Goal: Task Accomplishment & Management: Manage account settings

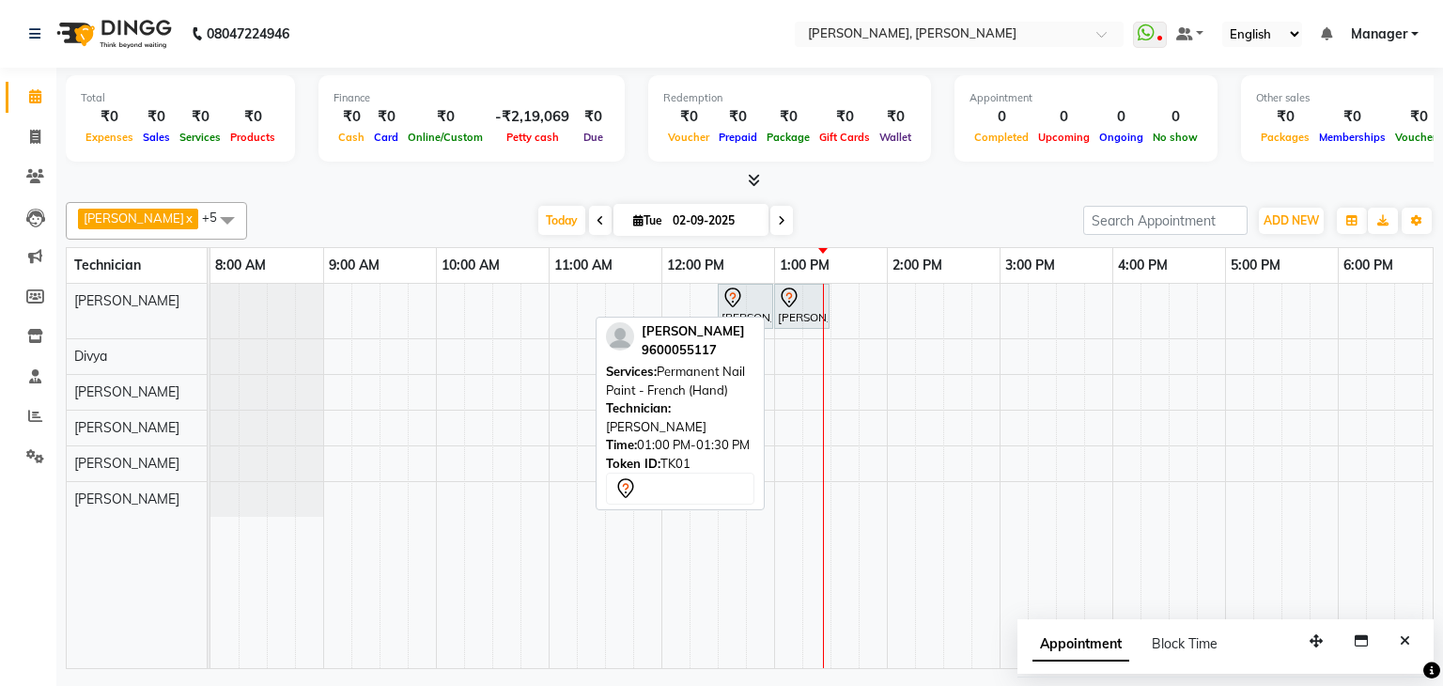
scroll to position [0, 242]
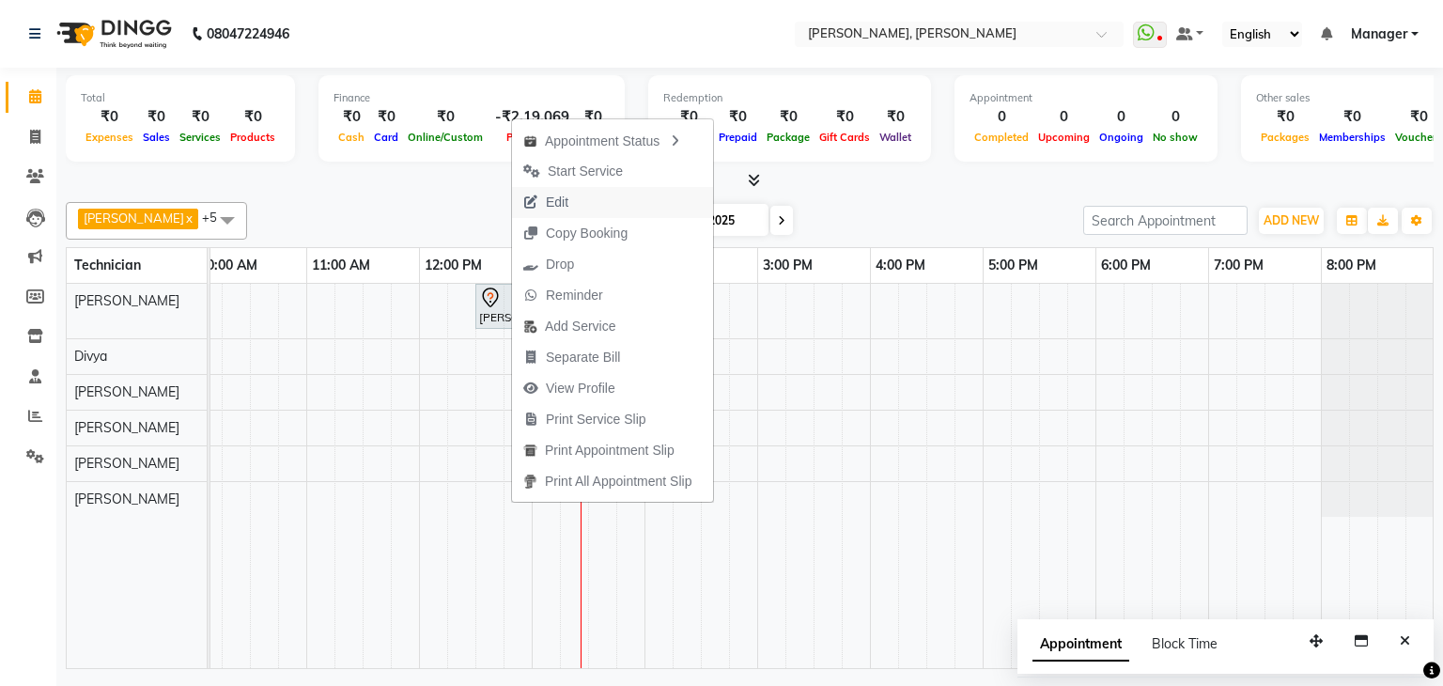
click at [556, 211] on span "Edit" at bounding box center [557, 203] width 23 height 20
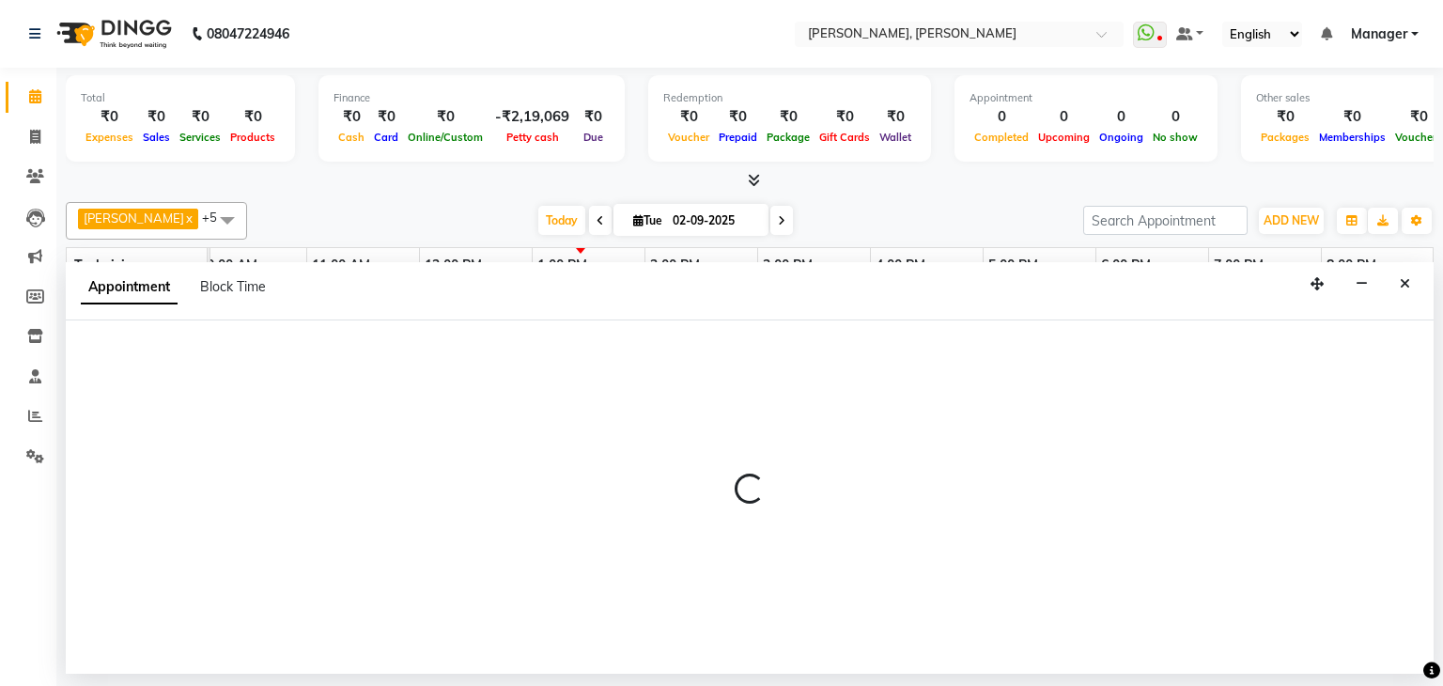
select select "tentative"
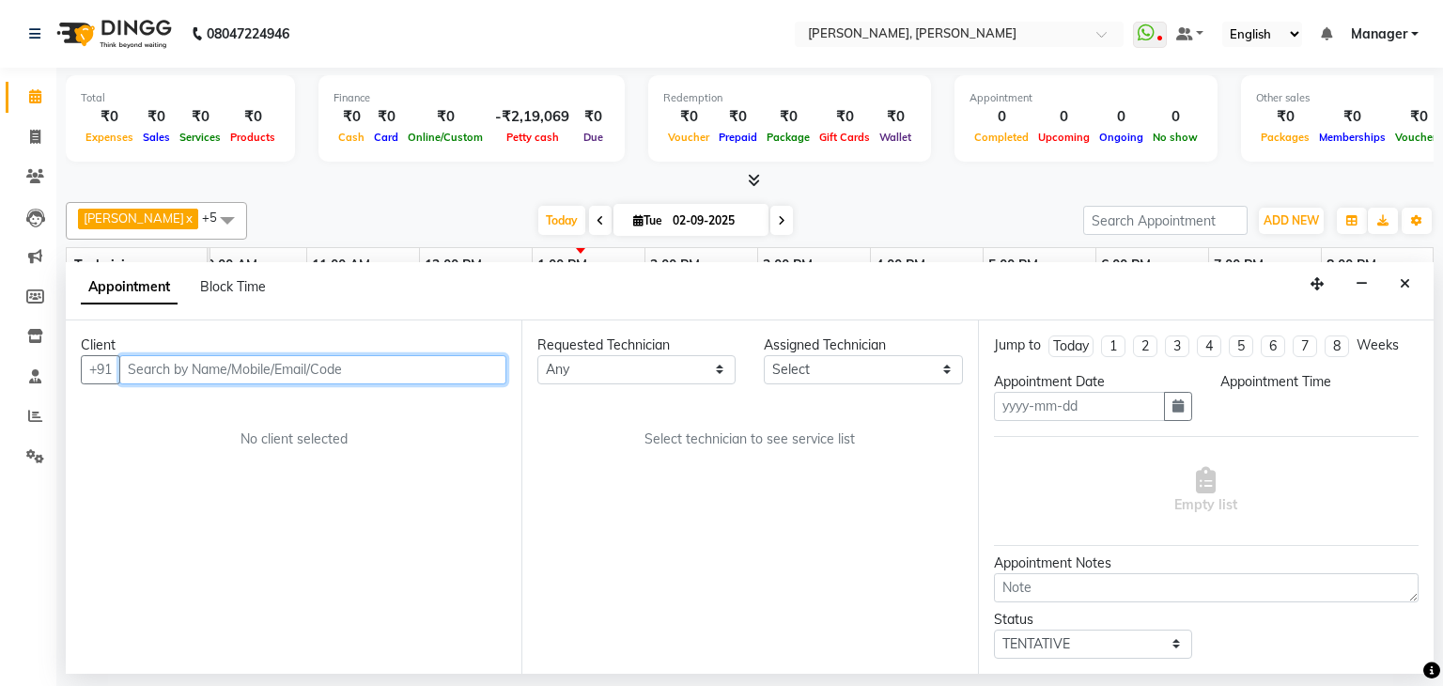
type input "02-09-2025"
select select "54412"
select select "750"
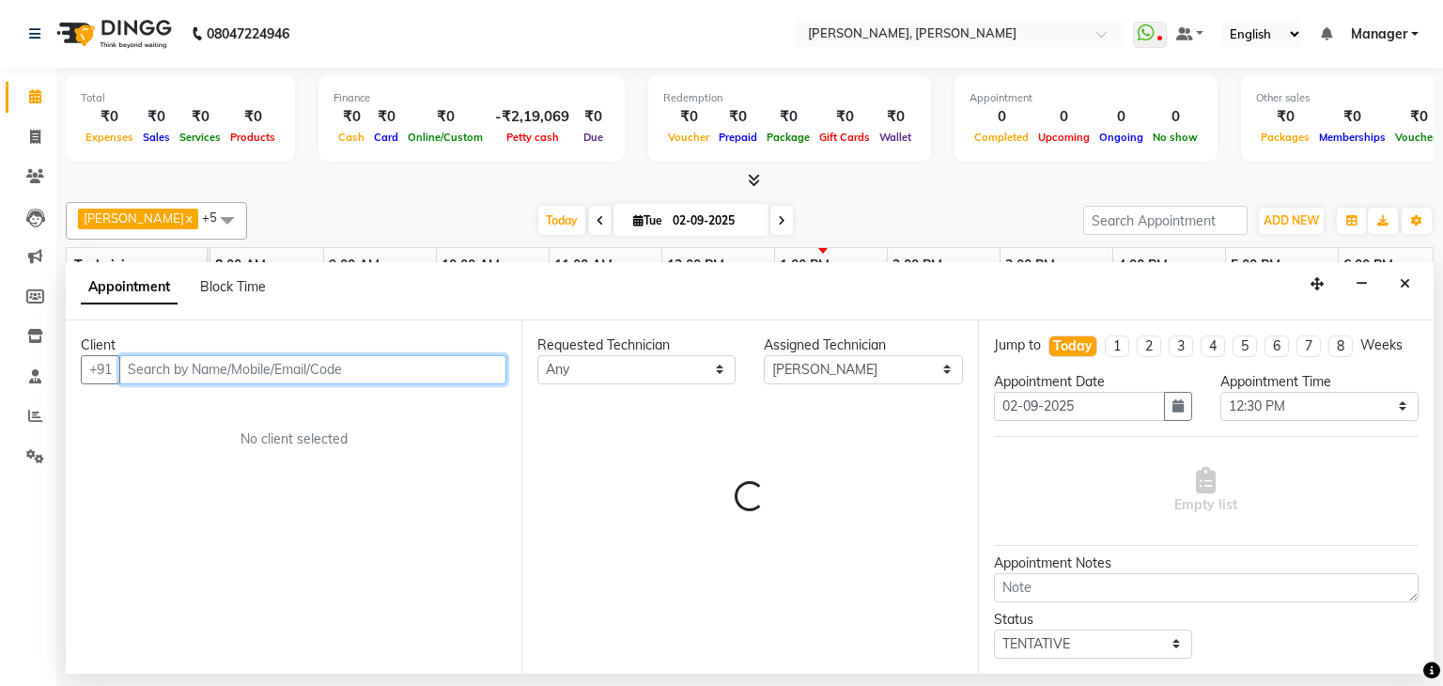
scroll to position [0, 242]
select select "3204"
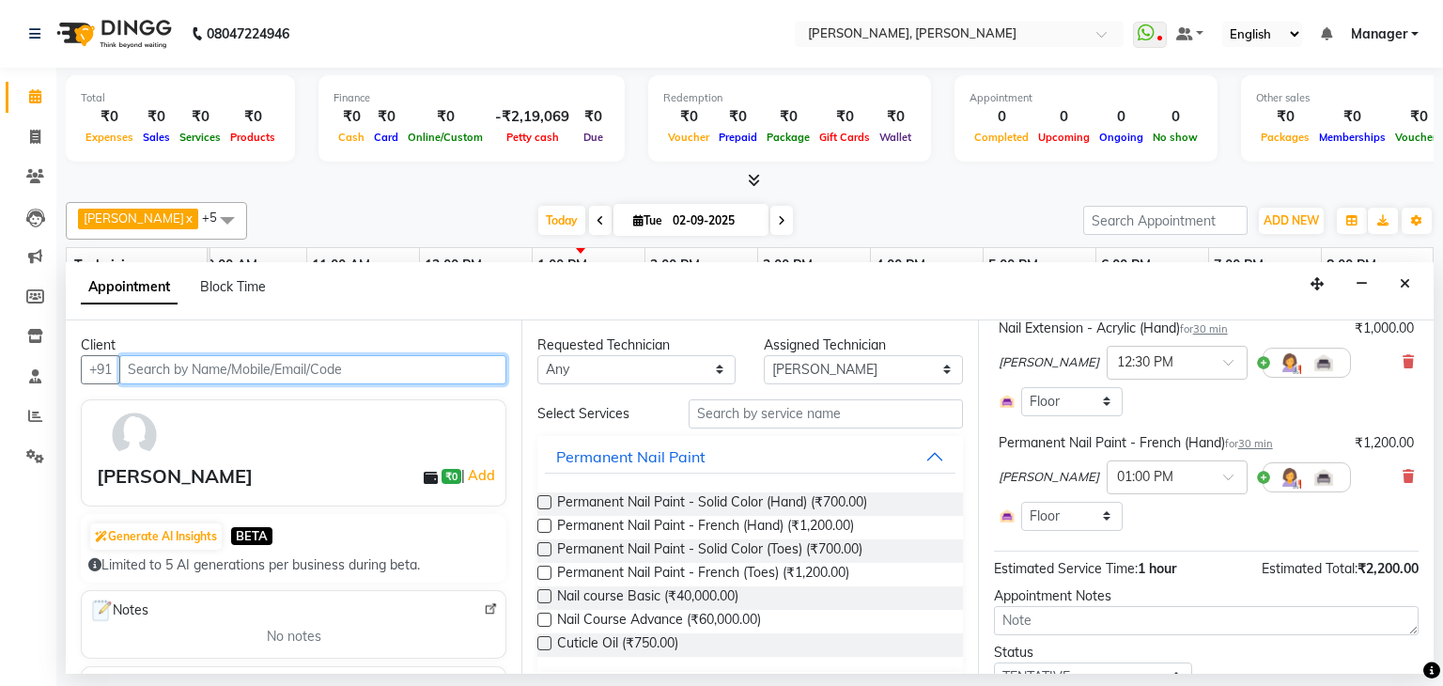
scroll to position [188, 0]
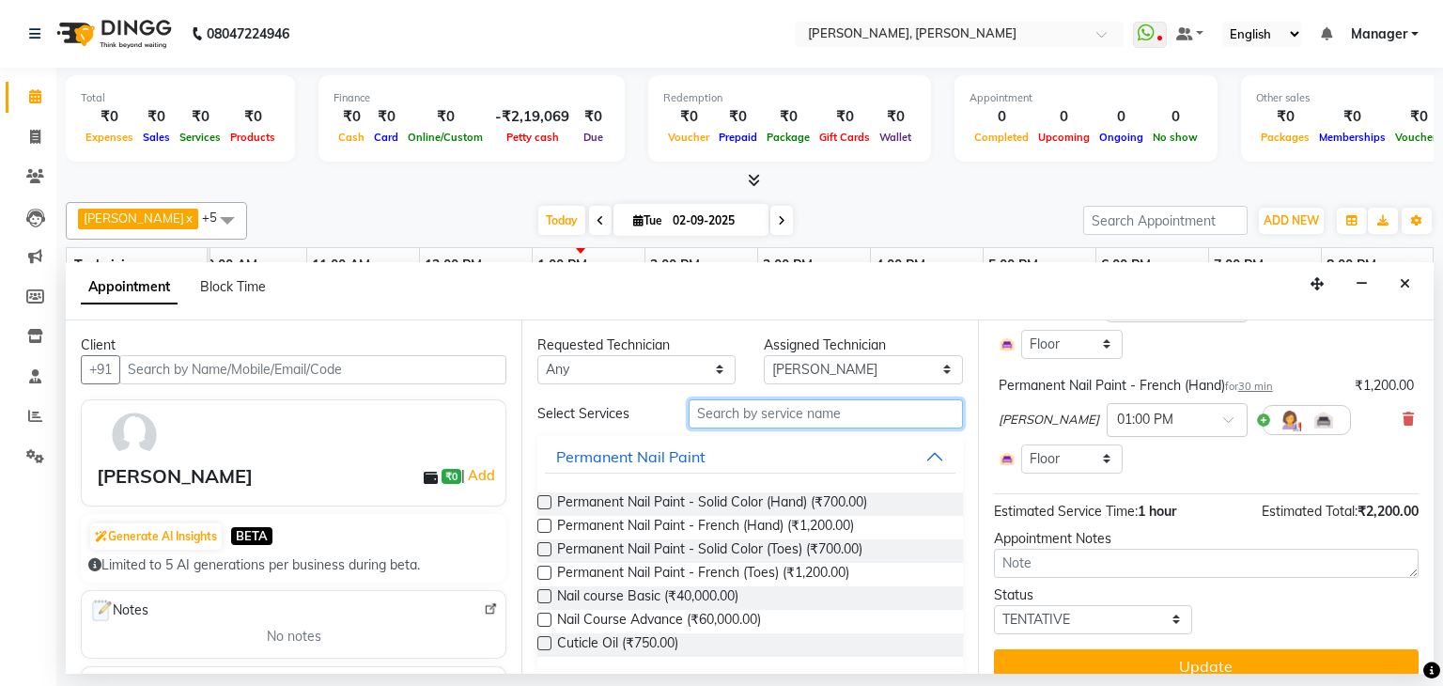
click at [785, 421] on input "text" at bounding box center [826, 413] width 274 height 29
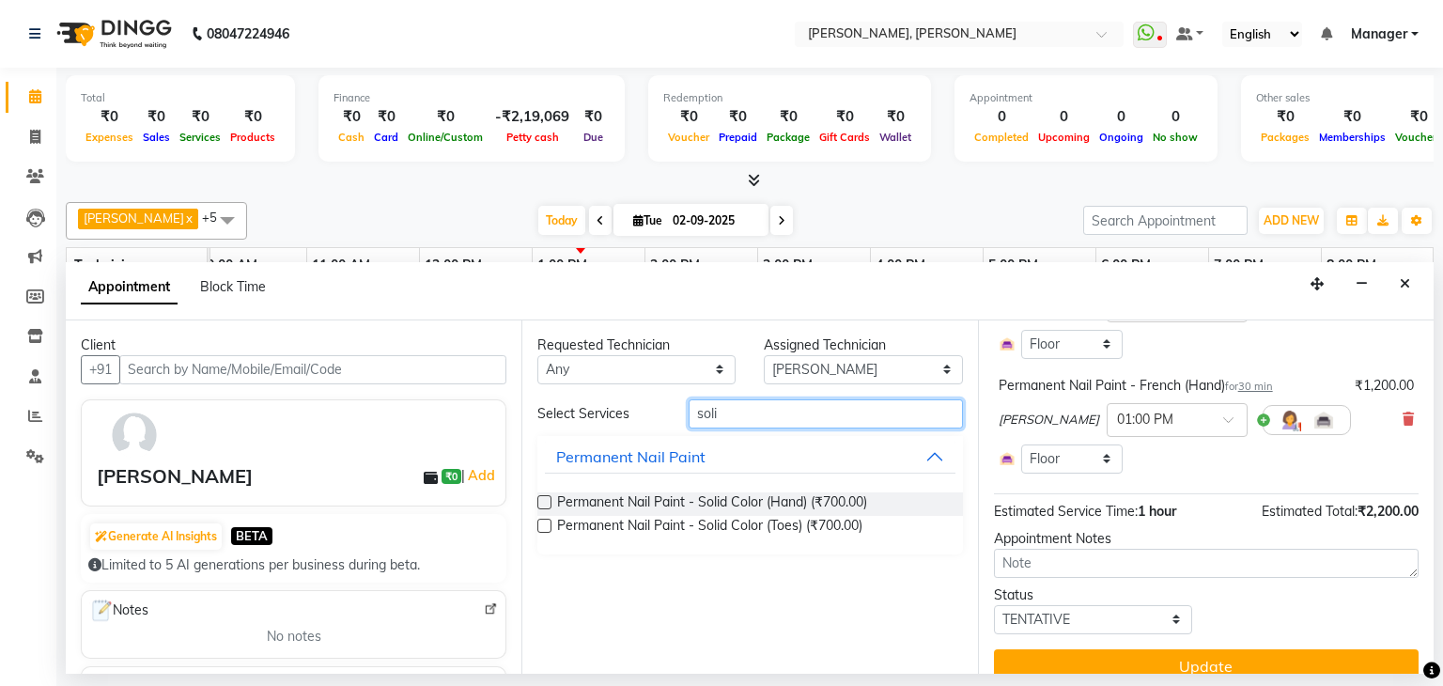
type input "soli"
click at [547, 527] on label at bounding box center [544, 526] width 14 height 14
click at [547, 527] on input "checkbox" at bounding box center [543, 527] width 12 height 12
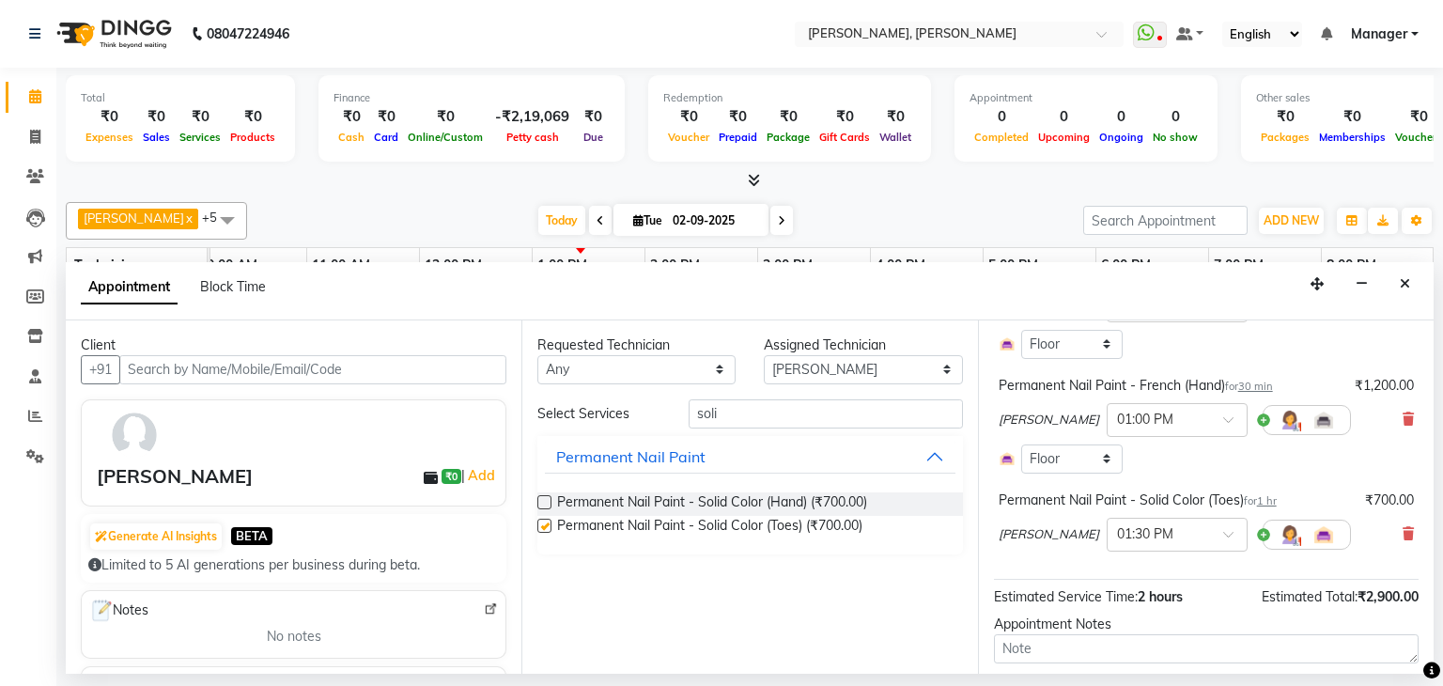
checkbox input "false"
click at [1403, 531] on icon at bounding box center [1408, 533] width 11 height 13
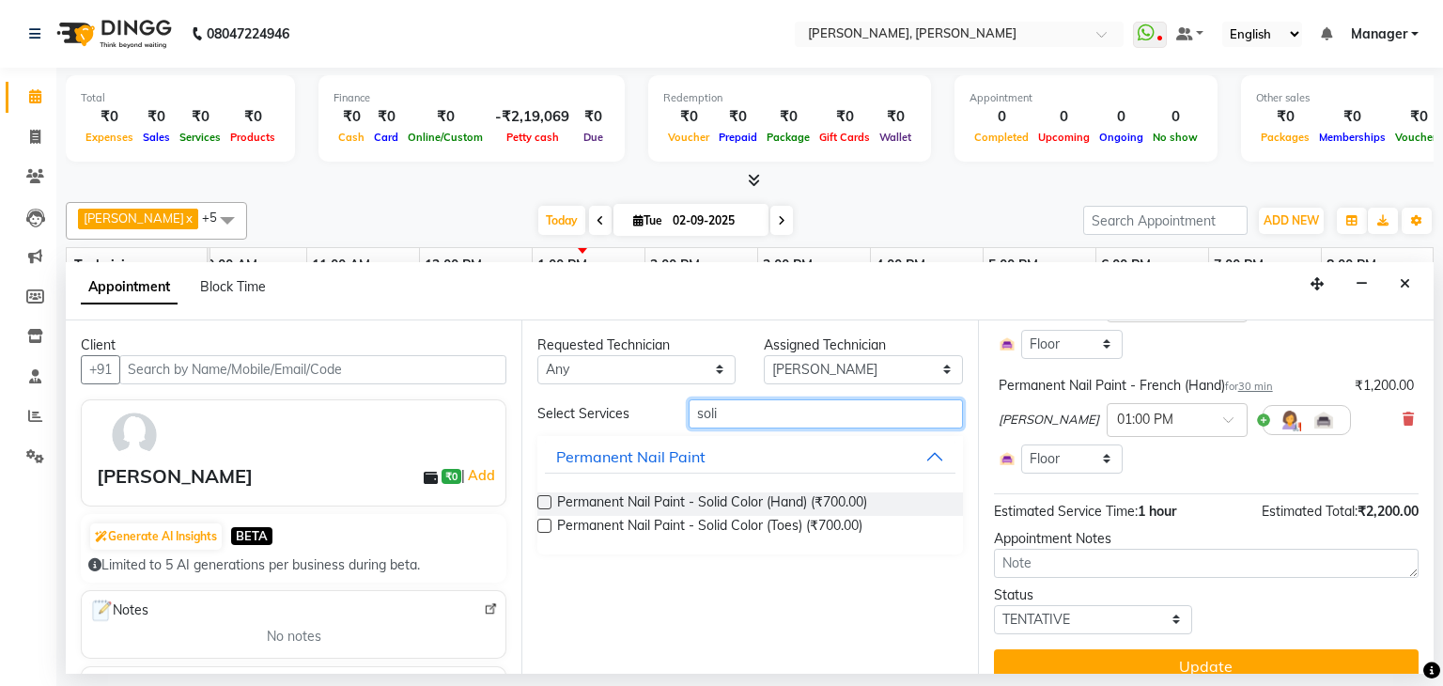
click at [797, 409] on input "soli" at bounding box center [826, 413] width 274 height 29
type input "cat"
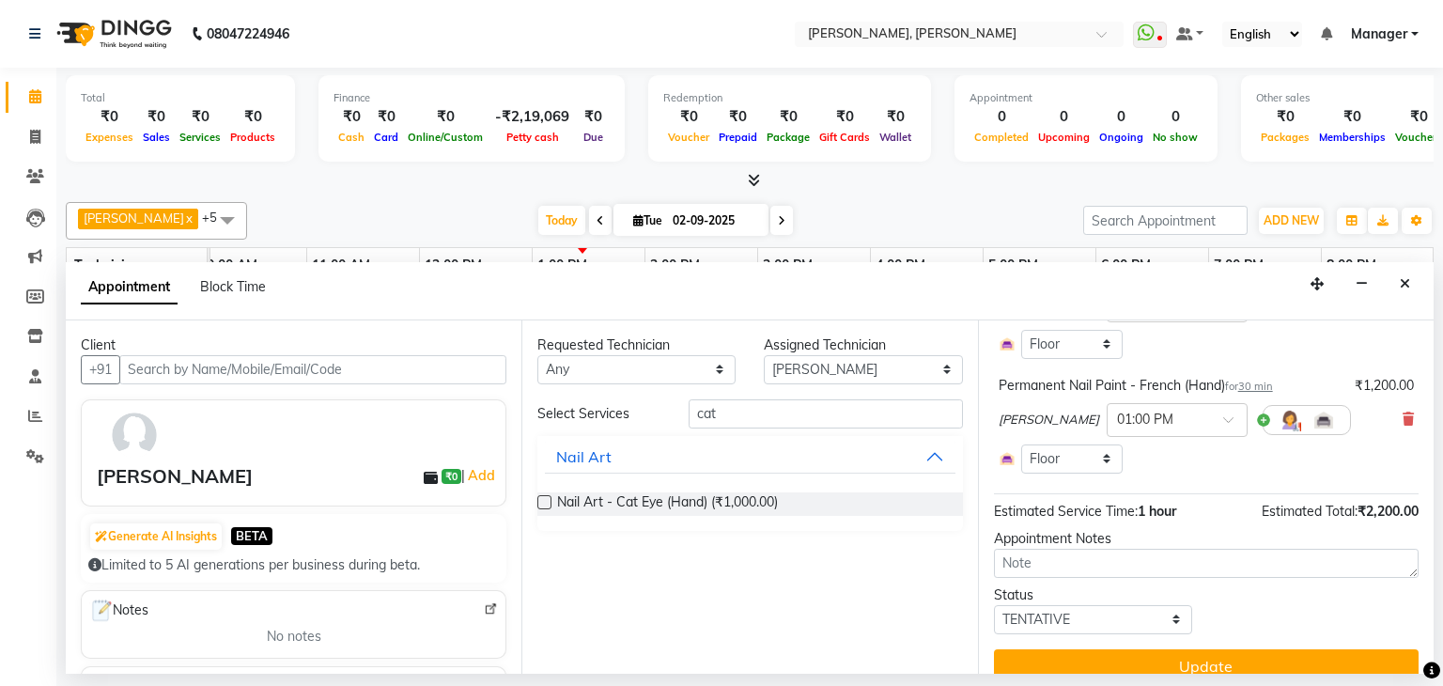
click at [537, 498] on label at bounding box center [544, 502] width 14 height 14
click at [537, 498] on input "checkbox" at bounding box center [543, 504] width 12 height 12
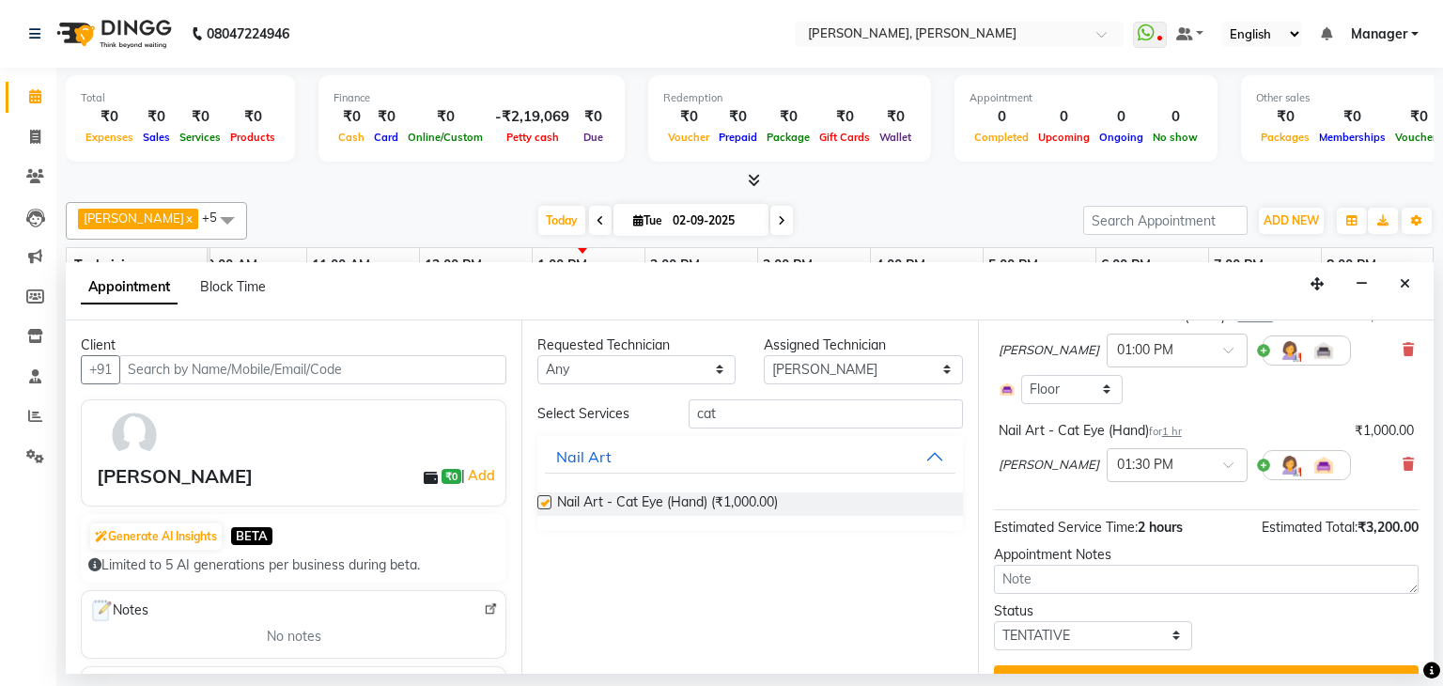
checkbox input "false"
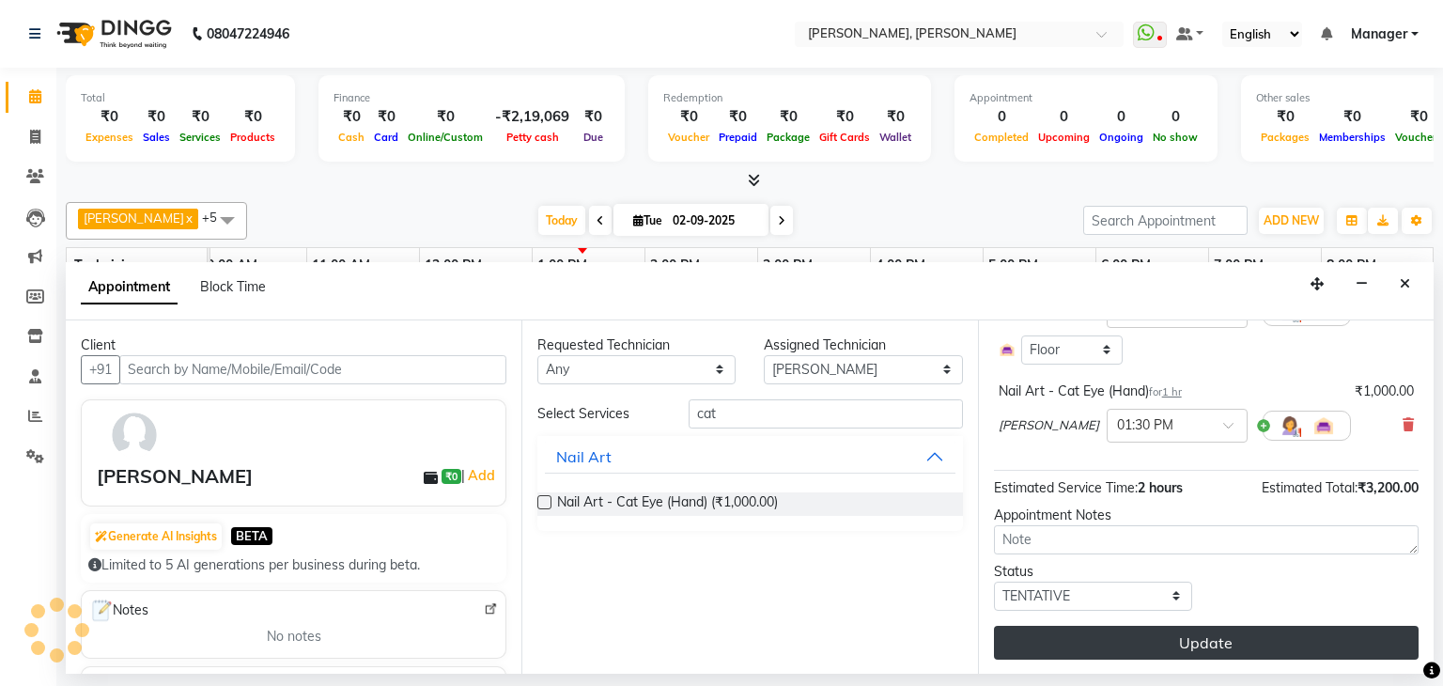
click at [1167, 638] on button "Update" at bounding box center [1206, 643] width 425 height 34
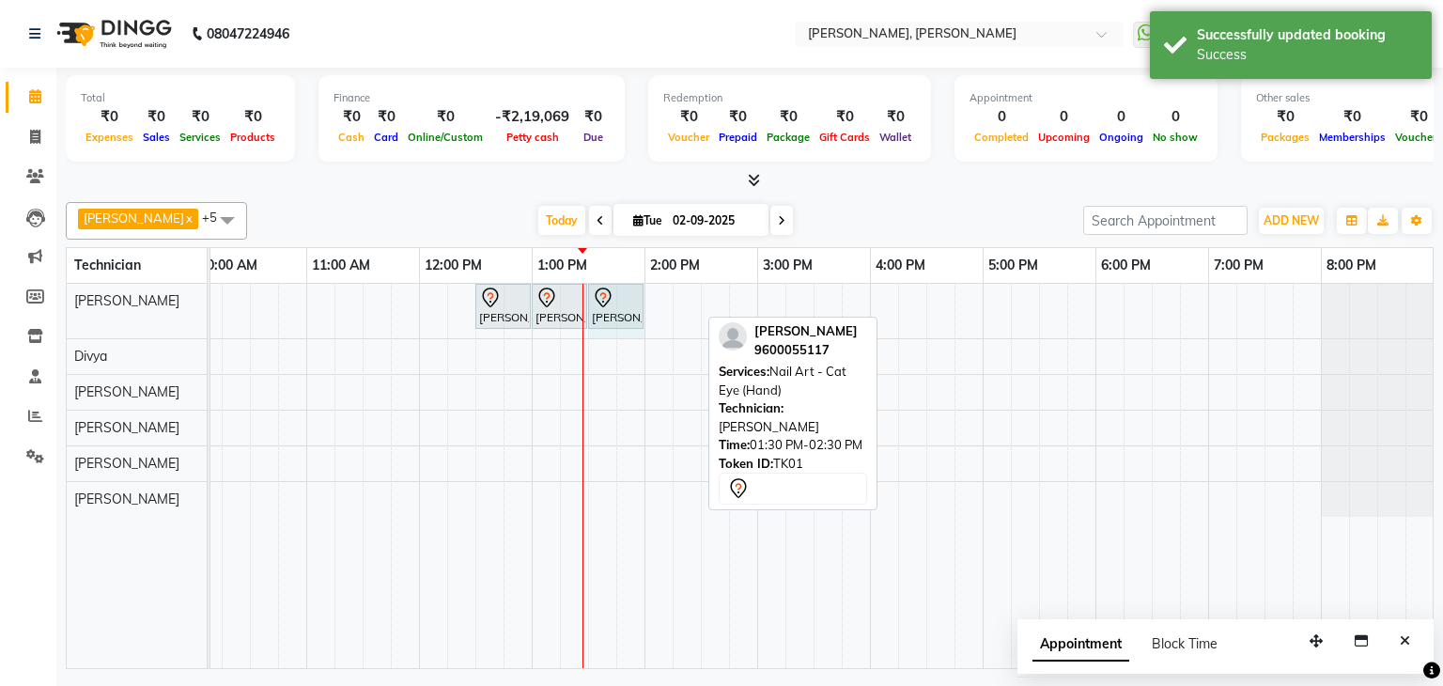
drag, startPoint x: 699, startPoint y: 301, endPoint x: 614, endPoint y: 312, distance: 85.3
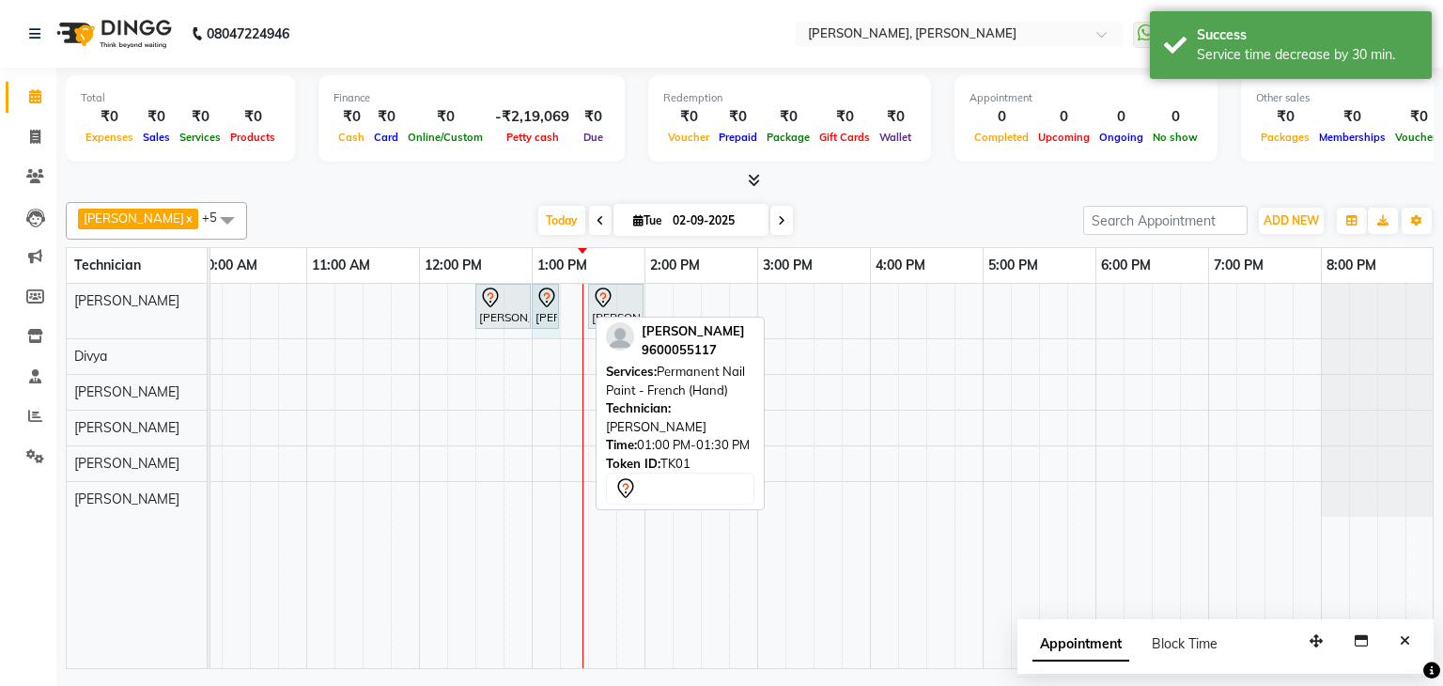
drag, startPoint x: 584, startPoint y: 299, endPoint x: 557, endPoint y: 302, distance: 27.4
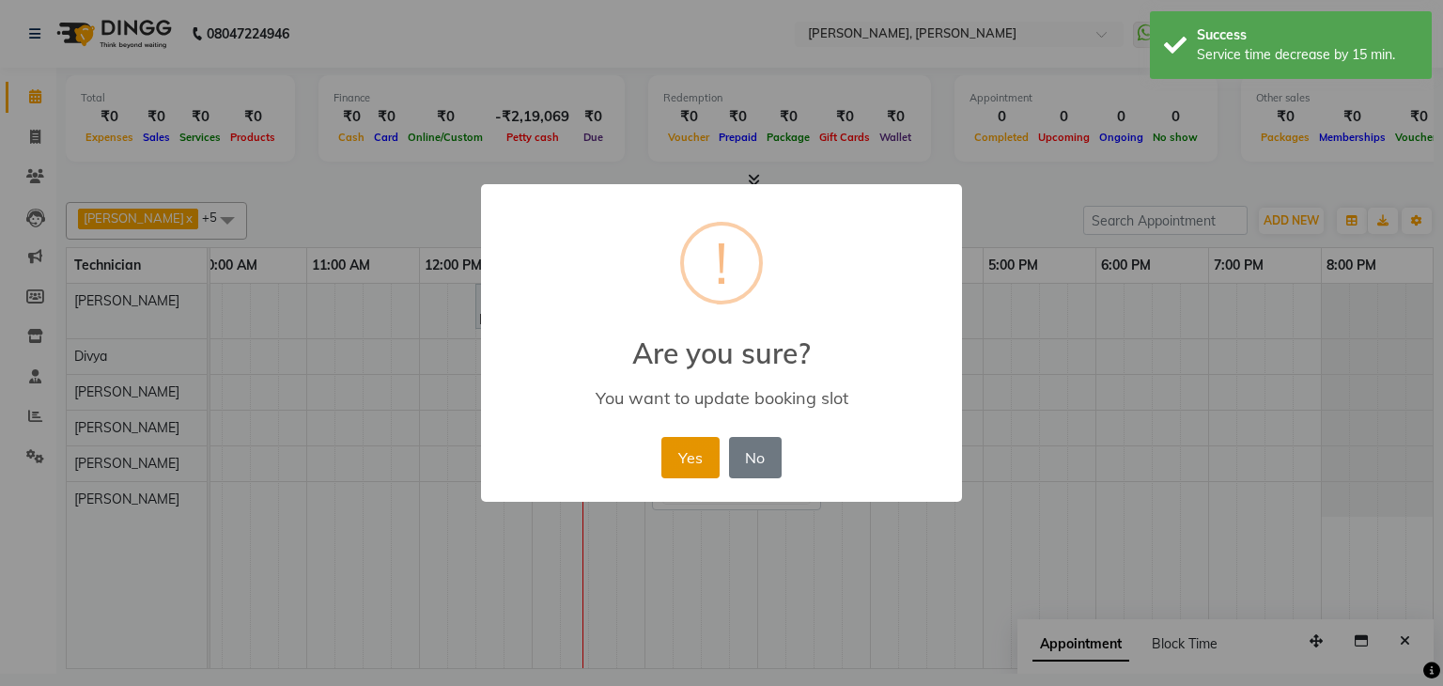
click at [679, 452] on button "Yes" at bounding box center [689, 457] width 57 height 41
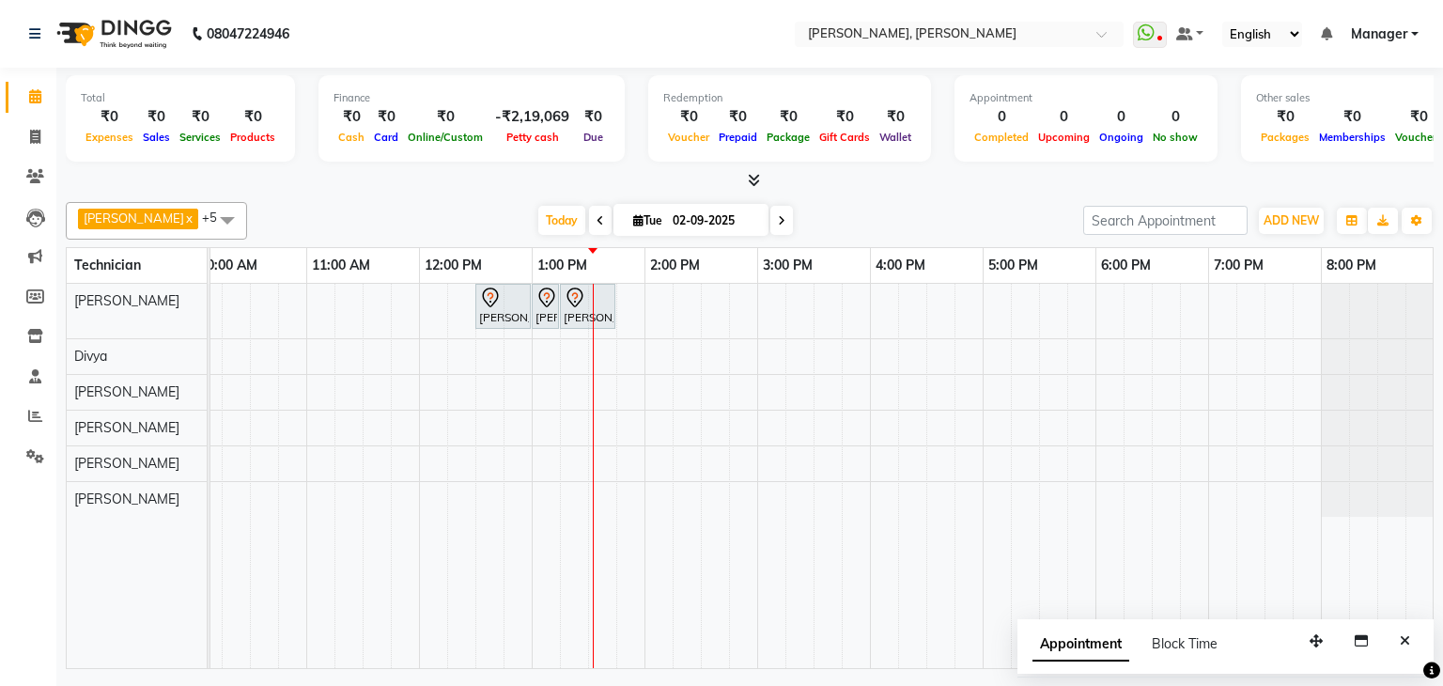
click at [883, 213] on div "[DATE] [DATE]" at bounding box center [664, 221] width 817 height 28
click at [628, 308] on div "Shruthi, TK01, 12:30 PM-01:00 PM, Nail Extension - Acrylic (Hand) Shruthi, TK01…" at bounding box center [701, 476] width 1466 height 384
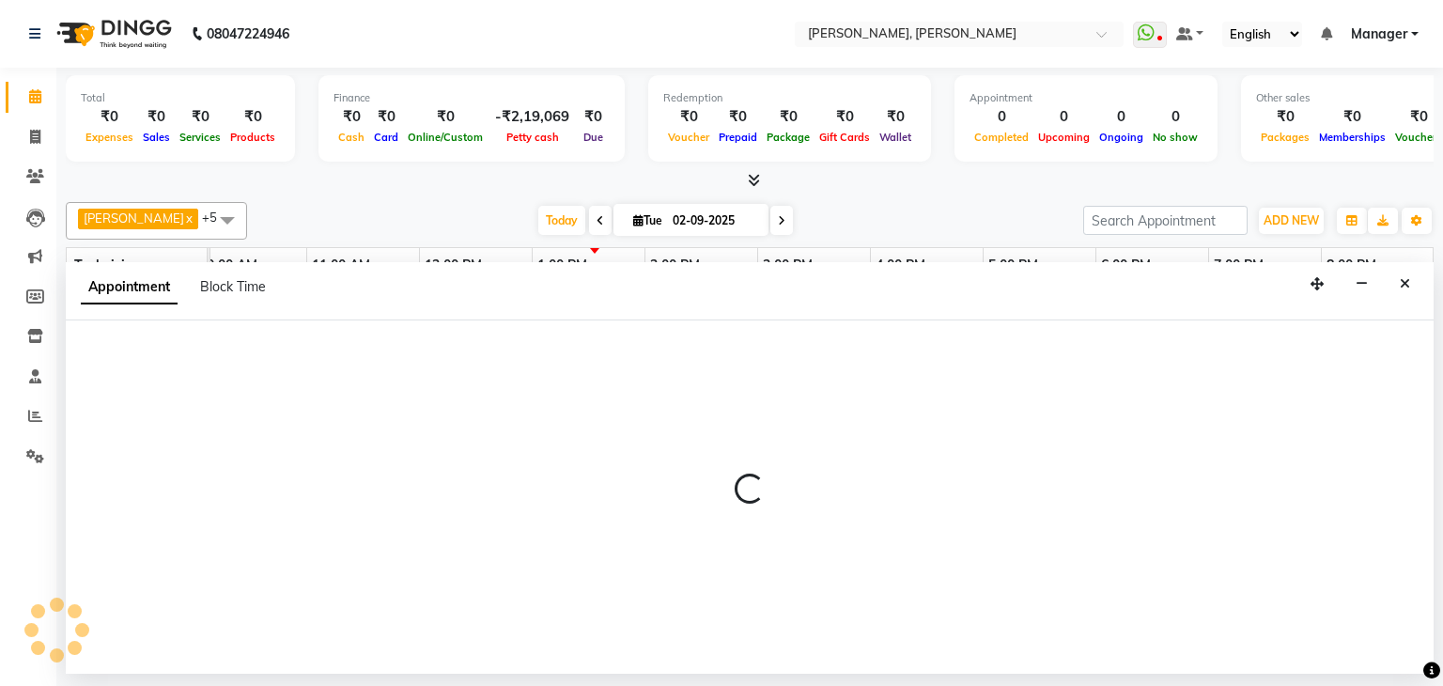
select select "54412"
select select "tentative"
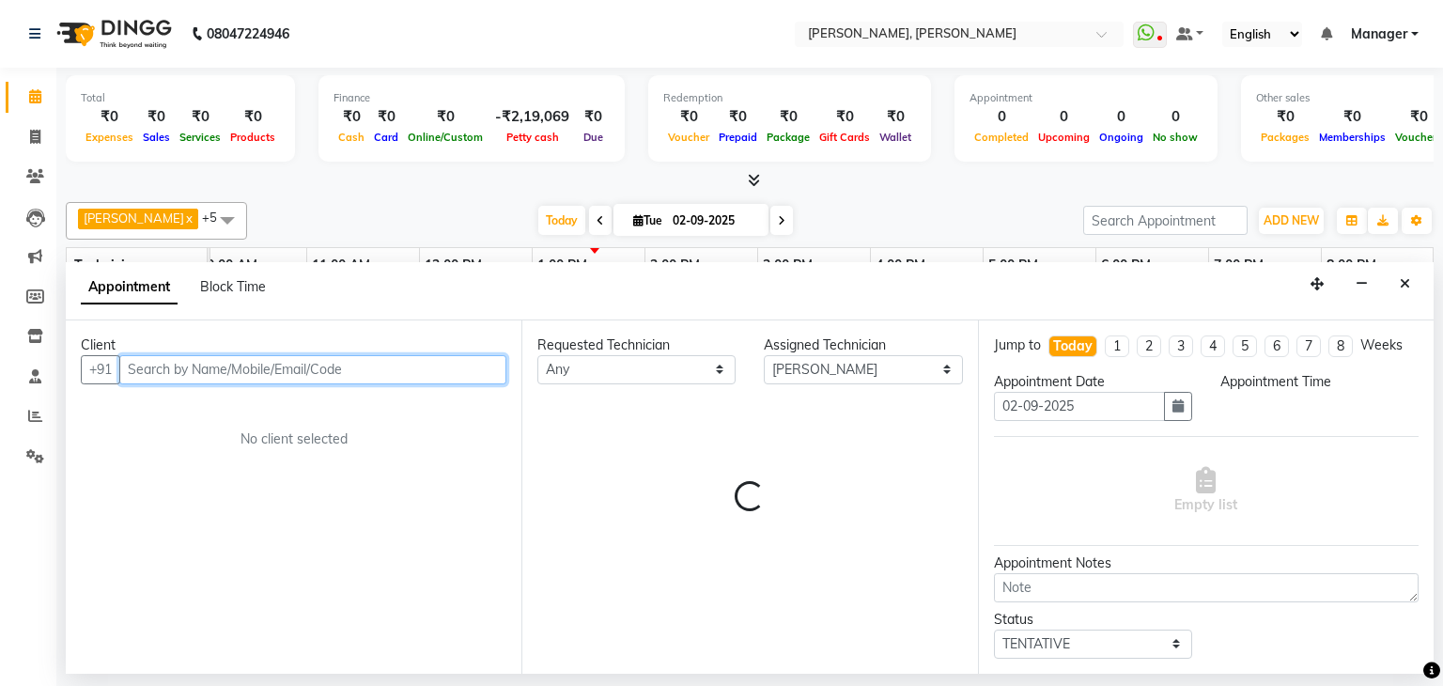
select select "825"
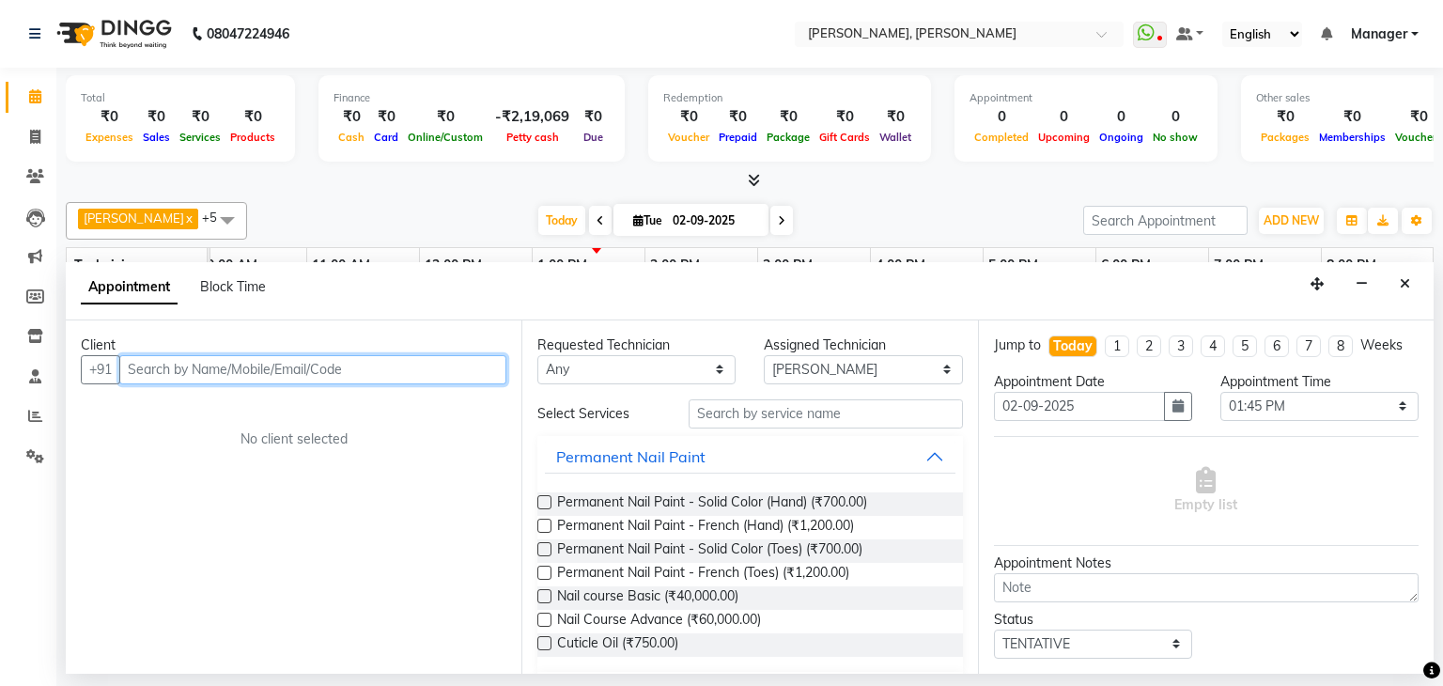
click at [372, 372] on input "text" at bounding box center [312, 369] width 387 height 29
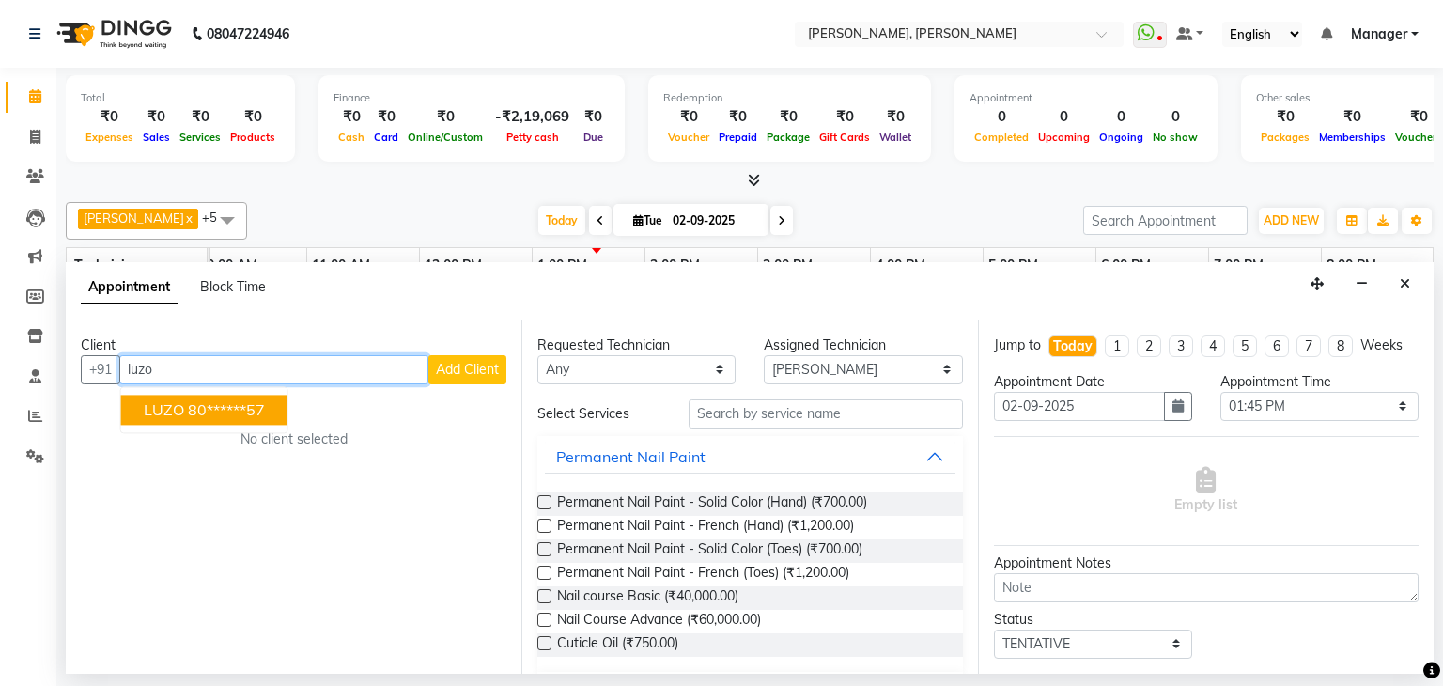
click at [235, 411] on ngb-highlight "80******57" at bounding box center [226, 409] width 77 height 19
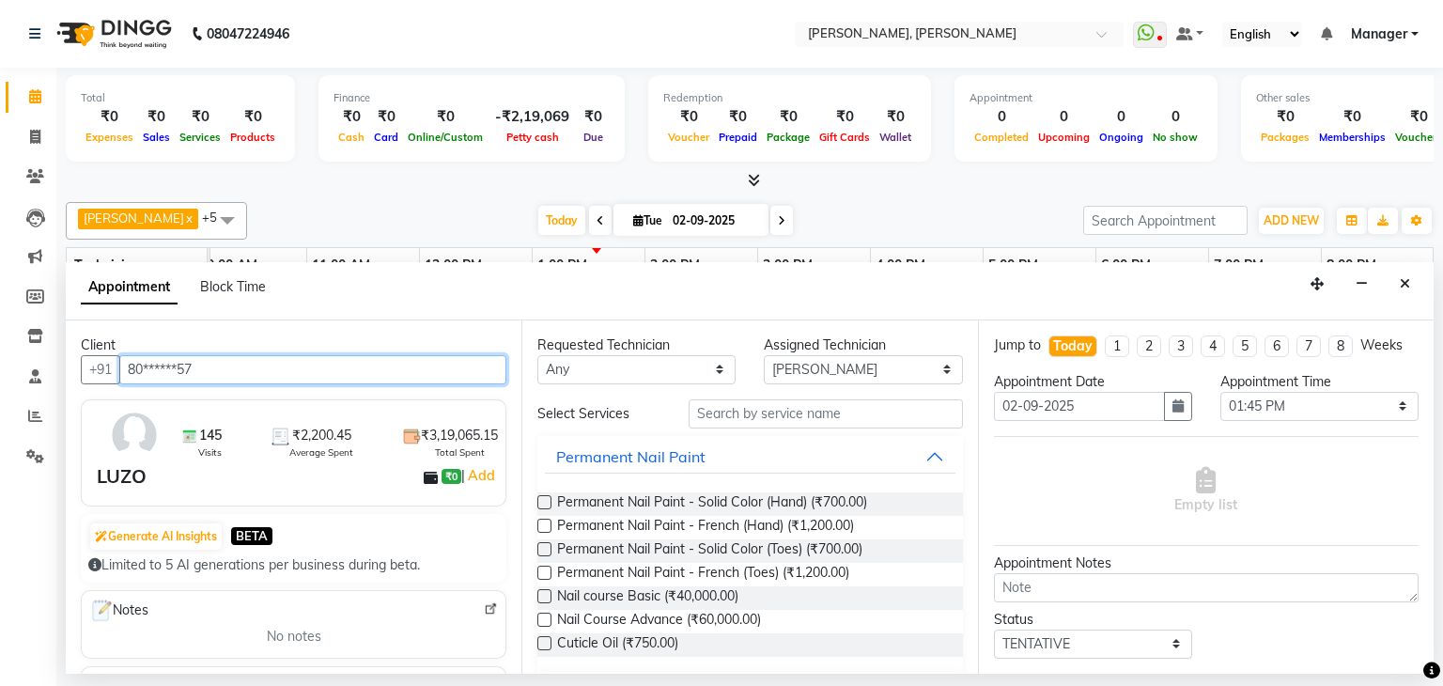
type input "80******57"
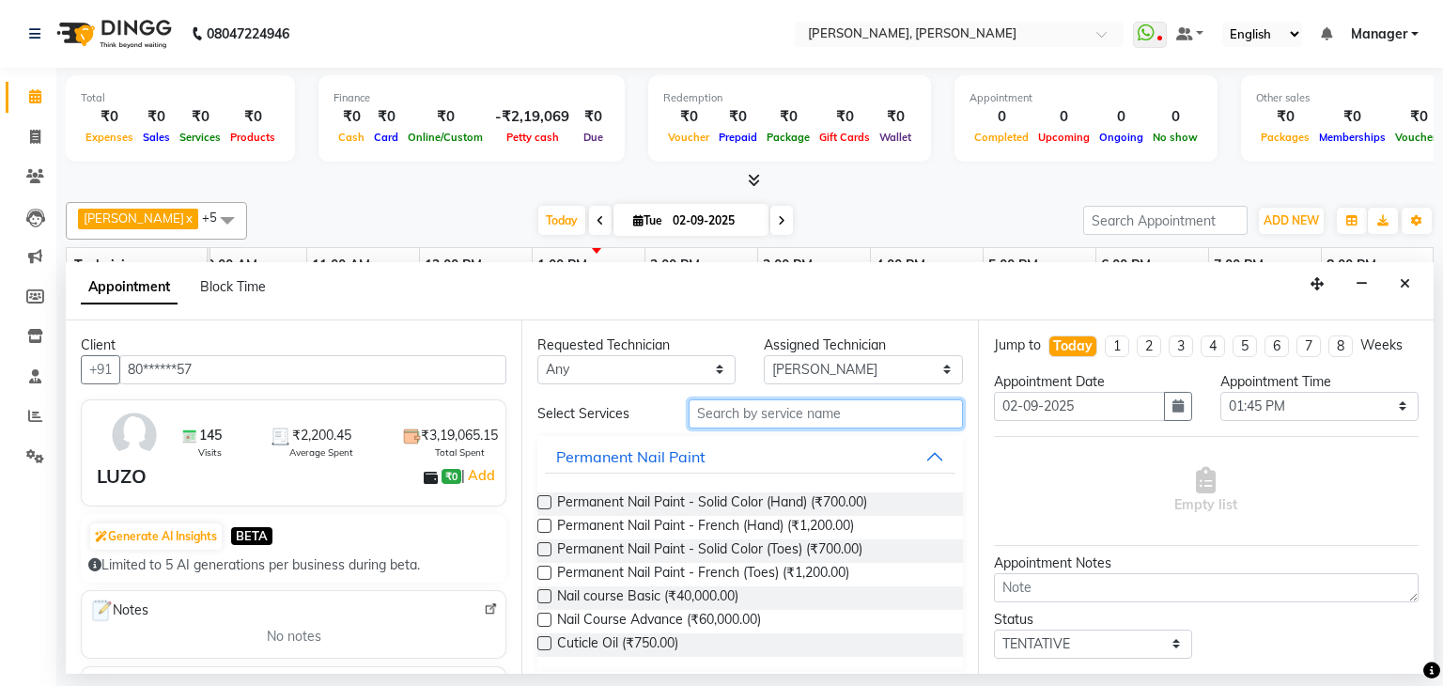
click at [776, 399] on input "text" at bounding box center [826, 413] width 274 height 29
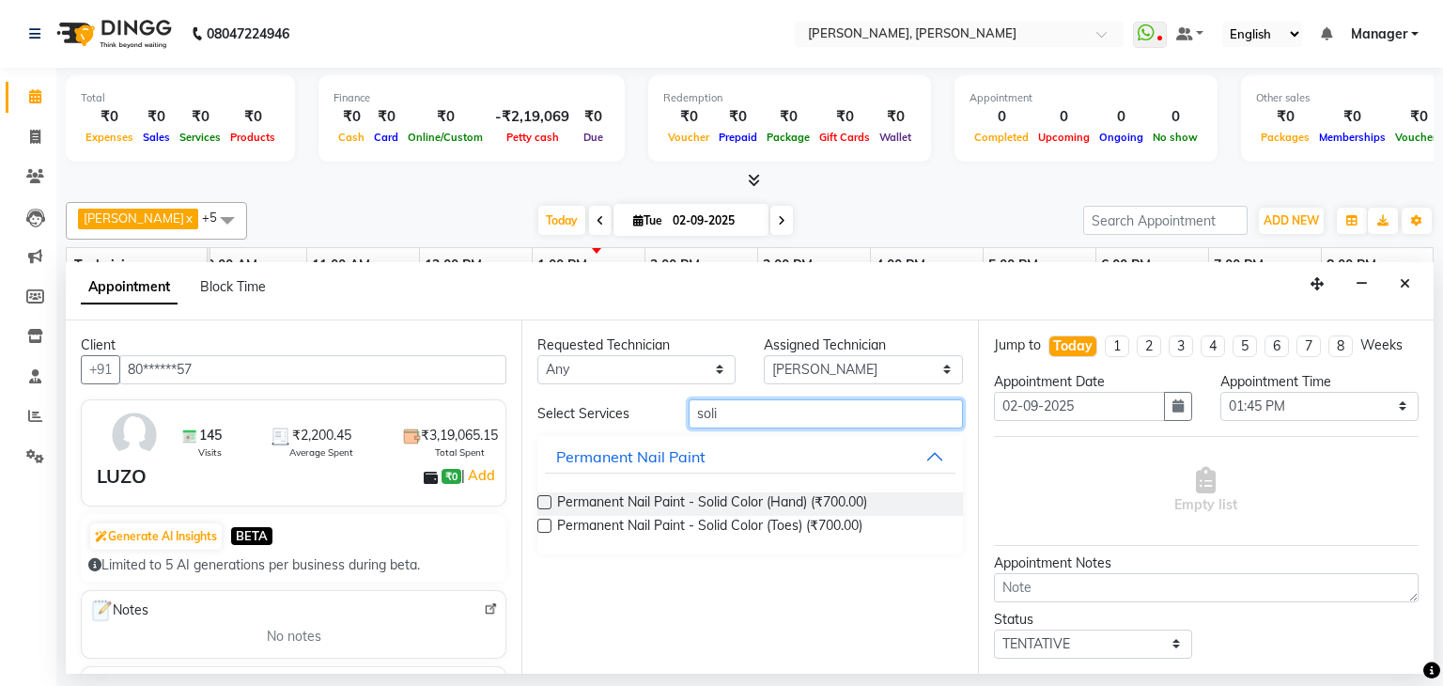
type input "soli"
click at [539, 503] on label at bounding box center [544, 502] width 14 height 14
click at [539, 503] on input "checkbox" at bounding box center [543, 504] width 12 height 12
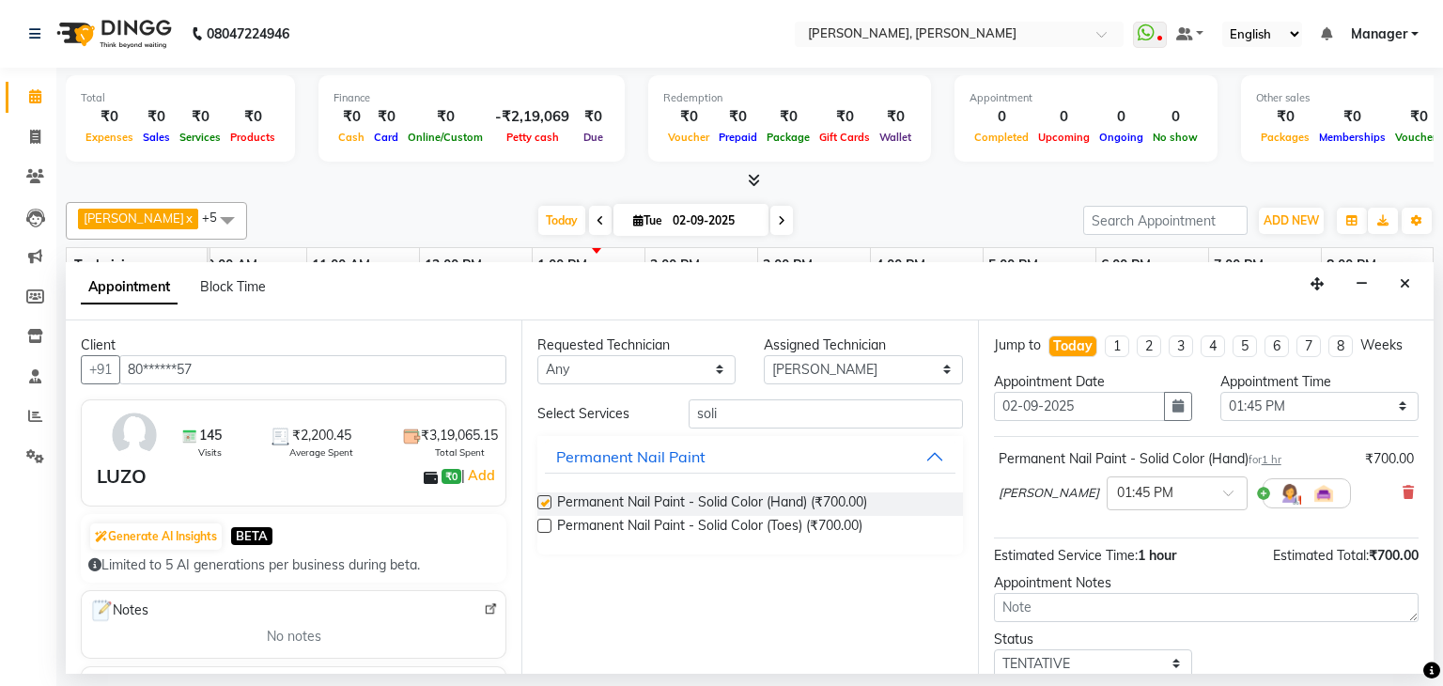
checkbox input "false"
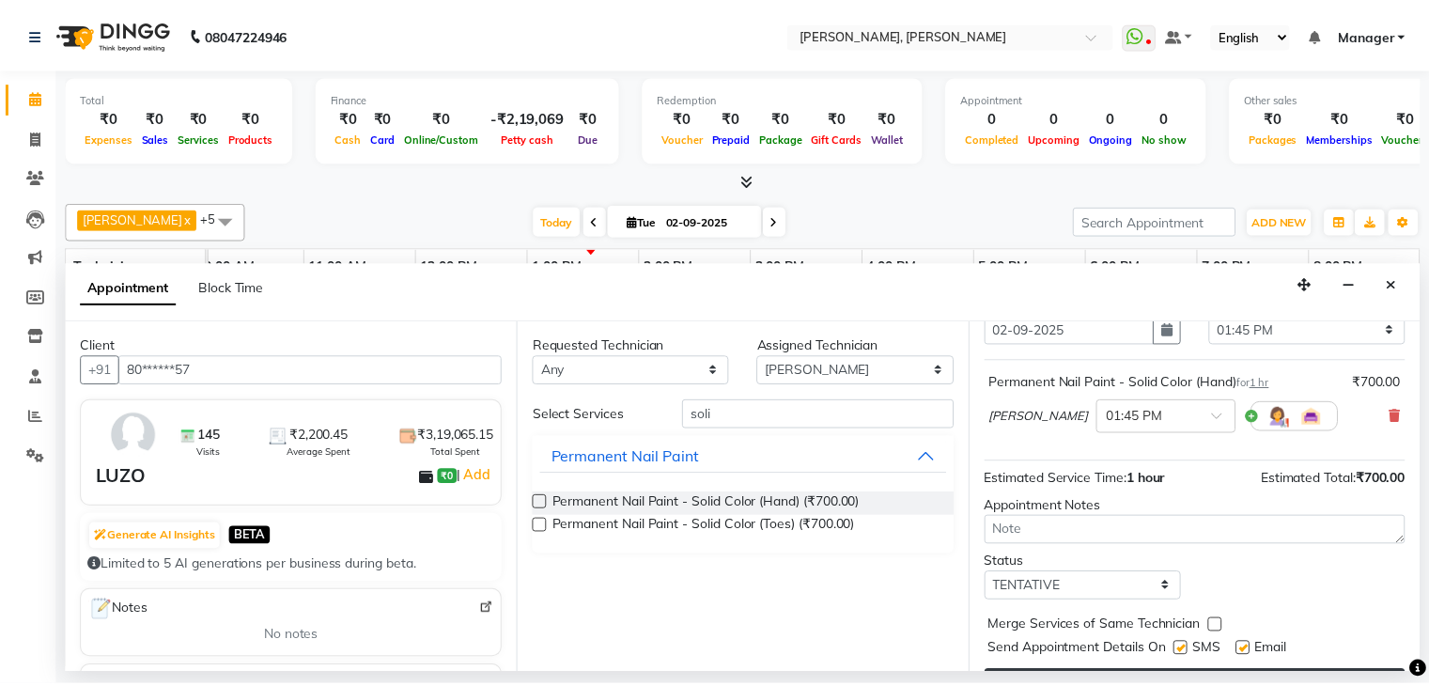
scroll to position [122, 0]
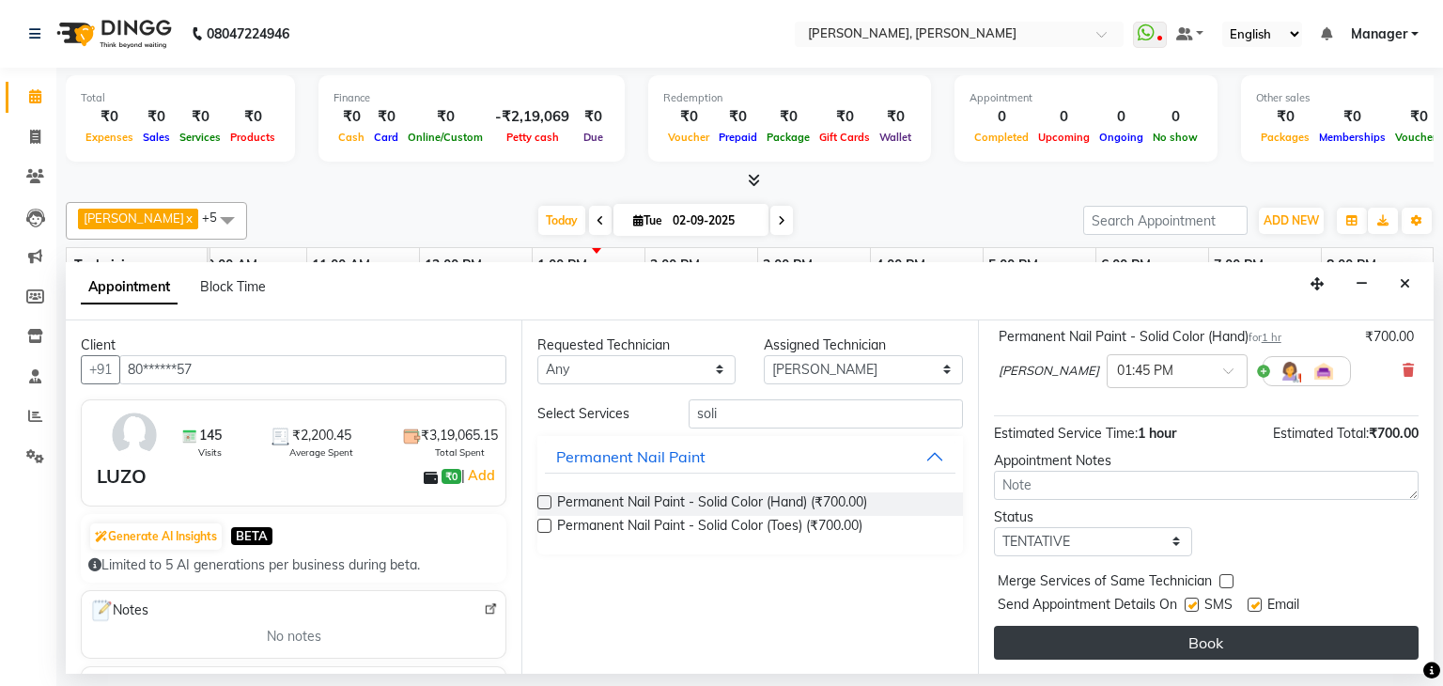
click at [1197, 642] on button "Book" at bounding box center [1206, 643] width 425 height 34
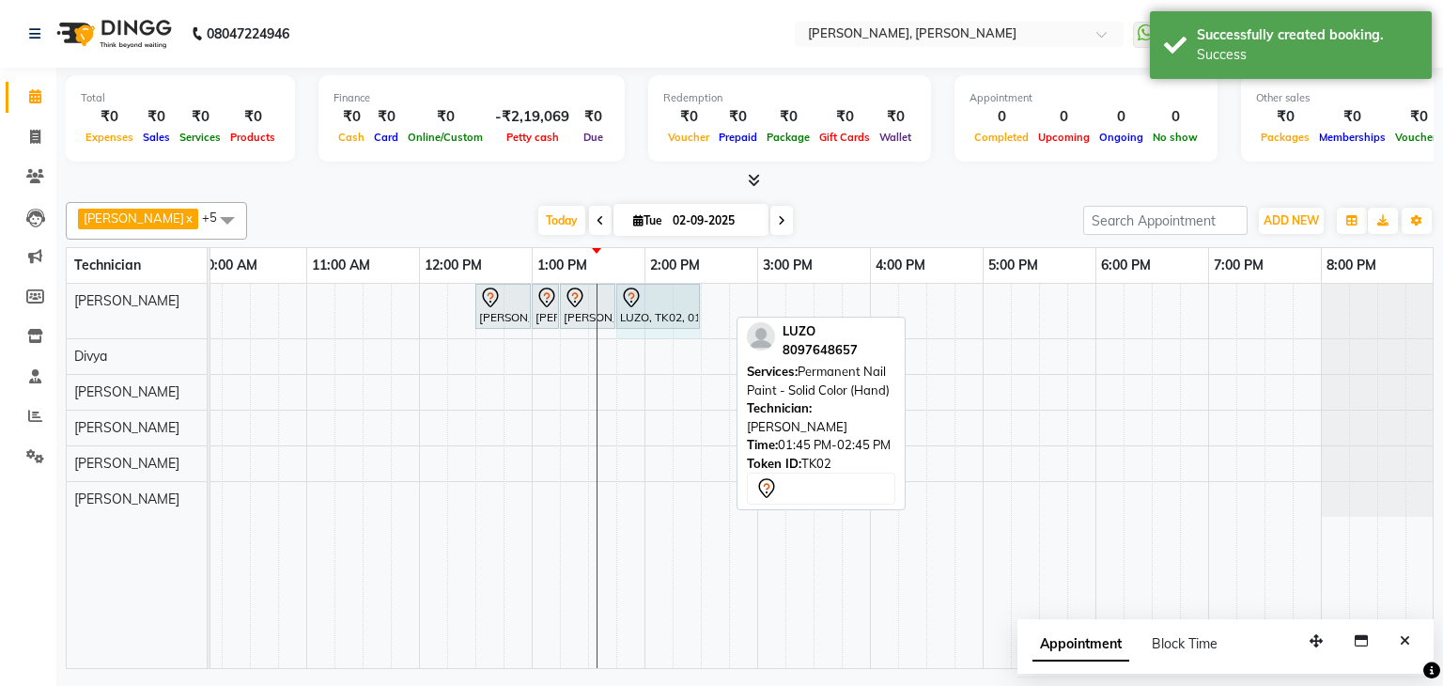
drag, startPoint x: 727, startPoint y: 298, endPoint x: 690, endPoint y: 306, distance: 38.5
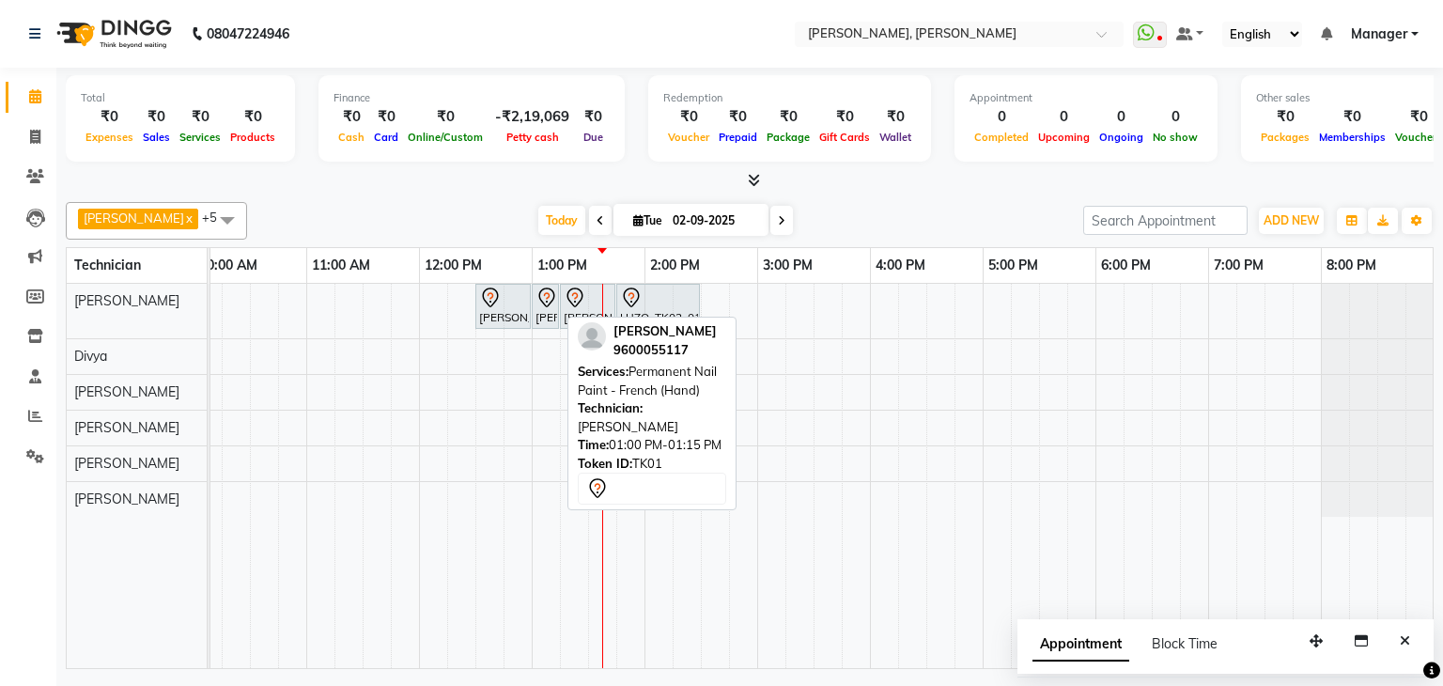
click at [552, 305] on div "[PERSON_NAME], TK01, 01:00 PM-01:15 PM, Permanent Nail Paint - French (Hand)" at bounding box center [545, 306] width 23 height 39
click at [552, 304] on icon at bounding box center [547, 298] width 23 height 23
select select "7"
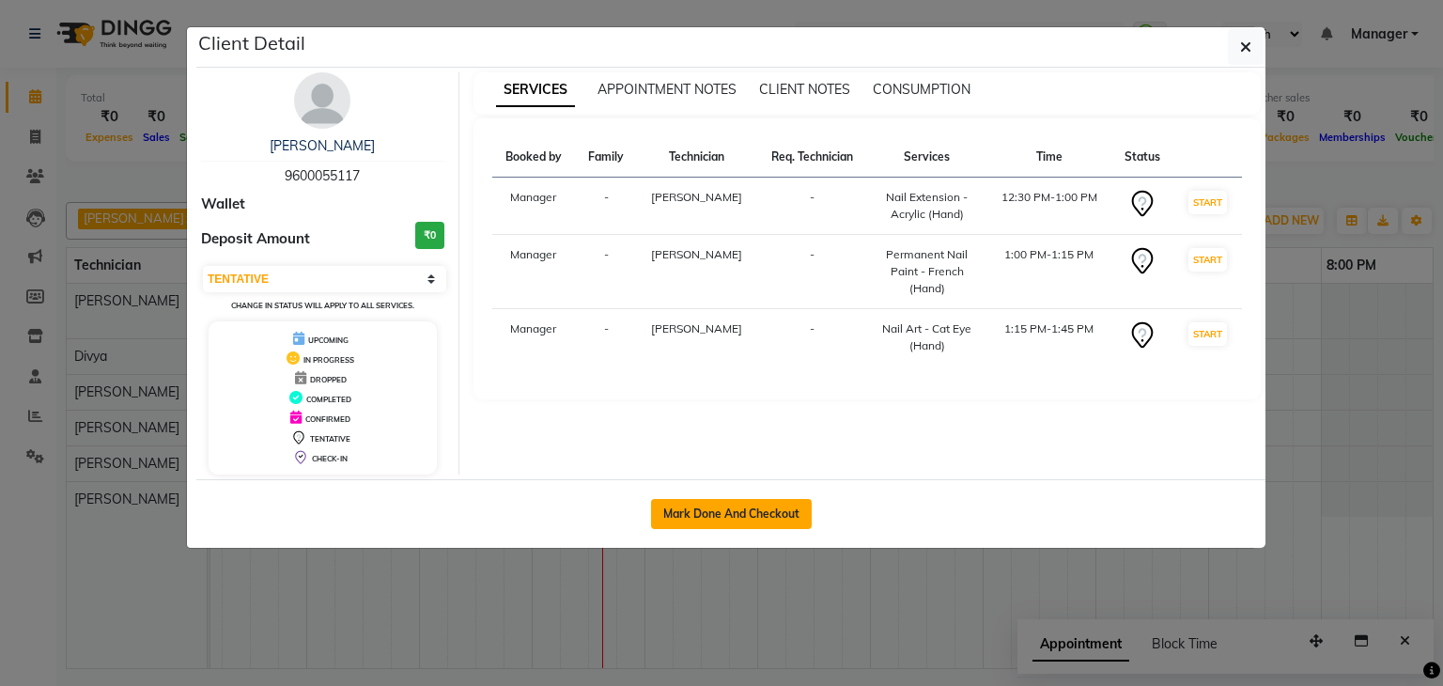
click at [715, 501] on button "Mark Done And Checkout" at bounding box center [731, 514] width 161 height 30
select select "6455"
select select "service"
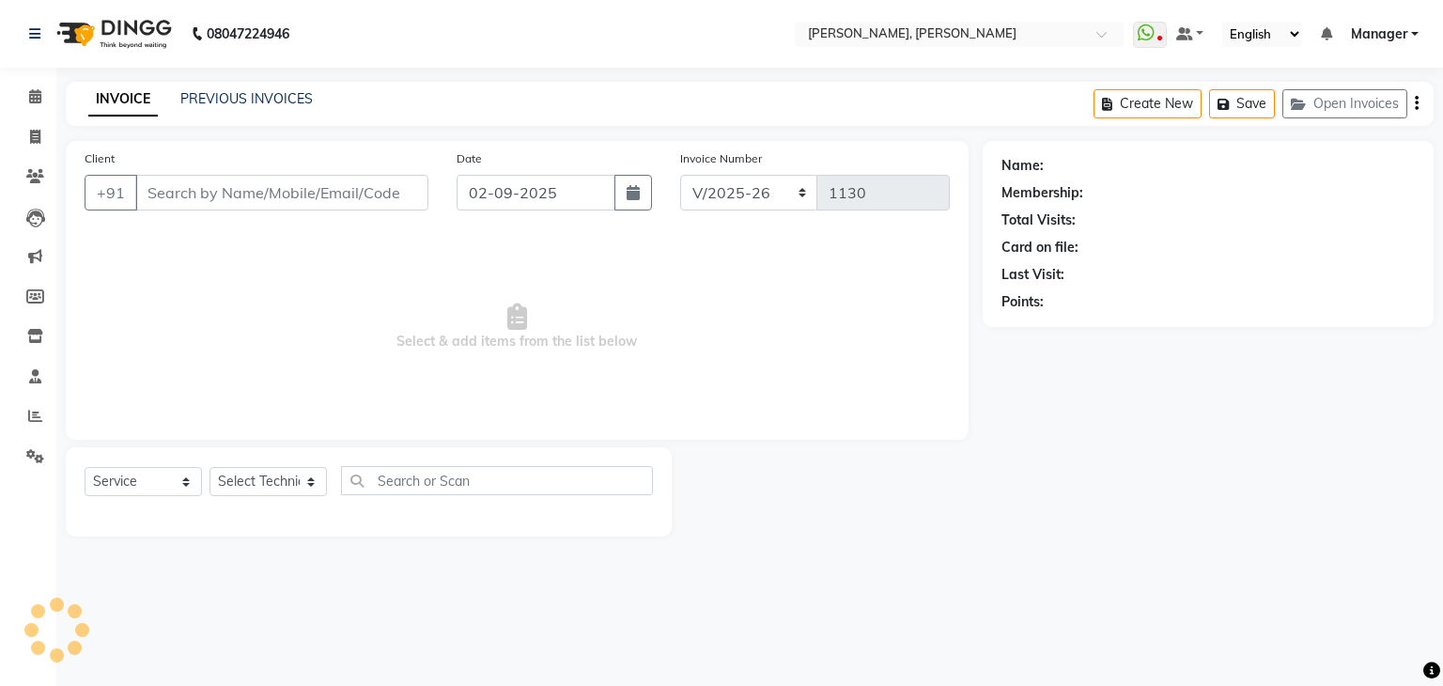
type input "96******17"
select select "54412"
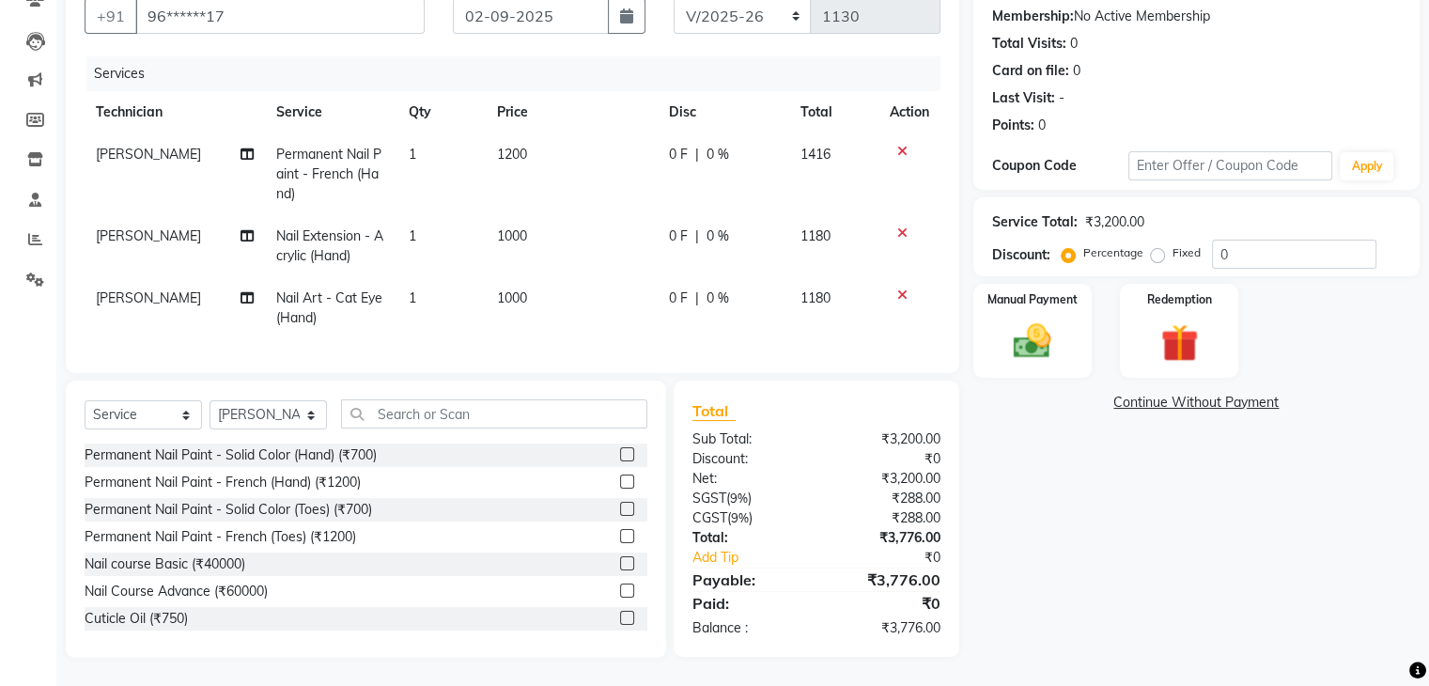
scroll to position [192, 0]
click at [524, 146] on span "1200" at bounding box center [512, 154] width 30 height 17
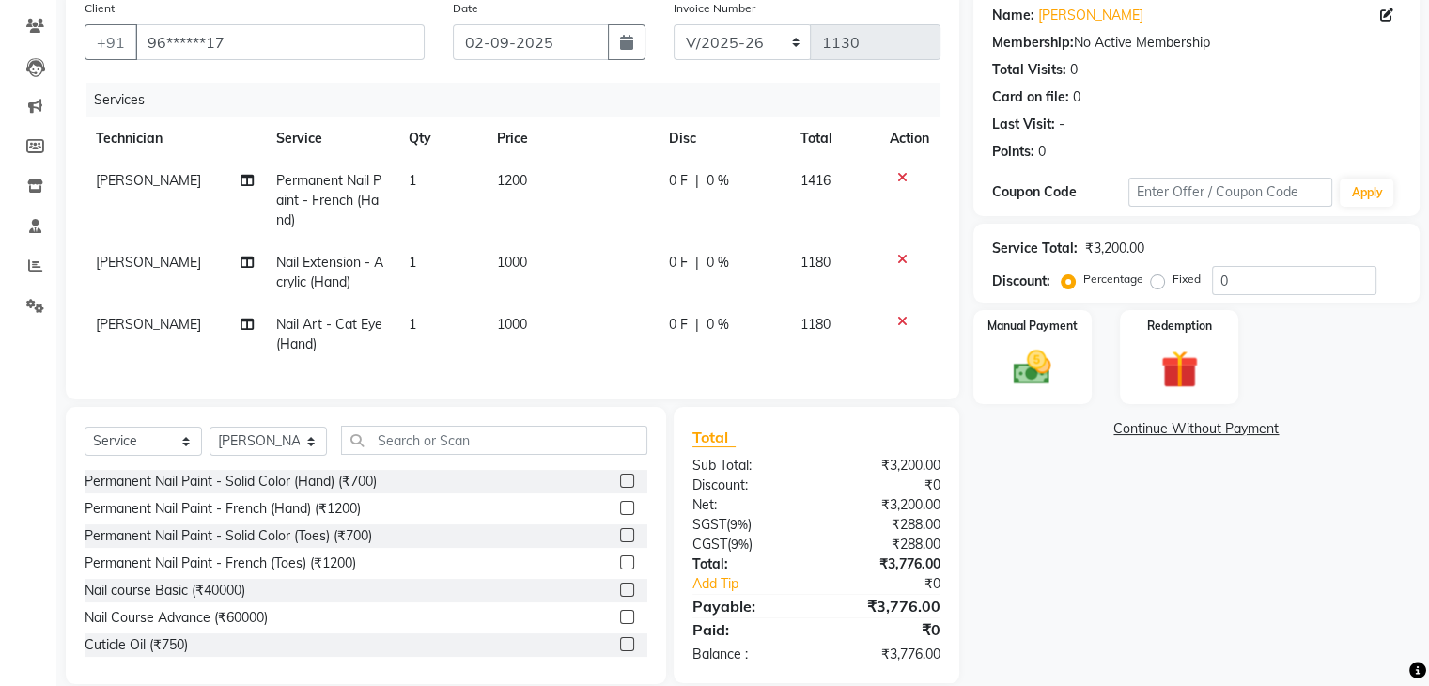
select select "54412"
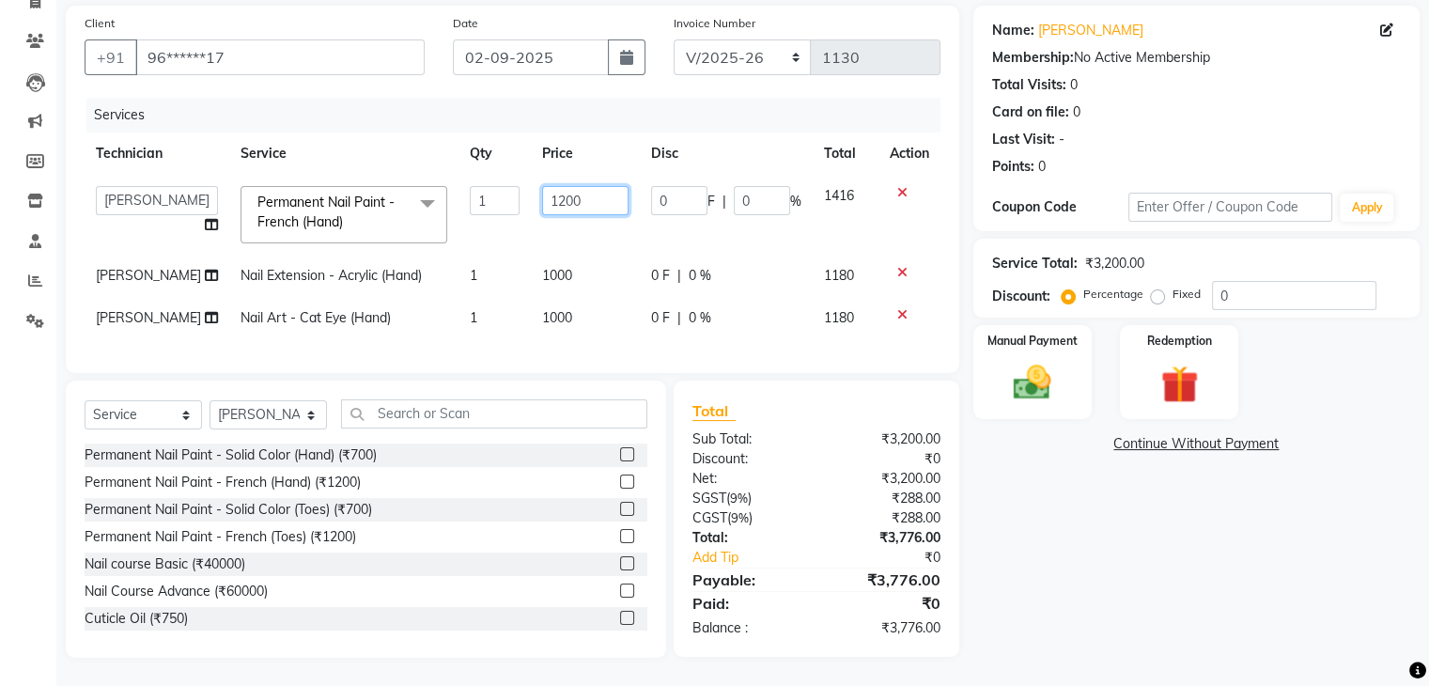
click at [586, 186] on input "1200" at bounding box center [585, 200] width 86 height 29
type input "1500"
click at [1058, 460] on div "Name: Shruthi Membership: No Active Membership Total Visits: 0 Card on file: 0 …" at bounding box center [1203, 332] width 460 height 652
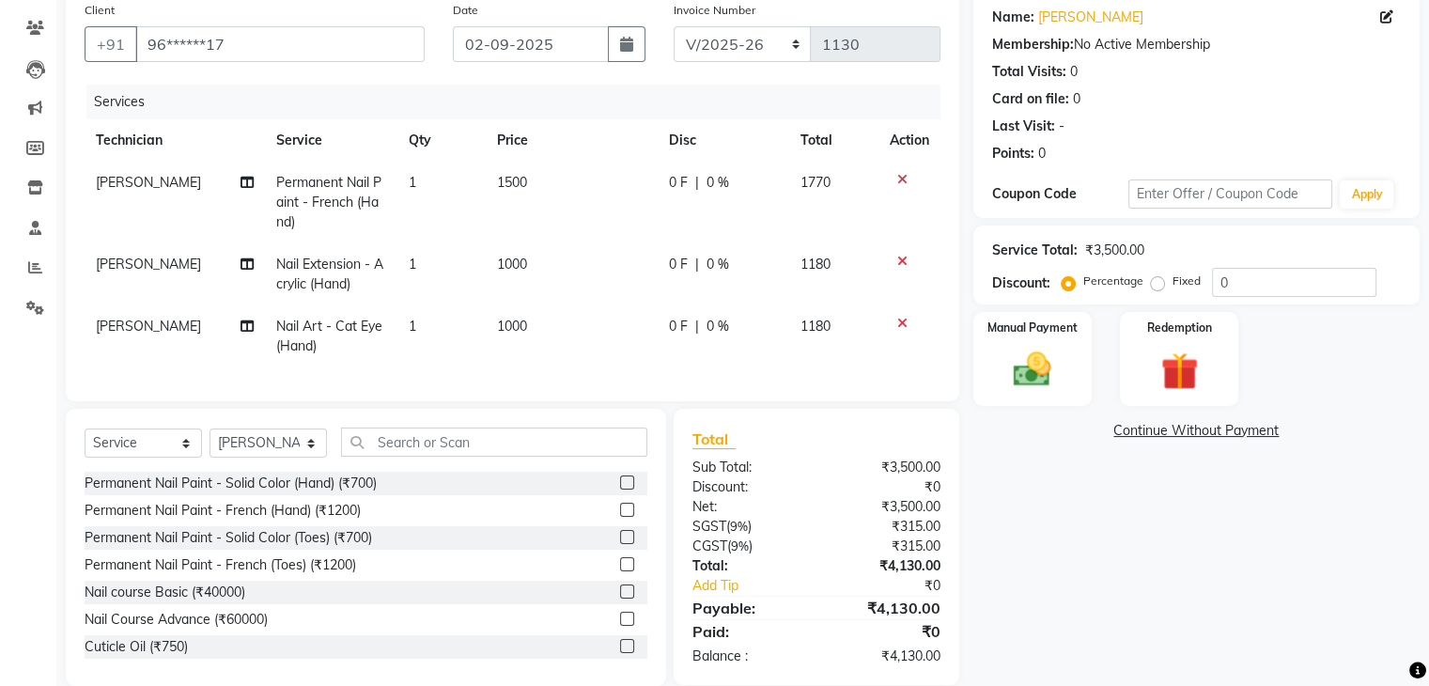
scroll to position [192, 0]
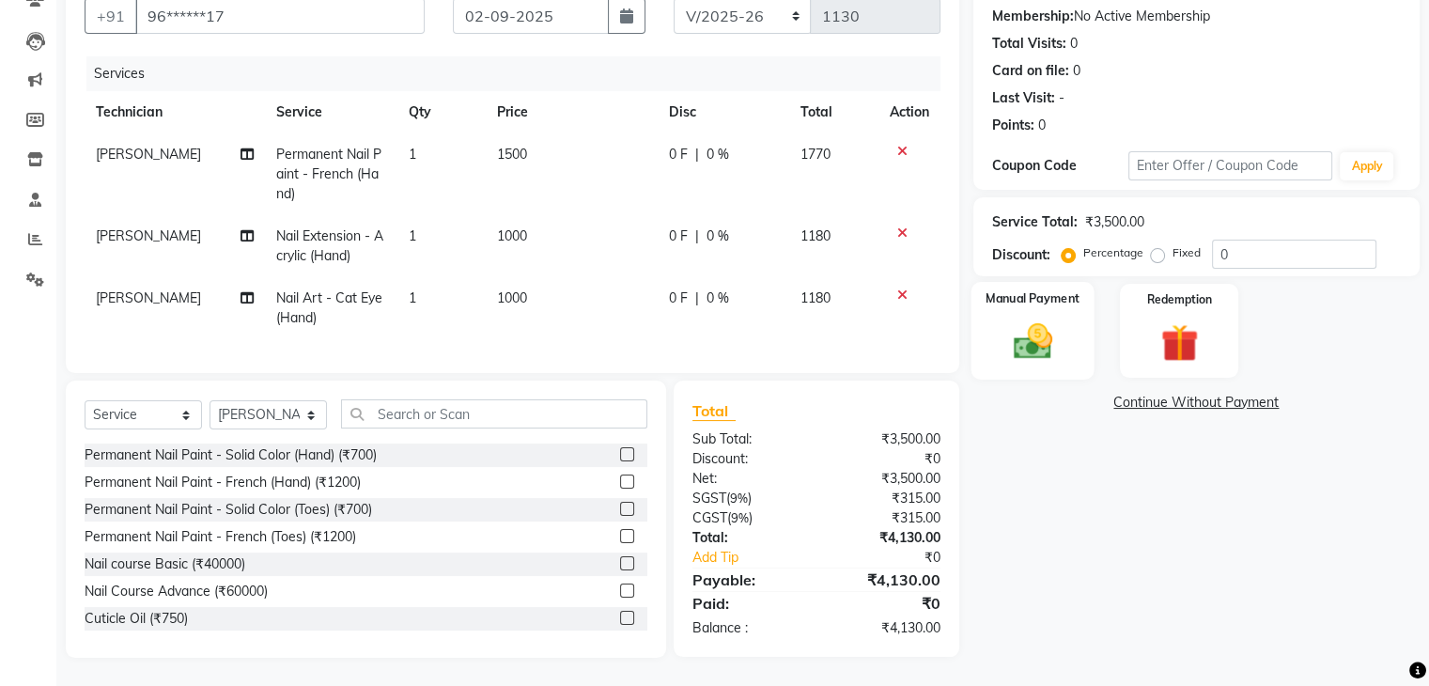
click at [1041, 319] on img at bounding box center [1032, 341] width 63 height 45
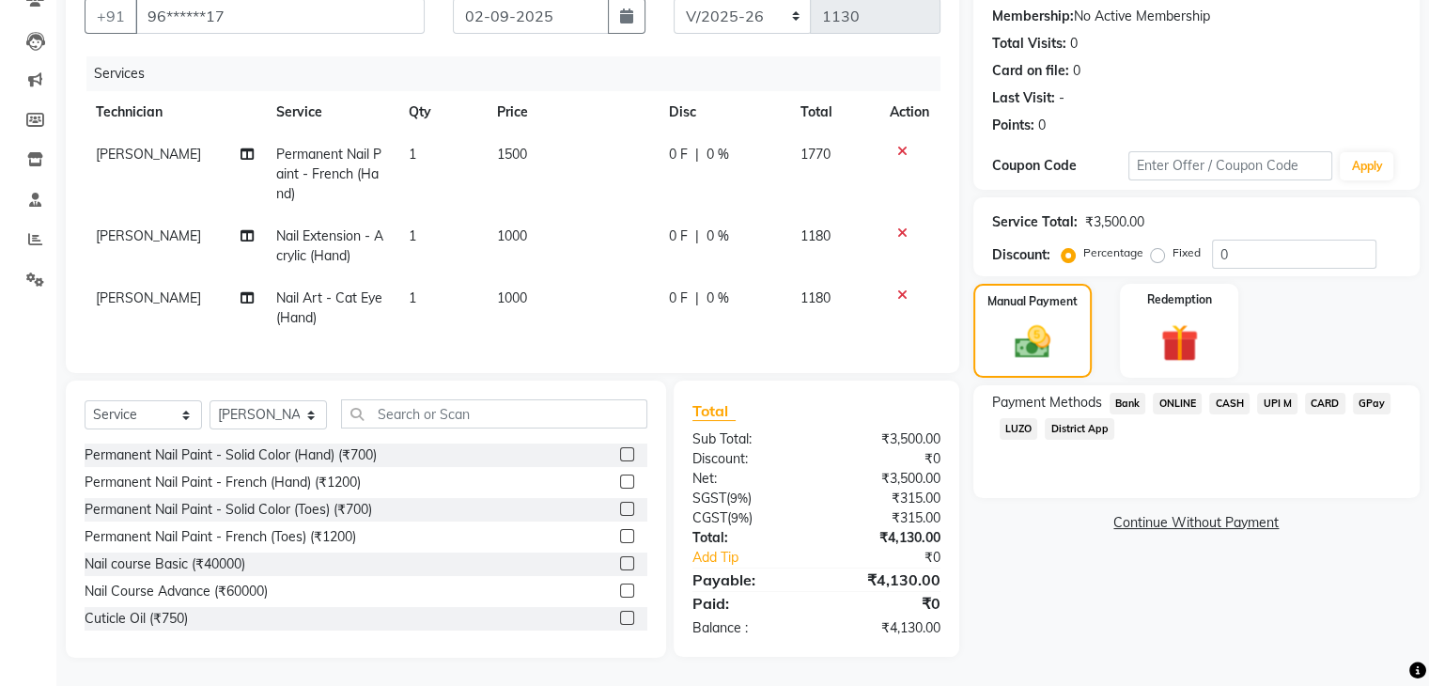
click at [1330, 393] on span "CARD" at bounding box center [1325, 404] width 40 height 22
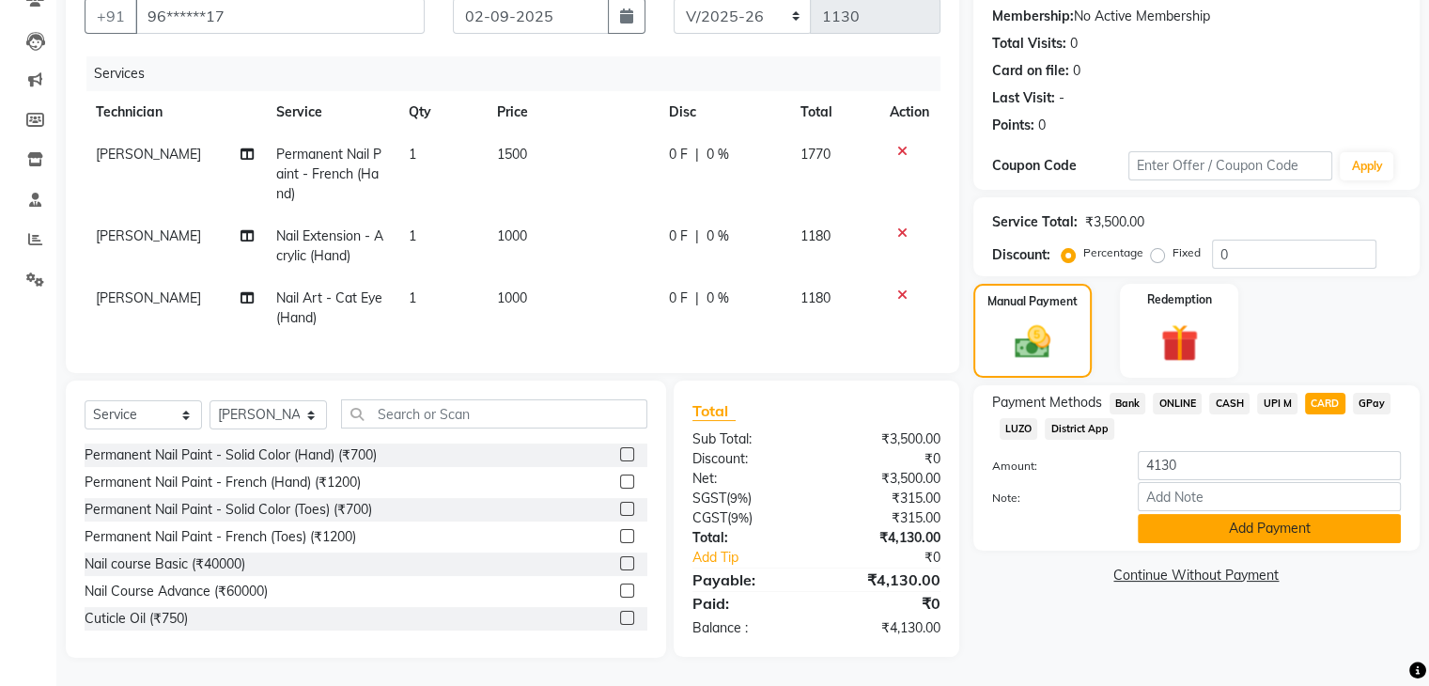
click at [1236, 514] on button "Add Payment" at bounding box center [1269, 528] width 263 height 29
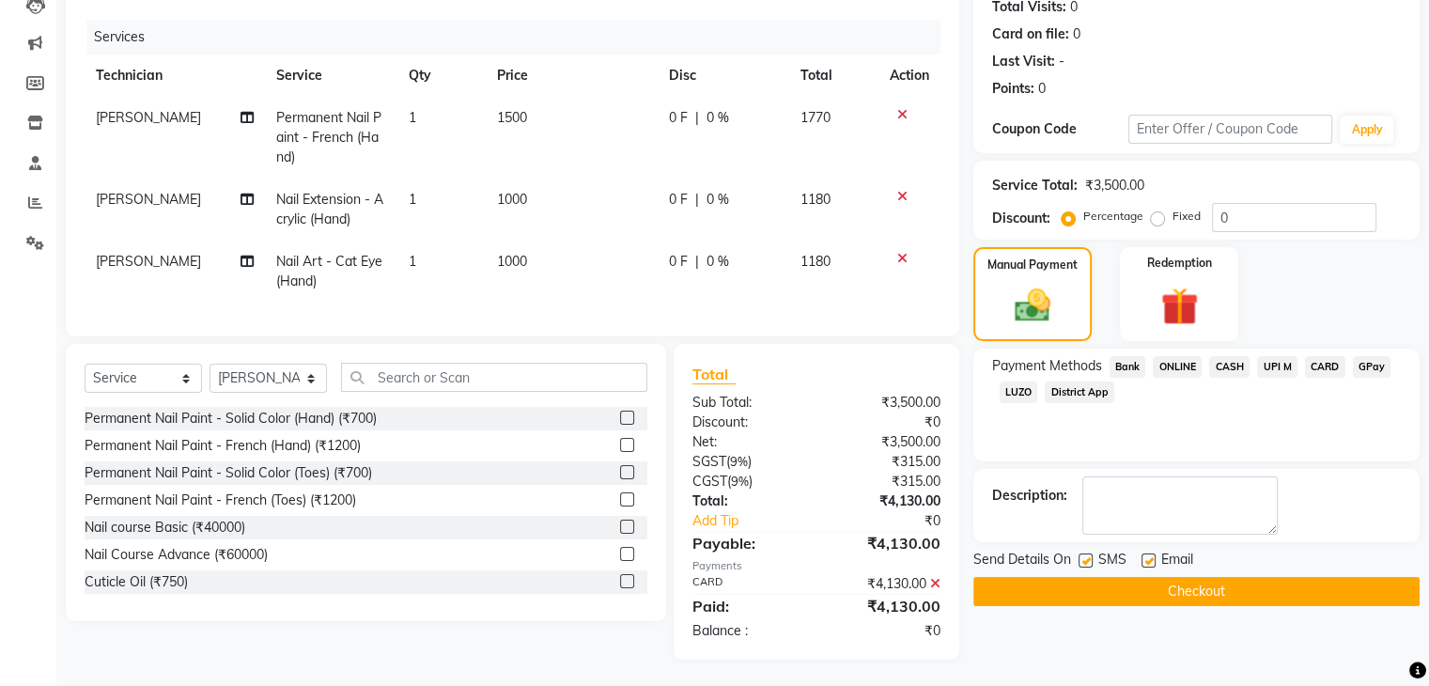
scroll to position [229, 0]
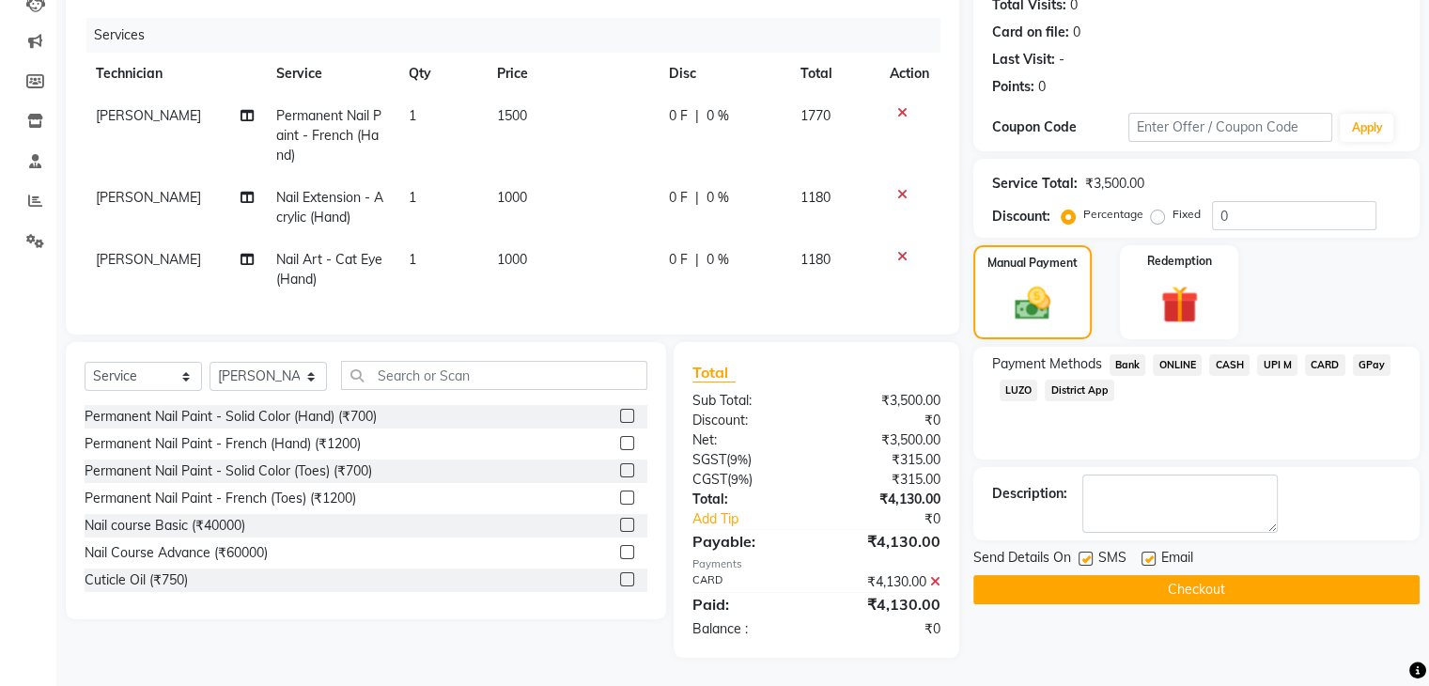
click at [1142, 575] on button "Checkout" at bounding box center [1196, 589] width 446 height 29
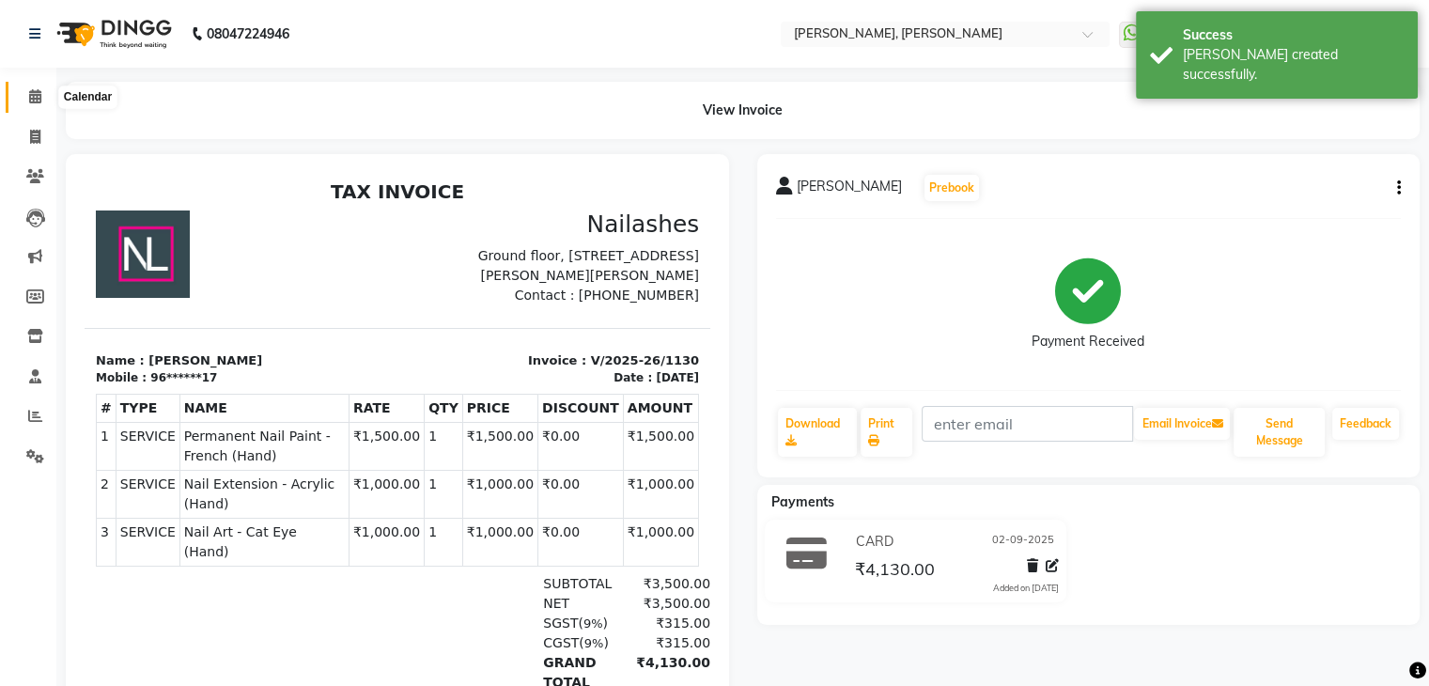
click at [38, 104] on span at bounding box center [35, 97] width 33 height 22
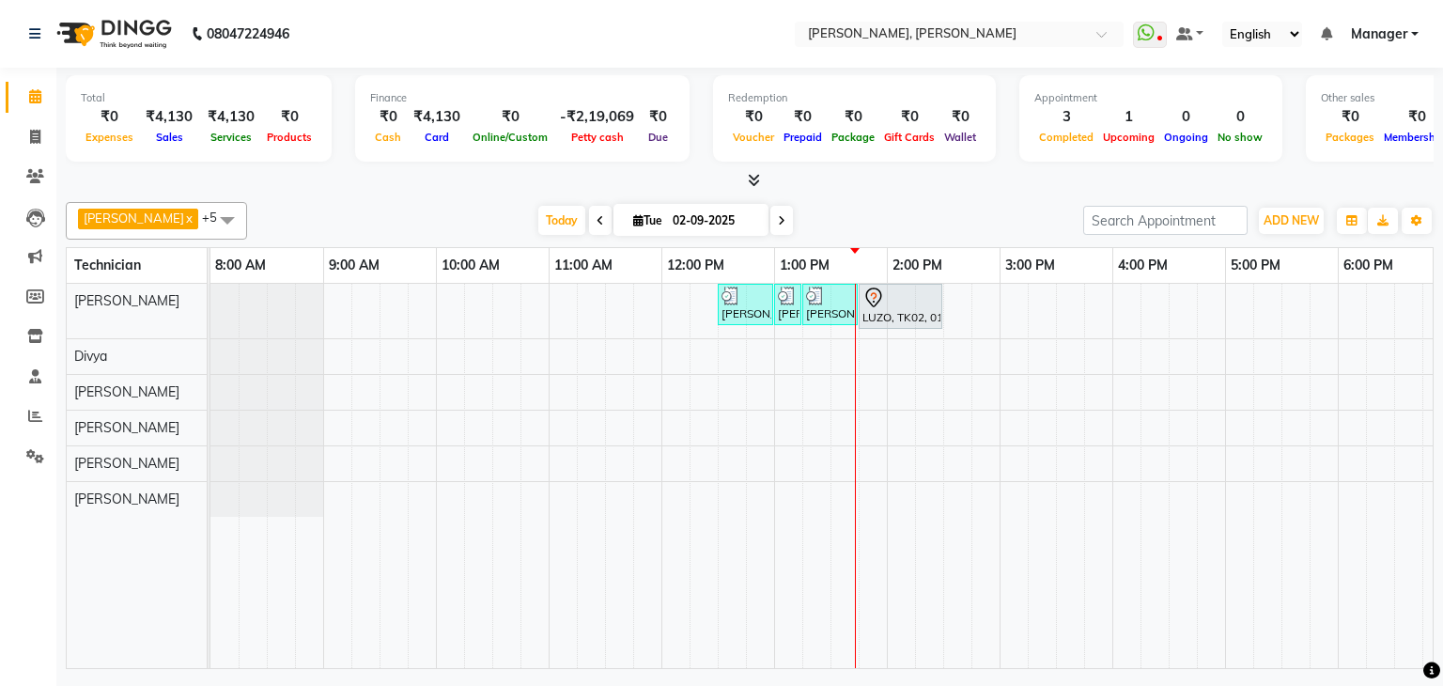
click at [676, 220] on input "02-09-2025" at bounding box center [714, 221] width 94 height 28
select select "9"
select select "2025"
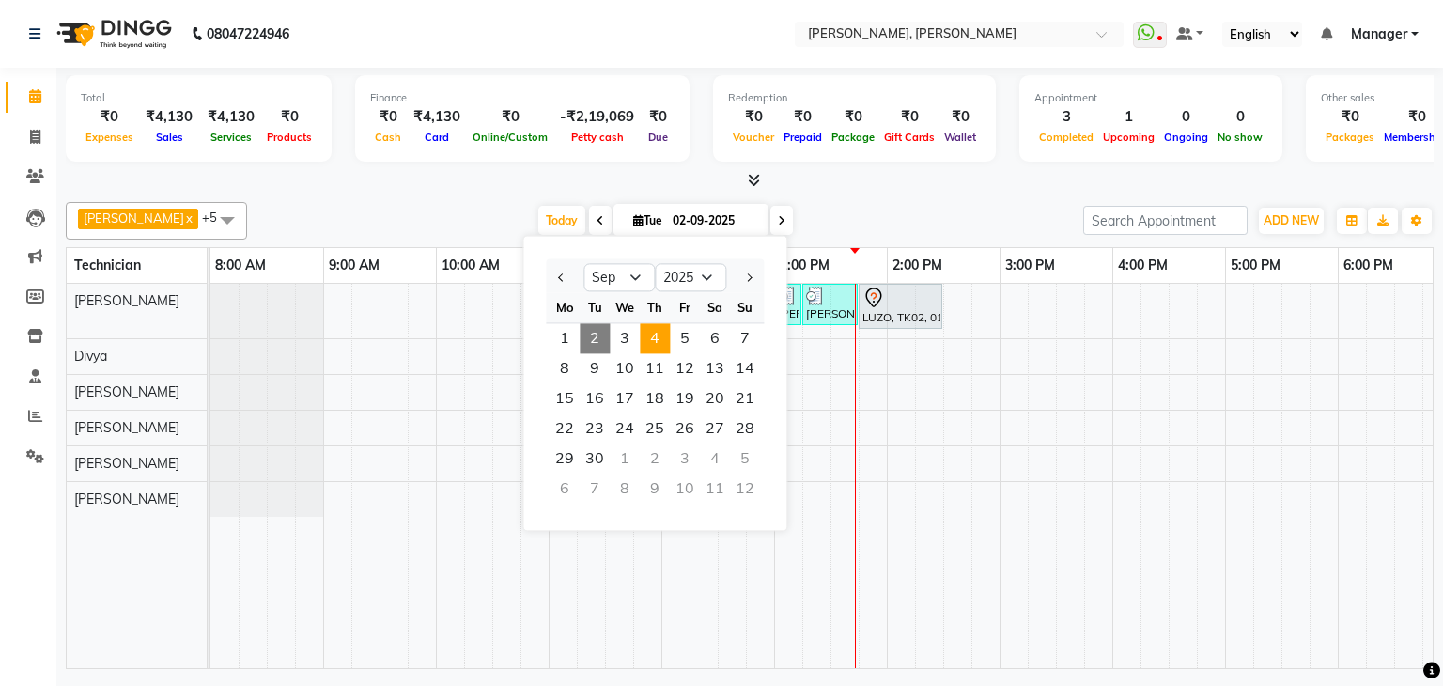
click at [661, 344] on span "4" at bounding box center [655, 338] width 30 height 30
type input "04-09-2025"
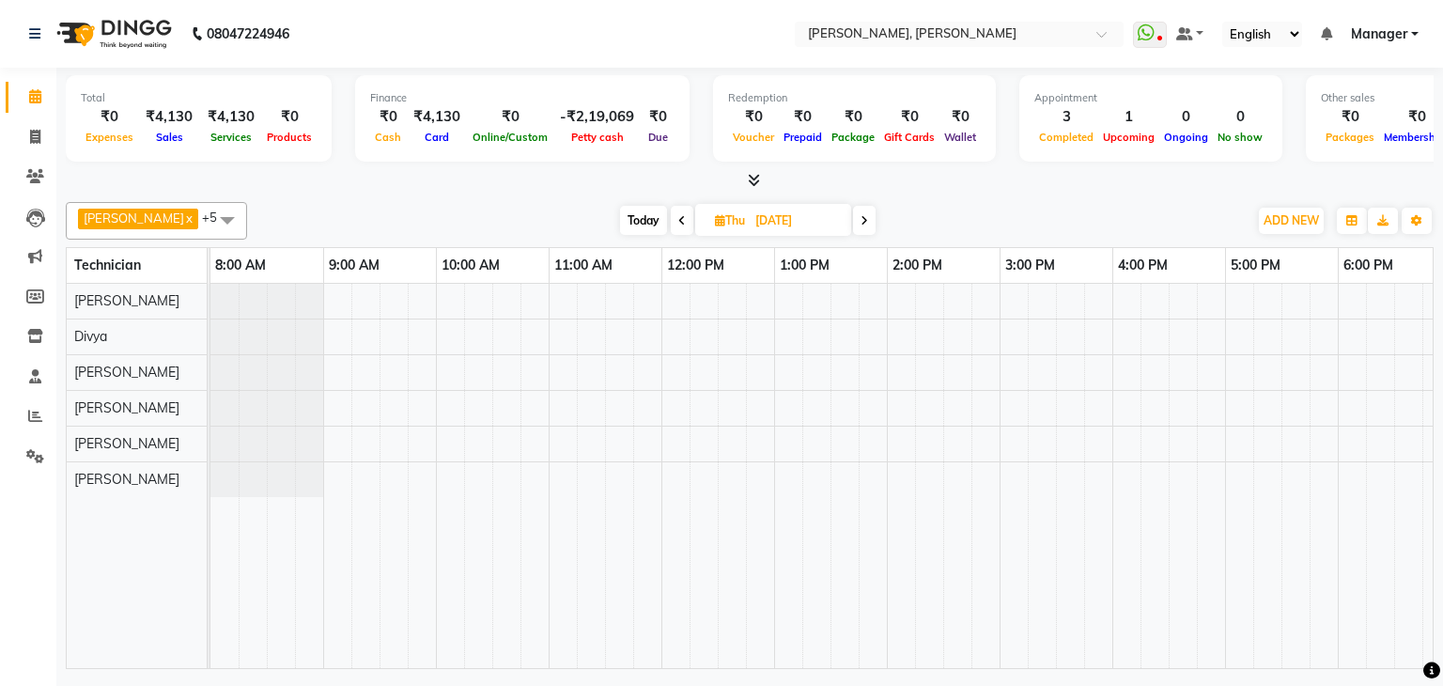
click at [559, 298] on div at bounding box center [943, 476] width 1466 height 384
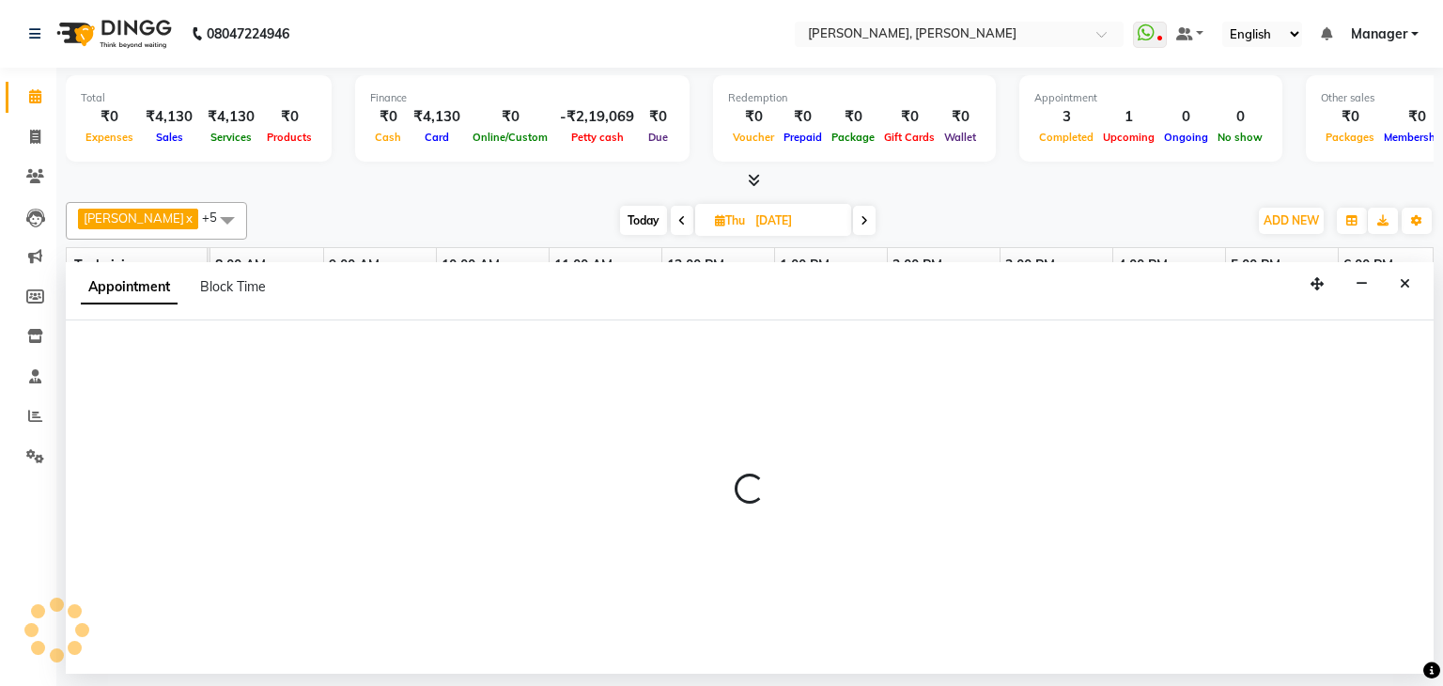
select select "54412"
select select "660"
select select "tentative"
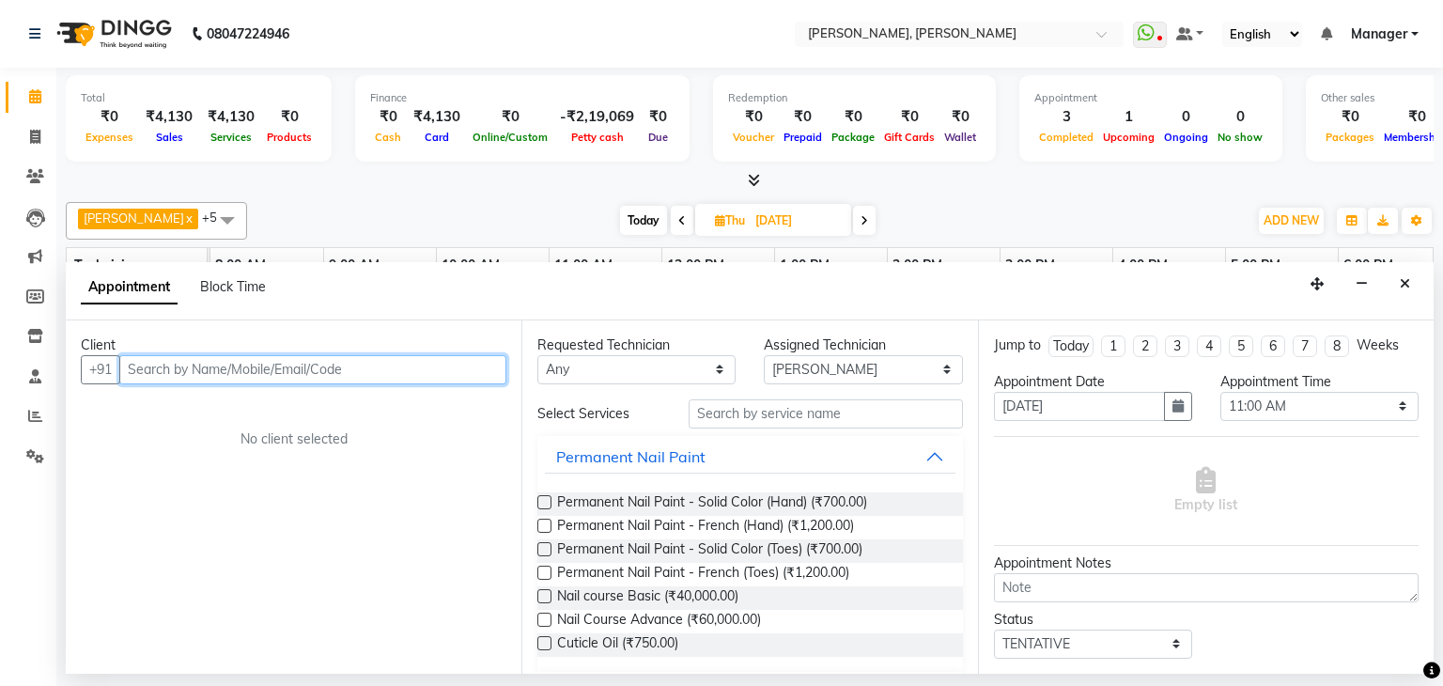
click at [405, 373] on input "text" at bounding box center [312, 369] width 387 height 29
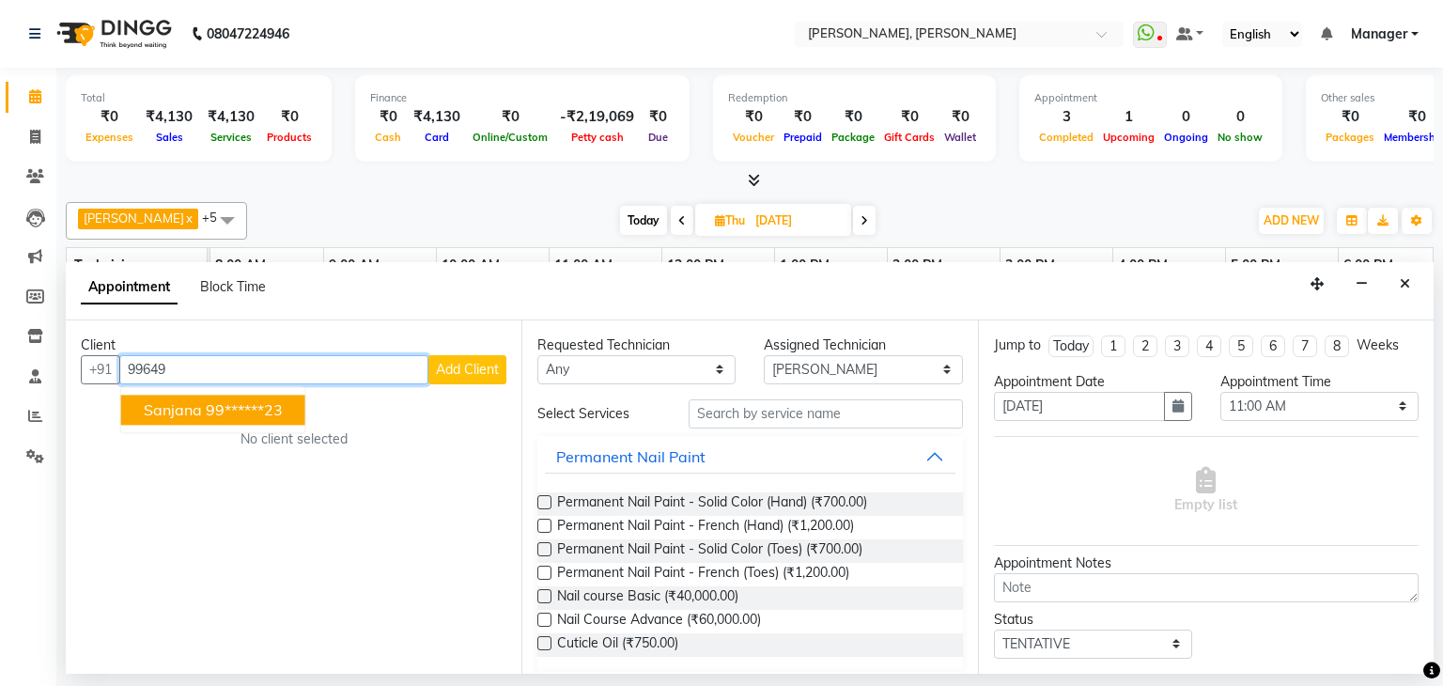
click at [275, 413] on ngb-highlight "99******23" at bounding box center [244, 409] width 77 height 19
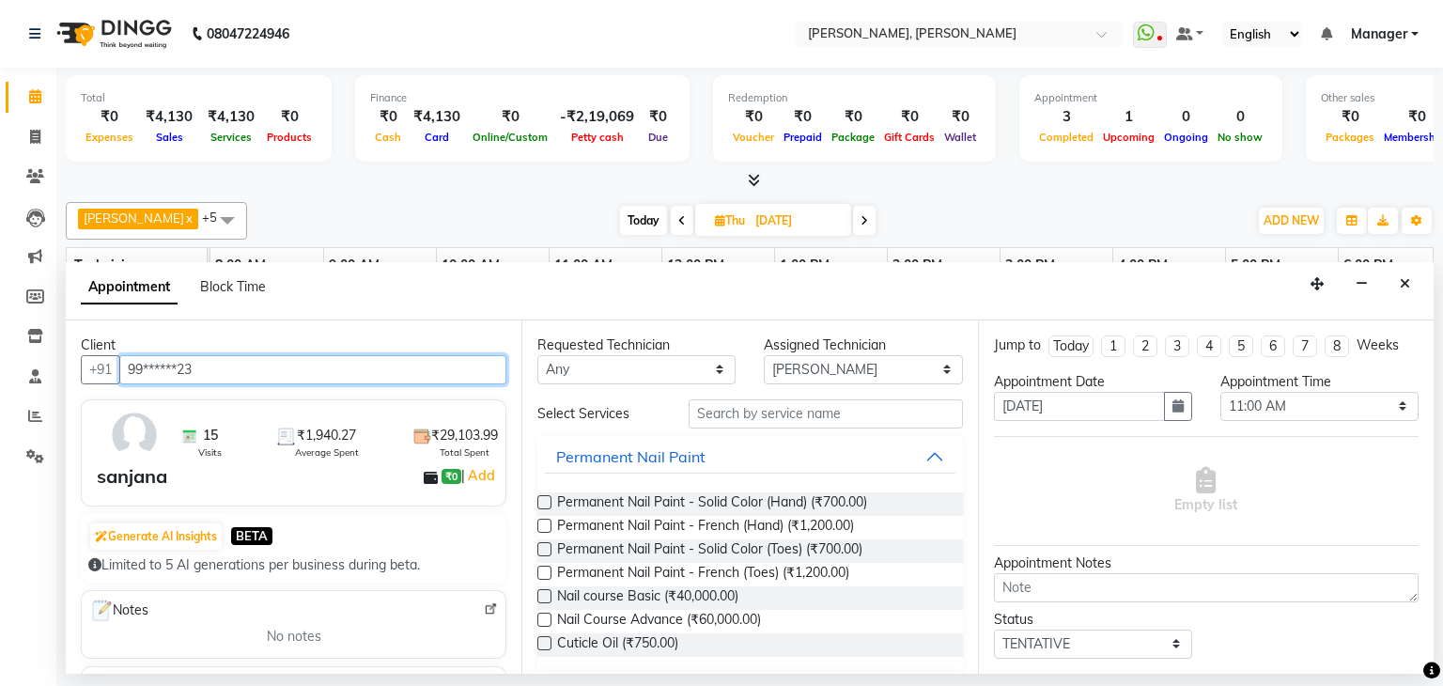
type input "99******23"
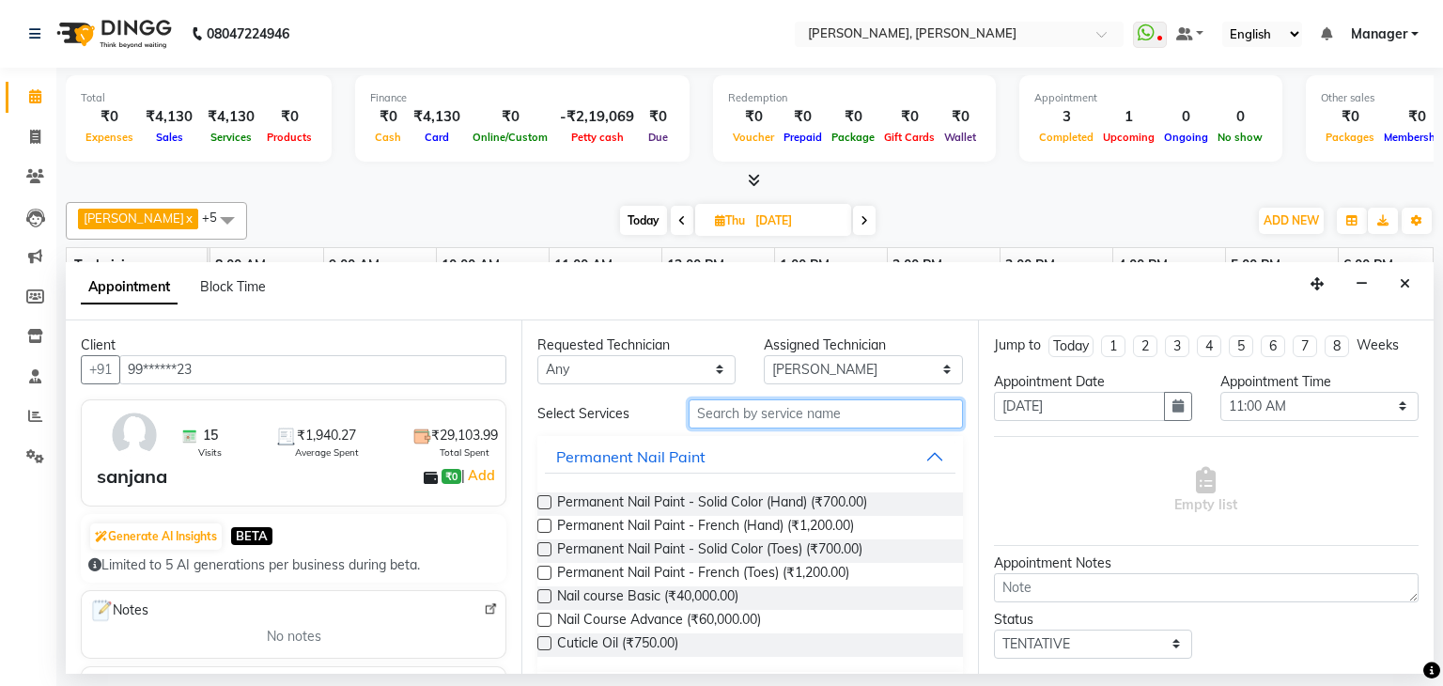
click at [842, 399] on input "text" at bounding box center [826, 413] width 274 height 29
click at [836, 411] on input "text" at bounding box center [826, 413] width 274 height 29
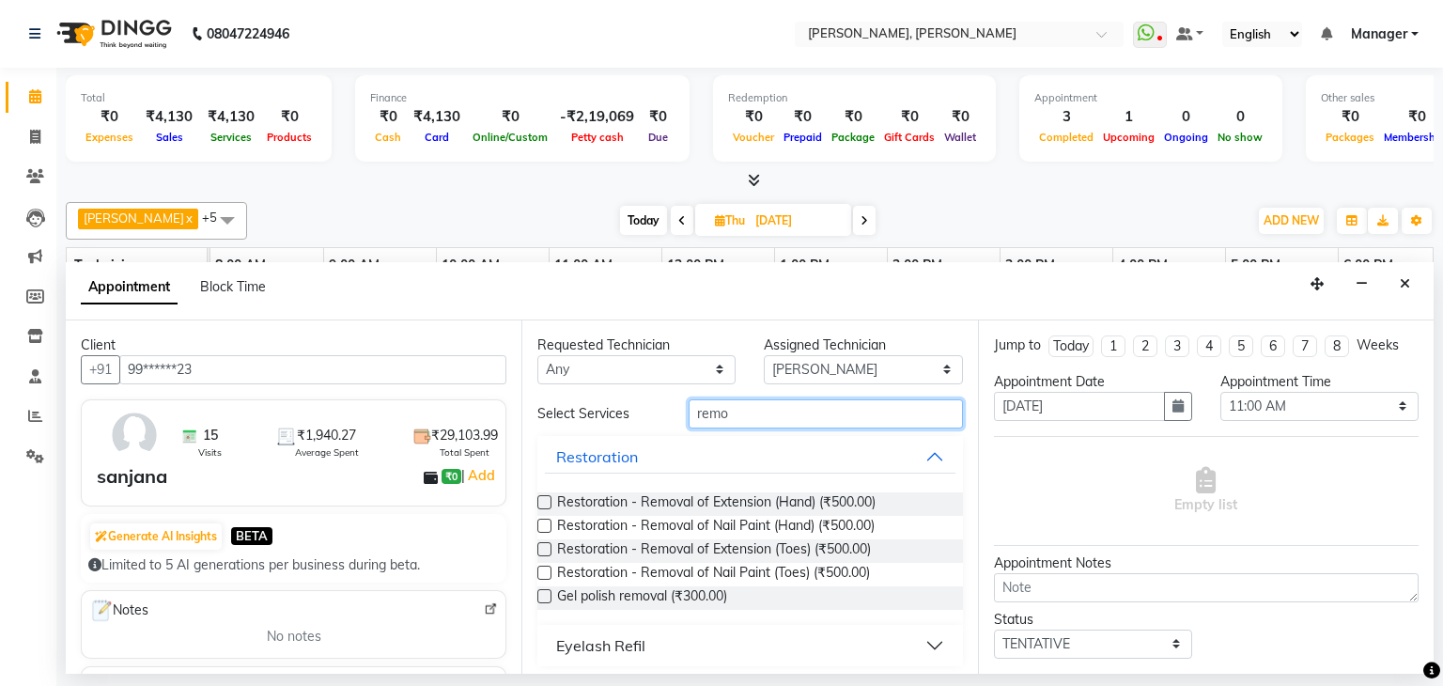
type input "remo"
click at [759, 410] on input "remo" at bounding box center [826, 413] width 274 height 29
click at [544, 598] on label at bounding box center [544, 596] width 14 height 14
click at [544, 598] on input "checkbox" at bounding box center [543, 598] width 12 height 12
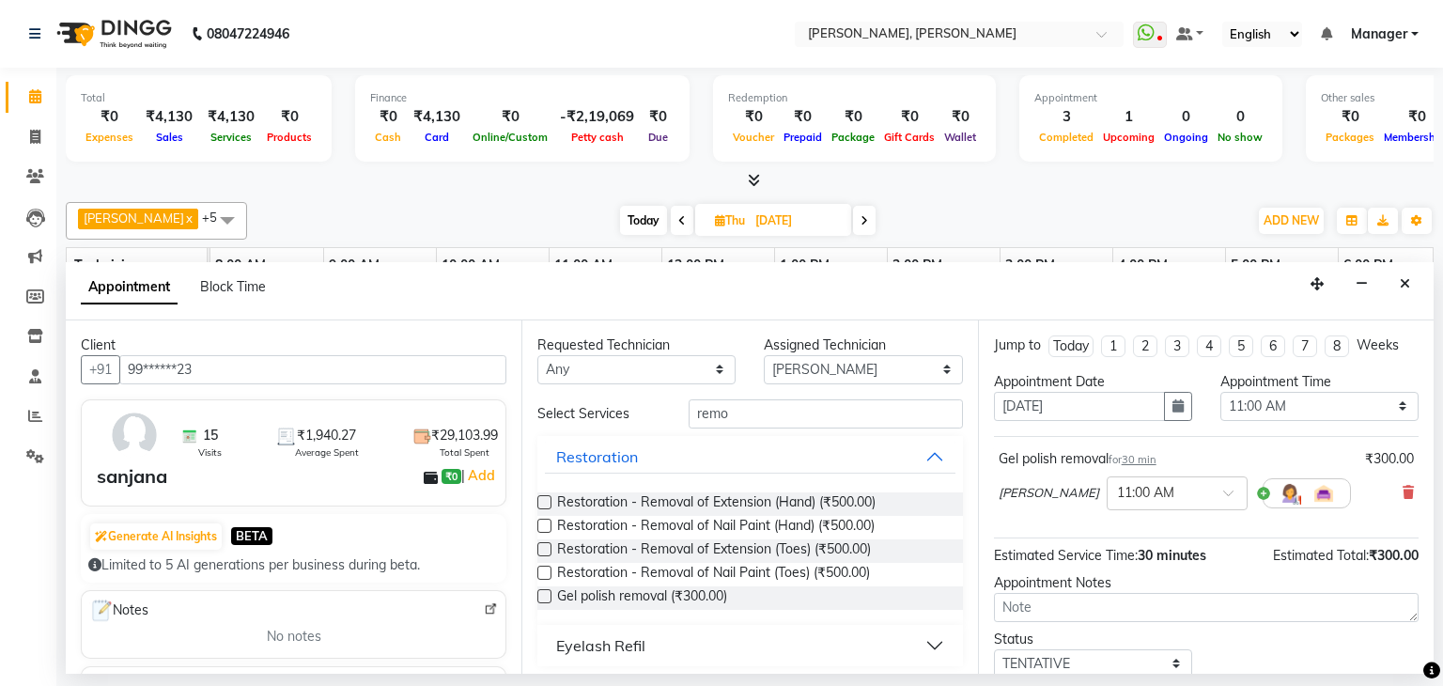
click at [544, 598] on label at bounding box center [544, 596] width 14 height 14
click at [544, 598] on input "checkbox" at bounding box center [543, 598] width 12 height 12
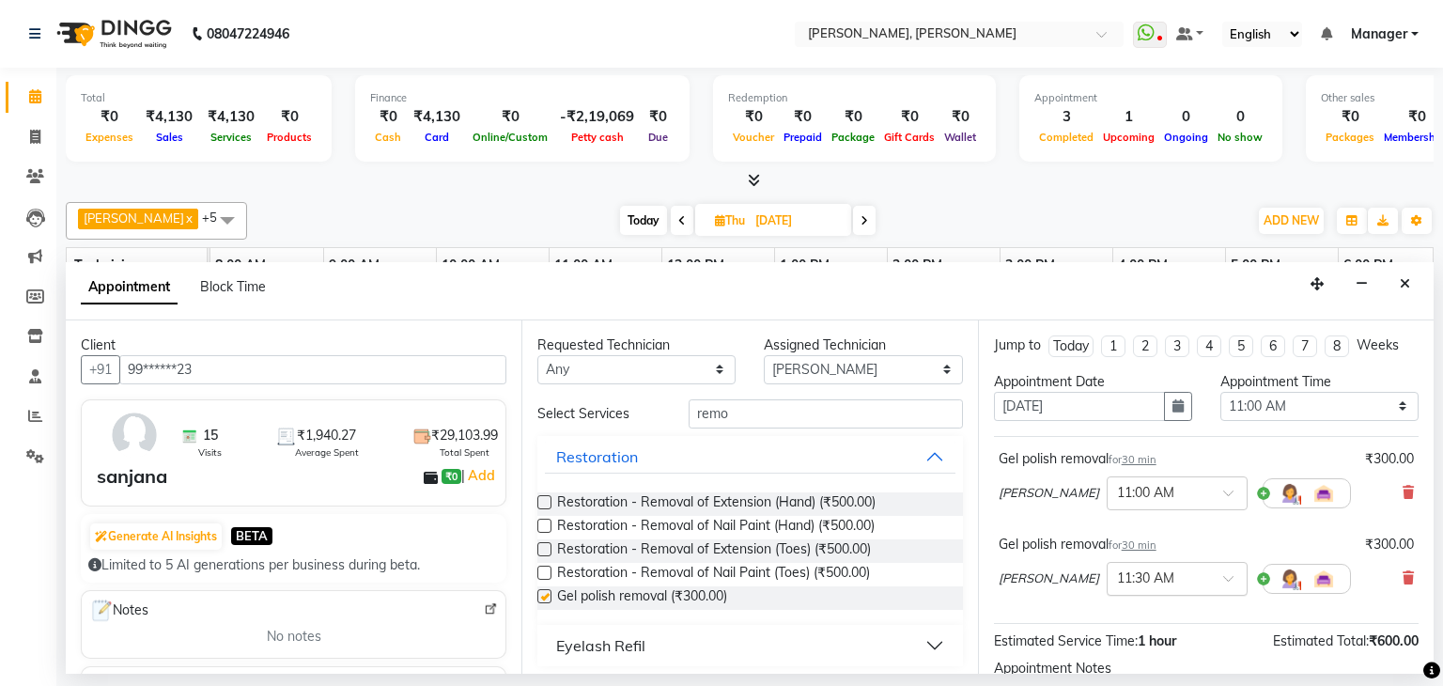
checkbox input "false"
click at [773, 409] on input "remo" at bounding box center [826, 413] width 274 height 29
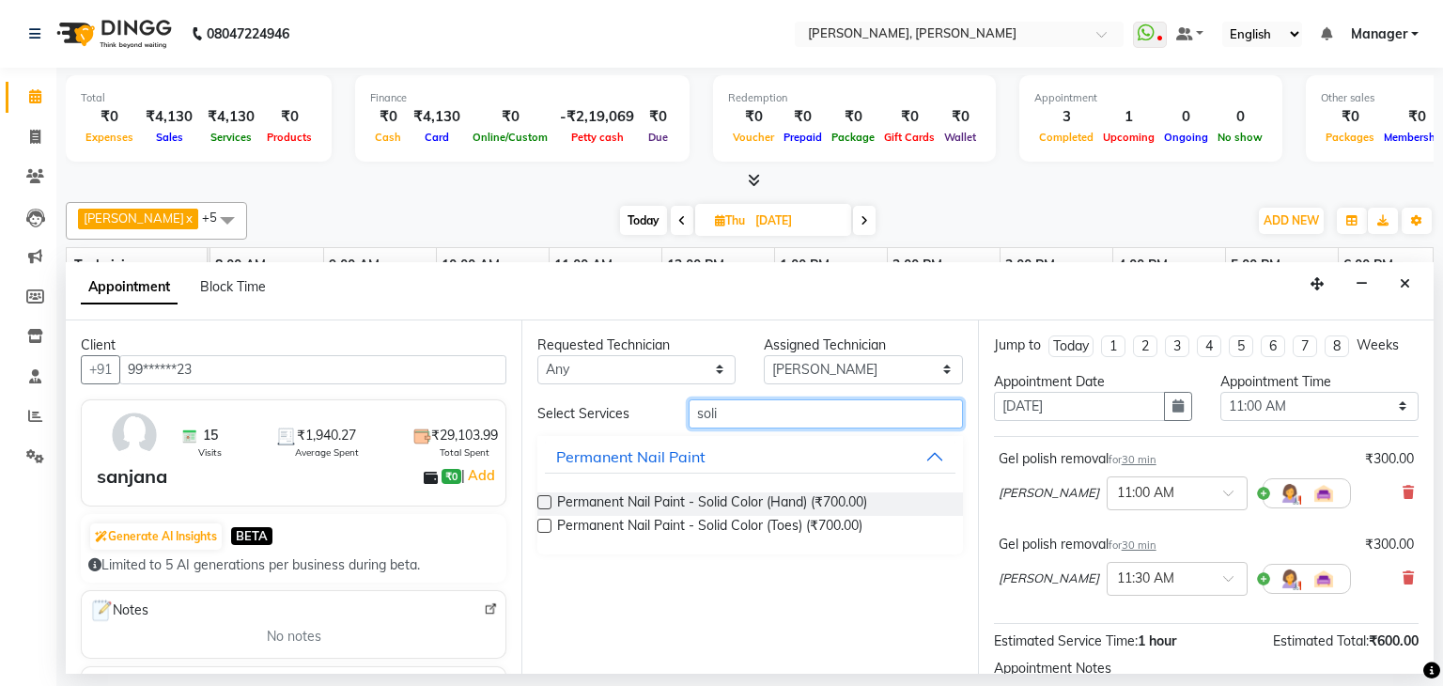
type input "soli"
click at [551, 504] on label at bounding box center [544, 502] width 14 height 14
click at [550, 504] on input "checkbox" at bounding box center [543, 504] width 12 height 12
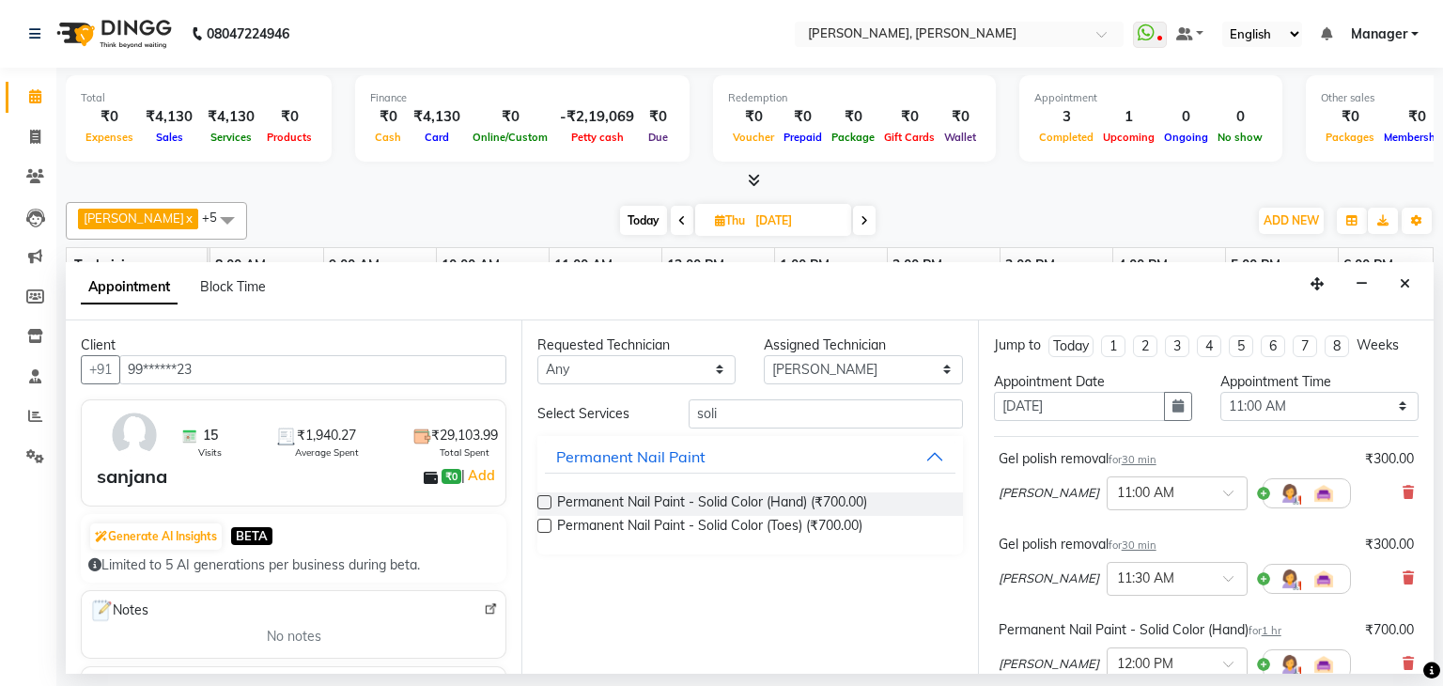
checkbox input "false"
click at [546, 523] on label at bounding box center [544, 526] width 14 height 14
click at [546, 523] on input "checkbox" at bounding box center [543, 527] width 12 height 12
checkbox input "false"
click at [763, 415] on input "soli" at bounding box center [826, 413] width 274 height 29
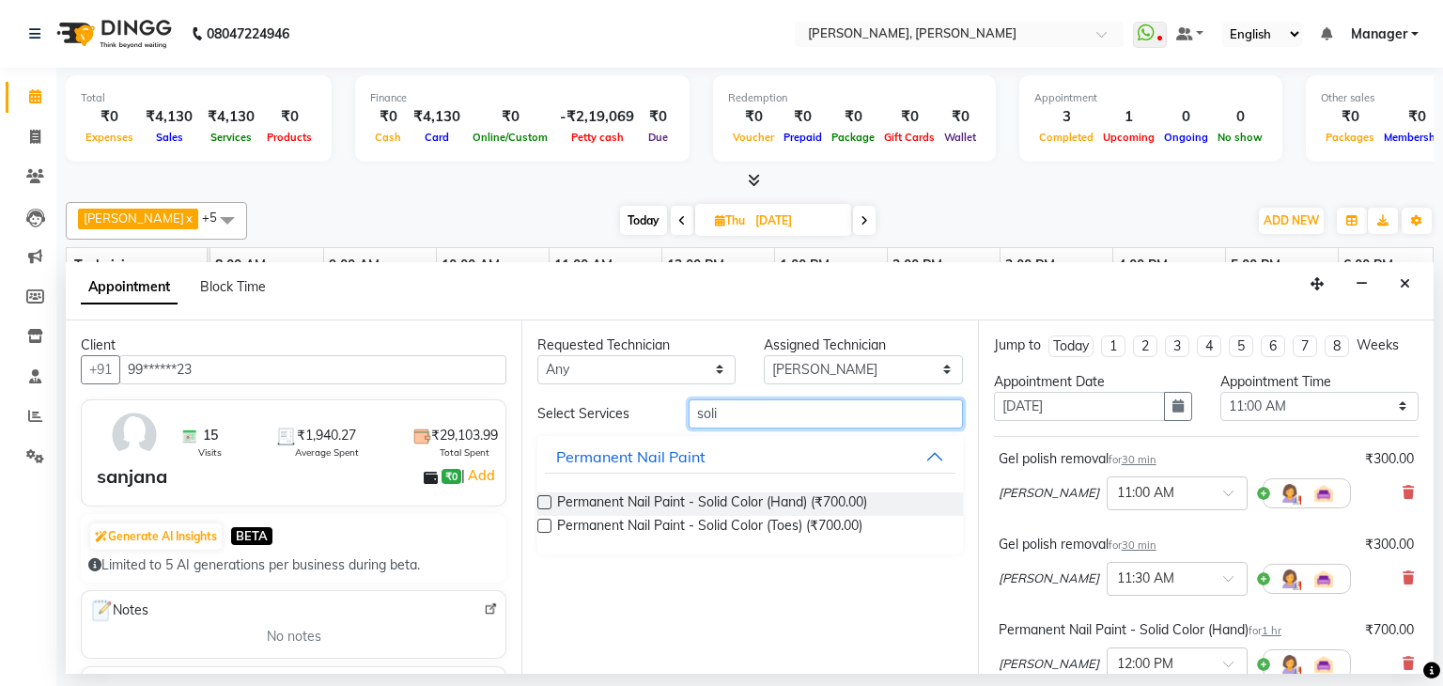
click at [763, 415] on input "soli" at bounding box center [826, 413] width 274 height 29
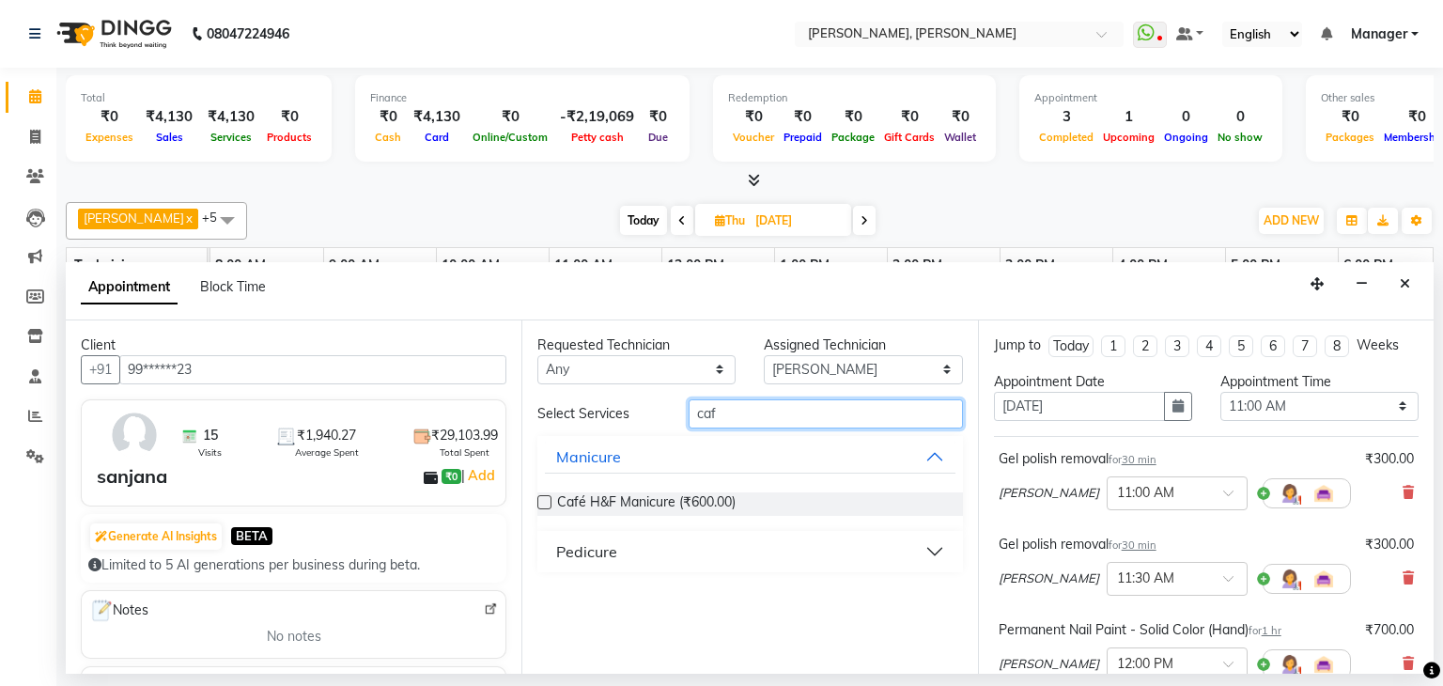
type input "caf"
click at [608, 550] on div "Pedicure" at bounding box center [586, 551] width 61 height 23
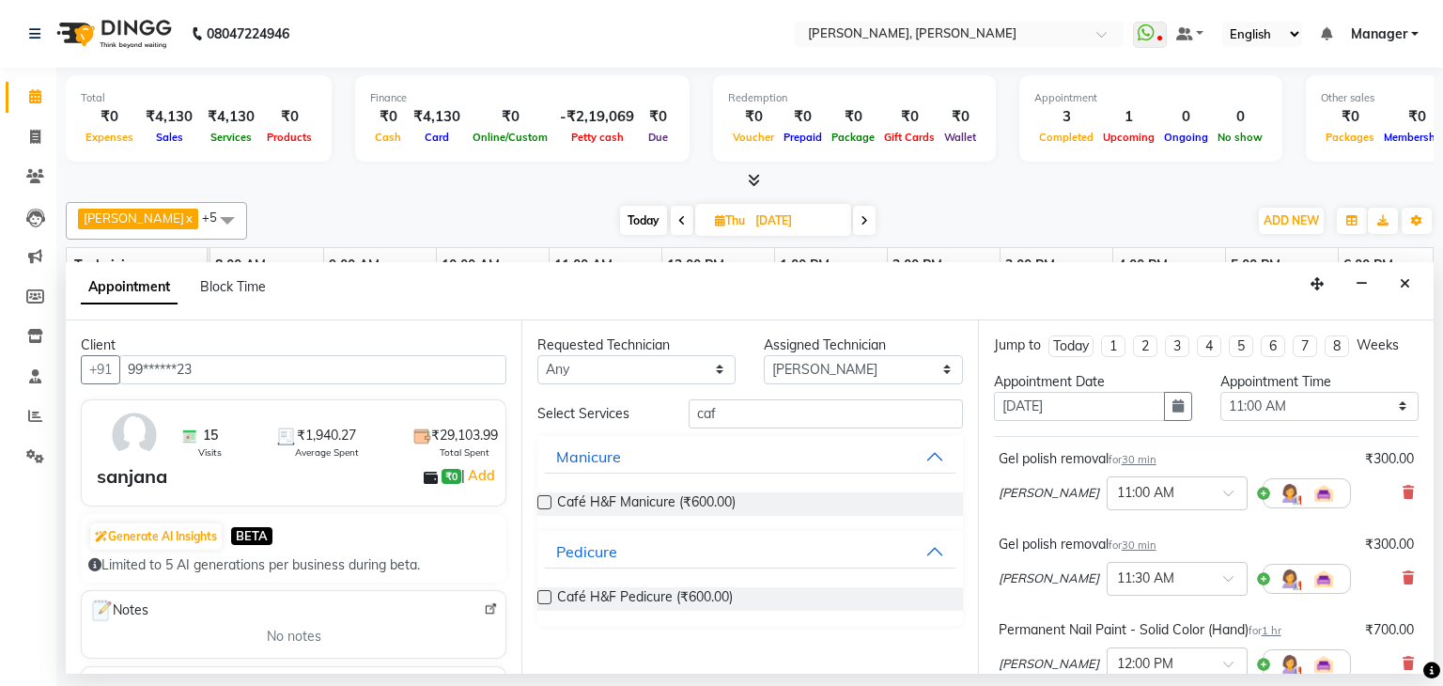
click at [545, 593] on label at bounding box center [544, 597] width 14 height 14
click at [545, 593] on input "checkbox" at bounding box center [543, 599] width 12 height 12
checkbox input "false"
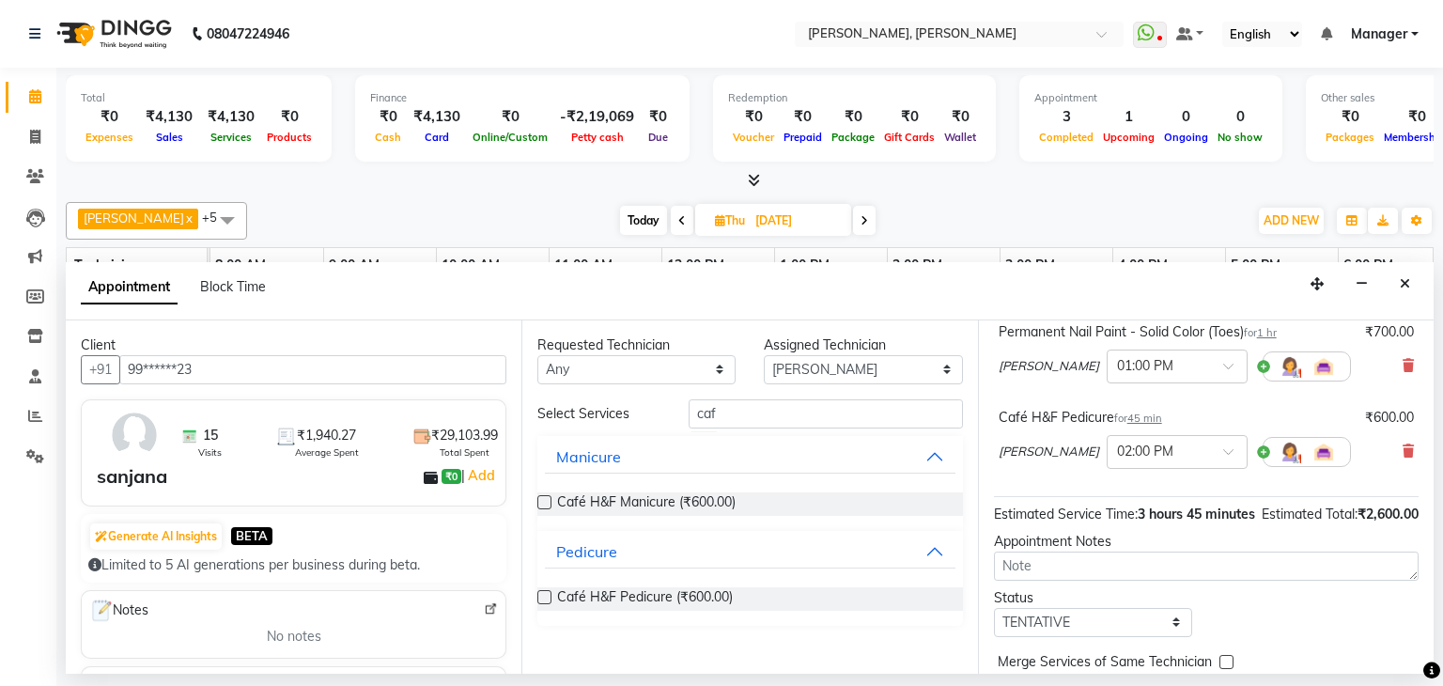
scroll to position [484, 0]
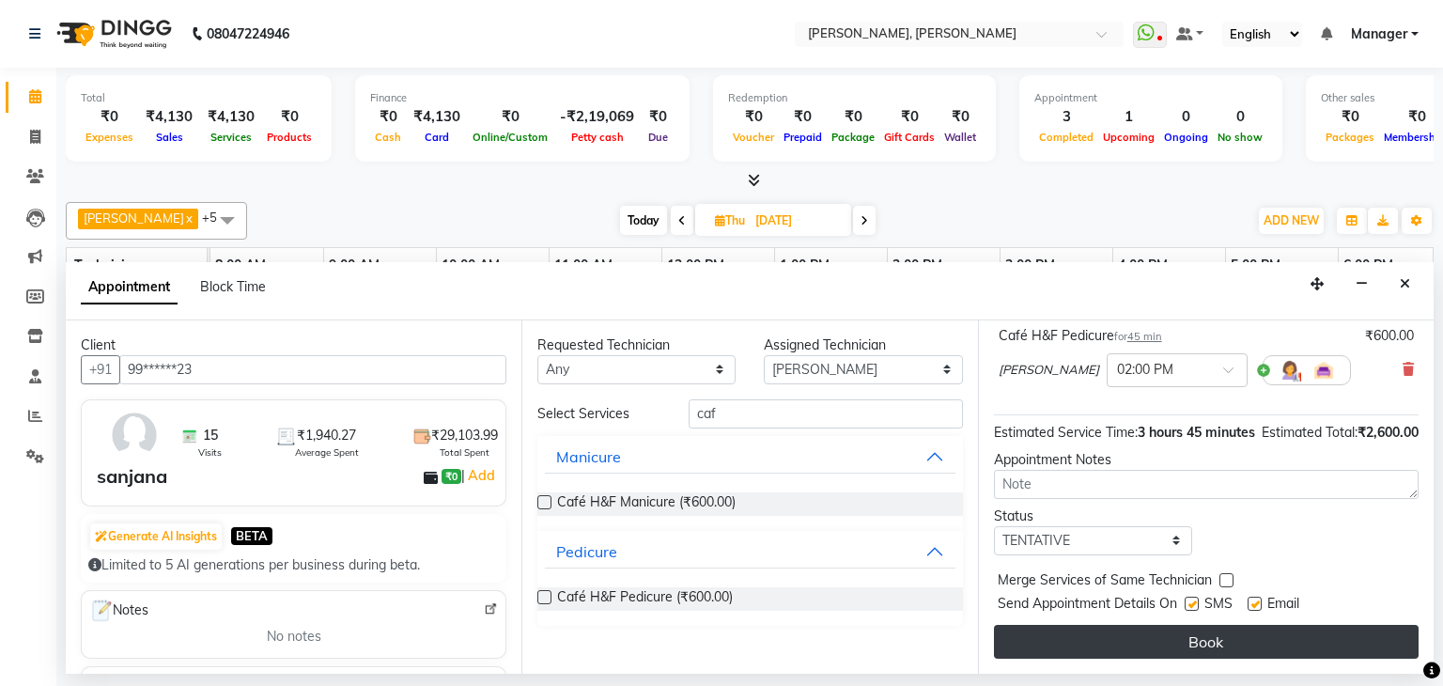
click at [1207, 631] on button "Book" at bounding box center [1206, 642] width 425 height 34
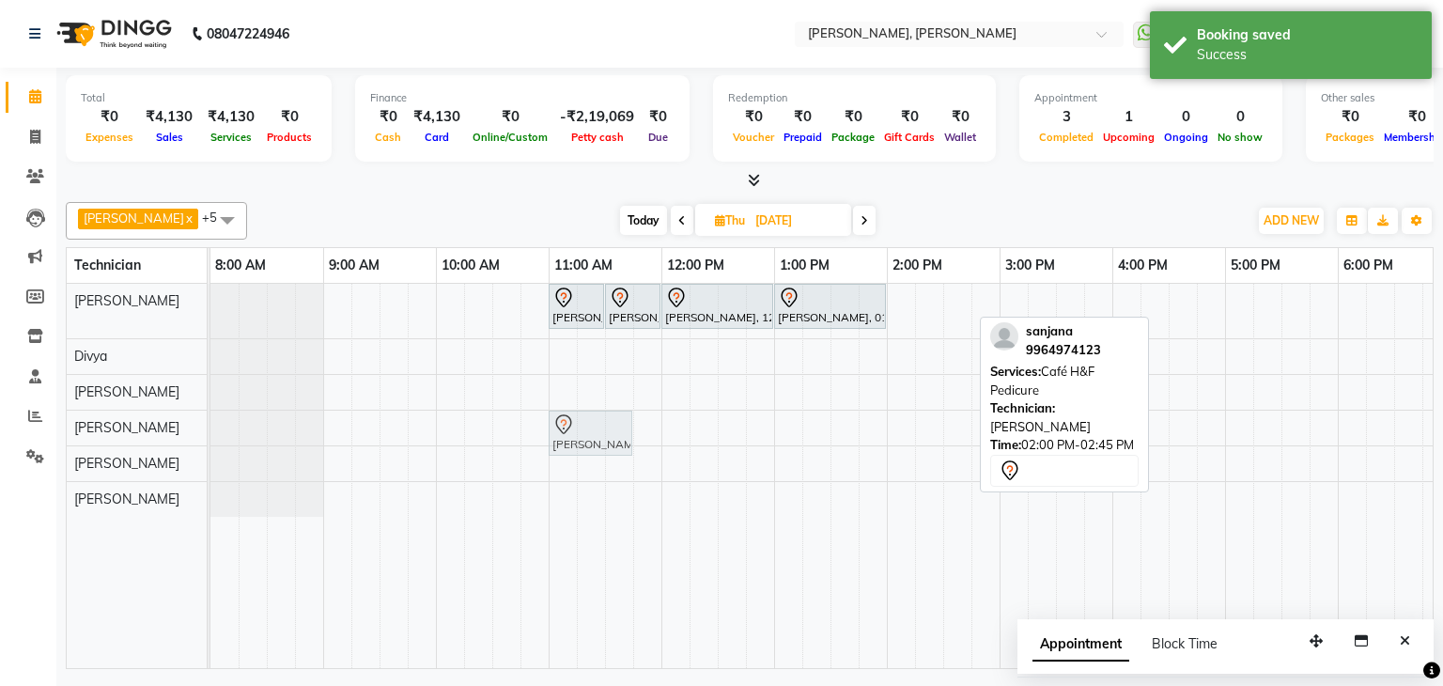
drag, startPoint x: 918, startPoint y: 302, endPoint x: 575, endPoint y: 427, distance: 365.3
click at [577, 427] on tbody "sanjana, 11:00 AM-11:30 AM, Gel polish removal sanjana, 11:30 AM-12:00 PM, Gel …" at bounding box center [943, 400] width 1466 height 233
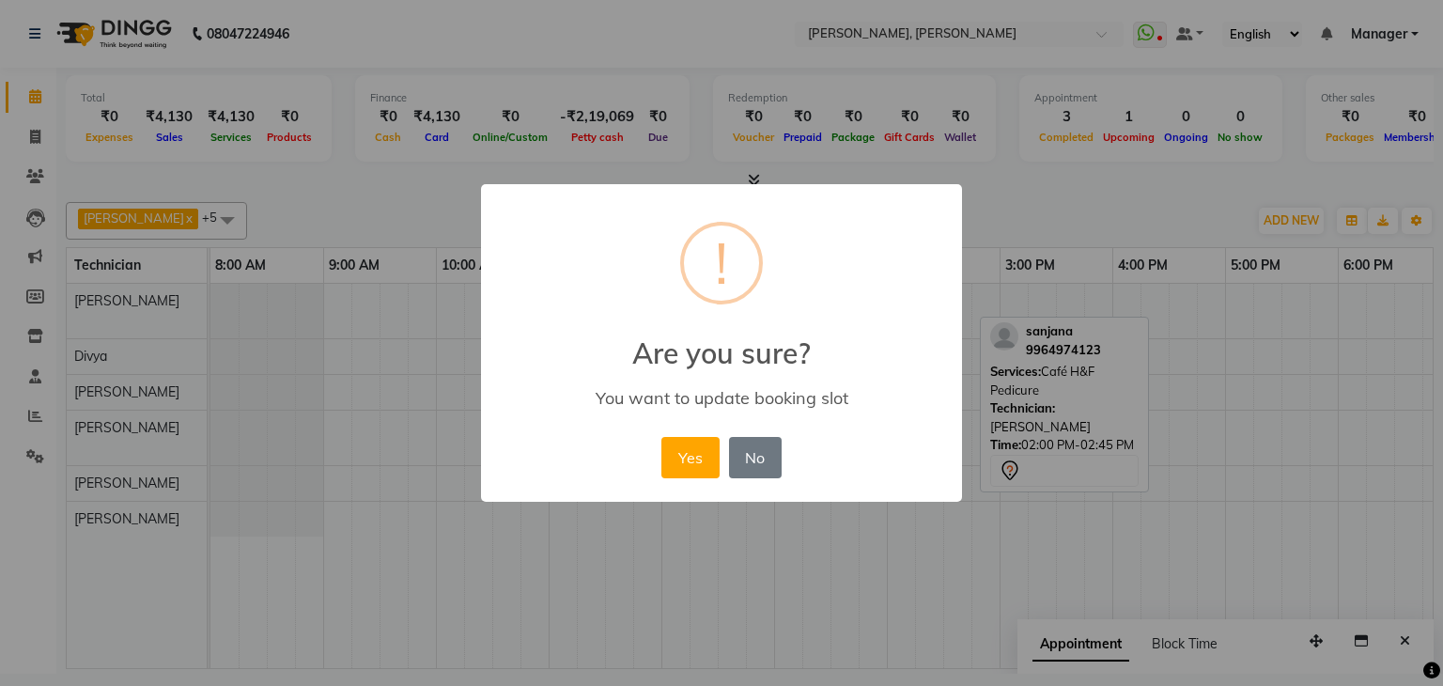
drag, startPoint x: 663, startPoint y: 443, endPoint x: 675, endPoint y: 443, distance: 12.2
click at [666, 443] on button "Yes" at bounding box center [689, 457] width 57 height 41
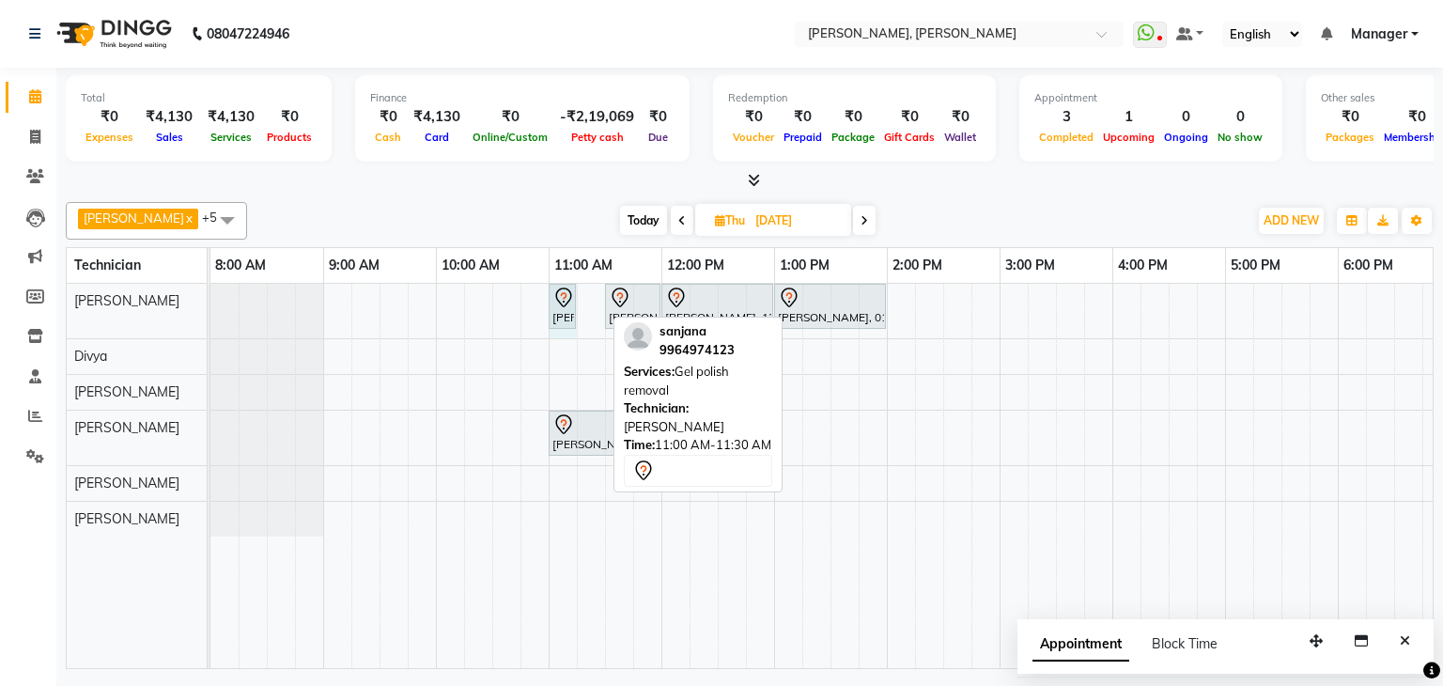
drag, startPoint x: 600, startPoint y: 301, endPoint x: 567, endPoint y: 305, distance: 34.1
click at [210, 305] on div "sanjana, 11:00 AM-11:30 AM, Gel polish removal sanjana, 11:30 AM-12:00 PM, Gel …" at bounding box center [210, 311] width 0 height 54
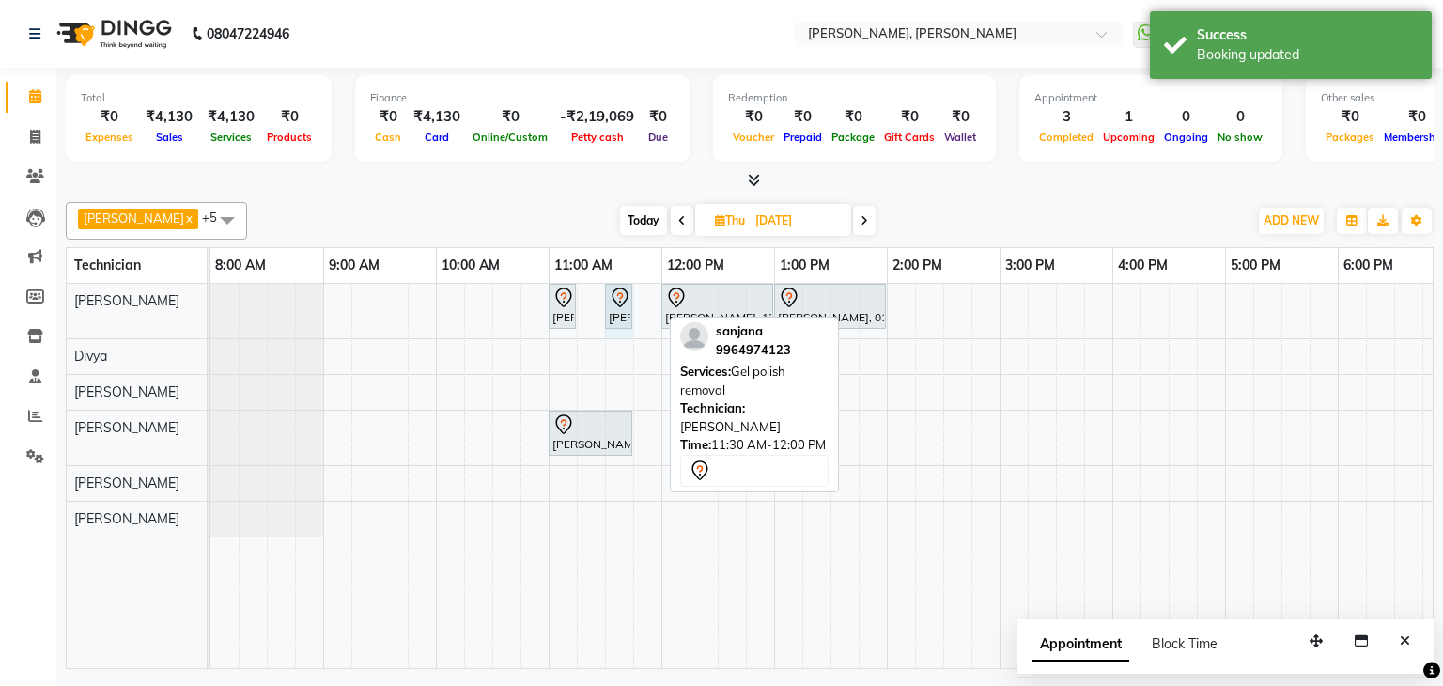
drag, startPoint x: 660, startPoint y: 300, endPoint x: 614, endPoint y: 313, distance: 47.0
click at [210, 318] on div "sanjana, 11:00 AM-11:15 AM, Gel polish removal sanjana, 11:30 AM-12:00 PM, Gel …" at bounding box center [210, 311] width 0 height 54
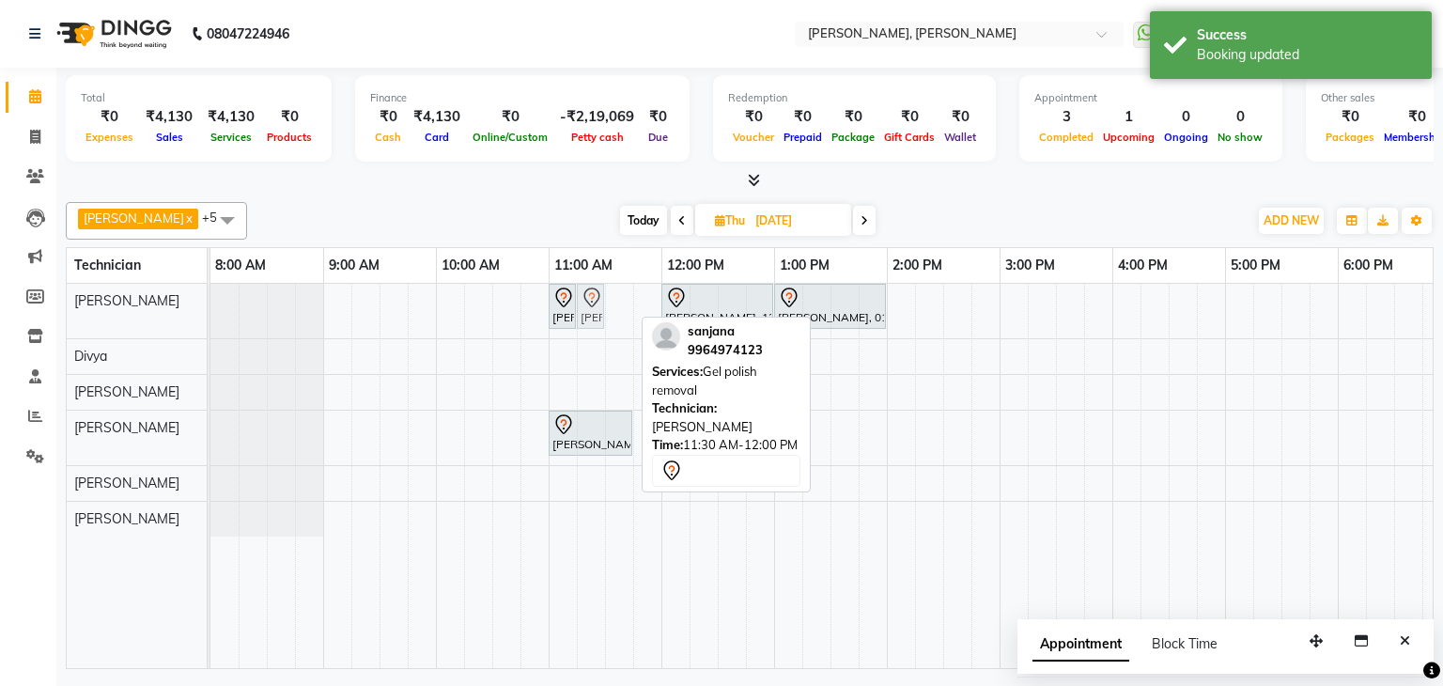
drag, startPoint x: 613, startPoint y: 307, endPoint x: 590, endPoint y: 316, distance: 25.0
click at [210, 316] on div "sanjana, 11:00 AM-11:15 AM, Gel polish removal sanjana, 11:30 AM-11:45 AM, Gel …" at bounding box center [210, 311] width 0 height 54
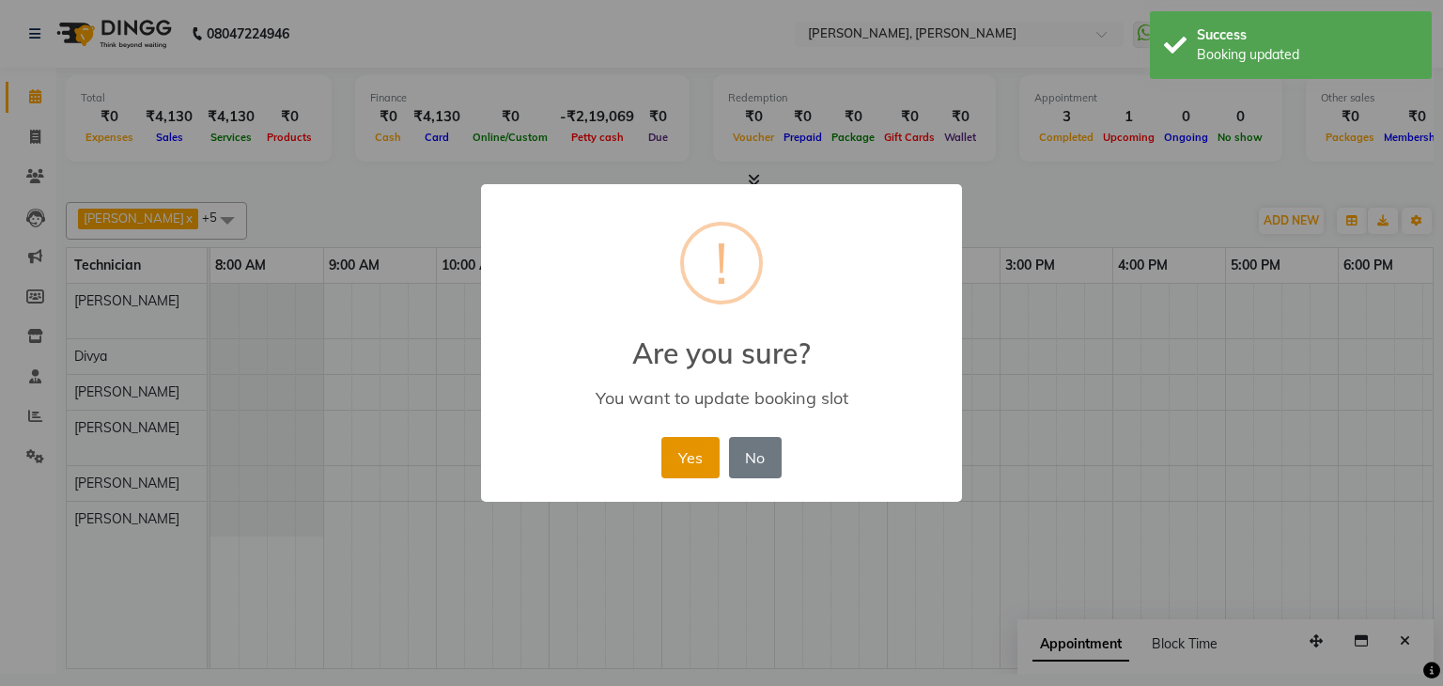
drag, startPoint x: 680, startPoint y: 463, endPoint x: 745, endPoint y: 337, distance: 141.6
click at [683, 463] on button "Yes" at bounding box center [689, 457] width 57 height 41
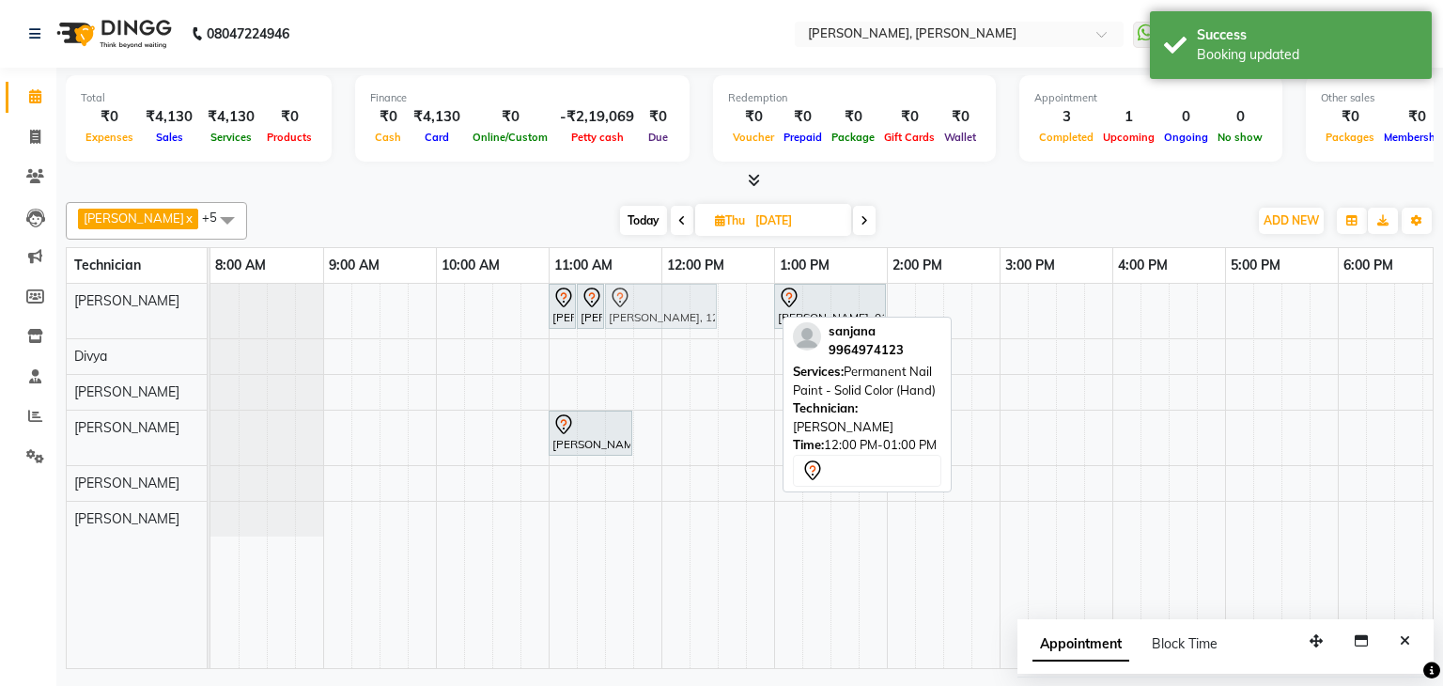
drag, startPoint x: 737, startPoint y: 297, endPoint x: 680, endPoint y: 314, distance: 59.8
click at [210, 314] on div "sanjana, 11:00 AM-11:15 AM, Gel polish removal sanjana, 11:15 AM-11:30 AM, Gel …" at bounding box center [210, 311] width 0 height 54
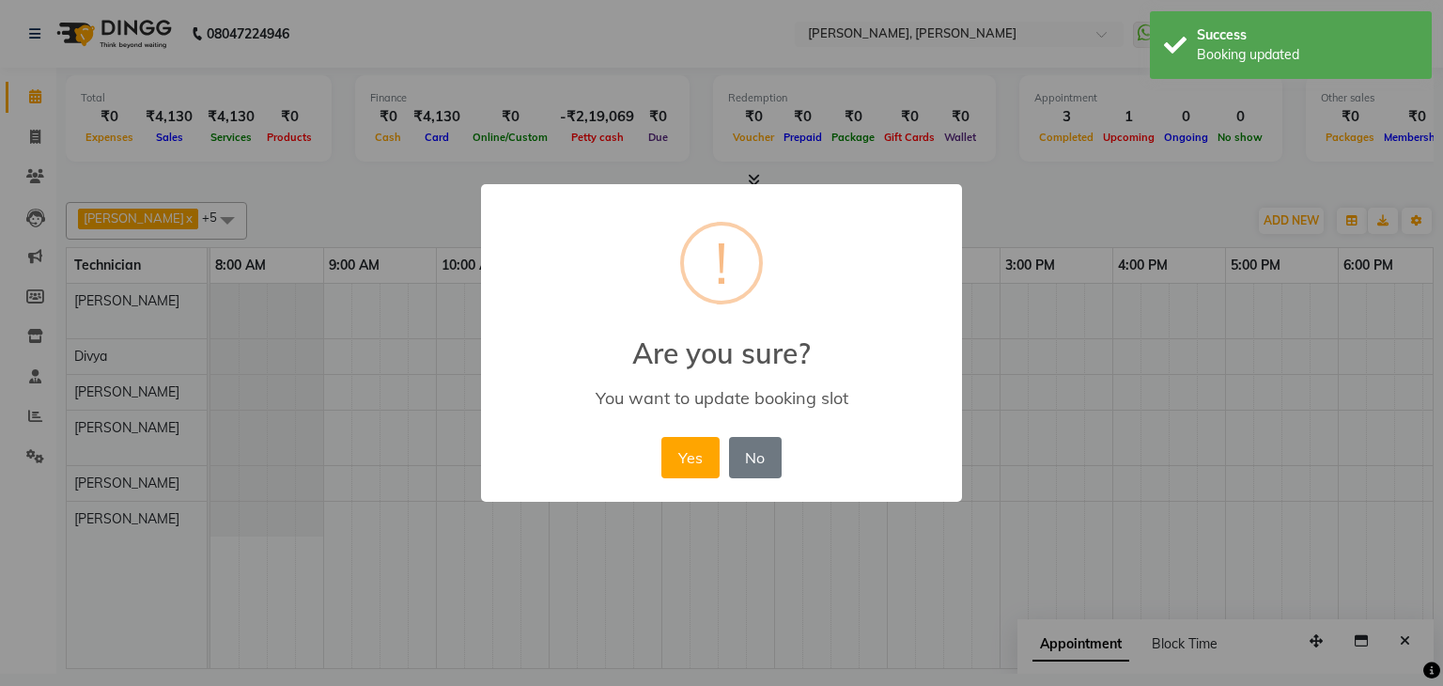
drag, startPoint x: 697, startPoint y: 462, endPoint x: 752, endPoint y: 395, distance: 86.9
click at [699, 458] on button "Yes" at bounding box center [689, 457] width 57 height 41
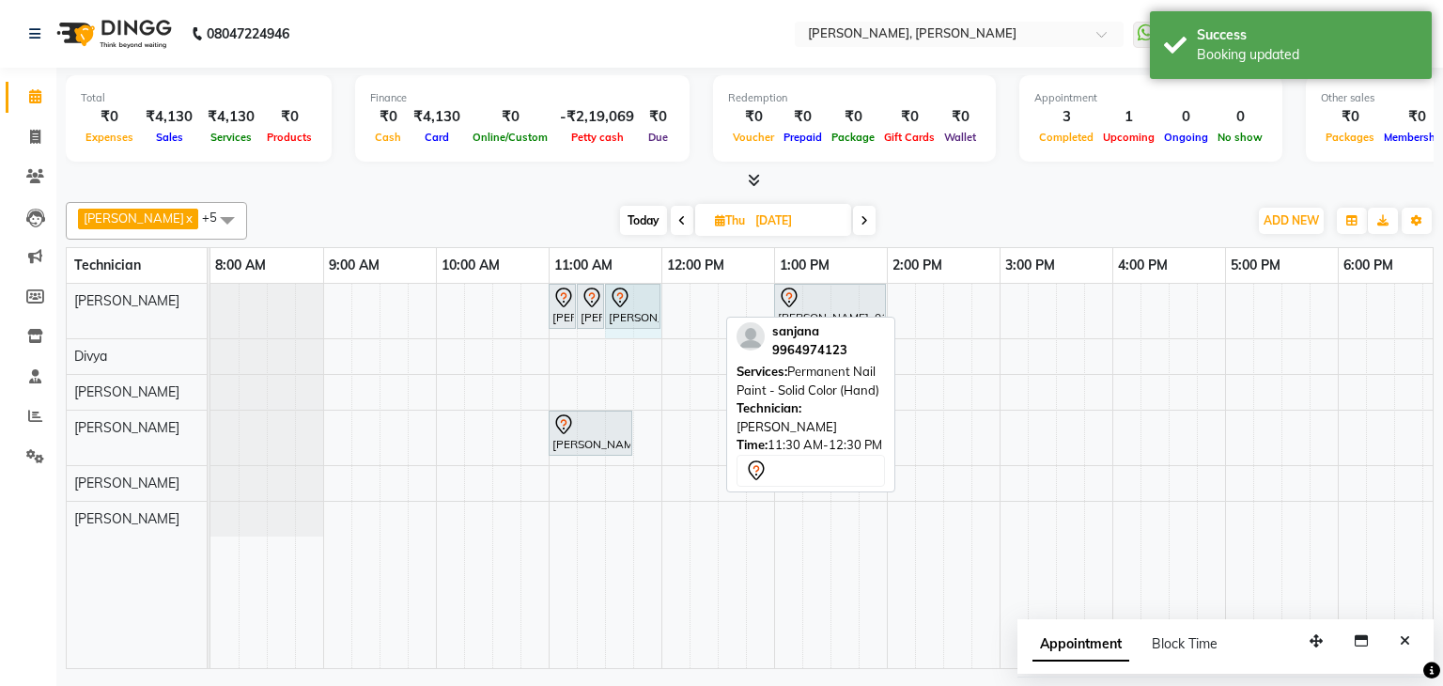
drag, startPoint x: 712, startPoint y: 302, endPoint x: 710, endPoint y: 320, distance: 18.9
click at [210, 300] on div "sanjana, 11:00 AM-11:15 AM, Gel polish removal sanjana, 11:15 AM-11:30 AM, Gel …" at bounding box center [210, 311] width 0 height 54
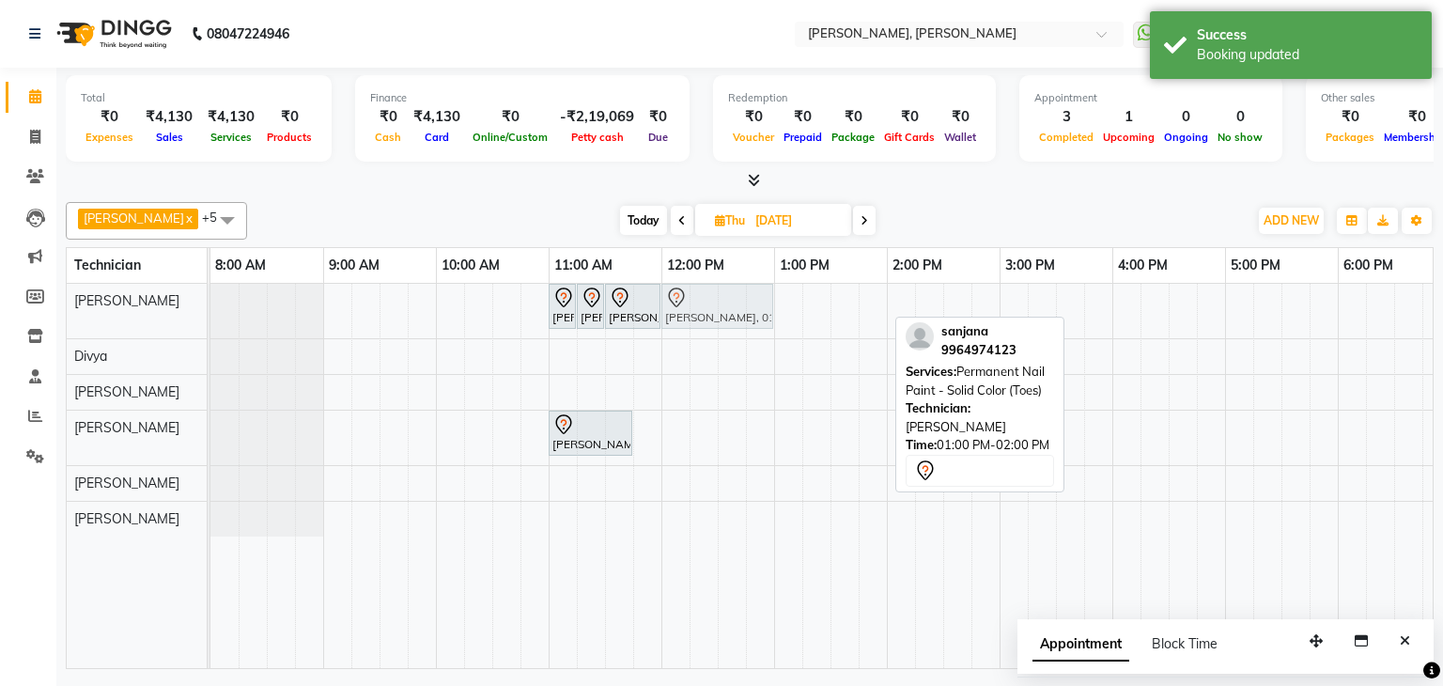
drag, startPoint x: 834, startPoint y: 303, endPoint x: 703, endPoint y: 320, distance: 132.6
click at [210, 317] on div "sanjana, 11:00 AM-11:15 AM, Gel polish removal sanjana, 11:15 AM-11:30 AM, Gel …" at bounding box center [210, 311] width 0 height 54
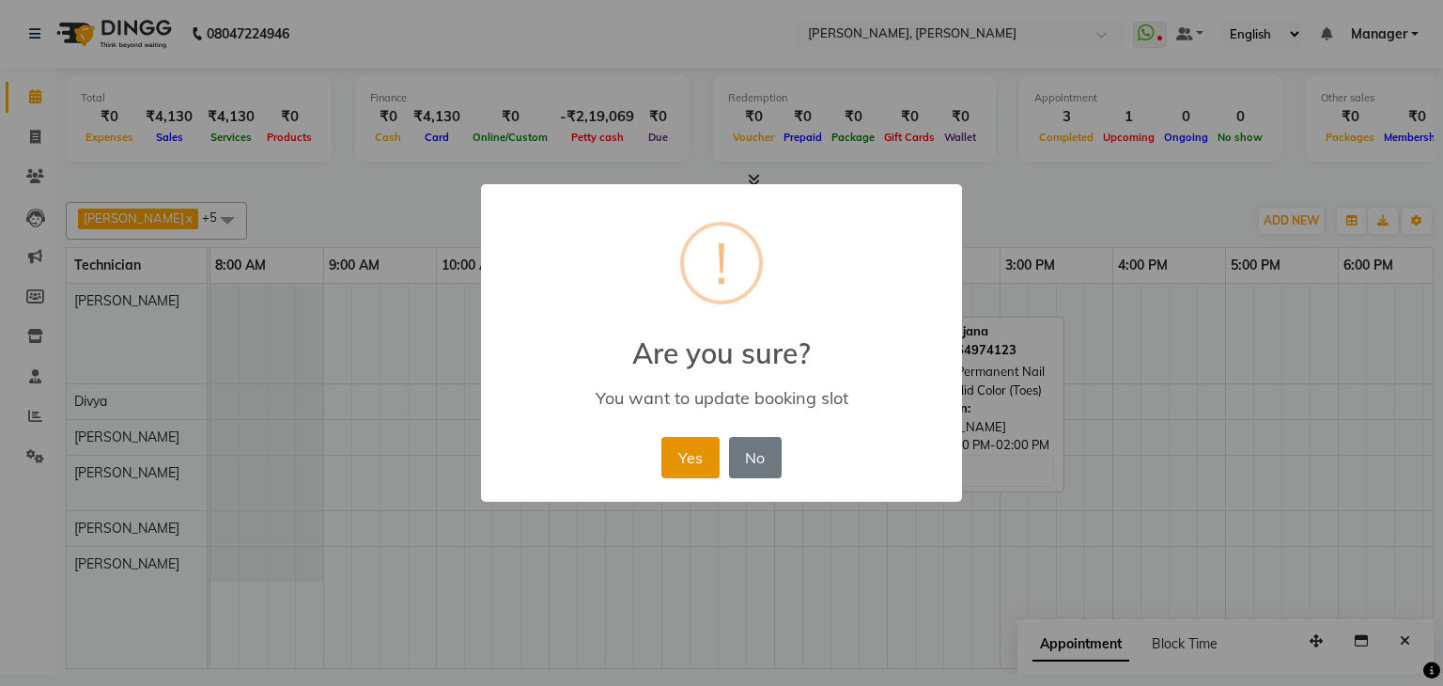
click at [700, 445] on button "Yes" at bounding box center [689, 457] width 57 height 41
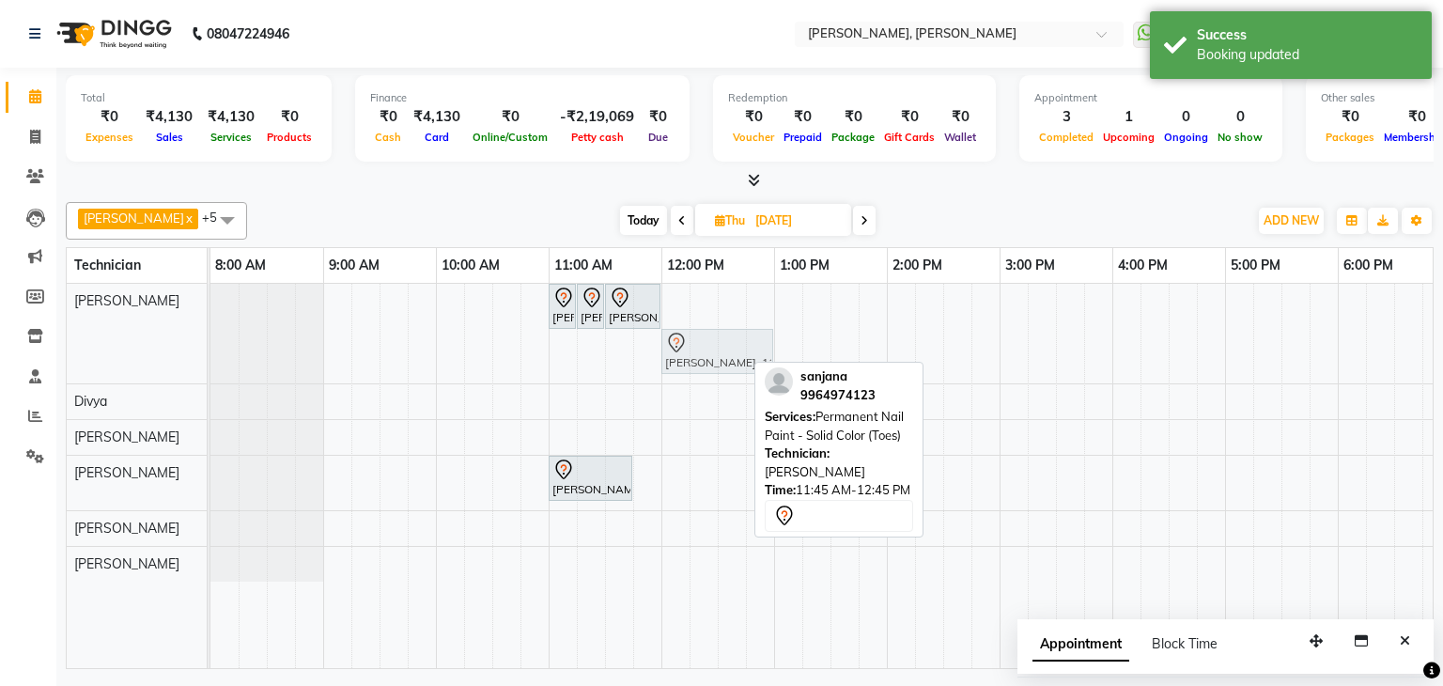
click at [210, 352] on div "sanjana, 11:00 AM-11:15 AM, Gel polish removal sanjana, 11:15 AM-11:30 AM, Gel …" at bounding box center [210, 334] width 0 height 100
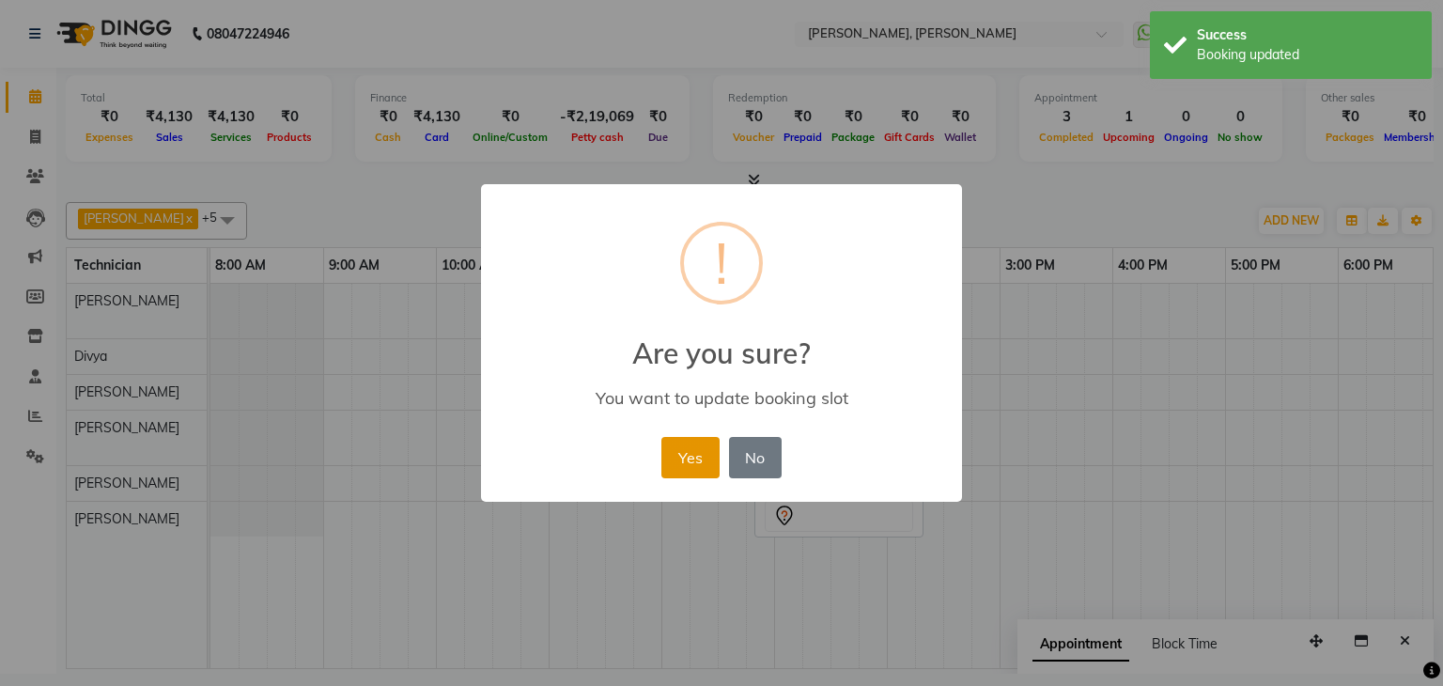
drag, startPoint x: 680, startPoint y: 426, endPoint x: 680, endPoint y: 439, distance: 13.2
click at [680, 435] on div "× ! Are you sure? You want to update booking slot Yes No No" at bounding box center [721, 343] width 481 height 318
click at [680, 439] on button "Yes" at bounding box center [689, 457] width 57 height 41
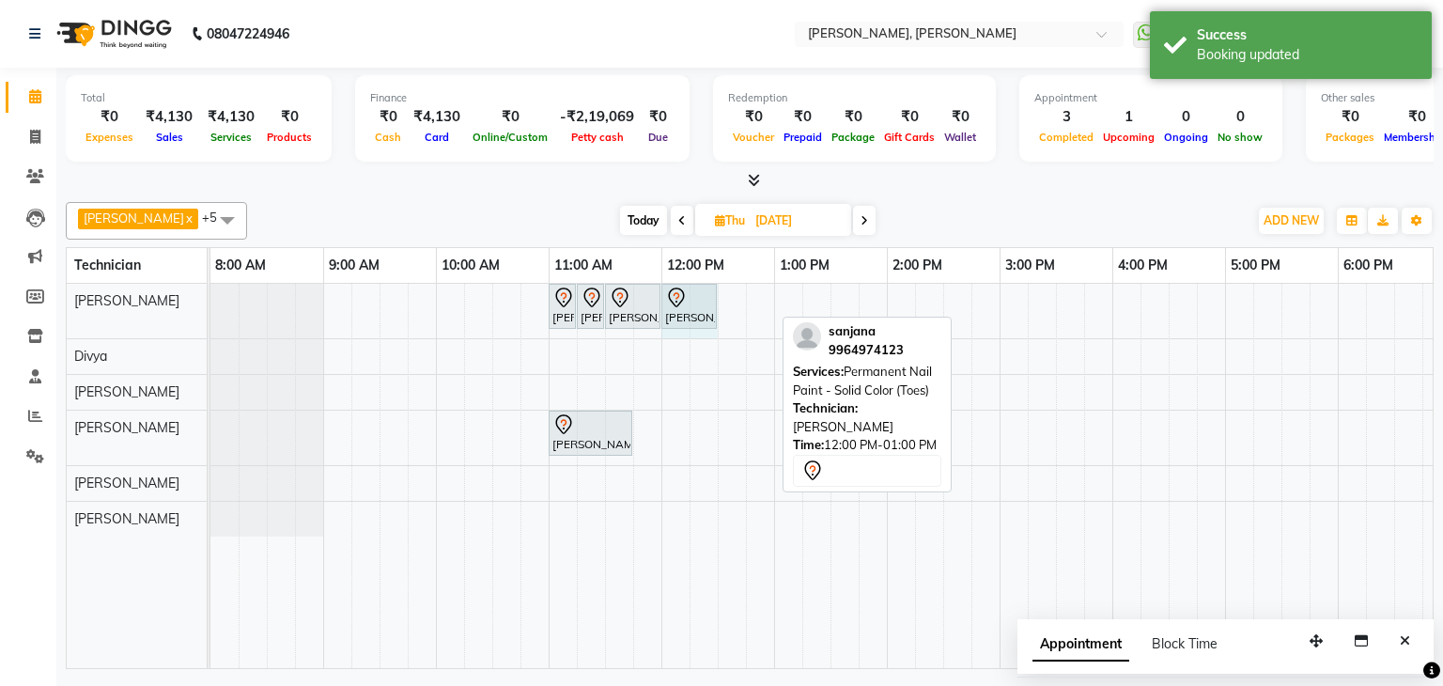
drag, startPoint x: 770, startPoint y: 302, endPoint x: 703, endPoint y: 308, distance: 68.0
click at [210, 308] on div "sanjana, 11:00 AM-11:15 AM, Gel polish removal sanjana, 11:15 AM-11:30 AM, Gel …" at bounding box center [210, 311] width 0 height 54
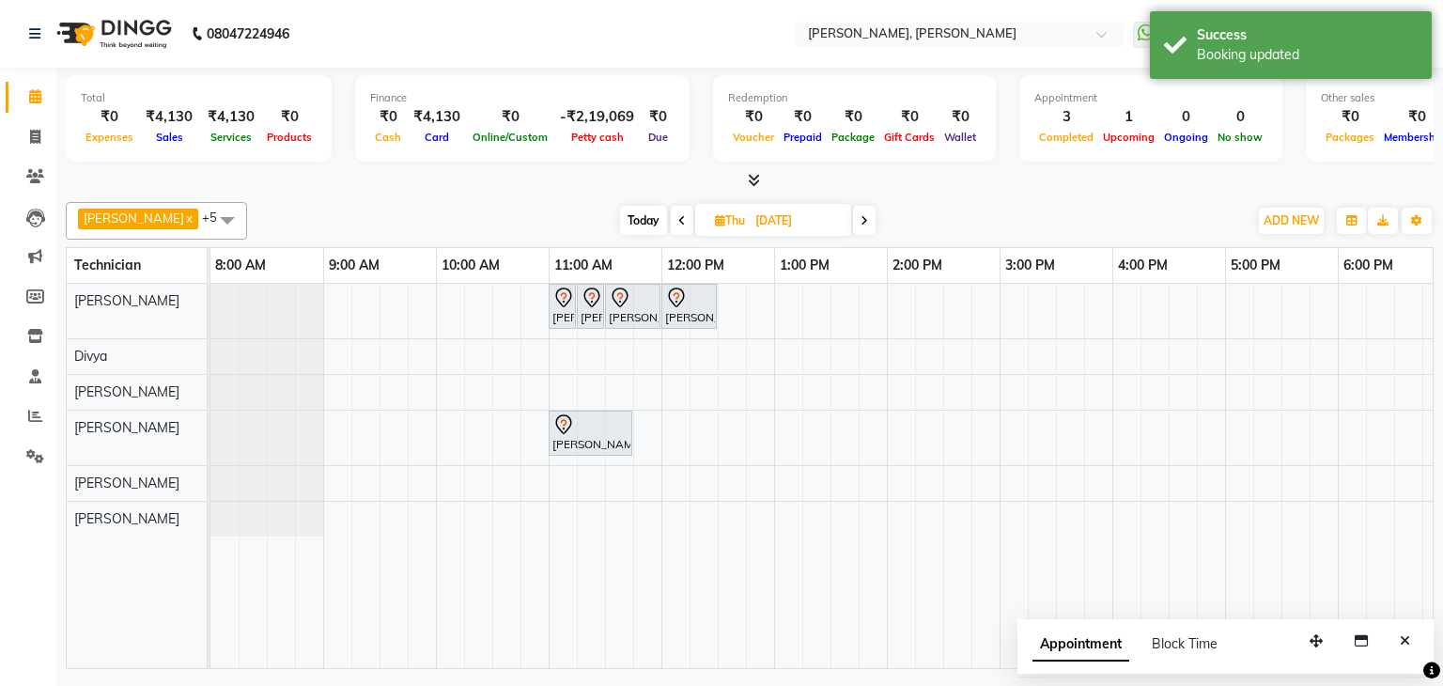
click at [624, 211] on span "Today" at bounding box center [643, 220] width 47 height 29
type input "02-09-2025"
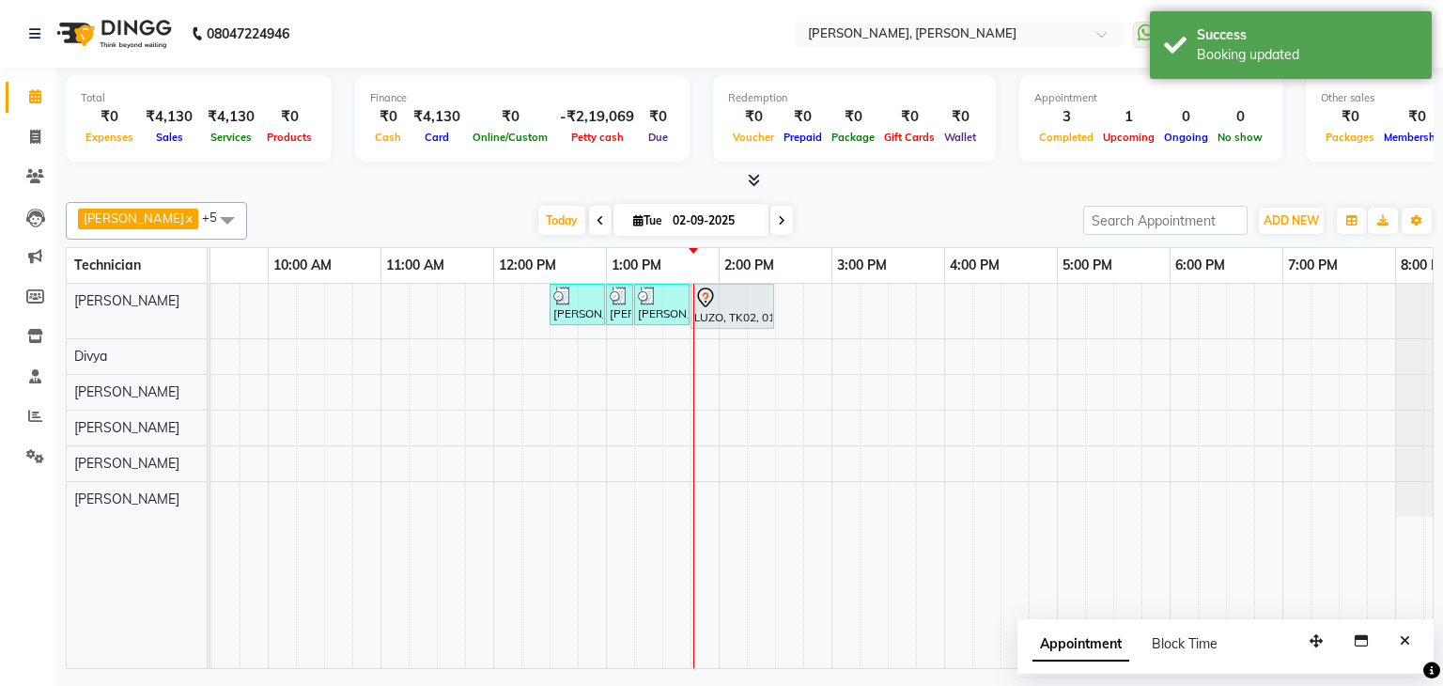
scroll to position [0, 188]
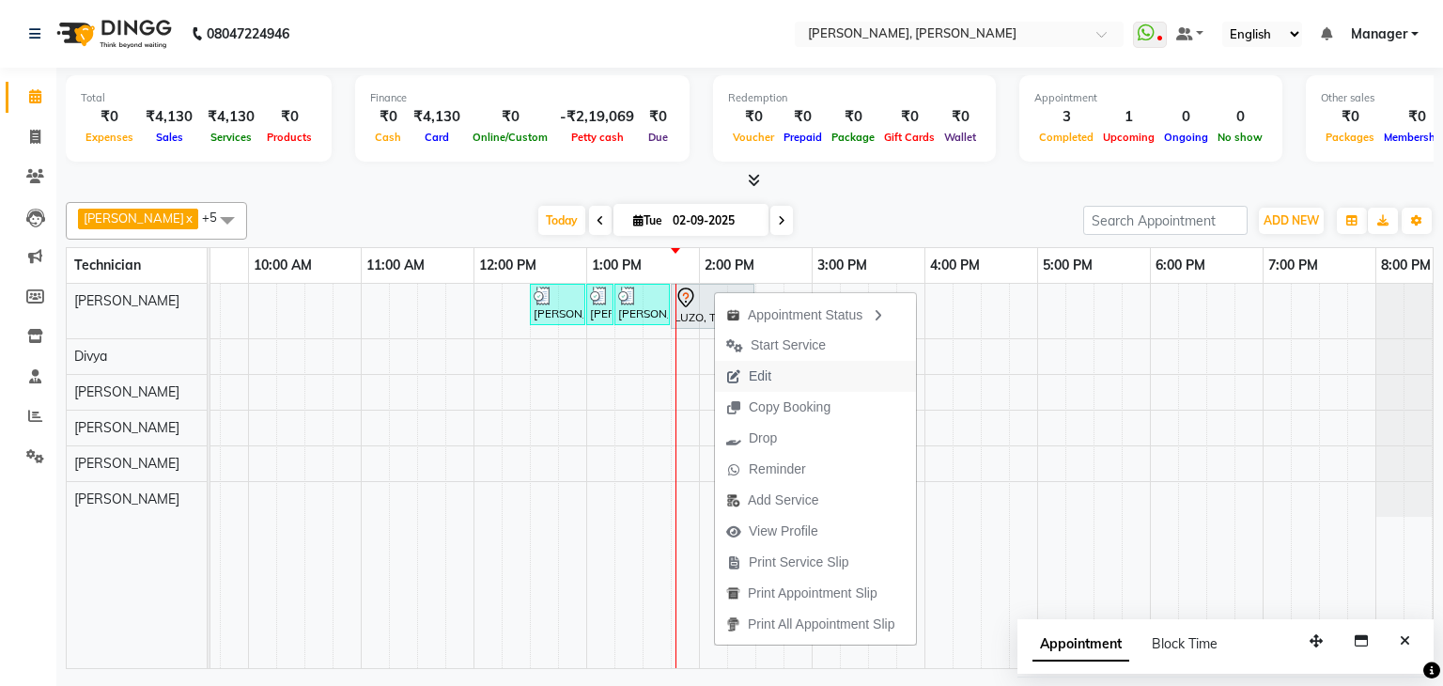
click at [739, 372] on icon "button" at bounding box center [733, 376] width 15 height 13
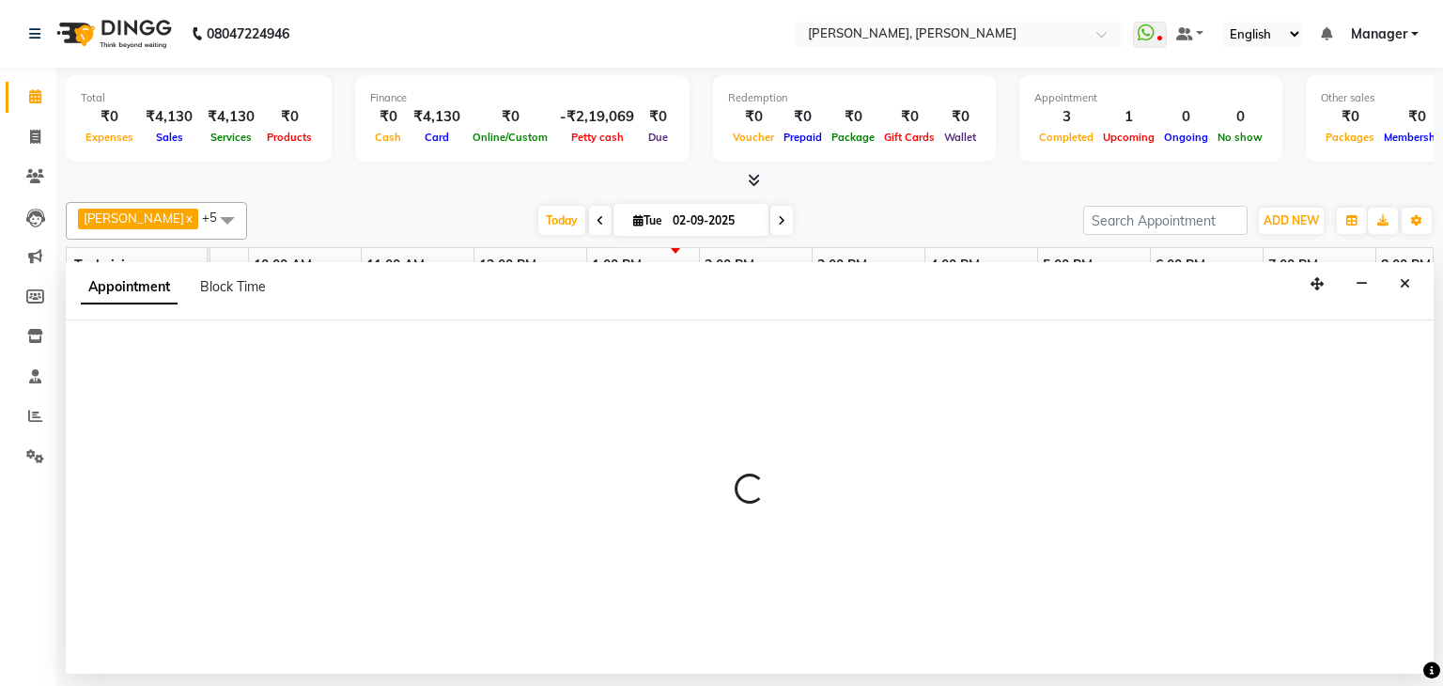
select select "54412"
select select "825"
select select "tentative"
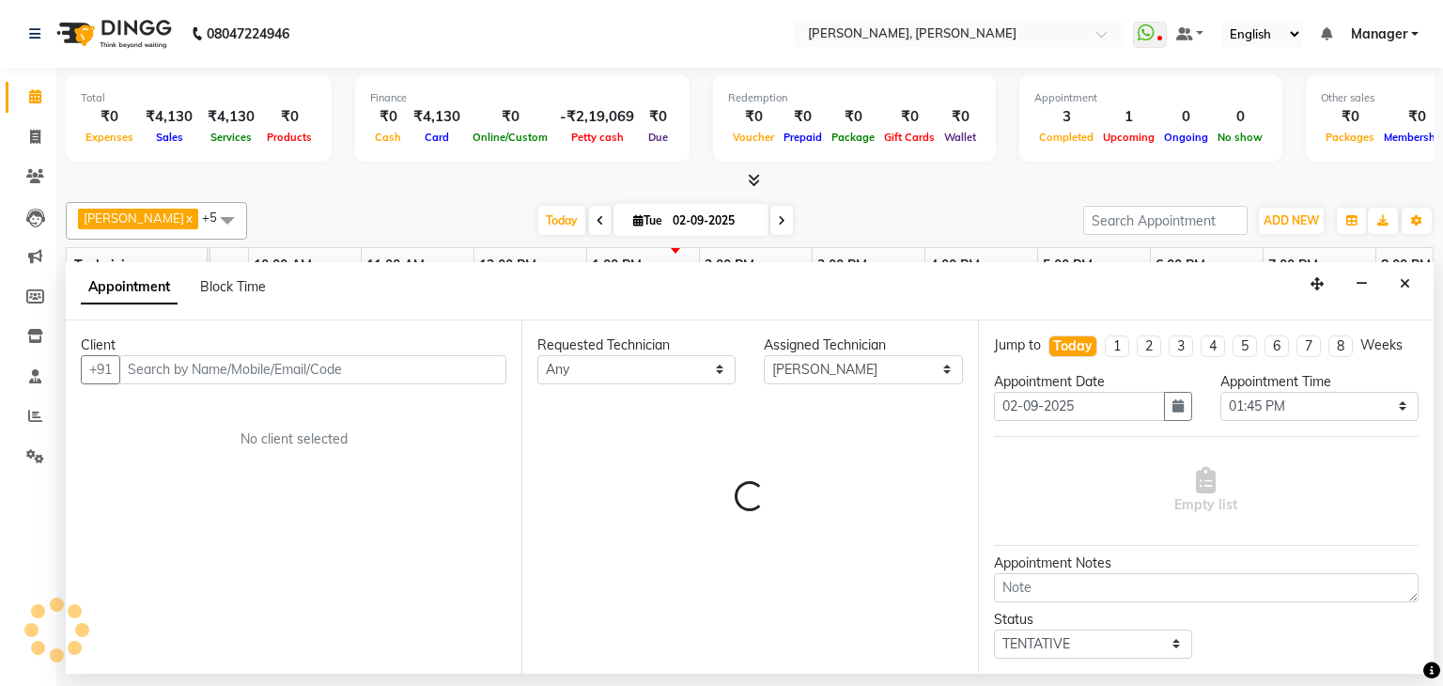
scroll to position [0, 242]
select select "3204"
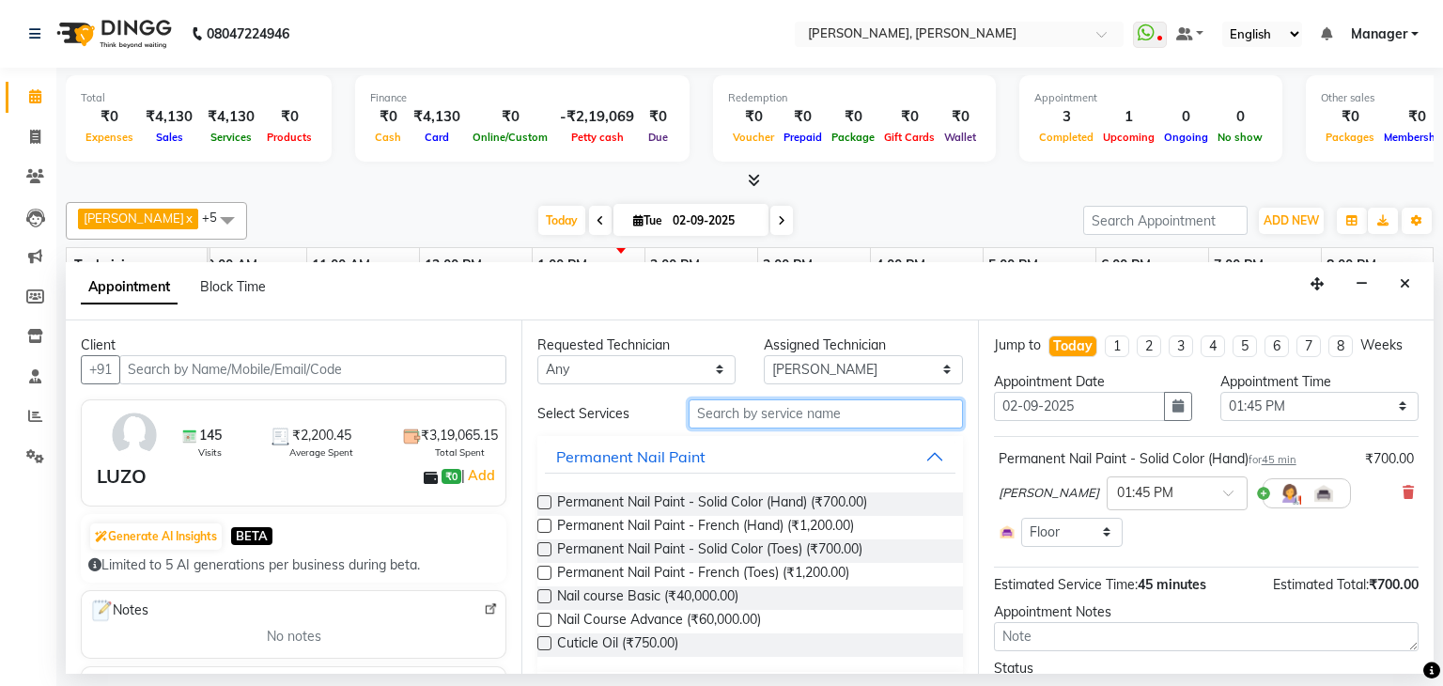
click at [725, 414] on input "text" at bounding box center [826, 413] width 274 height 29
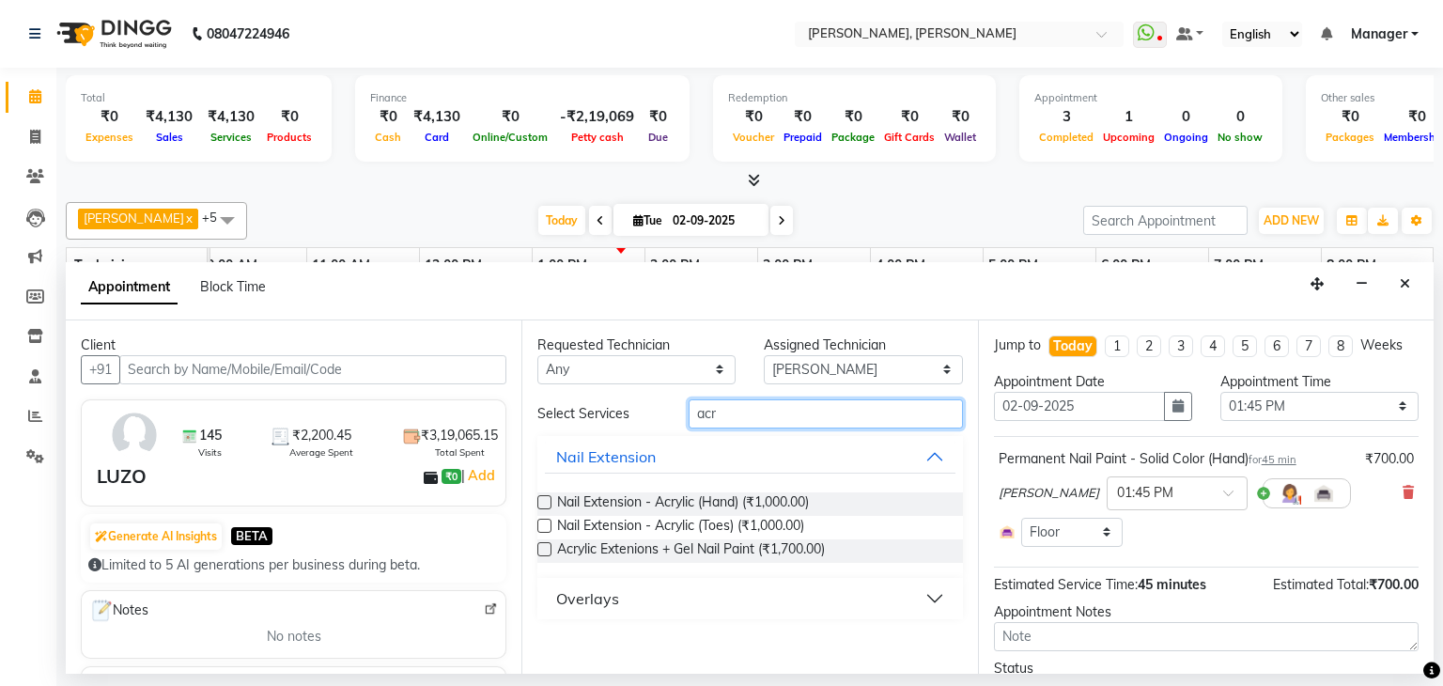
type input "acr"
click at [542, 503] on label at bounding box center [544, 502] width 14 height 14
click at [542, 503] on input "checkbox" at bounding box center [543, 504] width 12 height 12
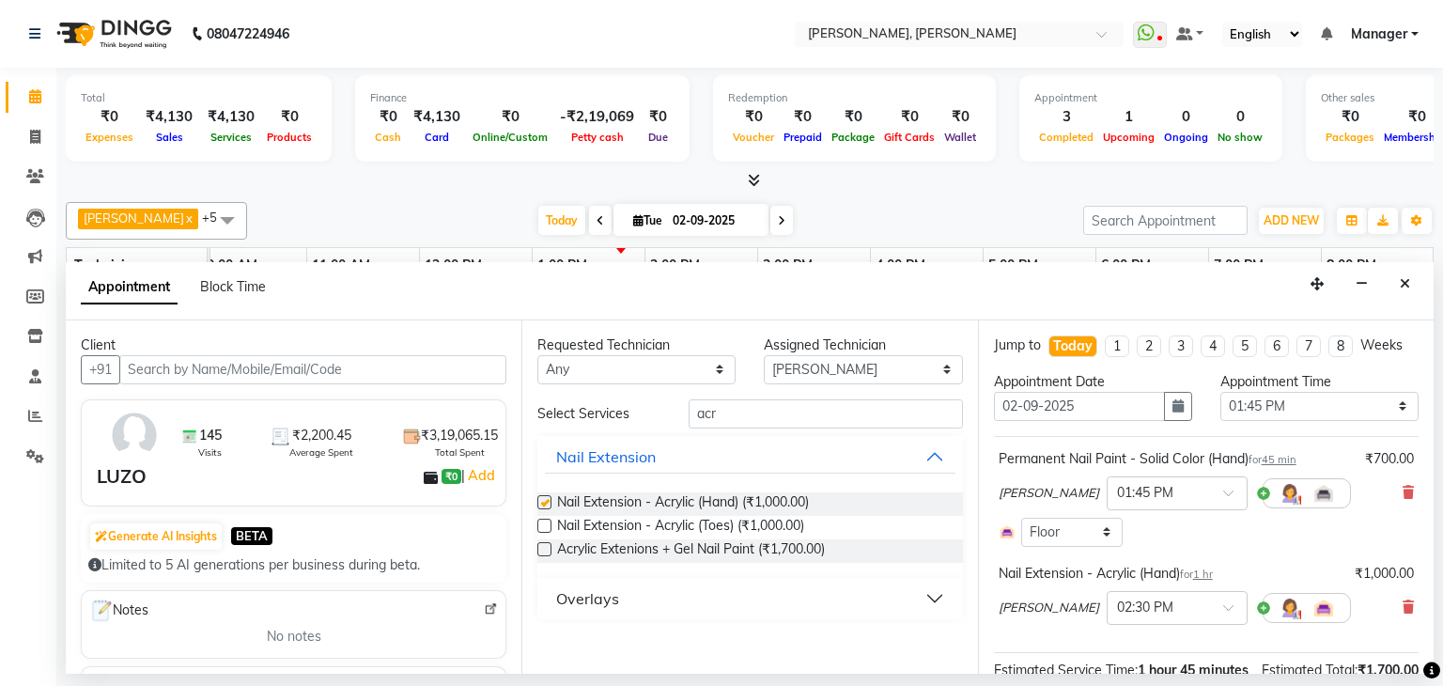
checkbox input "false"
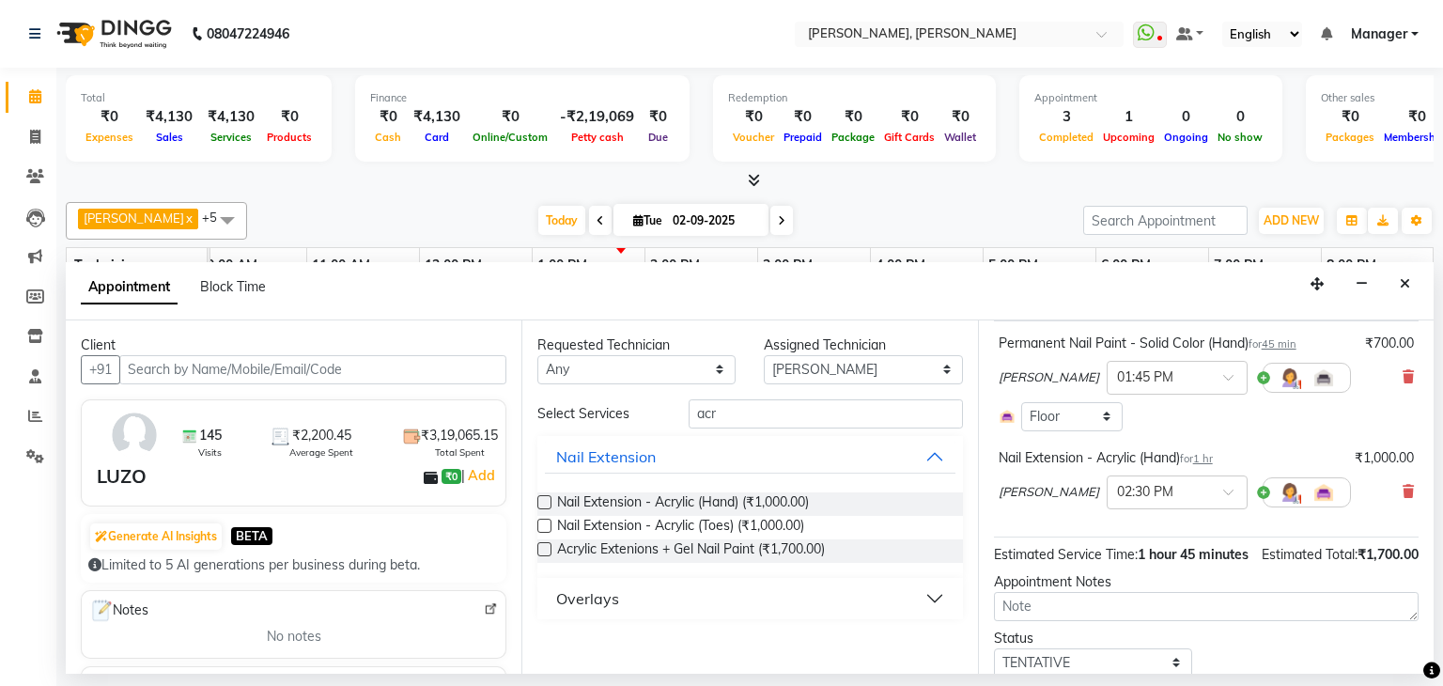
scroll to position [202, 0]
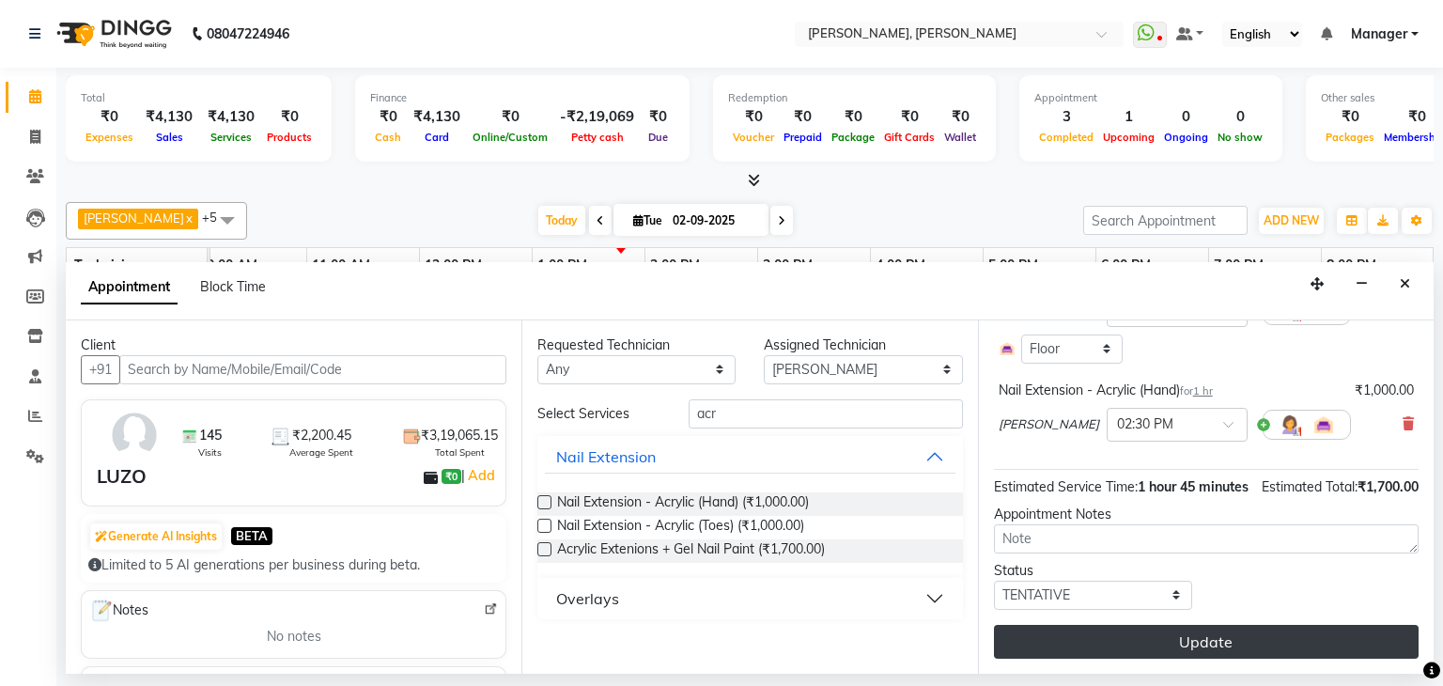
click at [1198, 643] on button "Update" at bounding box center [1206, 642] width 425 height 34
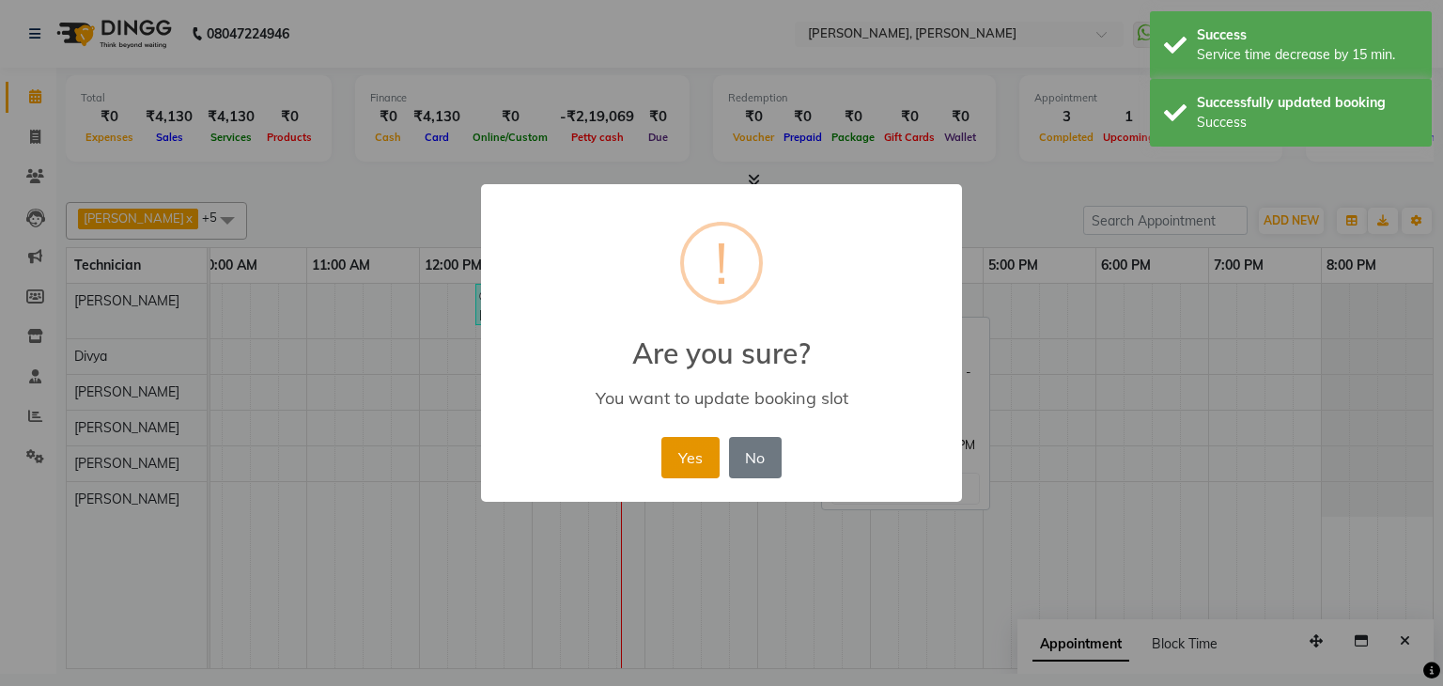
click at [704, 447] on button "Yes" at bounding box center [689, 457] width 57 height 41
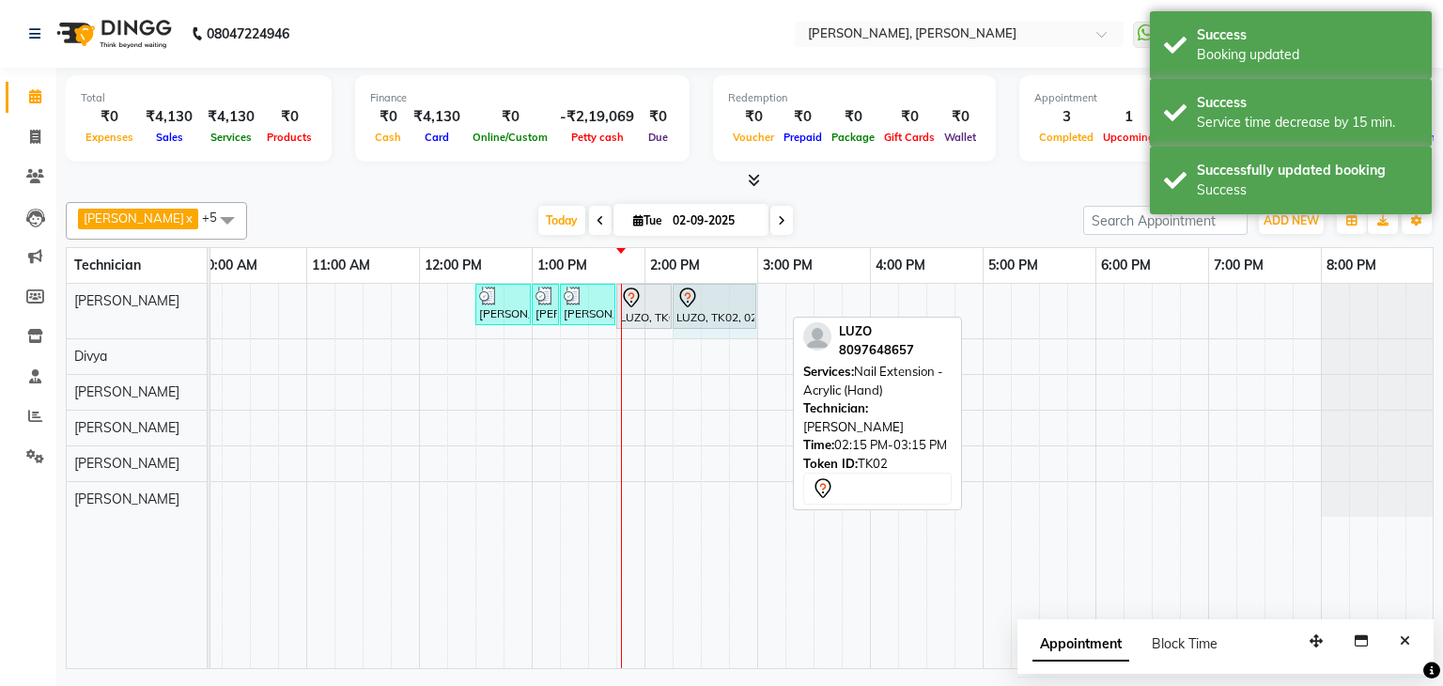
drag, startPoint x: 780, startPoint y: 302, endPoint x: 745, endPoint y: 305, distance: 35.0
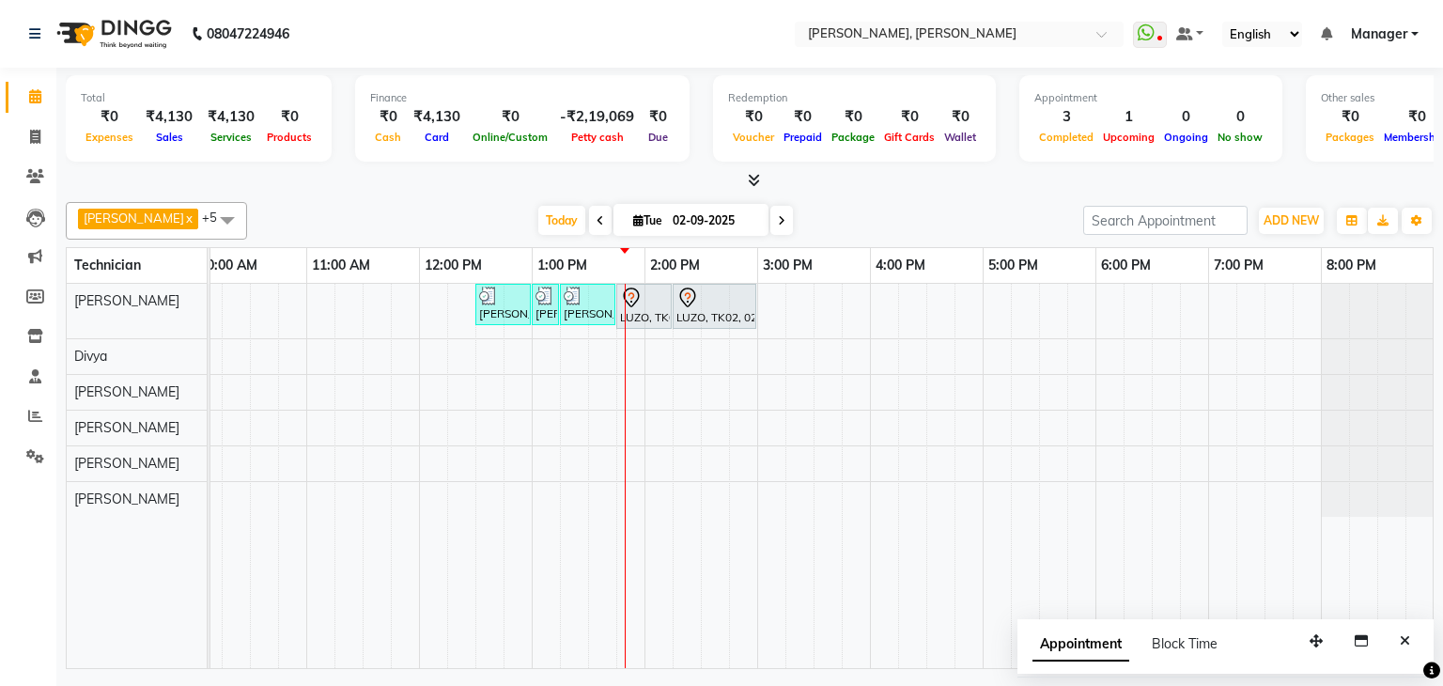
click at [589, 225] on span at bounding box center [600, 220] width 23 height 29
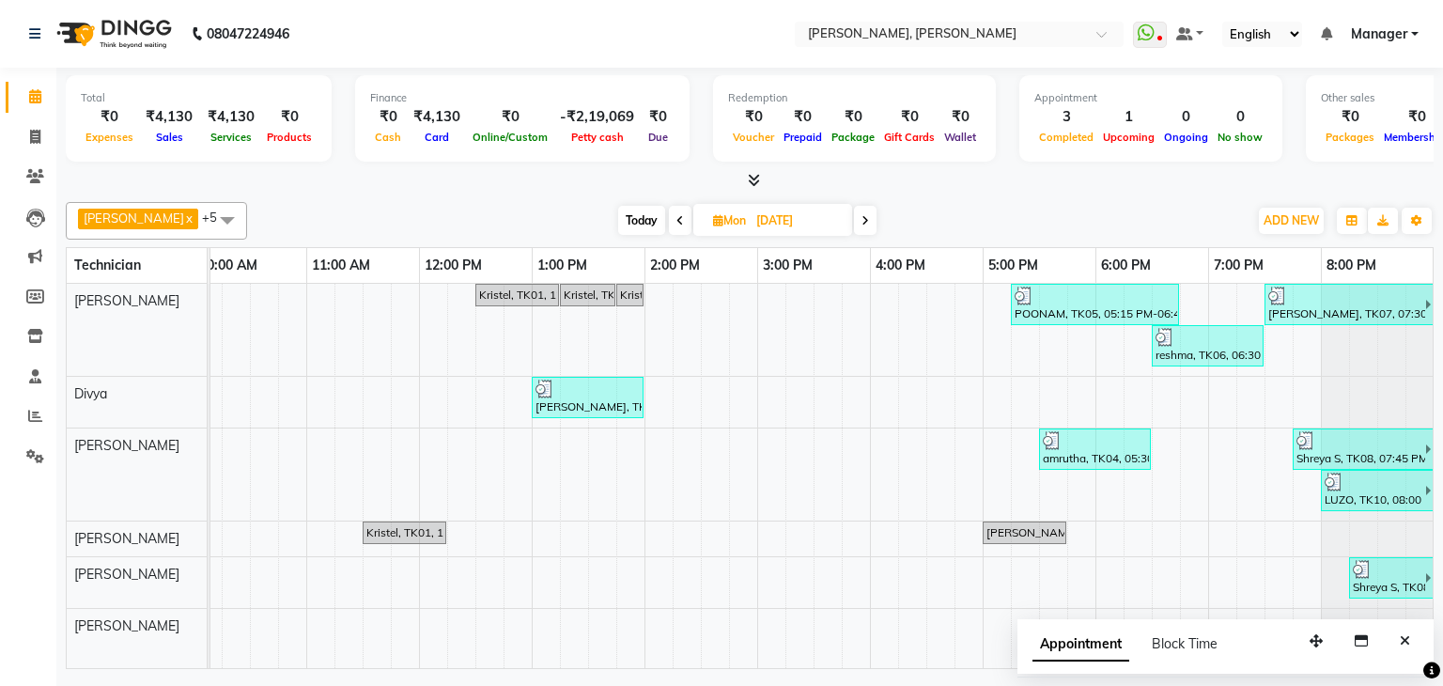
scroll to position [0, 256]
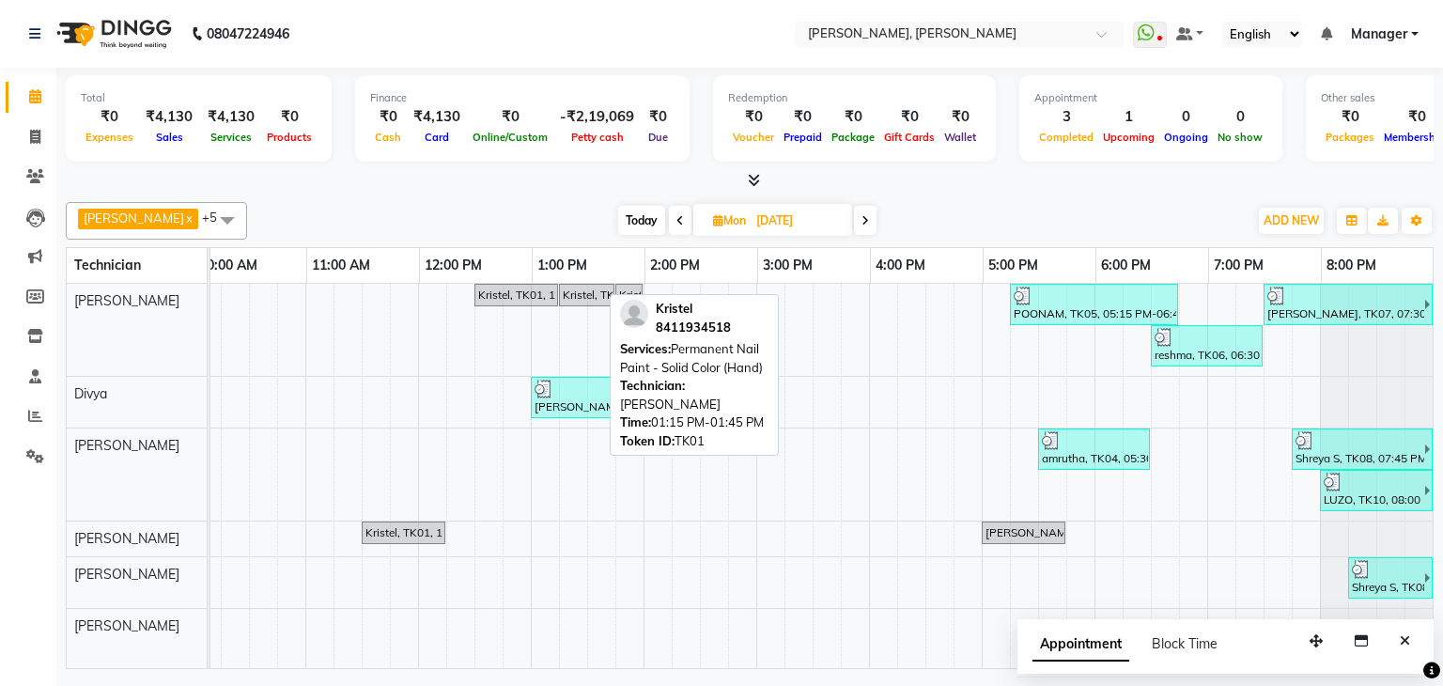
click at [575, 295] on div "Kristel, TK01, 01:15 PM-01:45 PM, Permanent Nail Paint - Solid Color (Hand)" at bounding box center [587, 295] width 52 height 17
click at [576, 287] on div "Kristel, TK01, 01:15 PM-01:45 PM, Permanent Nail Paint - Solid Color (Hand)" at bounding box center [587, 295] width 52 height 17
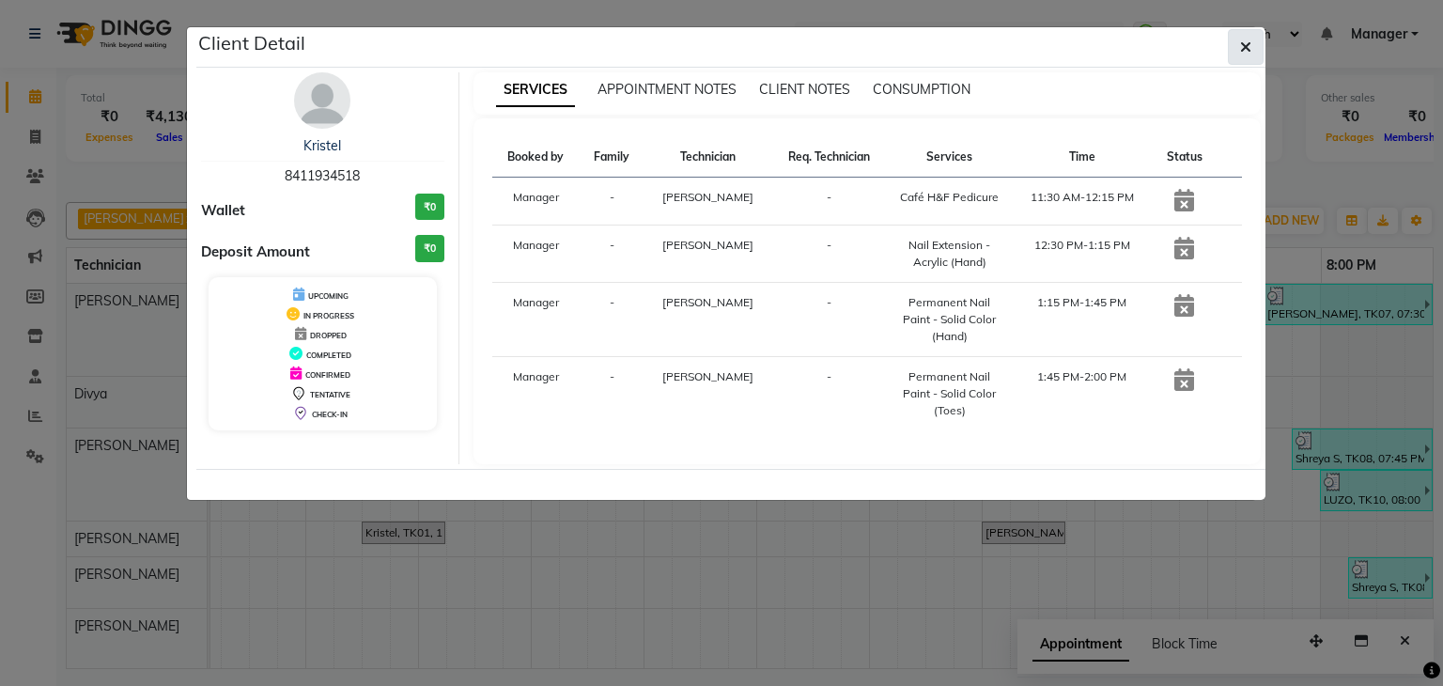
click at [1251, 48] on icon "button" at bounding box center [1245, 46] width 11 height 15
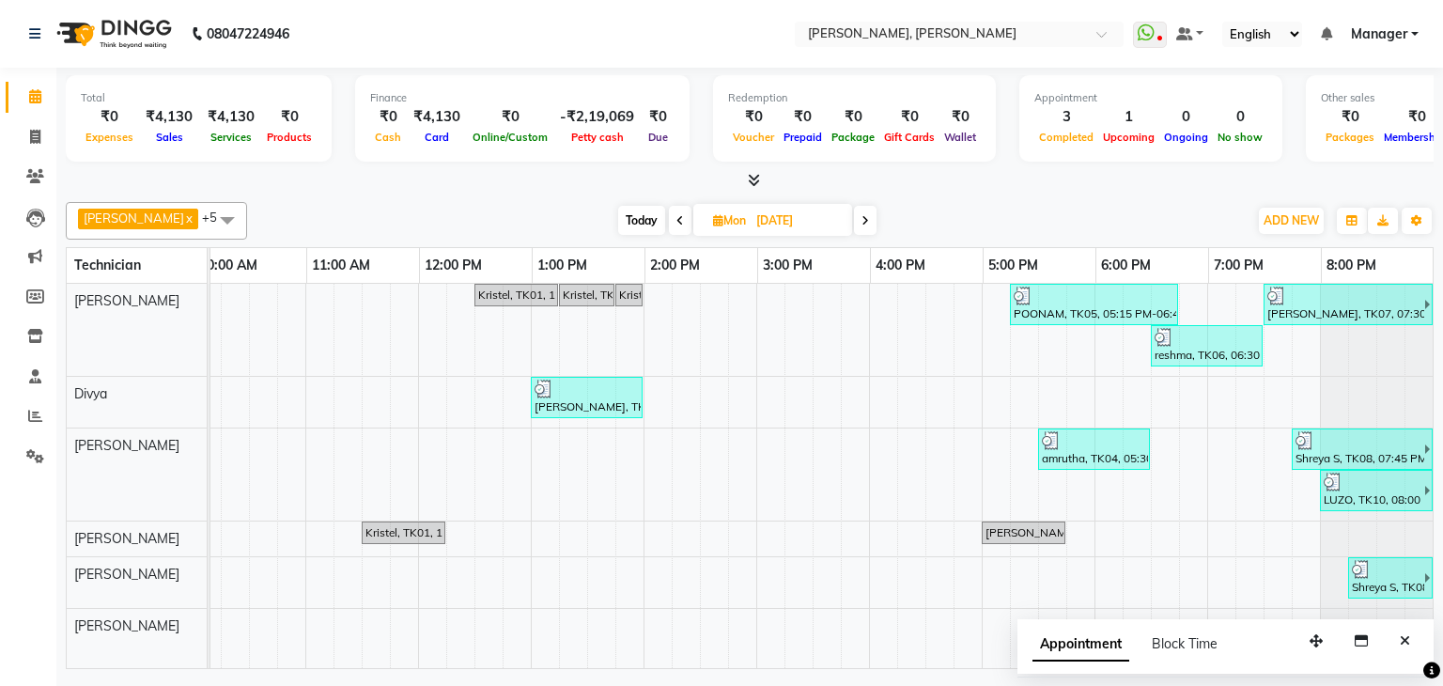
click at [622, 215] on span "Today" at bounding box center [641, 220] width 47 height 29
type input "02-09-2025"
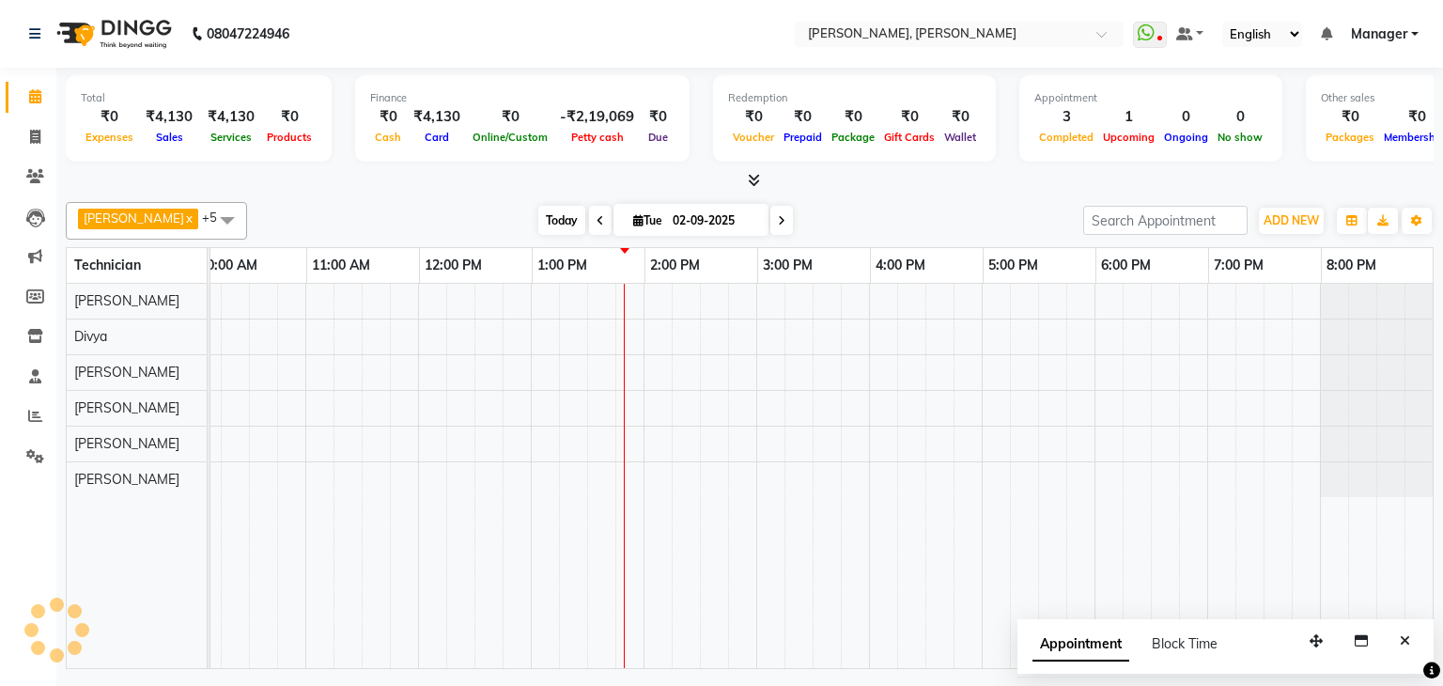
scroll to position [0, 242]
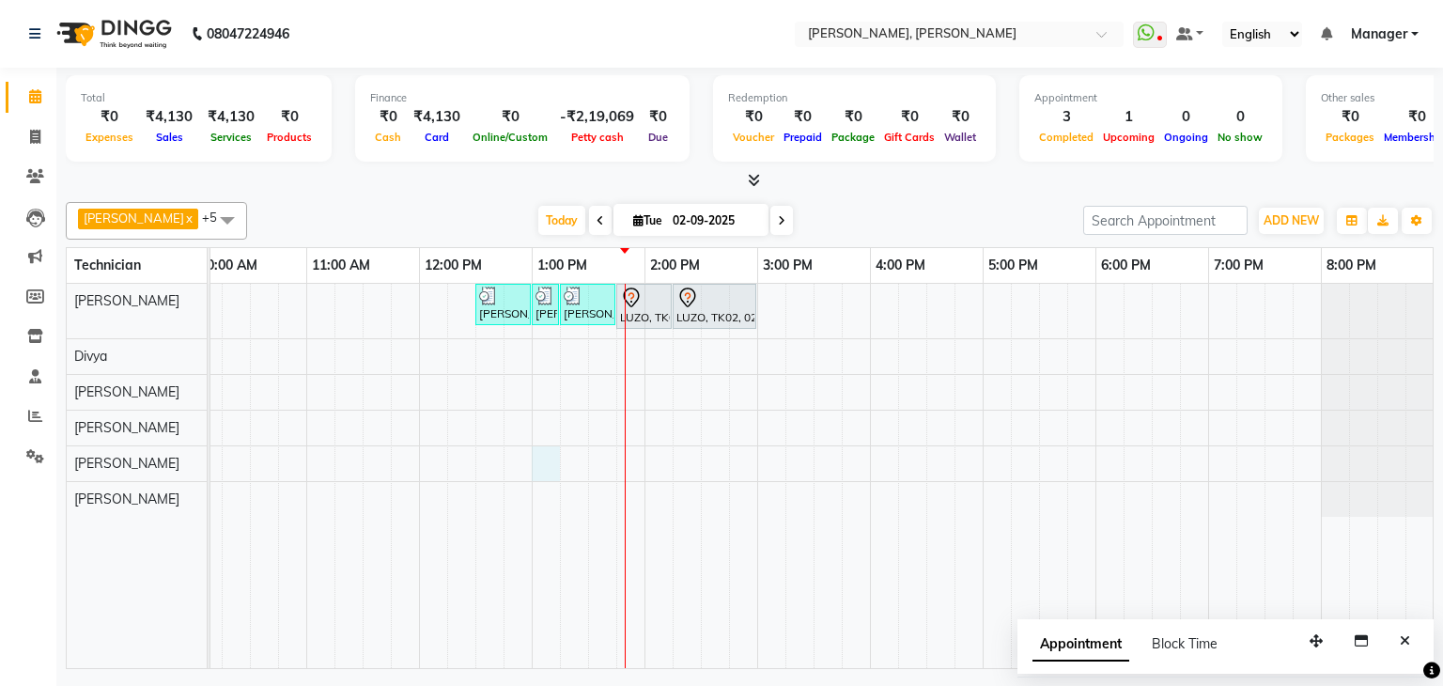
click at [543, 459] on div "Shruthi, TK01, 12:30 PM-01:00 PM, Nail Extension - Acrylic (Hand) Shruthi, TK01…" at bounding box center [701, 476] width 1466 height 384
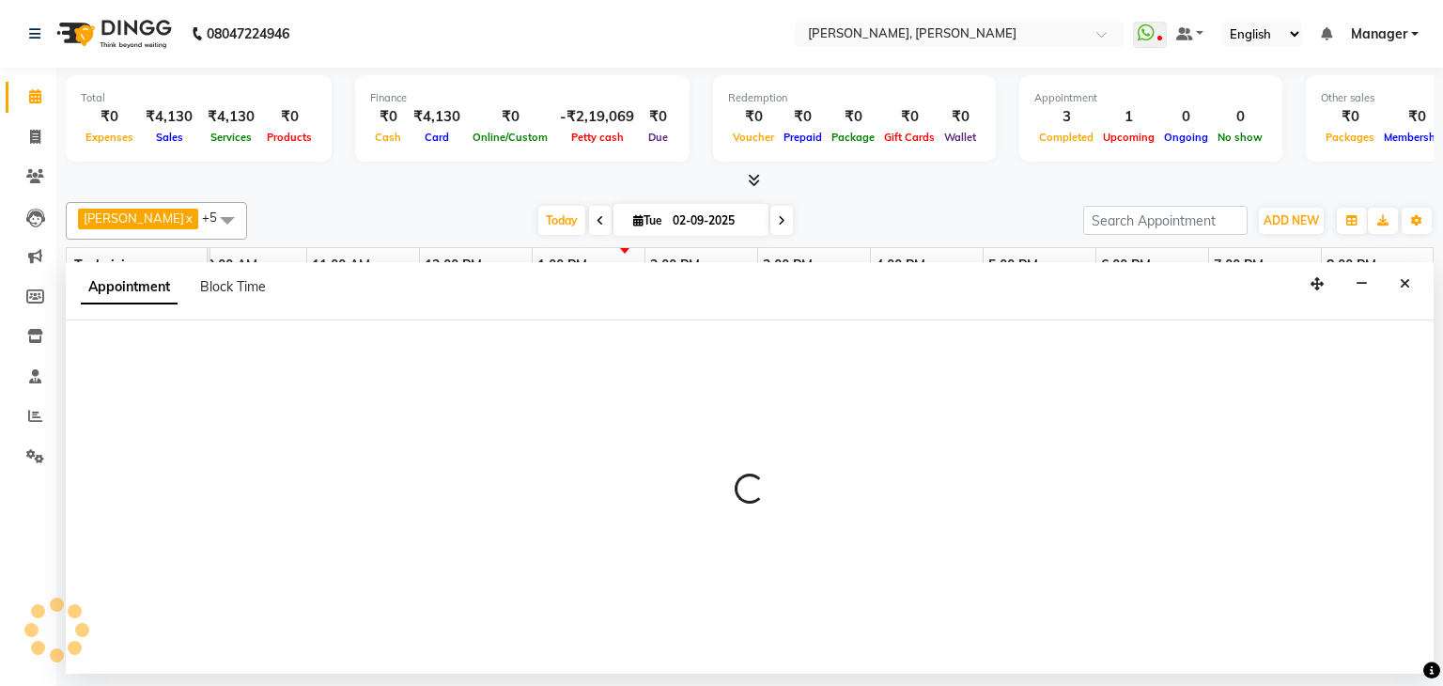
select select "87862"
select select "780"
select select "tentative"
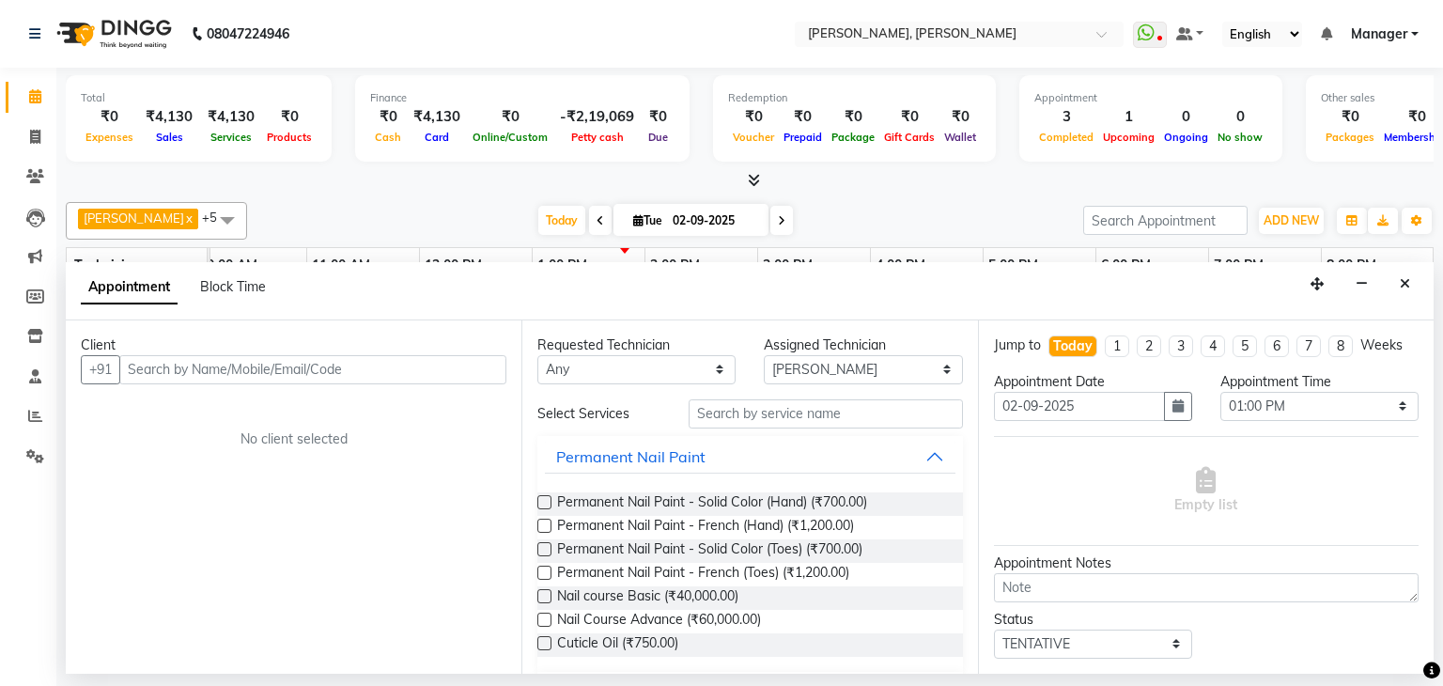
click at [413, 369] on input "text" at bounding box center [312, 369] width 387 height 29
click at [98, 356] on button "+91" at bounding box center [100, 369] width 39 height 29
click at [188, 368] on input "text" at bounding box center [312, 369] width 387 height 29
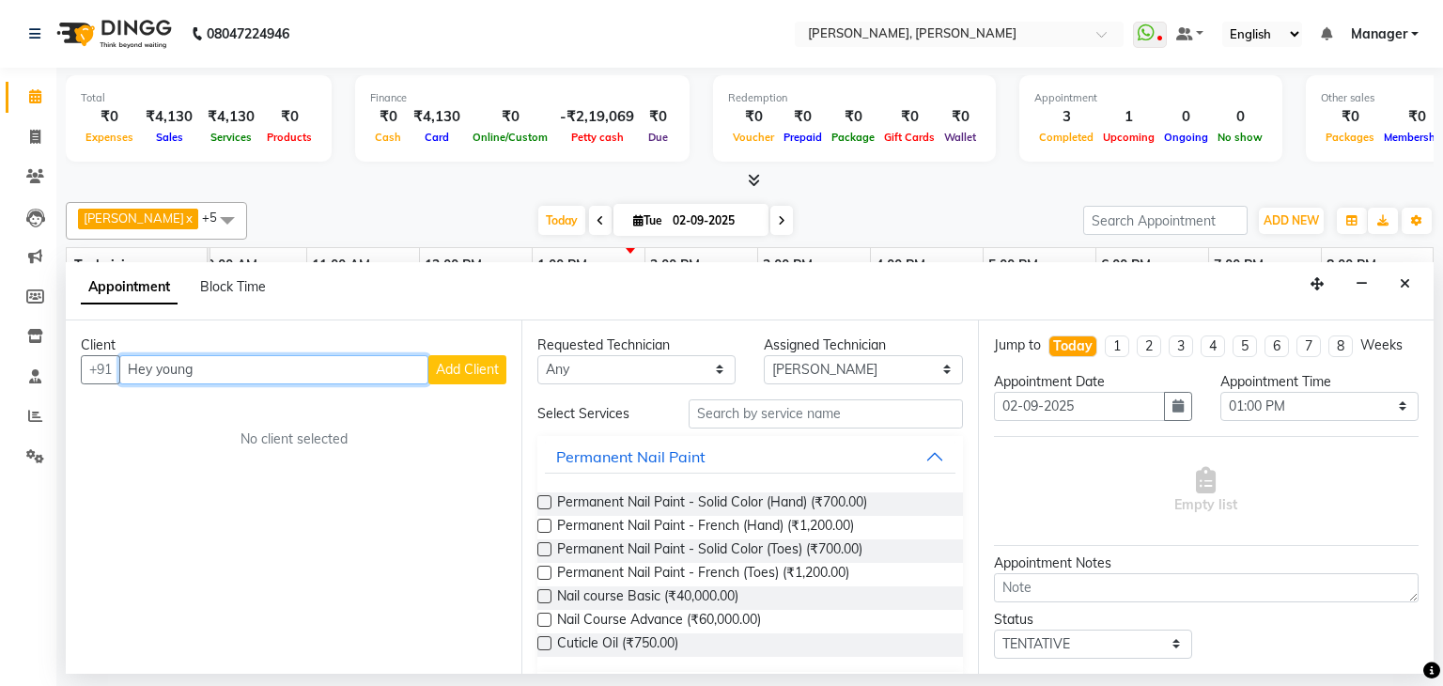
type input "Hey young"
click at [483, 365] on span "Add Client" at bounding box center [467, 369] width 63 height 17
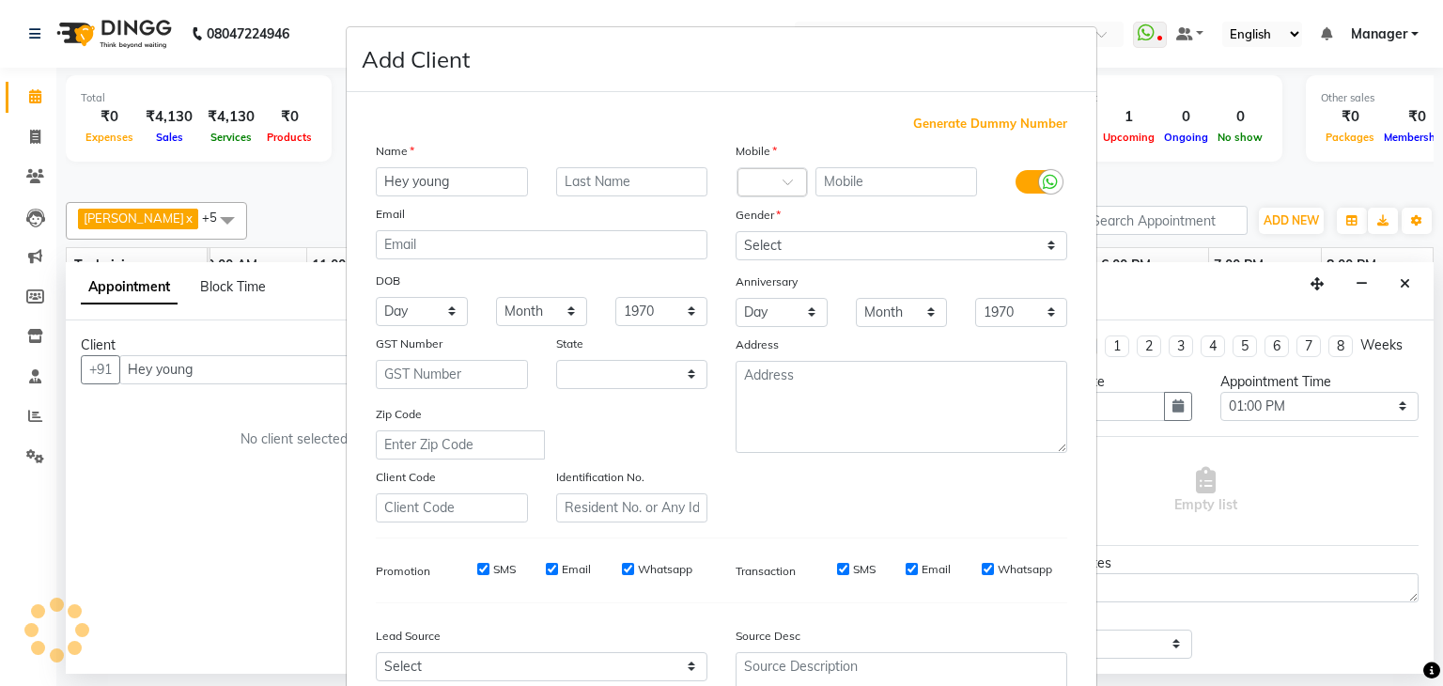
select select "21"
drag, startPoint x: 405, startPoint y: 180, endPoint x: 457, endPoint y: 186, distance: 52.0
click at [457, 186] on input "Hey young" at bounding box center [452, 181] width 152 height 29
type input "Hey"
click at [611, 185] on input "text" at bounding box center [632, 181] width 152 height 29
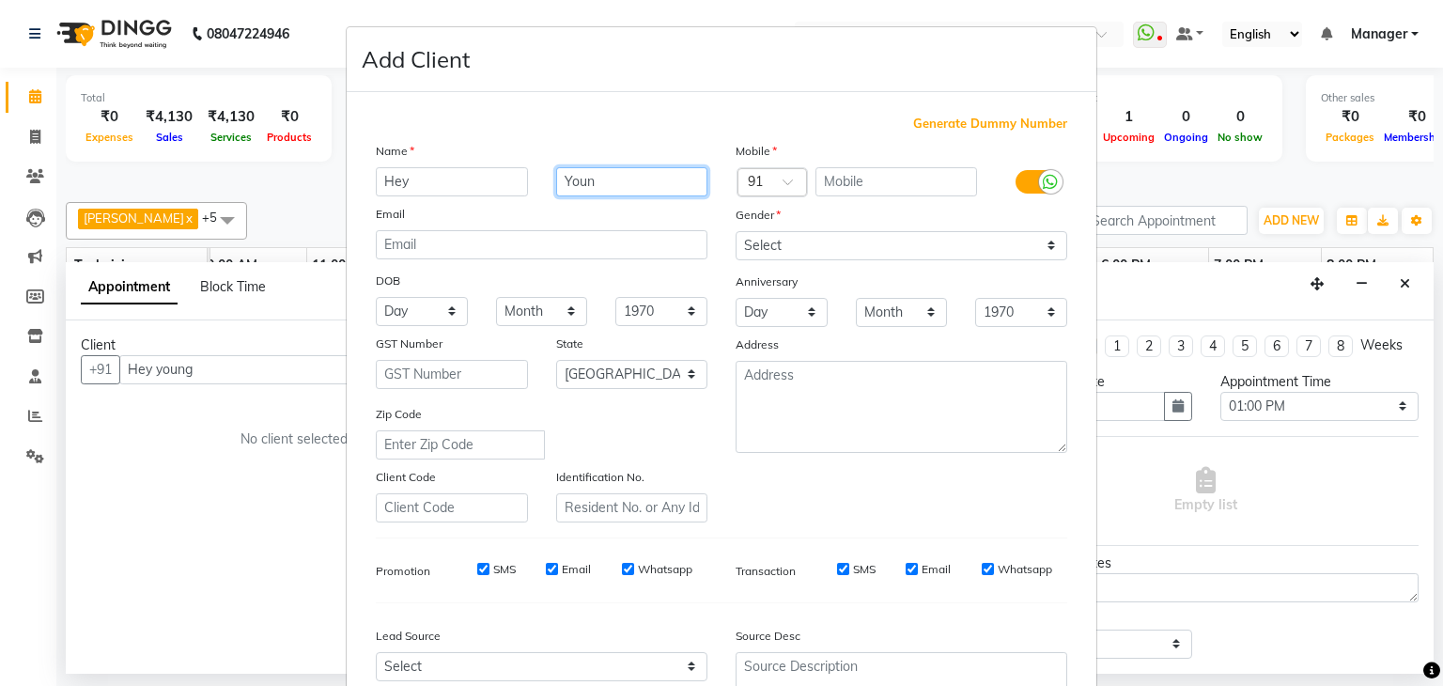
type input "Young"
drag, startPoint x: 555, startPoint y: 178, endPoint x: 624, endPoint y: 188, distance: 69.4
click at [624, 188] on input "Young" at bounding box center [632, 181] width 152 height 29
click at [413, 189] on input "Hey" at bounding box center [452, 181] width 152 height 29
type input "Heyyoung"
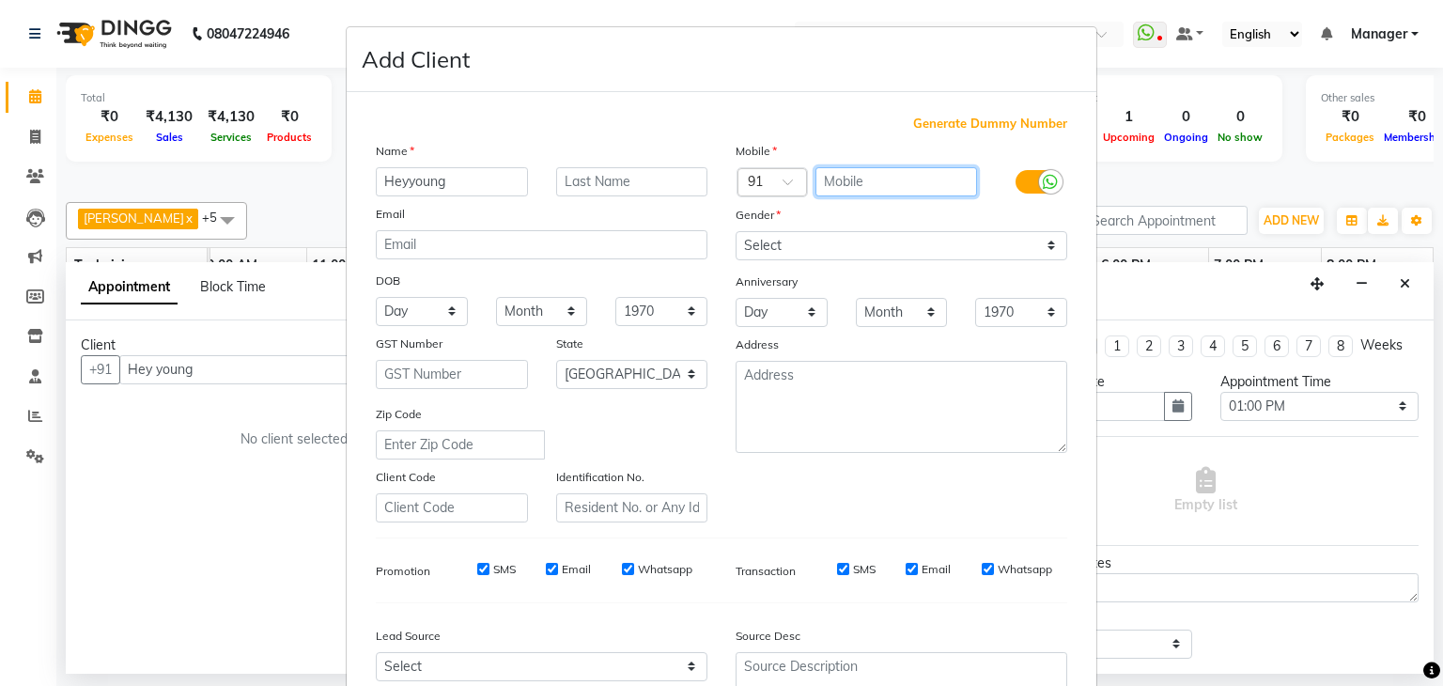
click at [868, 183] on input "text" at bounding box center [896, 181] width 163 height 29
click at [783, 187] on span at bounding box center [794, 188] width 23 height 20
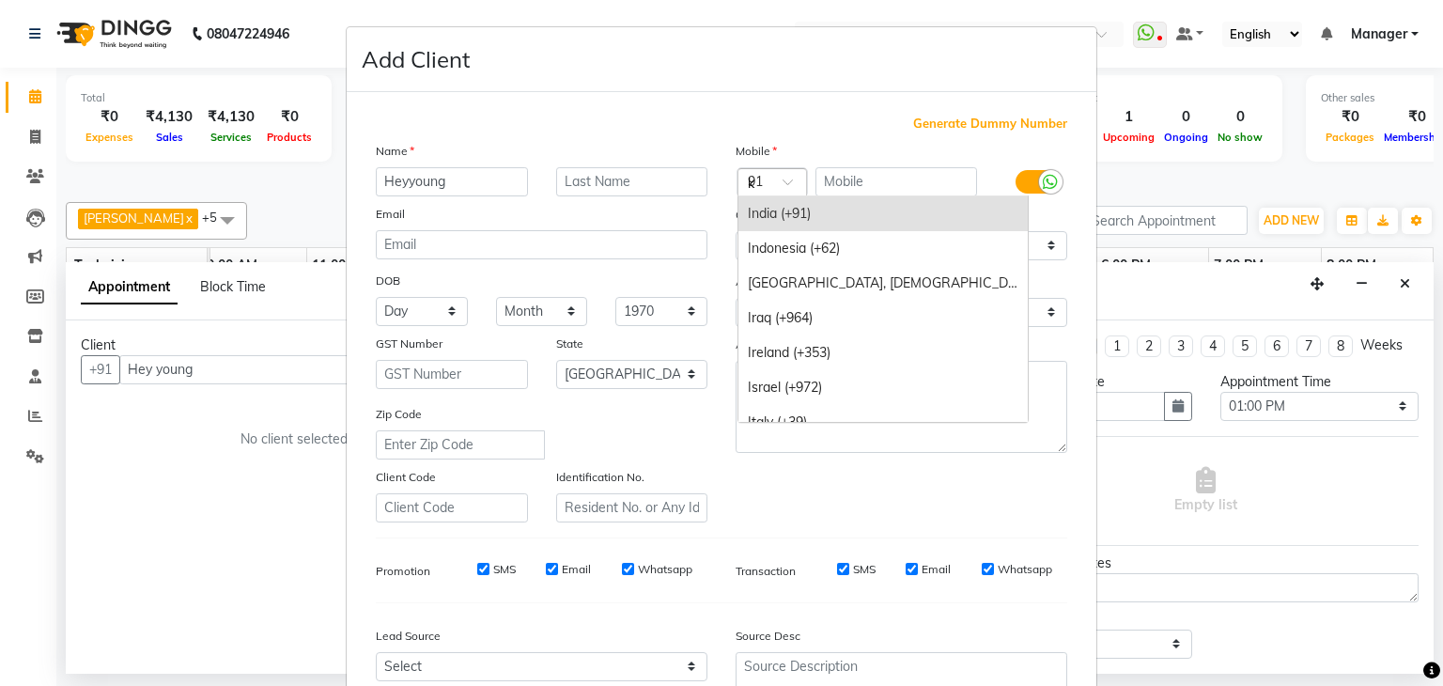
scroll to position [18, 0]
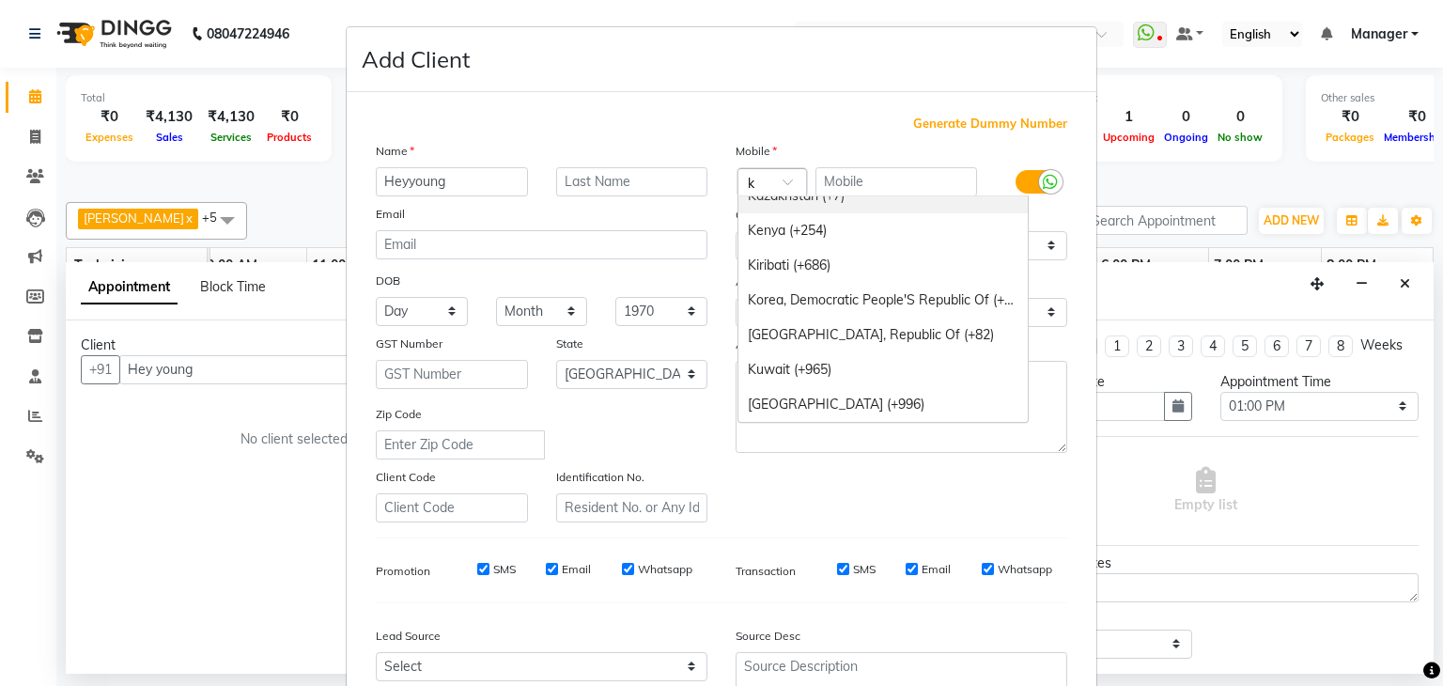
type input "ko"
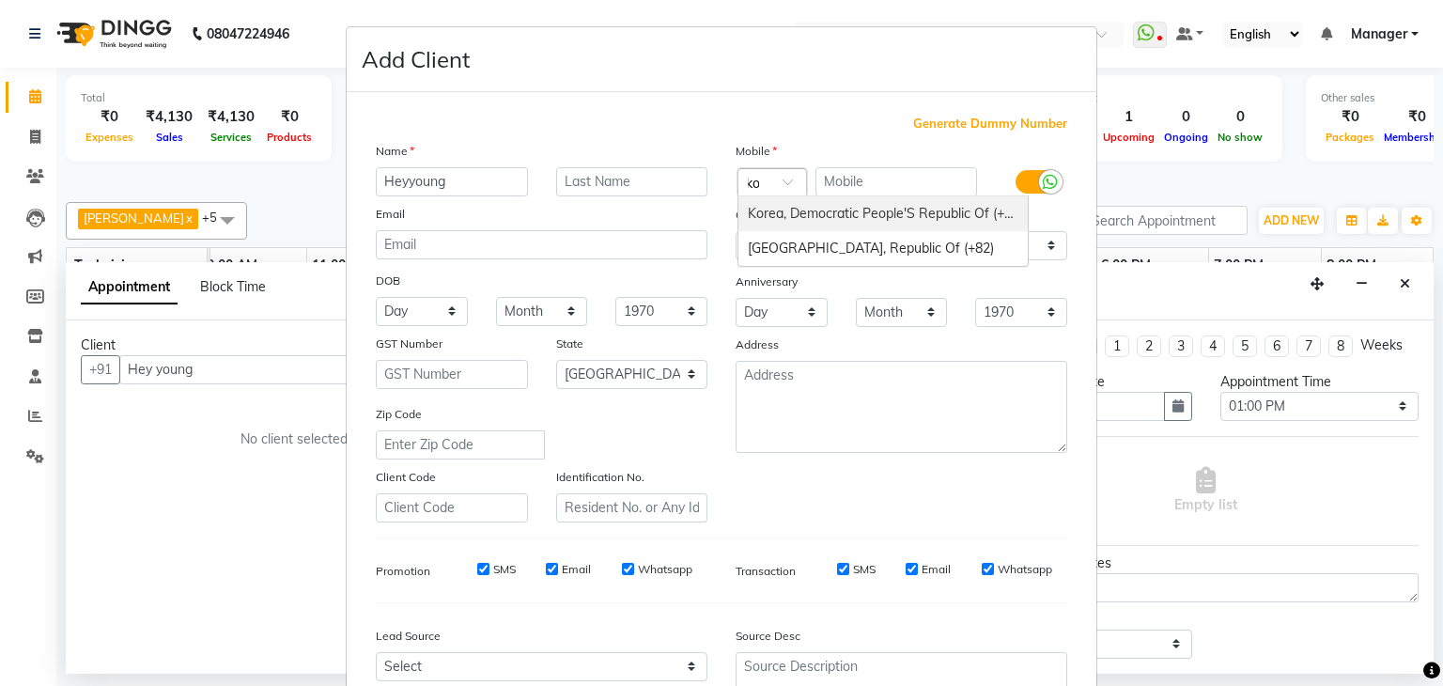
click at [860, 210] on div "Korea, Democratic People'S Republic Of (+850)" at bounding box center [882, 213] width 289 height 35
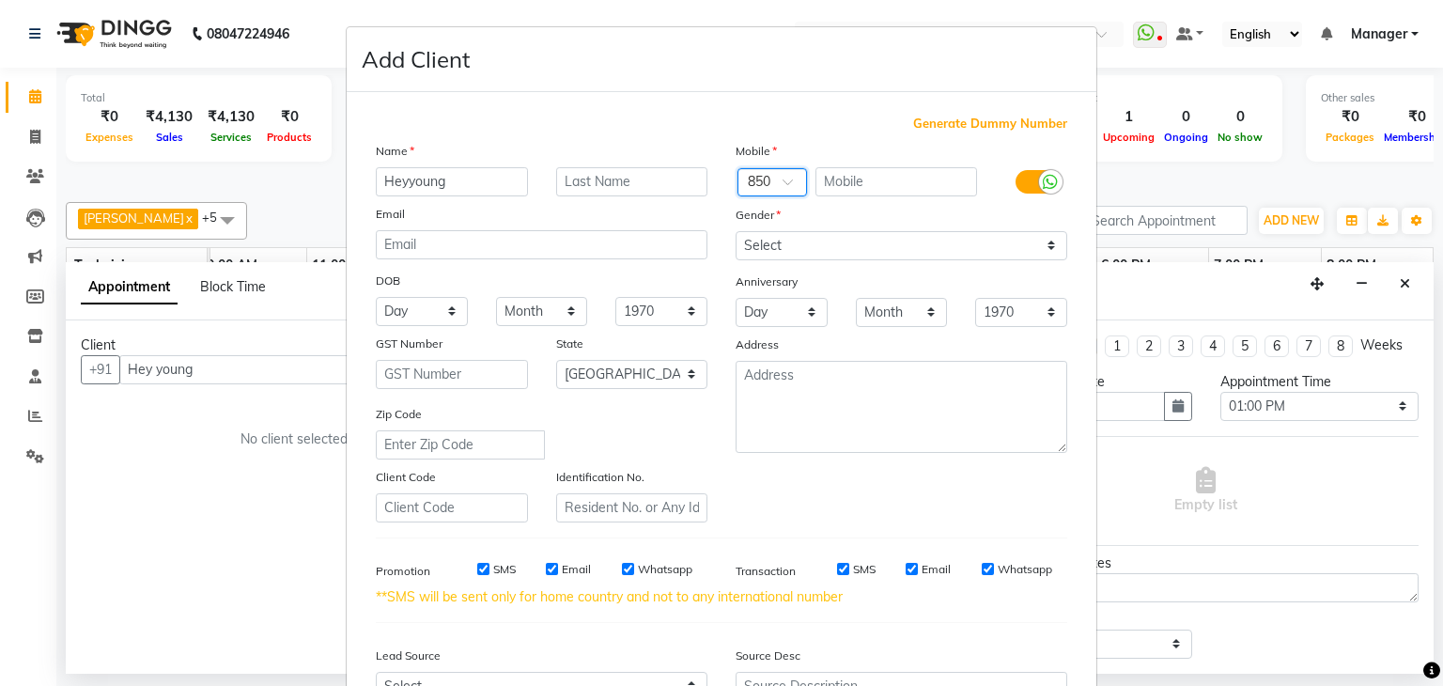
click at [784, 186] on span at bounding box center [794, 188] width 23 height 20
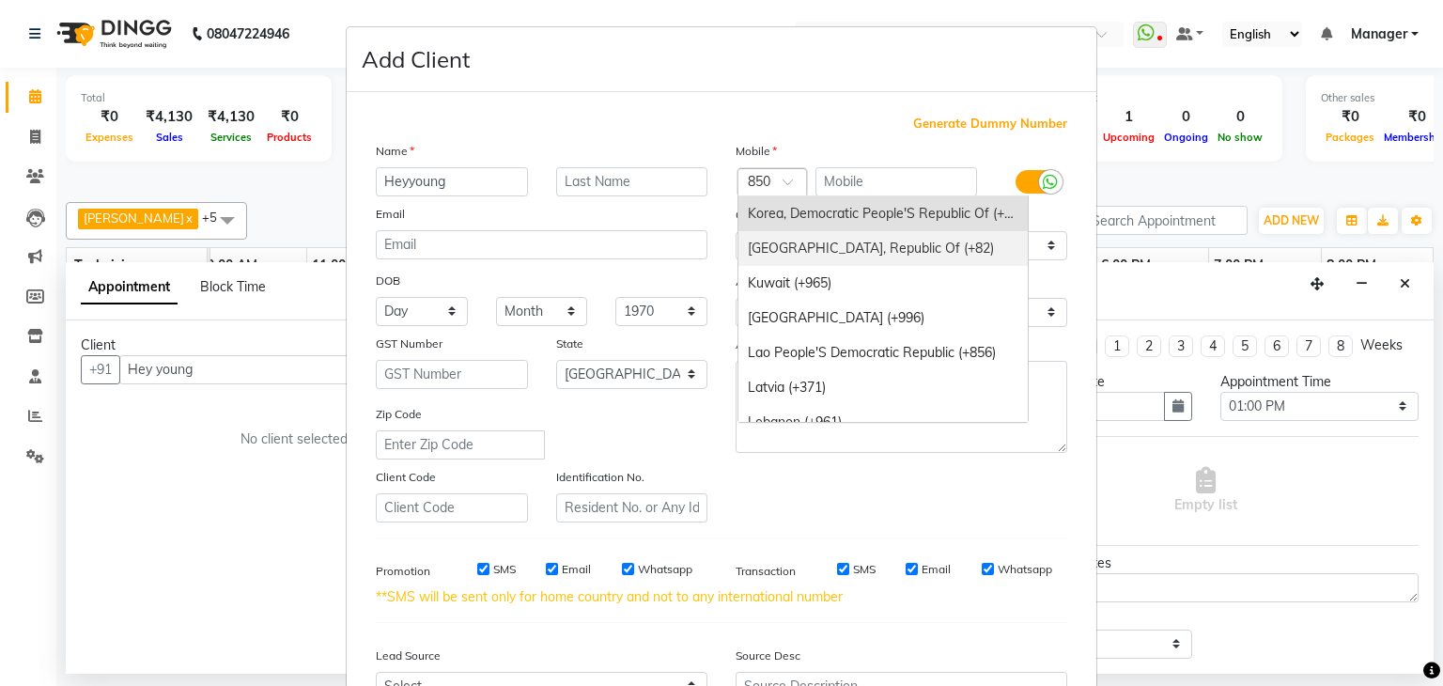
click at [809, 252] on div "Korea, Republic Of (+82)" at bounding box center [882, 248] width 289 height 35
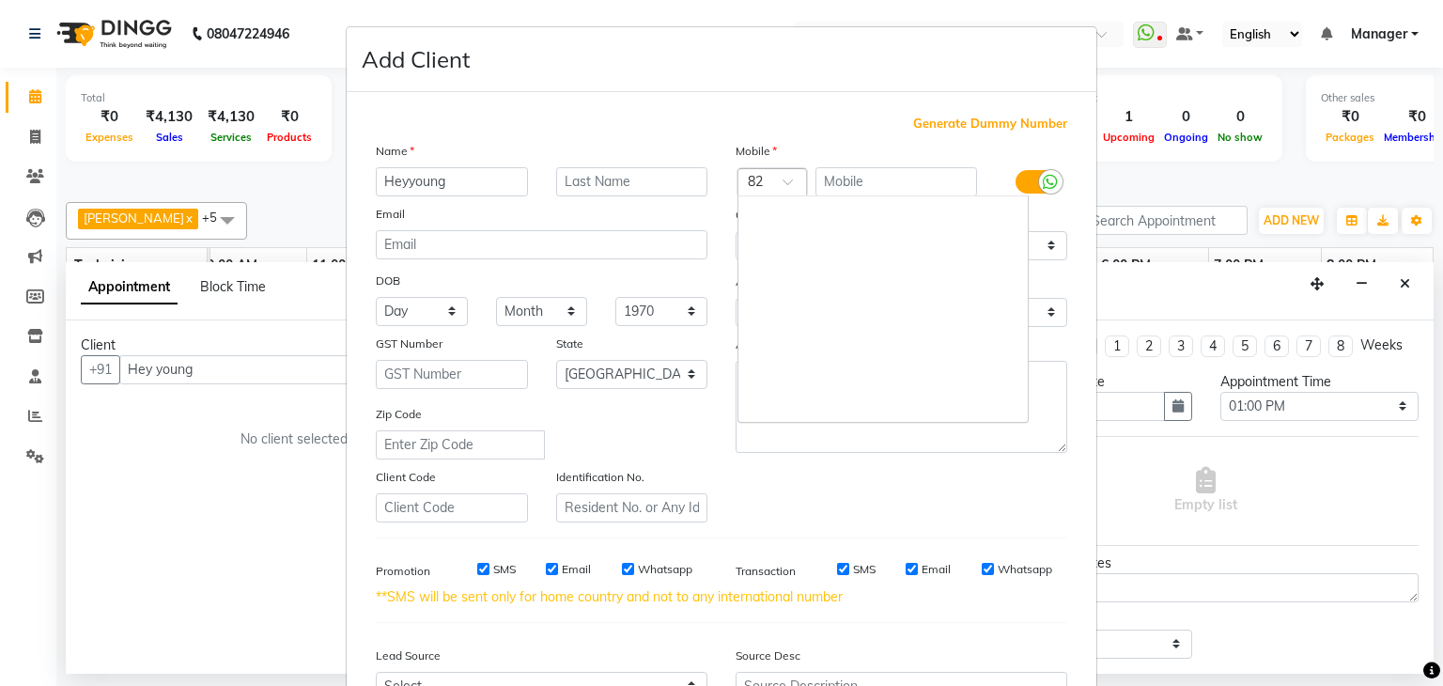
click at [773, 181] on div at bounding box center [772, 184] width 68 height 20
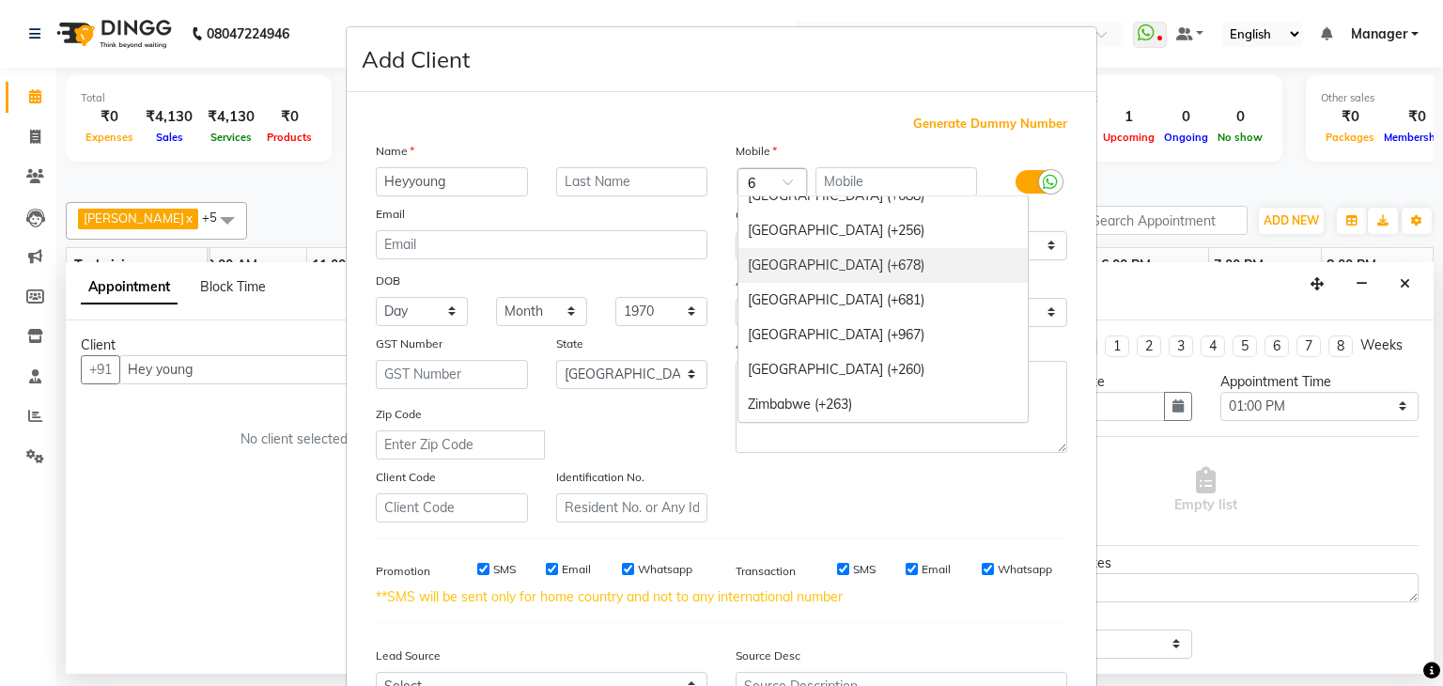
scroll to position [2555, 0]
type input "63"
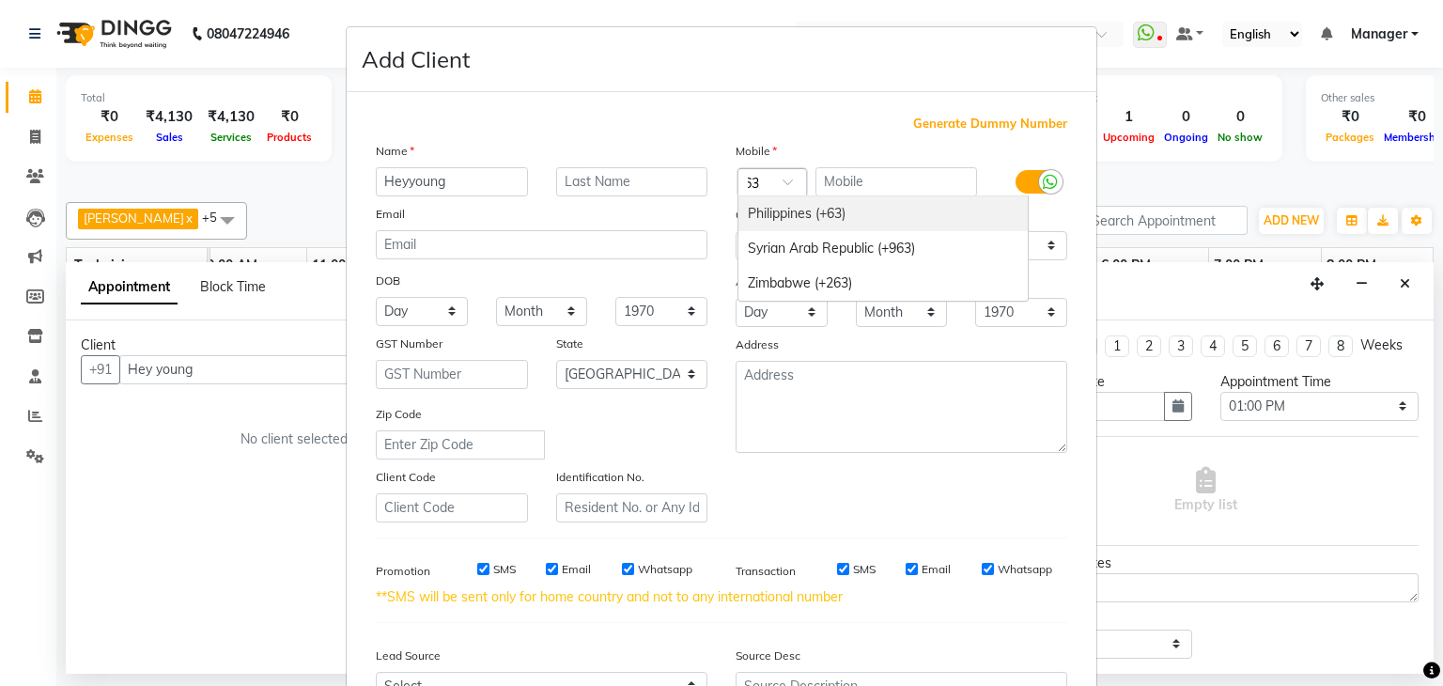
click at [816, 216] on div "Philippines (+63)" at bounding box center [882, 213] width 289 height 35
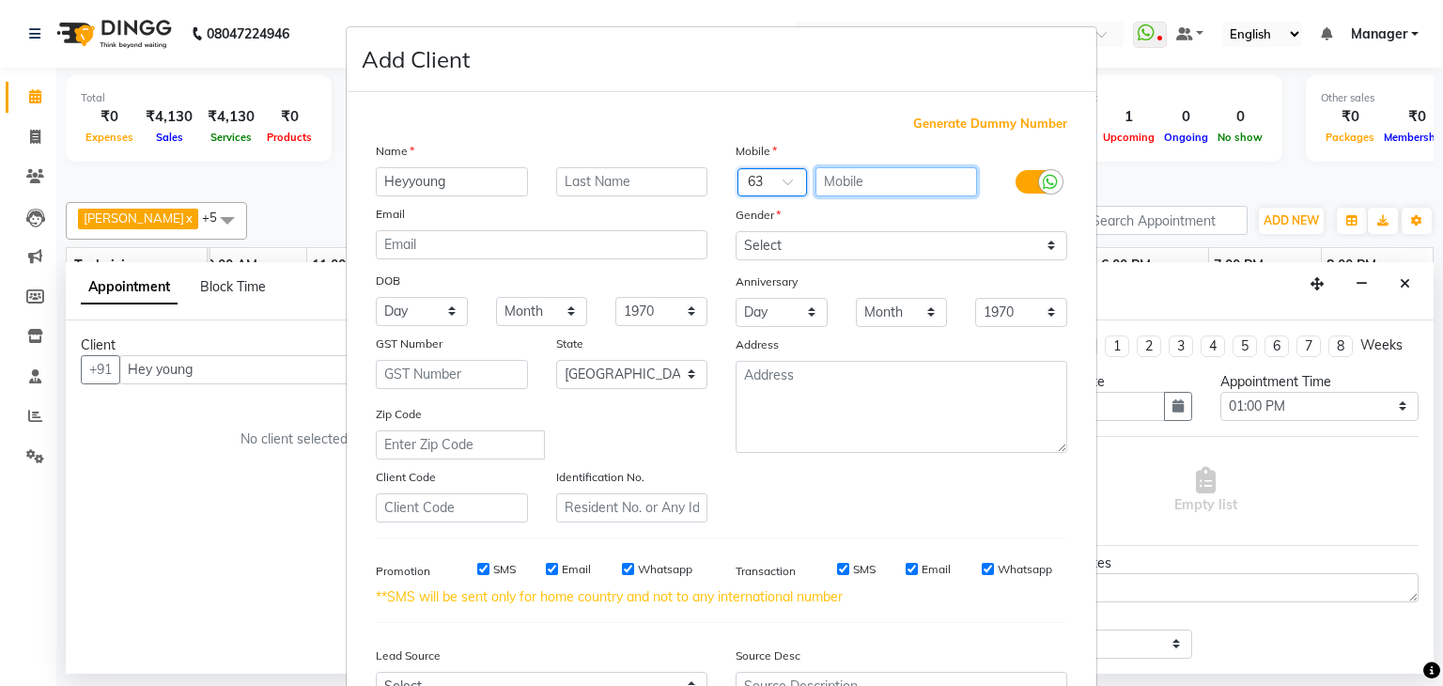
click at [863, 179] on input "text" at bounding box center [896, 181] width 163 height 29
click at [819, 179] on input "66998171" at bounding box center [896, 181] width 163 height 29
type input "66998171"
click at [784, 184] on span at bounding box center [794, 188] width 23 height 20
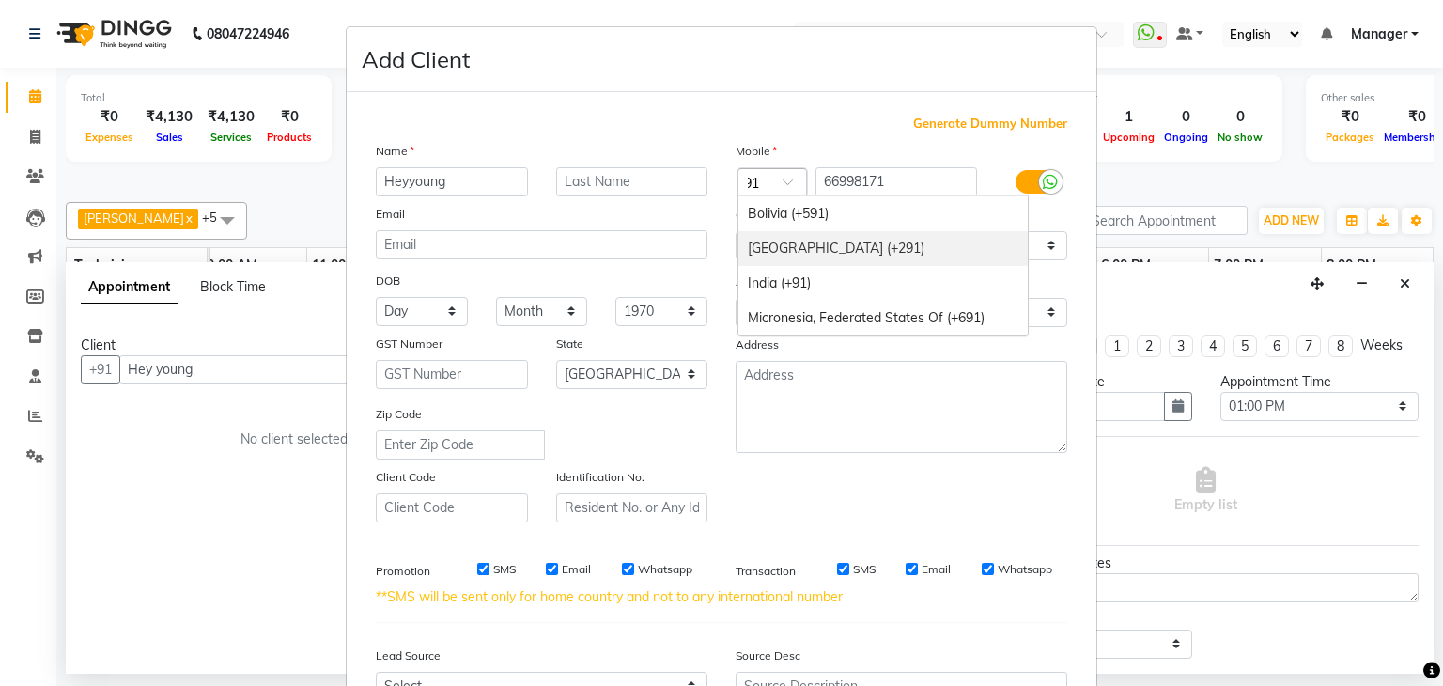
type input "91"
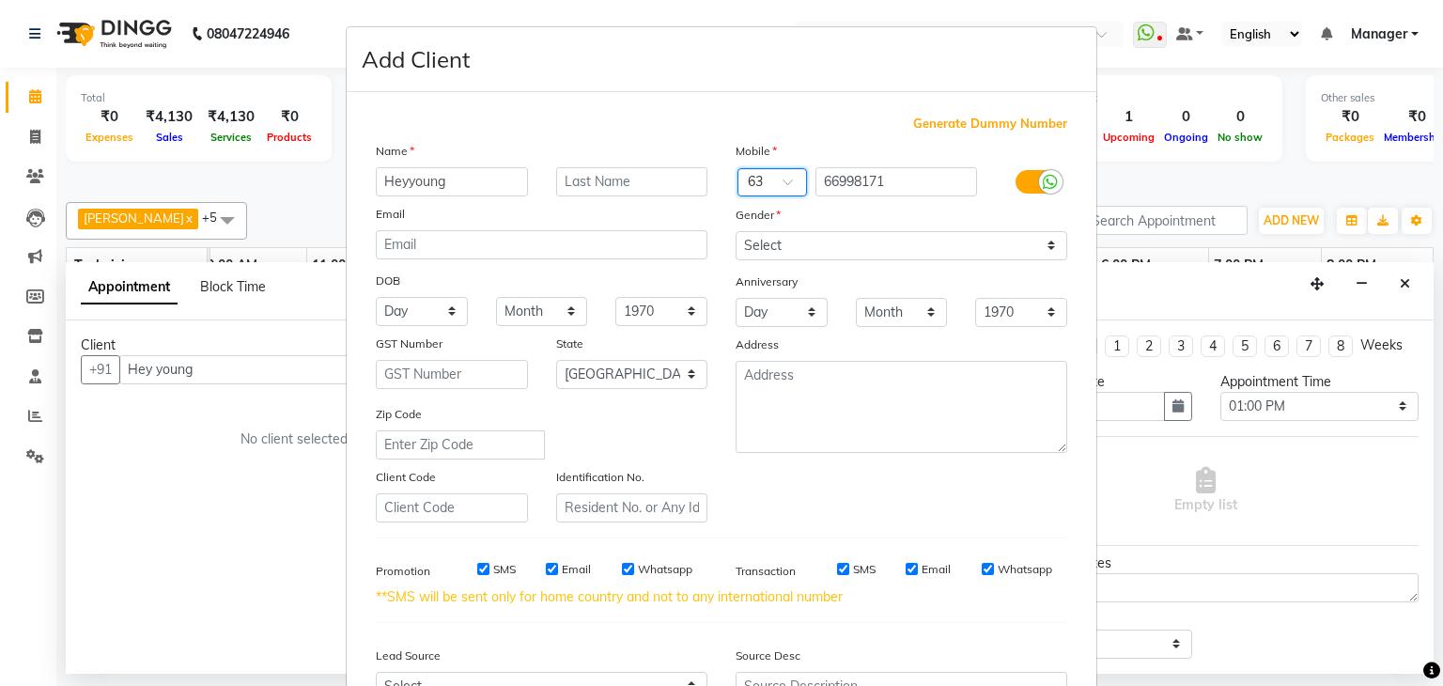
click at [783, 181] on span at bounding box center [794, 188] width 23 height 20
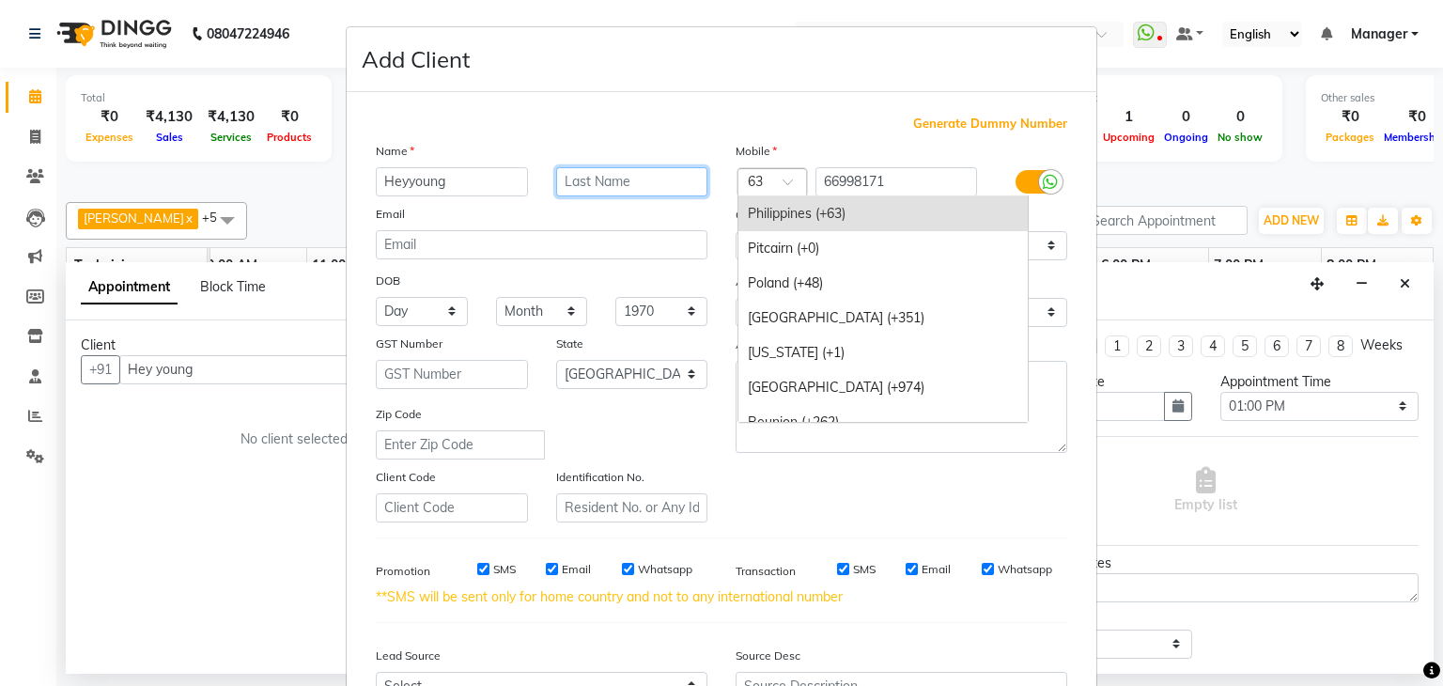
click at [647, 178] on input "text" at bounding box center [632, 181] width 152 height 29
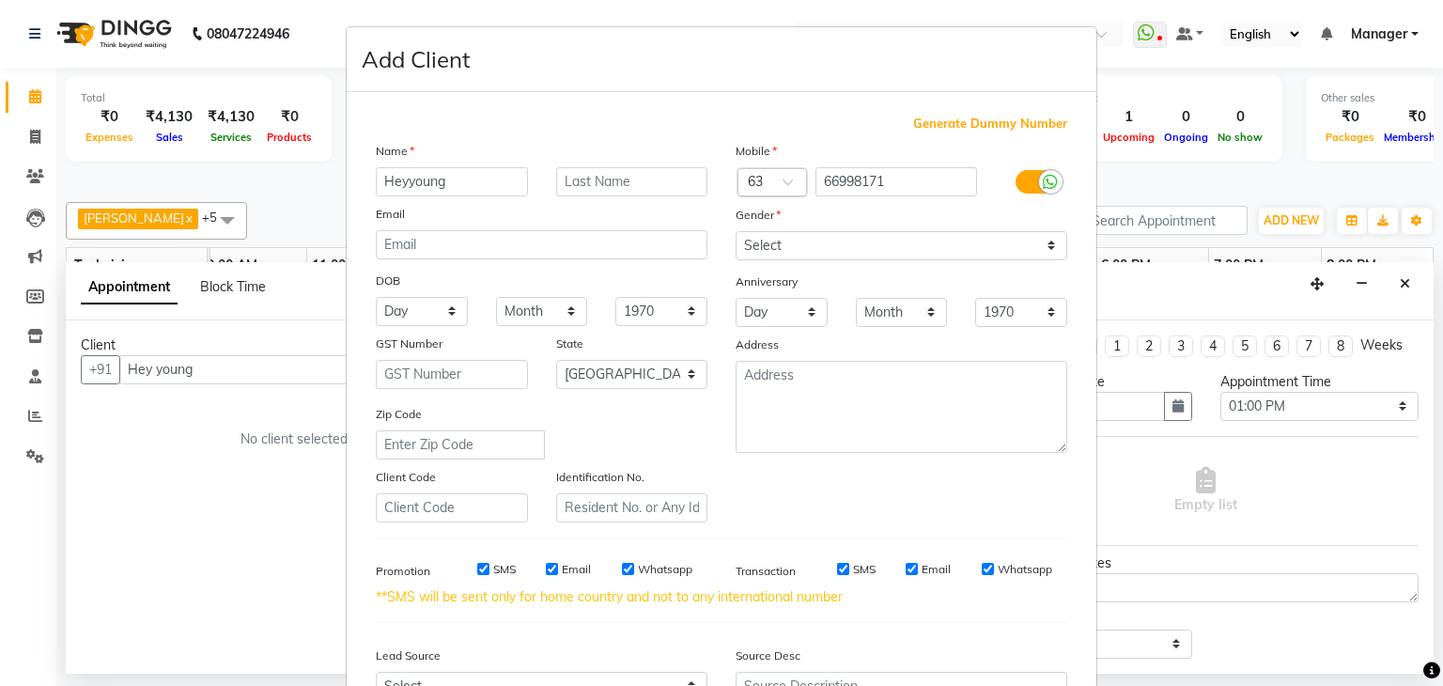
click at [770, 175] on div at bounding box center [772, 184] width 68 height 20
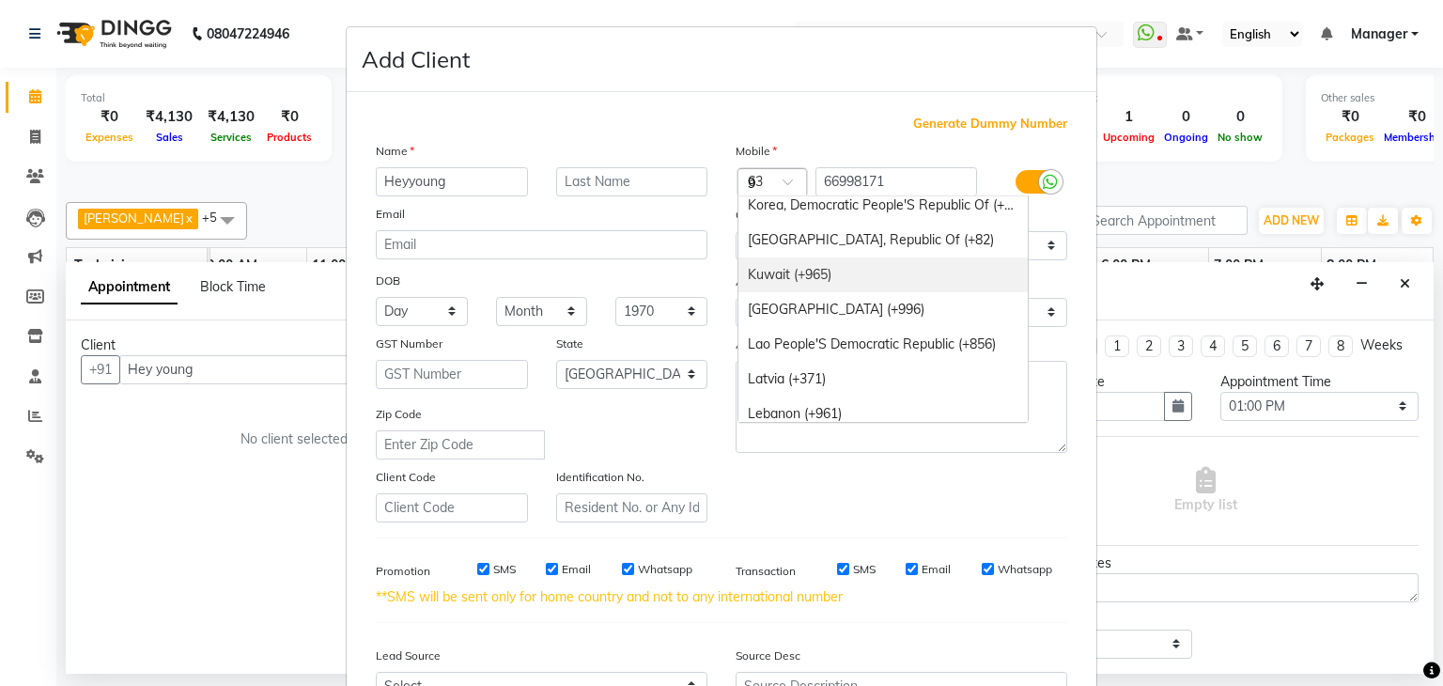
scroll to position [1964, 0]
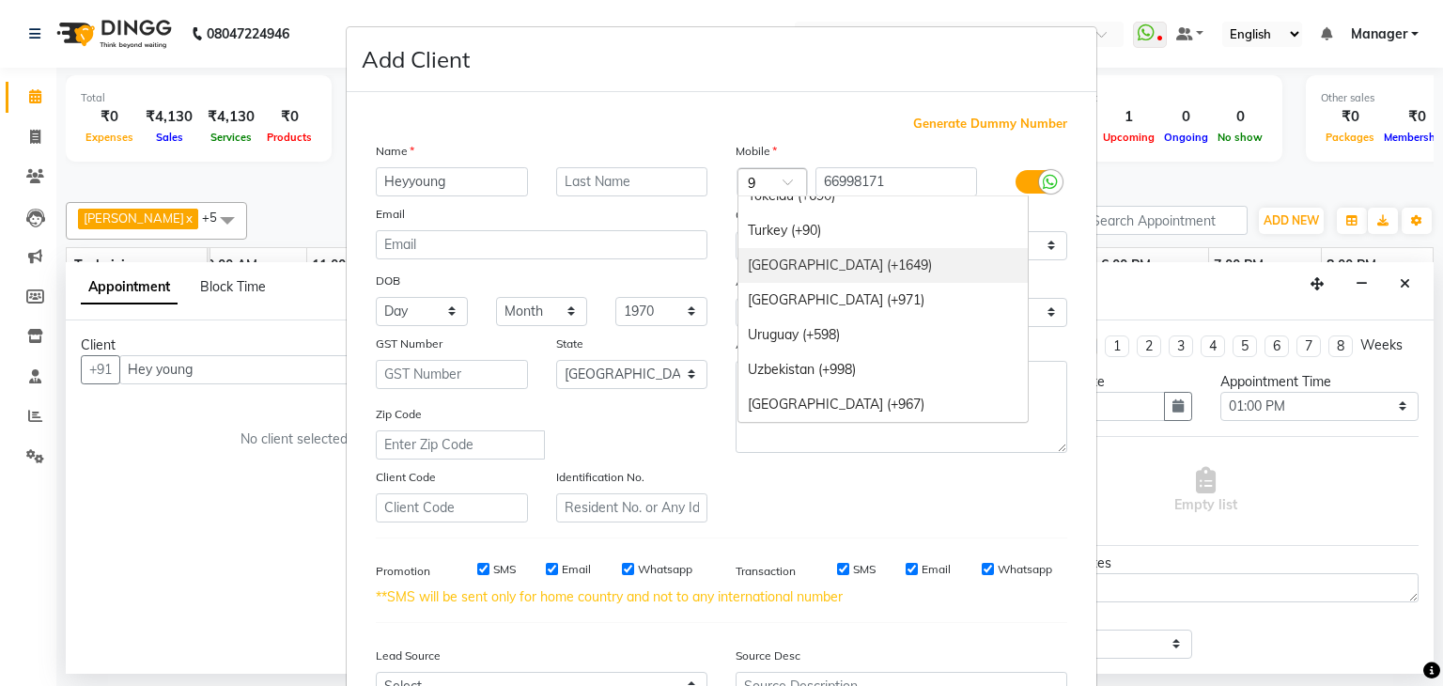
type input "91"
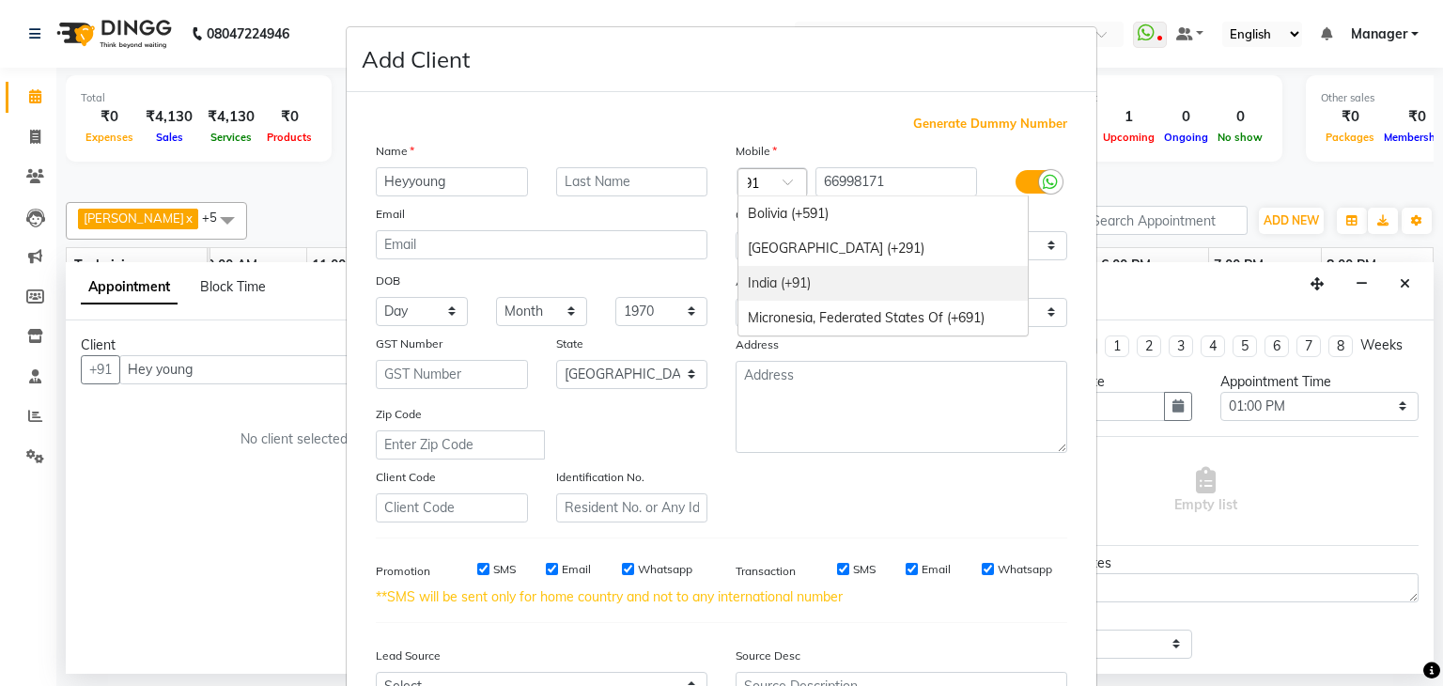
scroll to position [0, 0]
click at [830, 279] on div "India (+91)" at bounding box center [882, 283] width 289 height 35
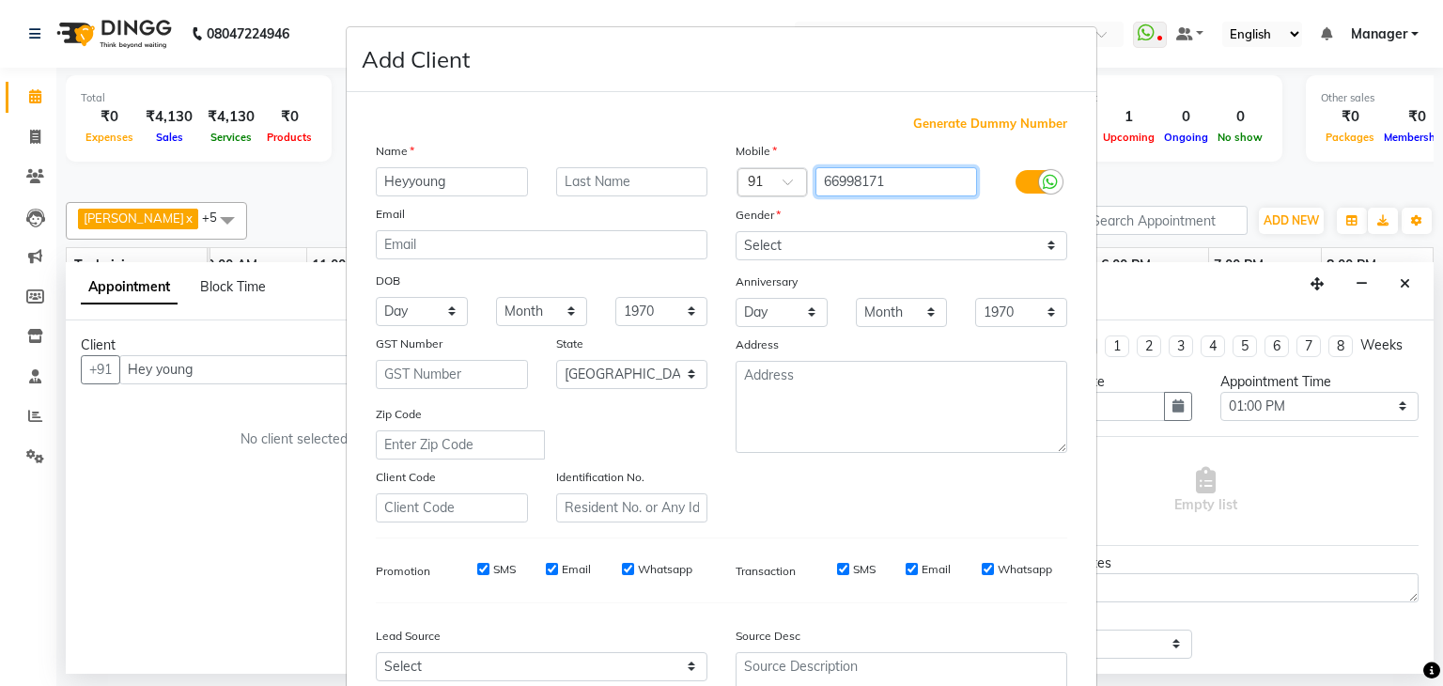
click at [896, 174] on input "66998171" at bounding box center [896, 181] width 163 height 29
click at [899, 178] on input "6366998171" at bounding box center [896, 181] width 163 height 29
type input "6366998171"
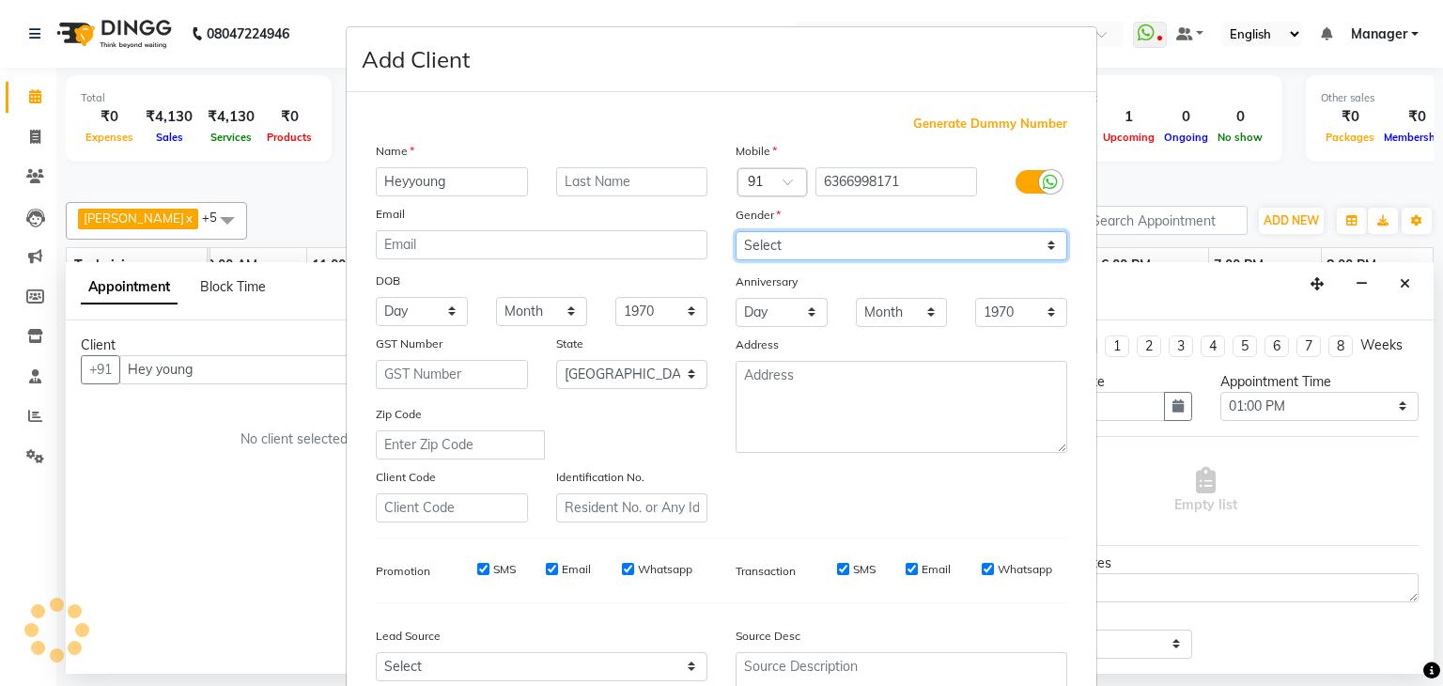
click at [843, 241] on select "Select Male Female Other Prefer Not To Say" at bounding box center [902, 245] width 332 height 29
select select "female"
click at [736, 232] on select "Select Male Female Other Prefer Not To Say" at bounding box center [902, 245] width 332 height 29
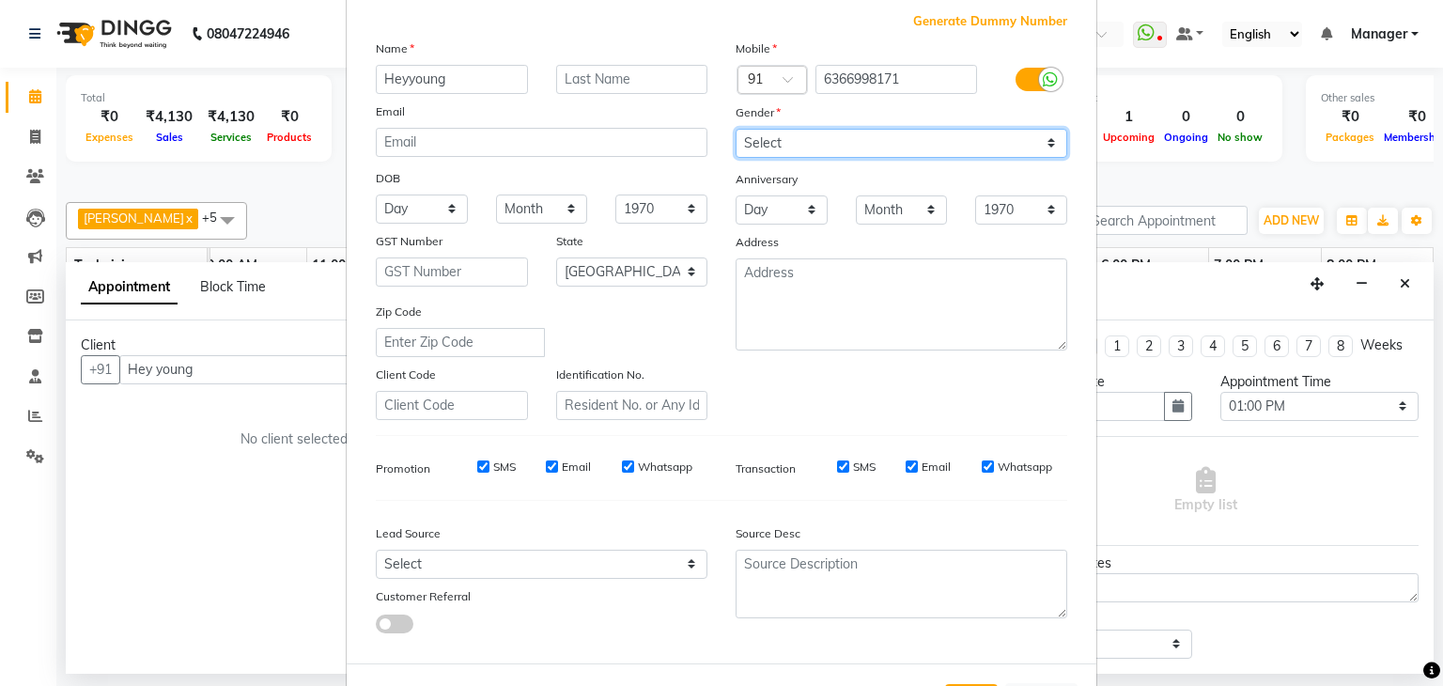
scroll to position [191, 0]
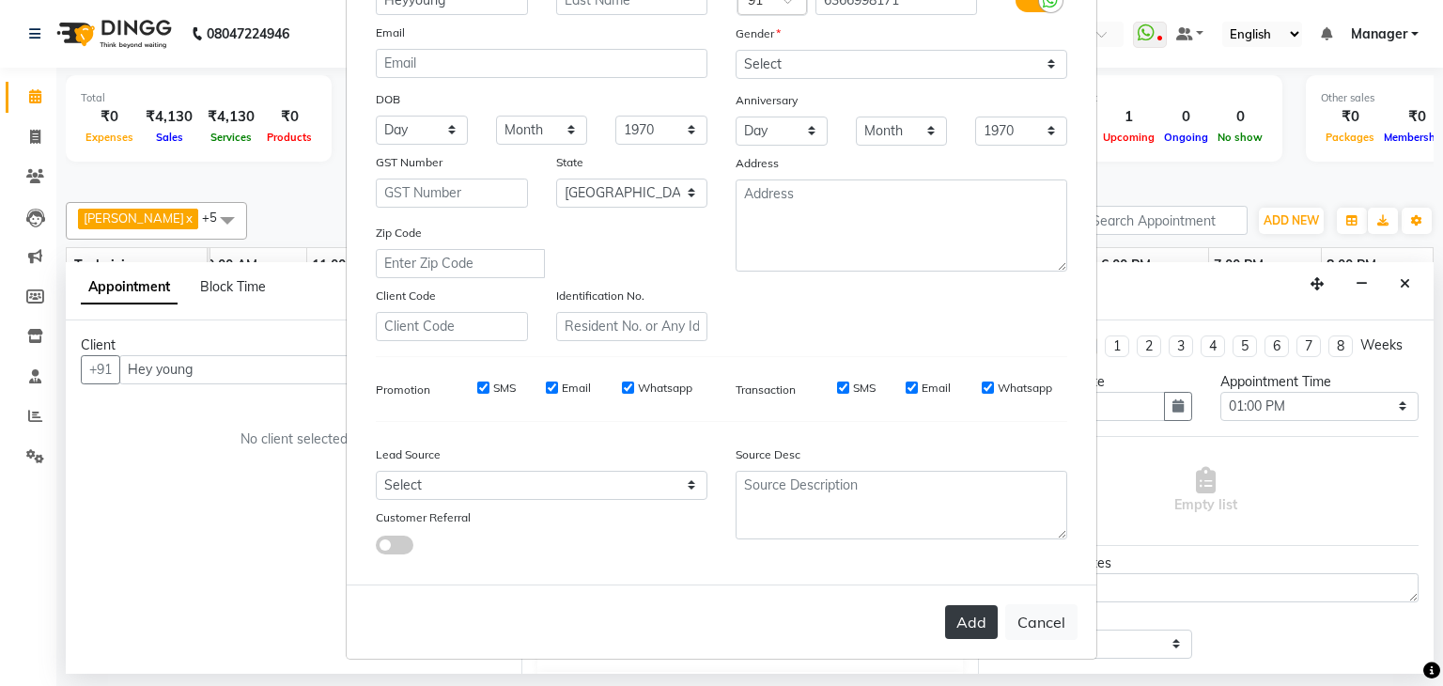
click at [973, 614] on button "Add" at bounding box center [971, 622] width 53 height 34
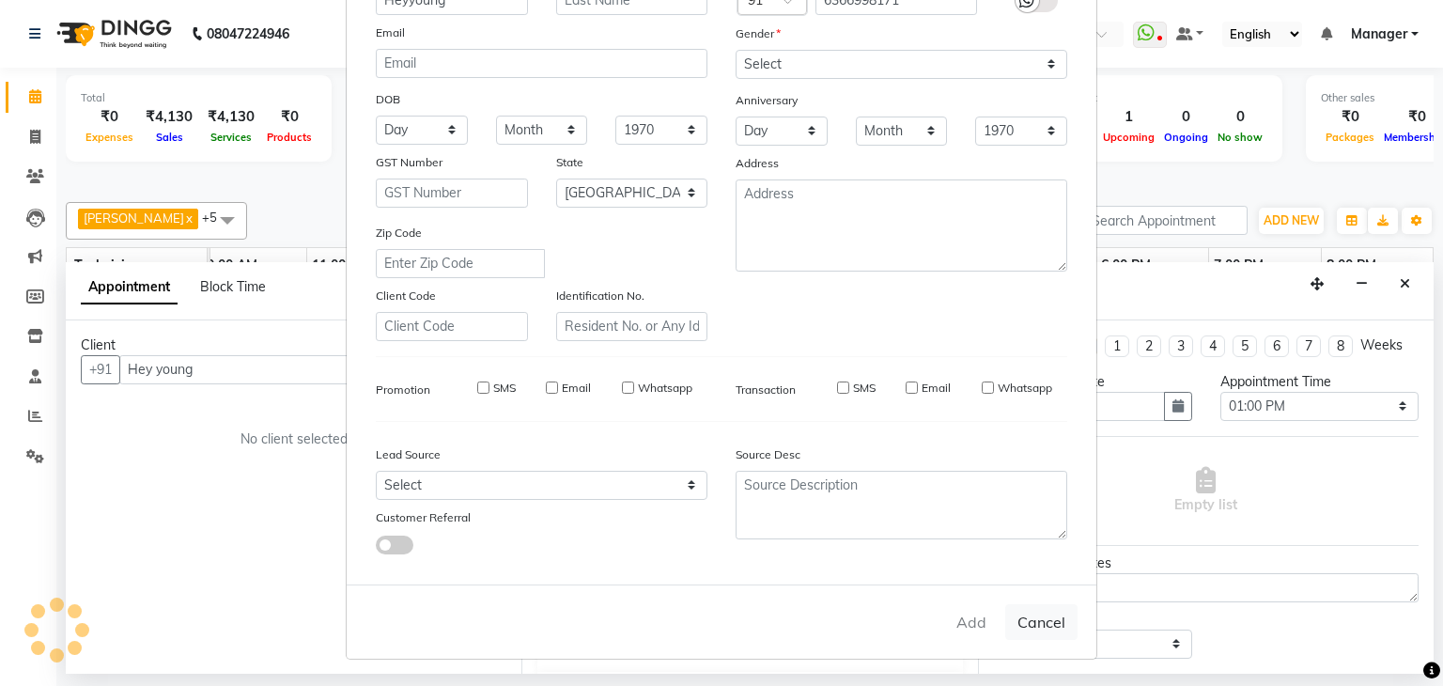
type input "63******71"
select select
select select "null"
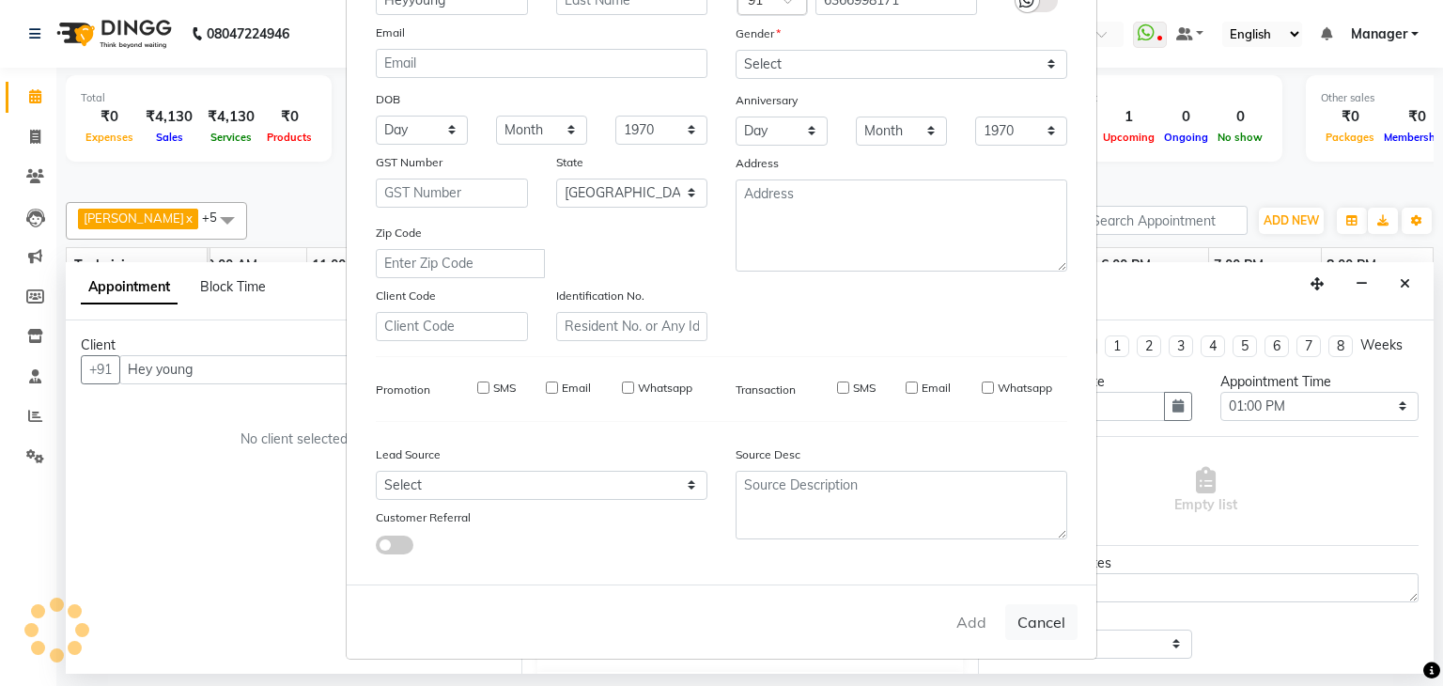
select select
checkbox input "false"
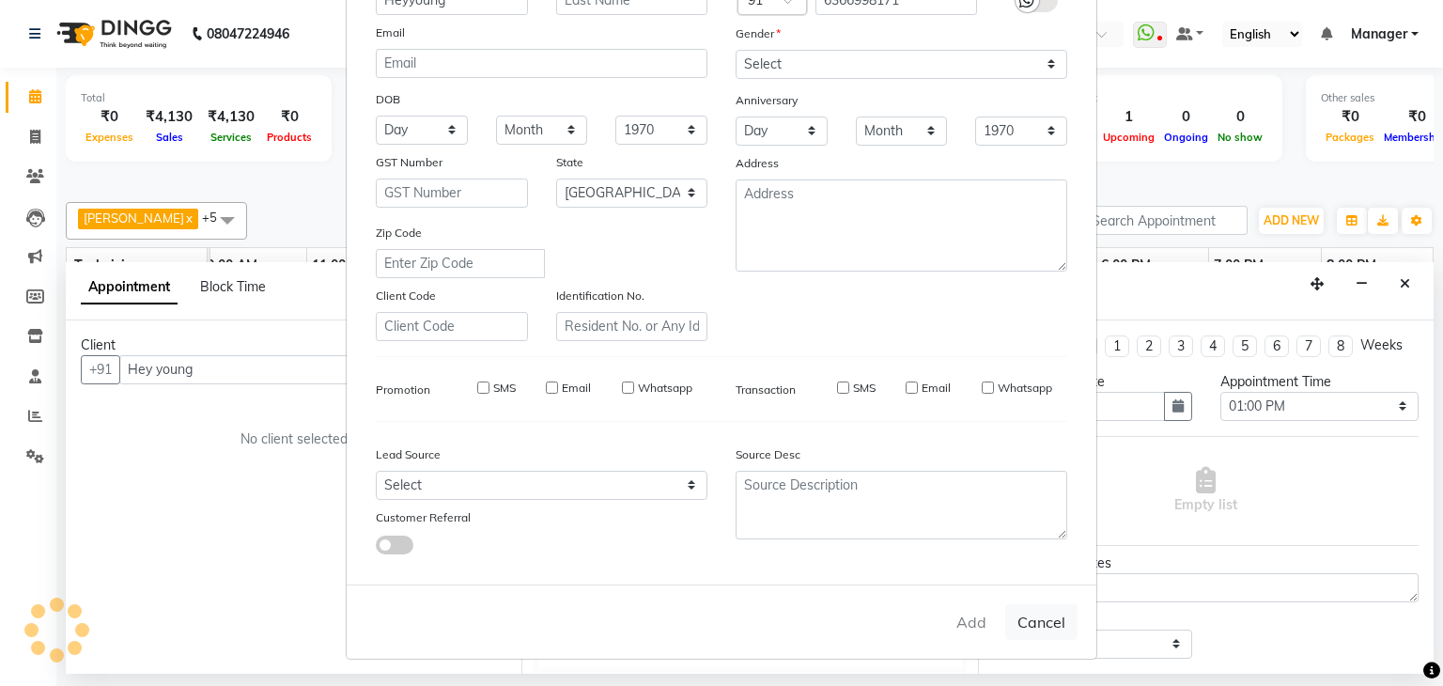
checkbox input "false"
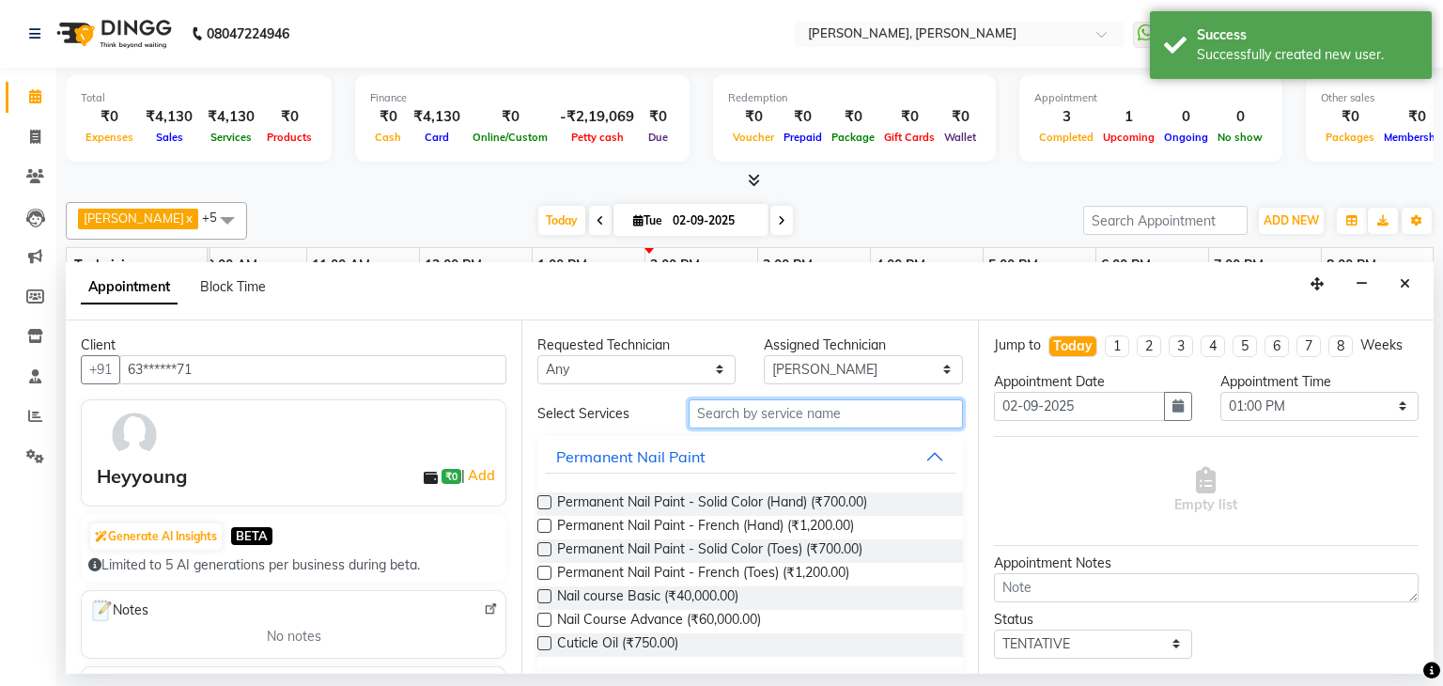
click at [748, 420] on input "text" at bounding box center [826, 413] width 274 height 29
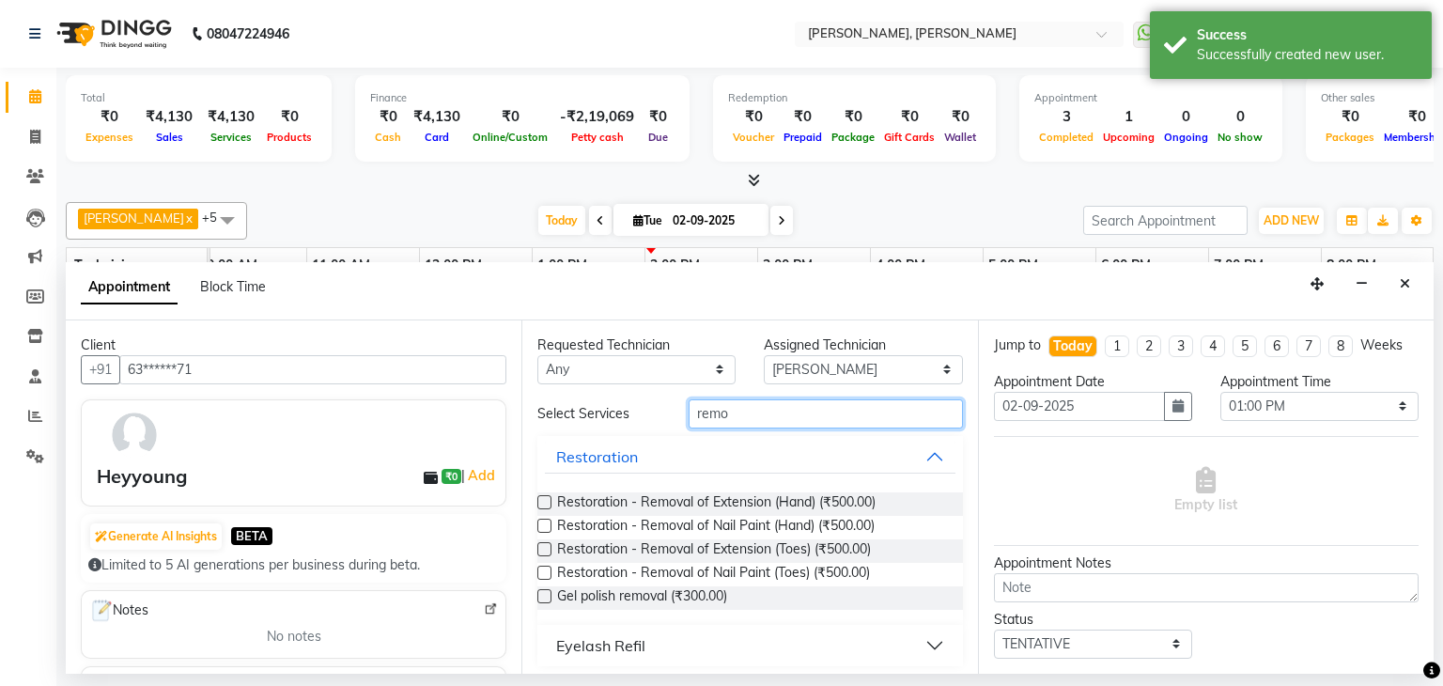
type input "remo"
click at [547, 599] on label at bounding box center [544, 596] width 14 height 14
click at [547, 599] on input "checkbox" at bounding box center [543, 598] width 12 height 12
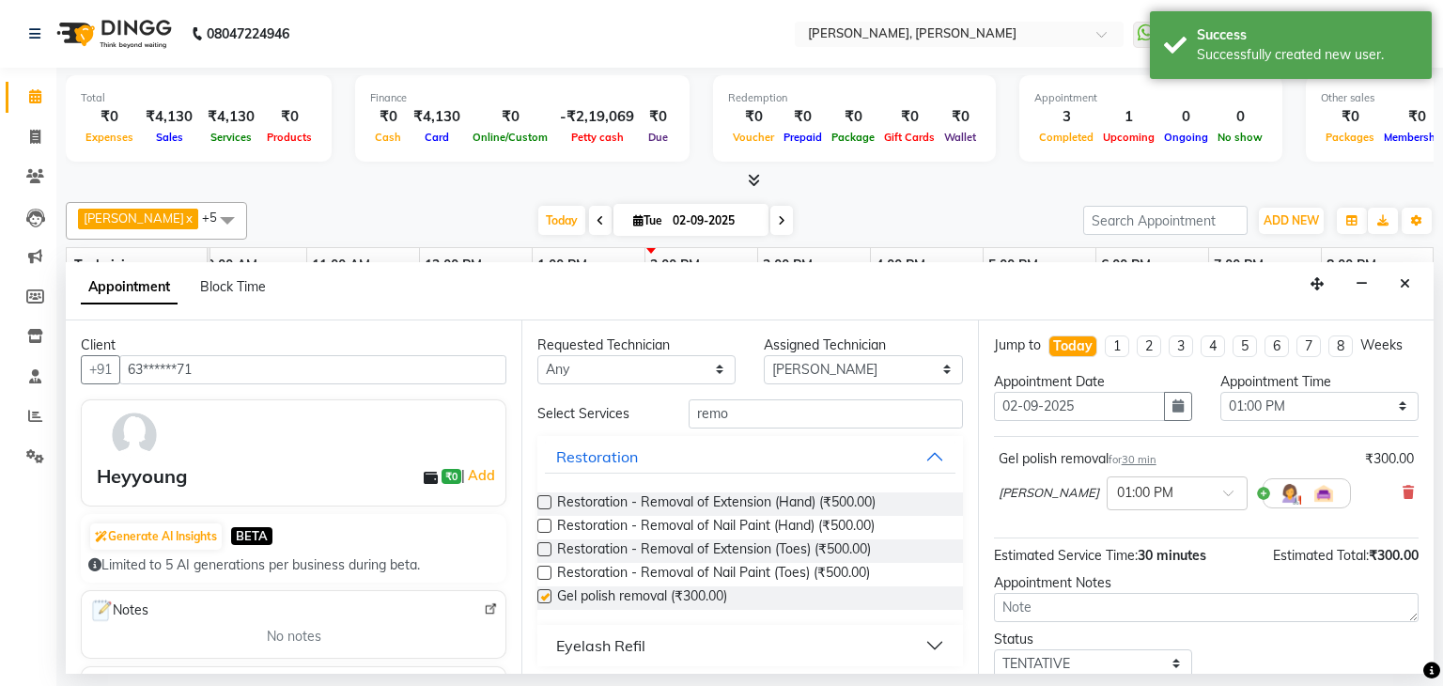
checkbox input "false"
click at [767, 418] on input "remo" at bounding box center [826, 413] width 274 height 29
click at [767, 417] on input "remo" at bounding box center [826, 413] width 274 height 29
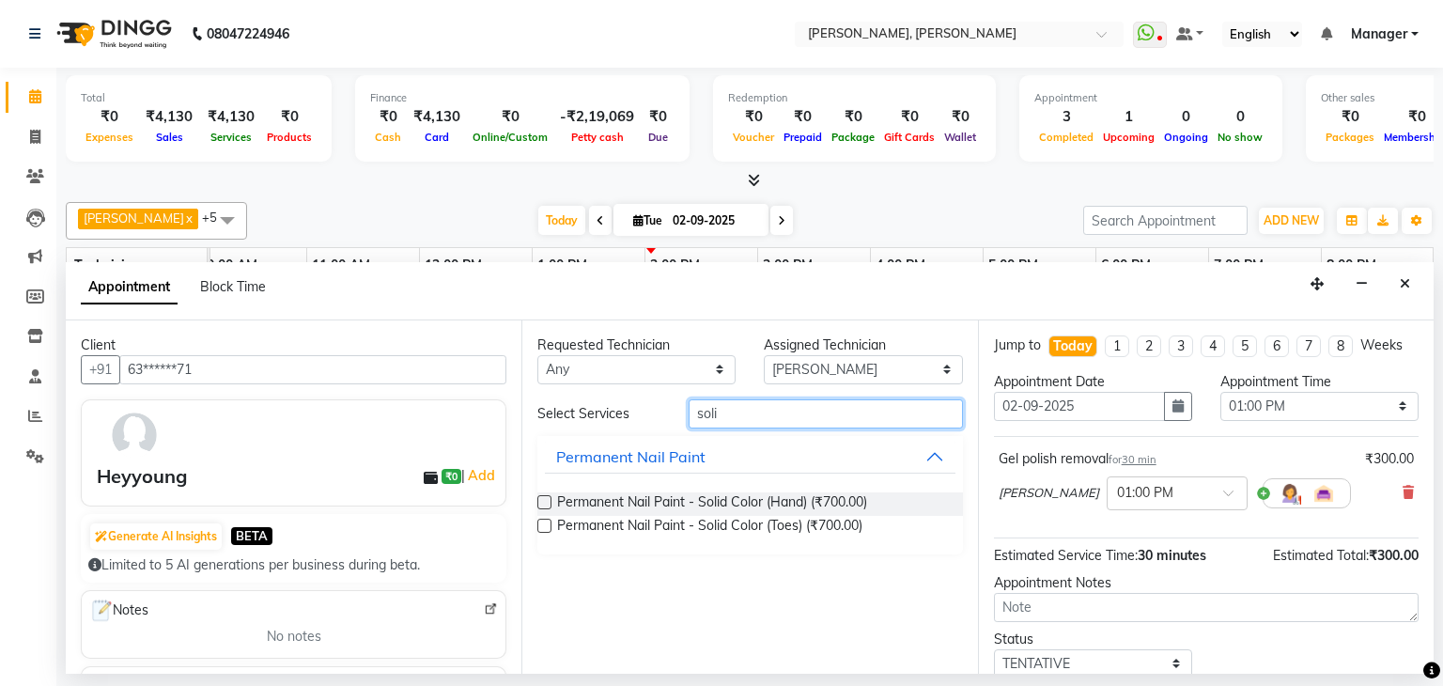
type input "soli"
click at [549, 523] on label at bounding box center [544, 526] width 14 height 14
click at [549, 523] on input "checkbox" at bounding box center [543, 527] width 12 height 12
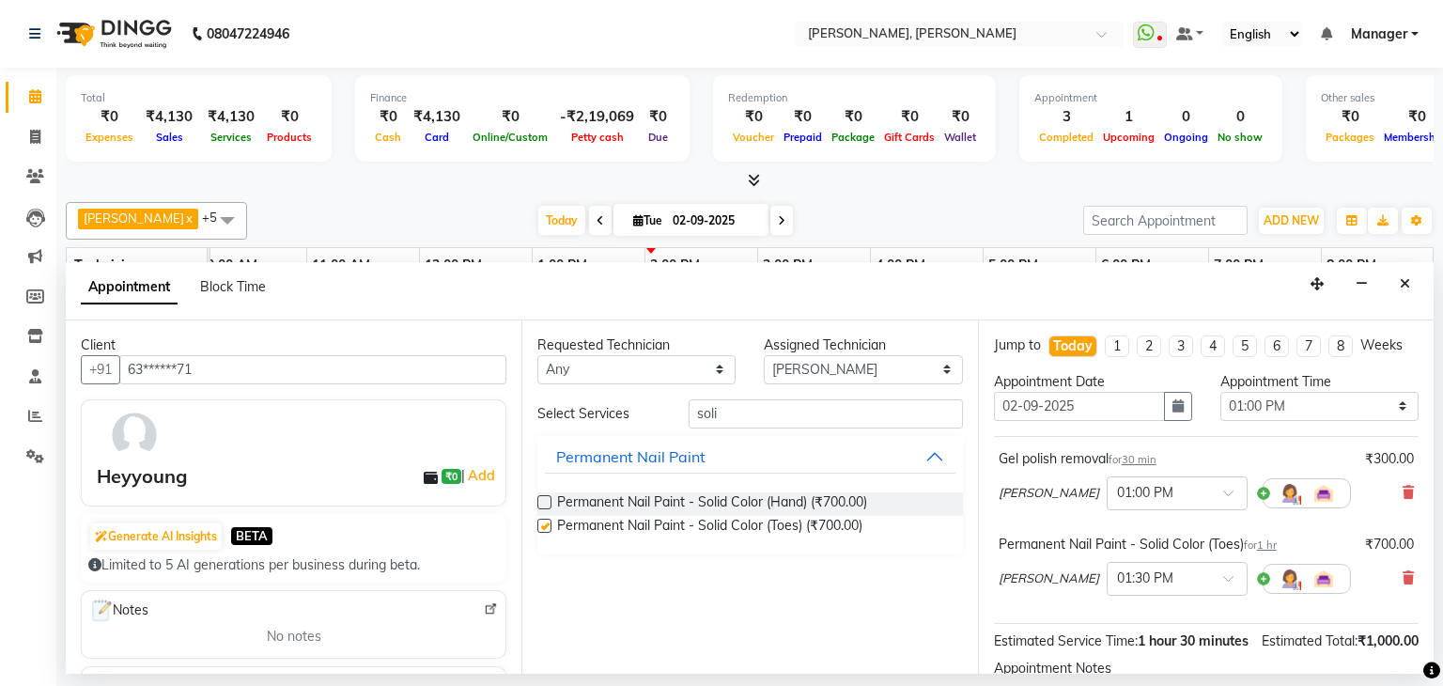
checkbox input "false"
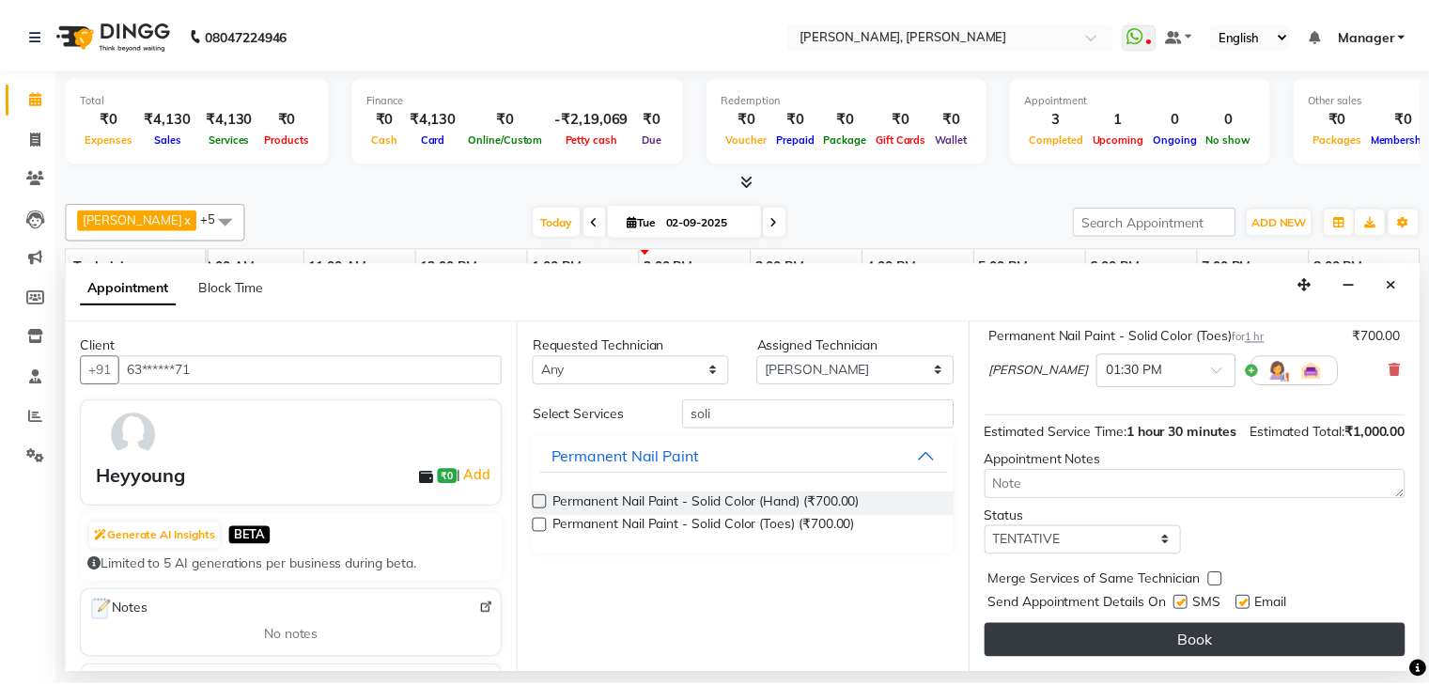
scroll to position [227, 0]
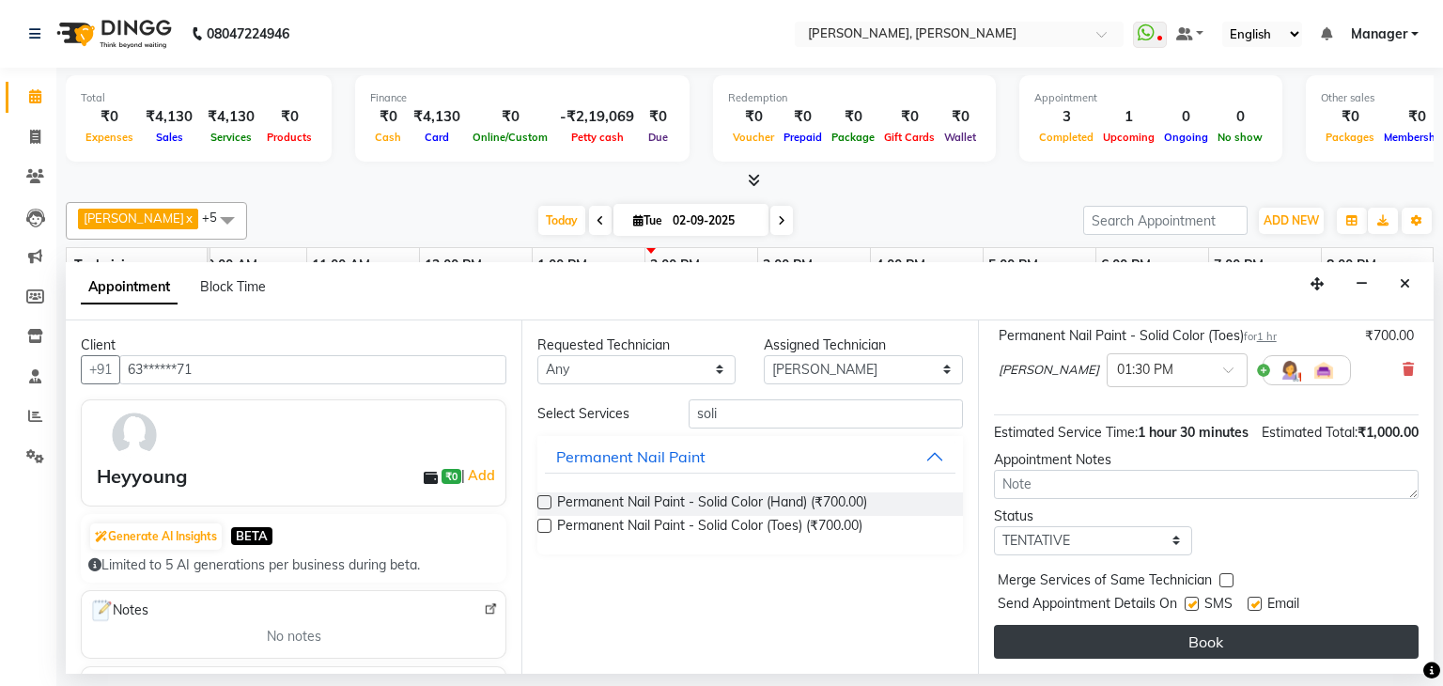
click at [1223, 651] on button "Book" at bounding box center [1206, 642] width 425 height 34
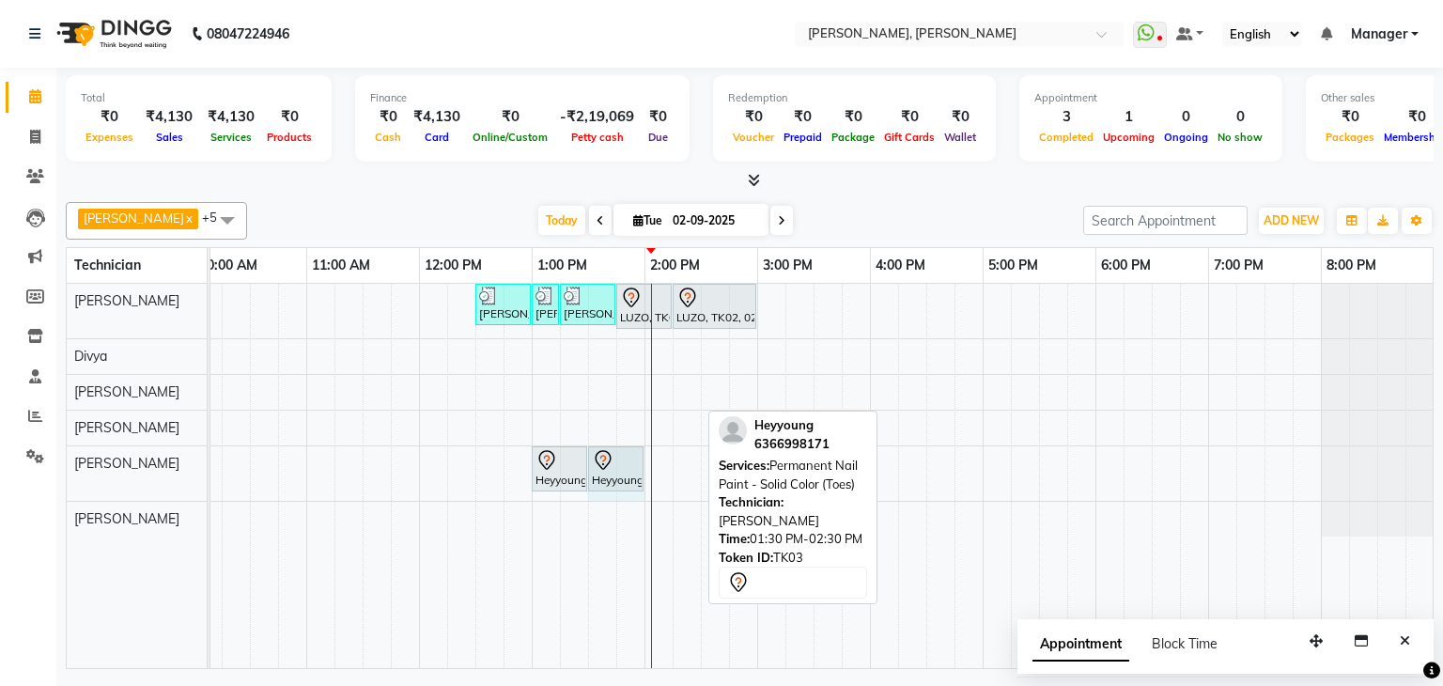
drag, startPoint x: 696, startPoint y: 471, endPoint x: 627, endPoint y: 486, distance: 71.1
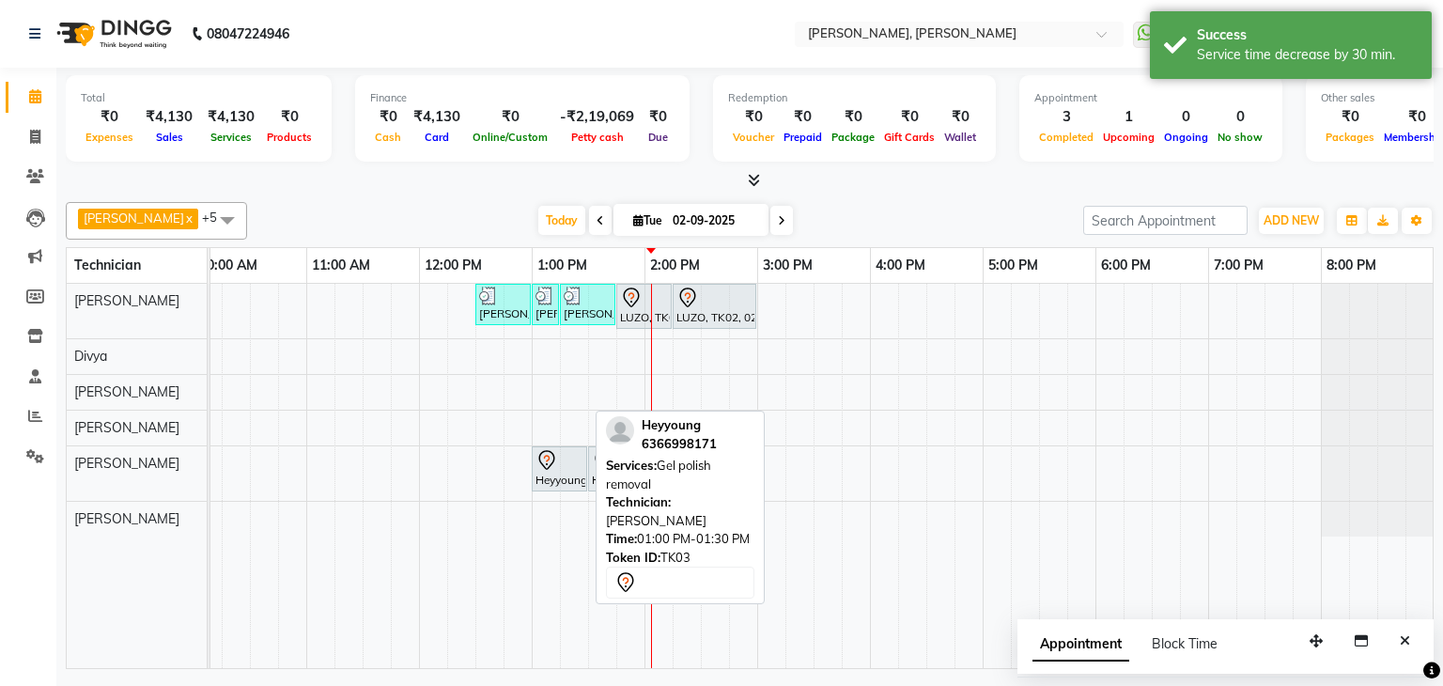
click at [565, 467] on div at bounding box center [560, 460] width 48 height 23
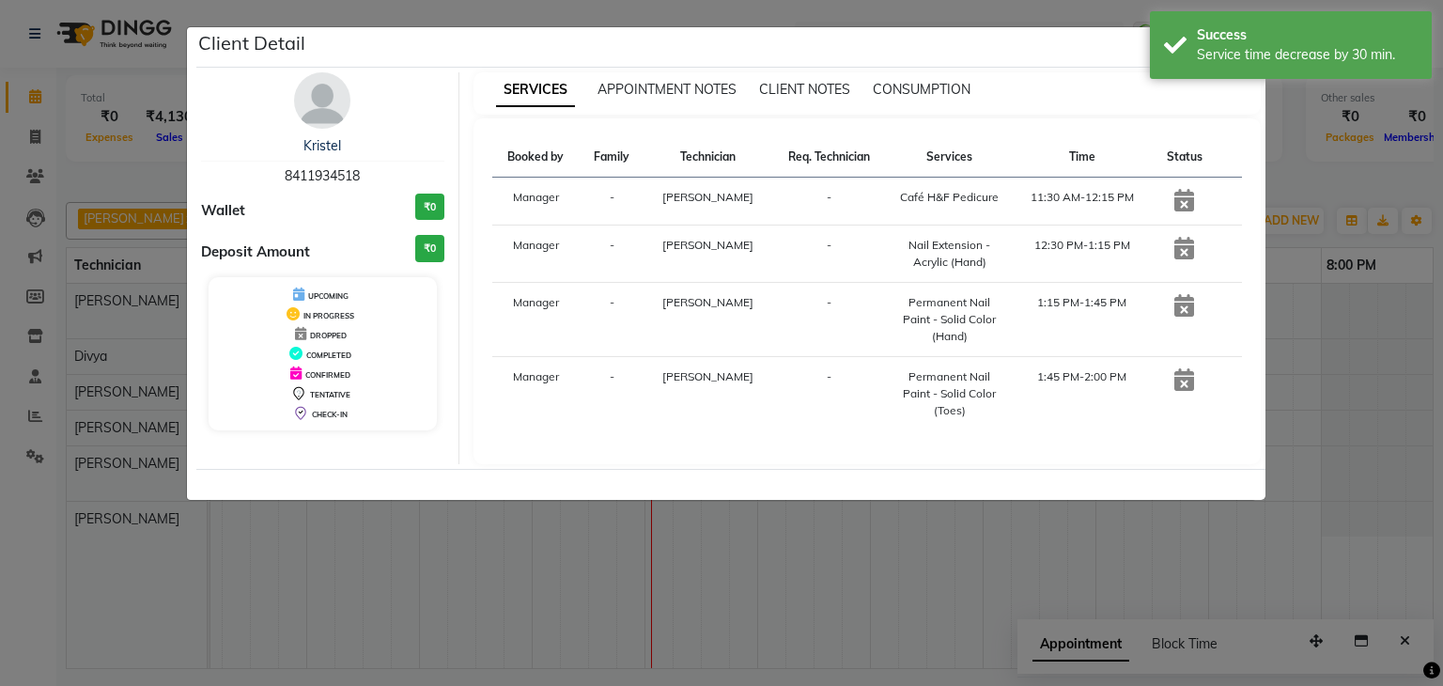
select select "7"
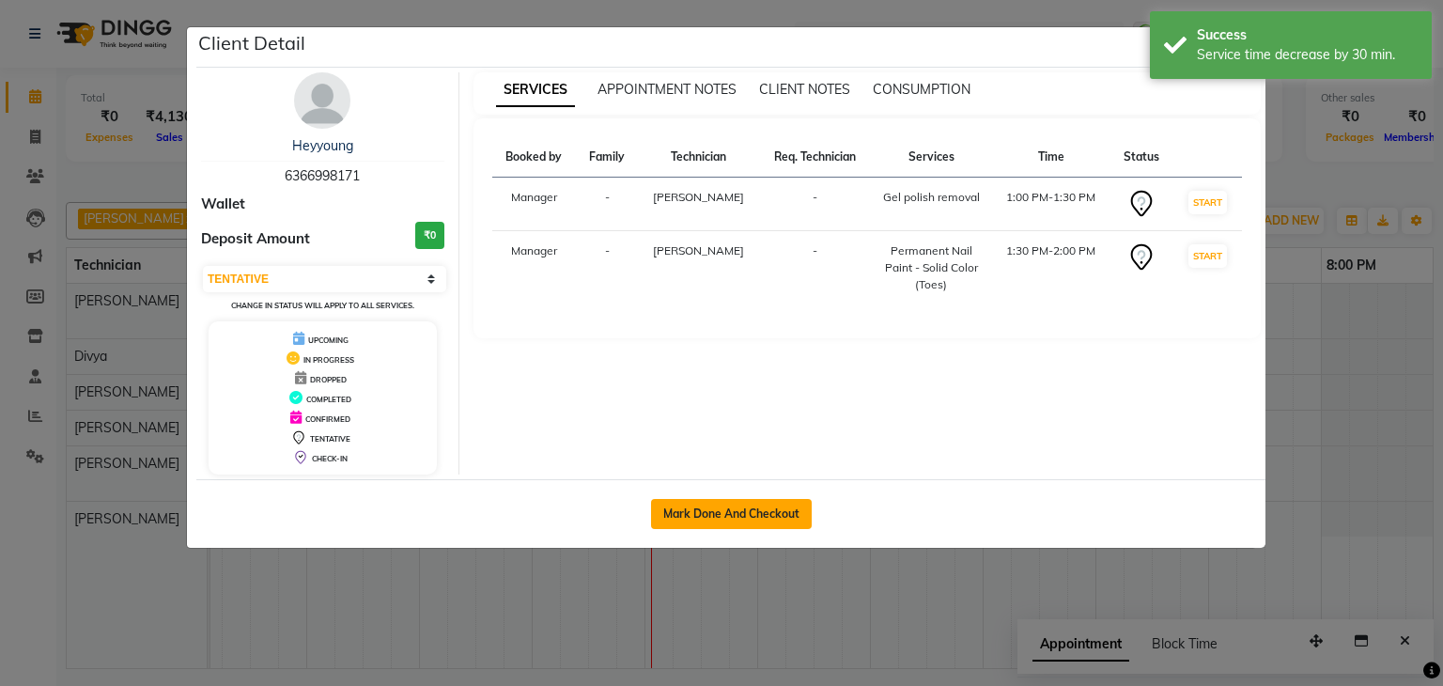
click at [709, 508] on button "Mark Done And Checkout" at bounding box center [731, 514] width 161 height 30
select select "service"
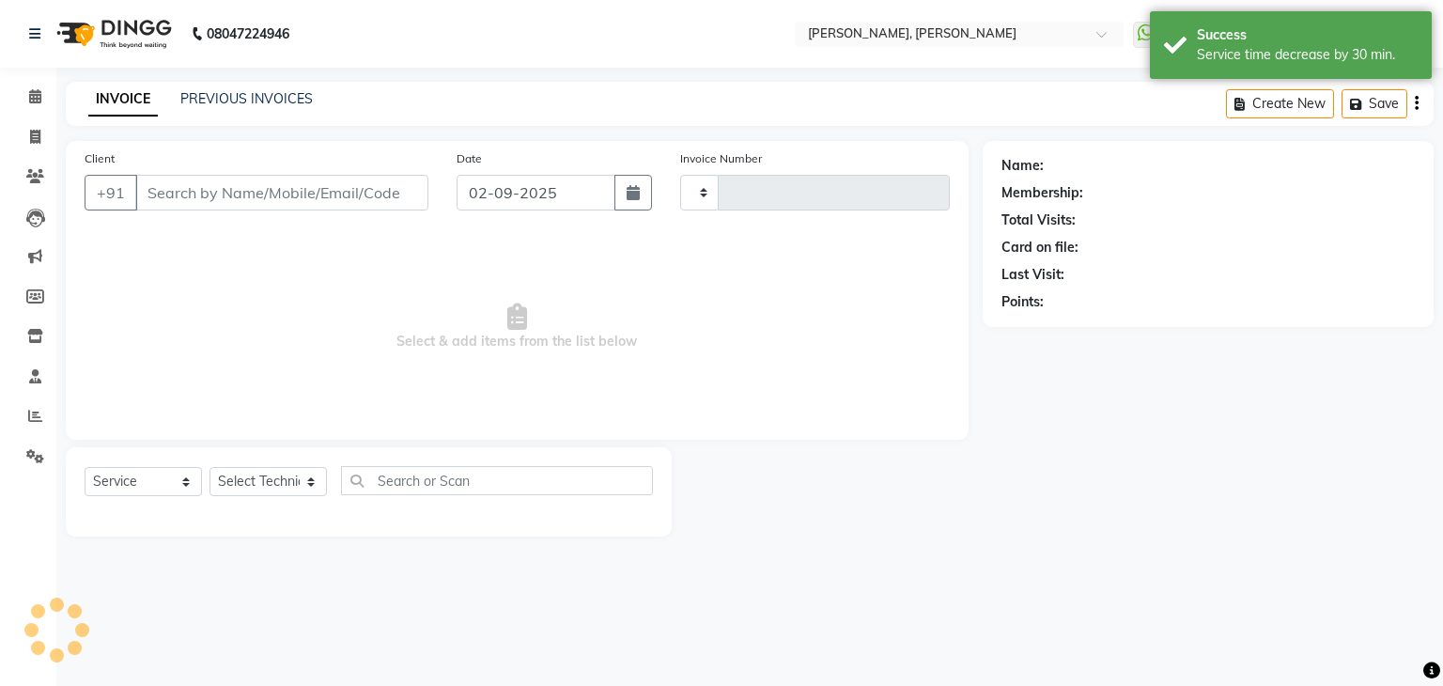
type input "1131"
select select "6455"
type input "63******71"
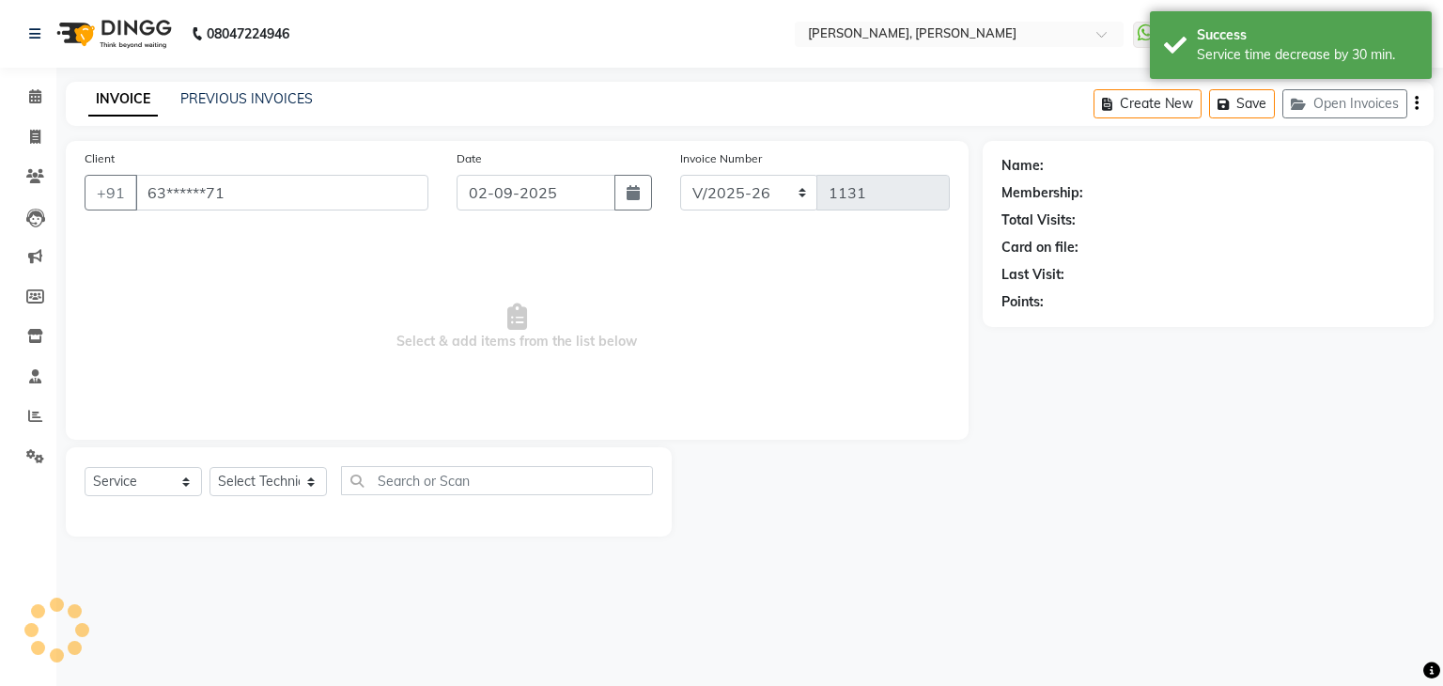
select select "87862"
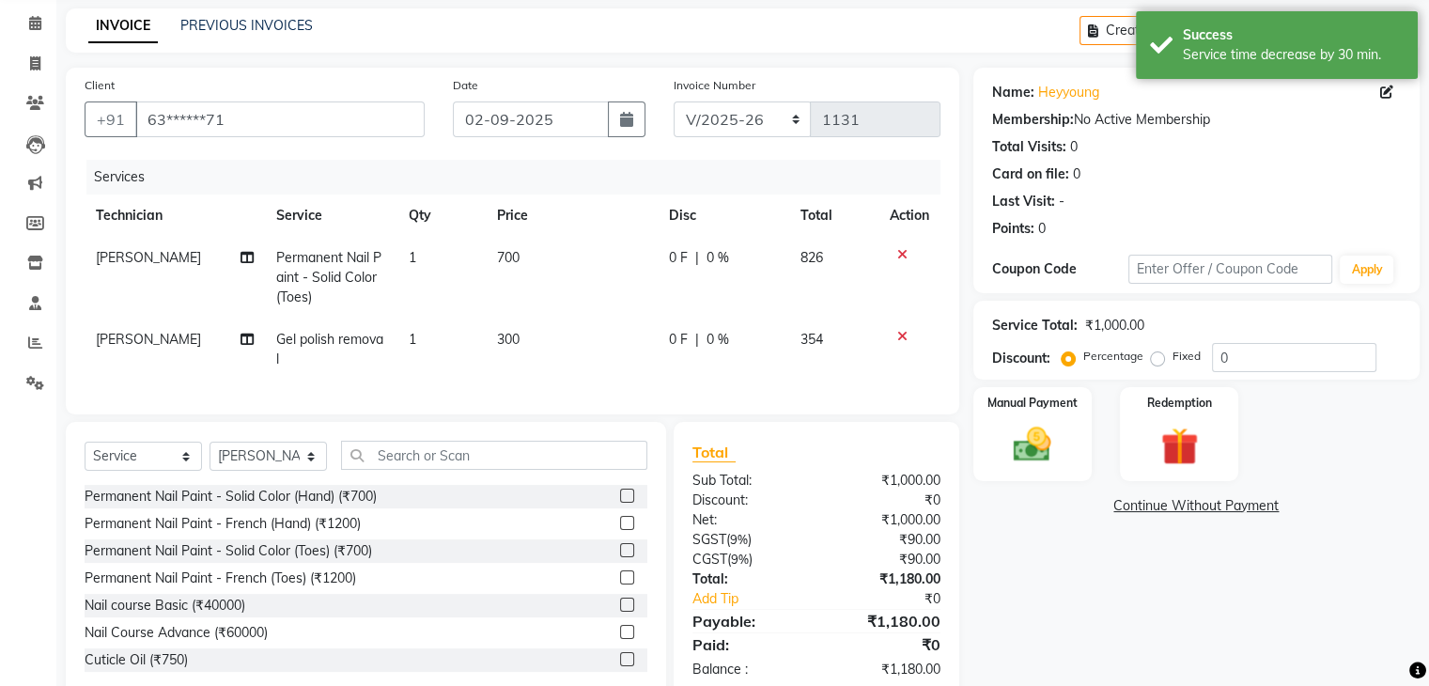
scroll to position [130, 0]
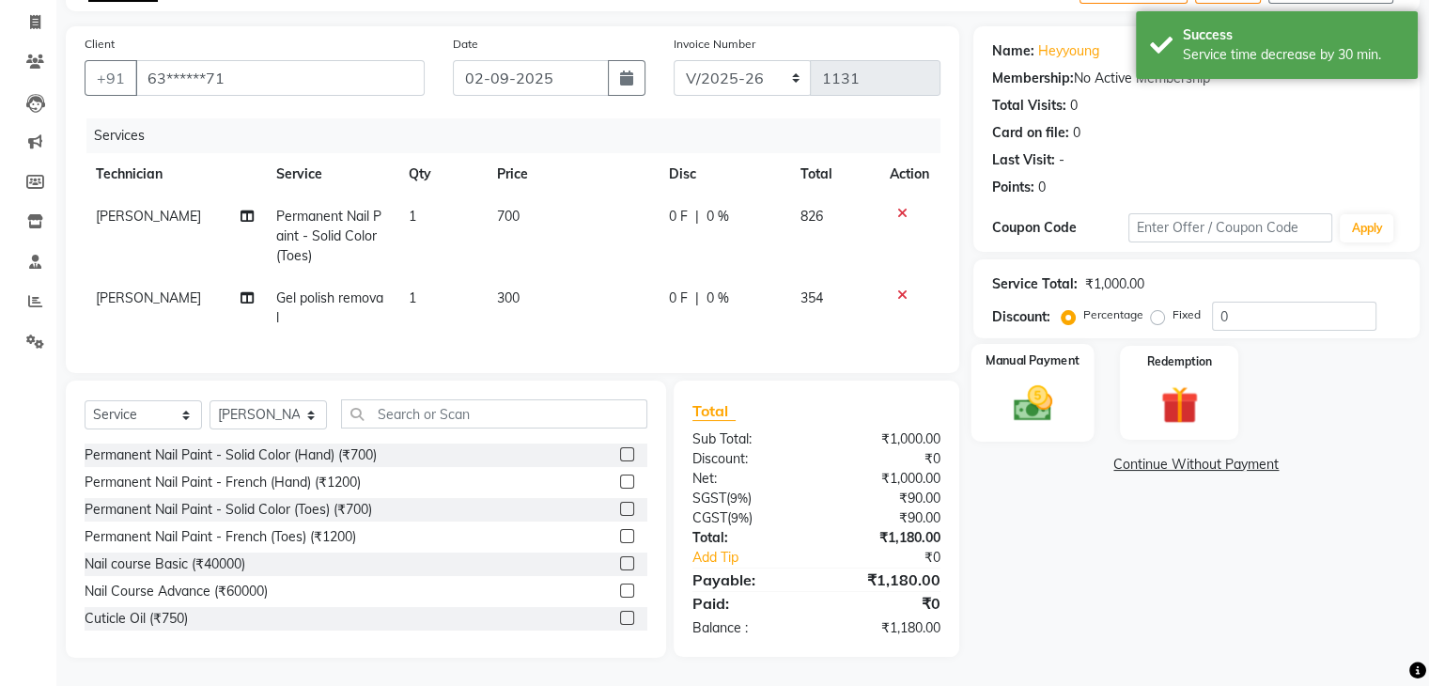
click at [1041, 381] on img at bounding box center [1032, 403] width 63 height 45
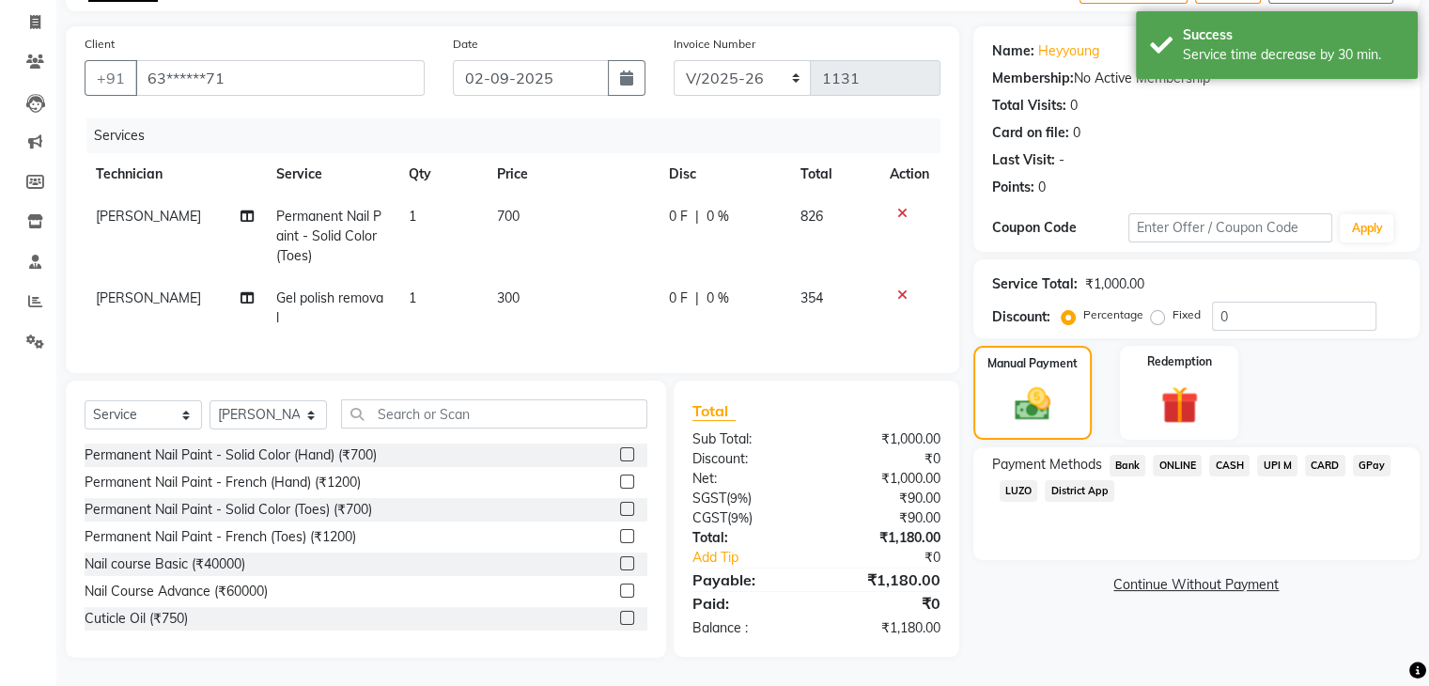
click at [1275, 455] on span "UPI M" at bounding box center [1277, 466] width 40 height 22
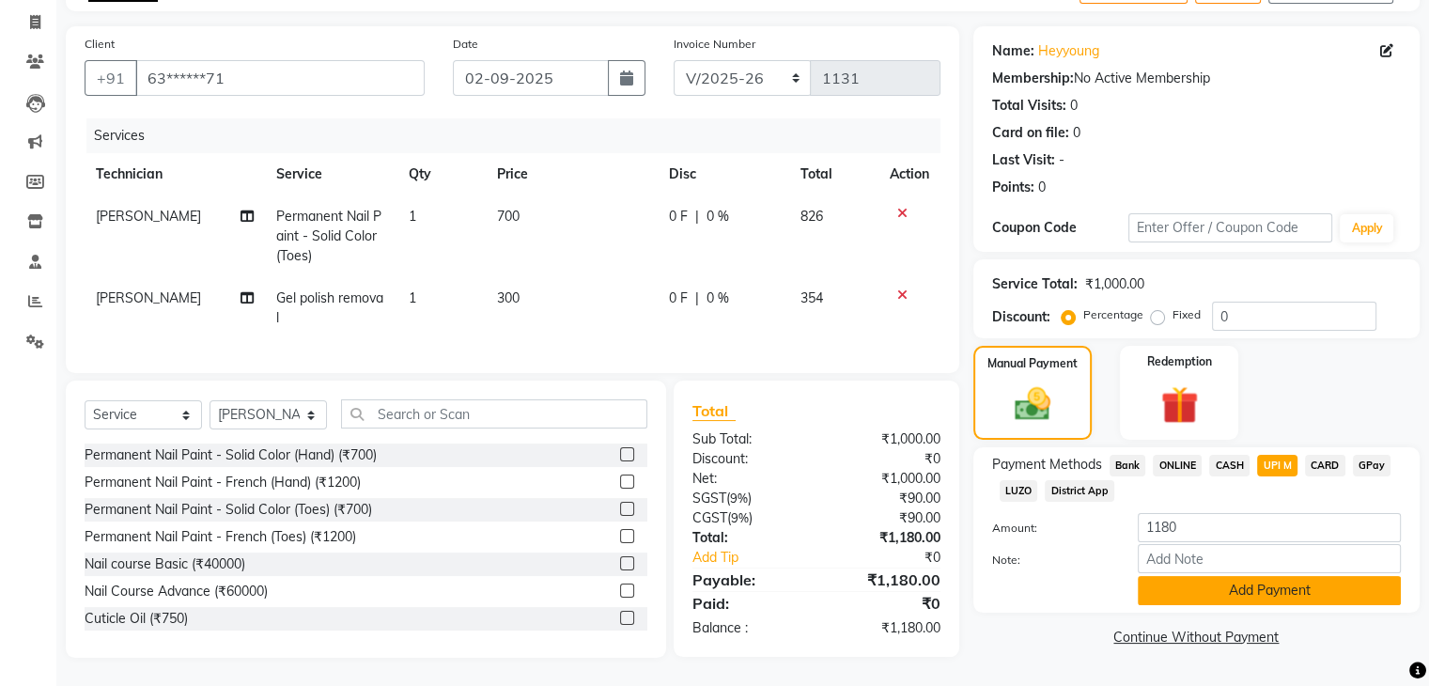
click at [1237, 581] on button "Add Payment" at bounding box center [1269, 590] width 263 height 29
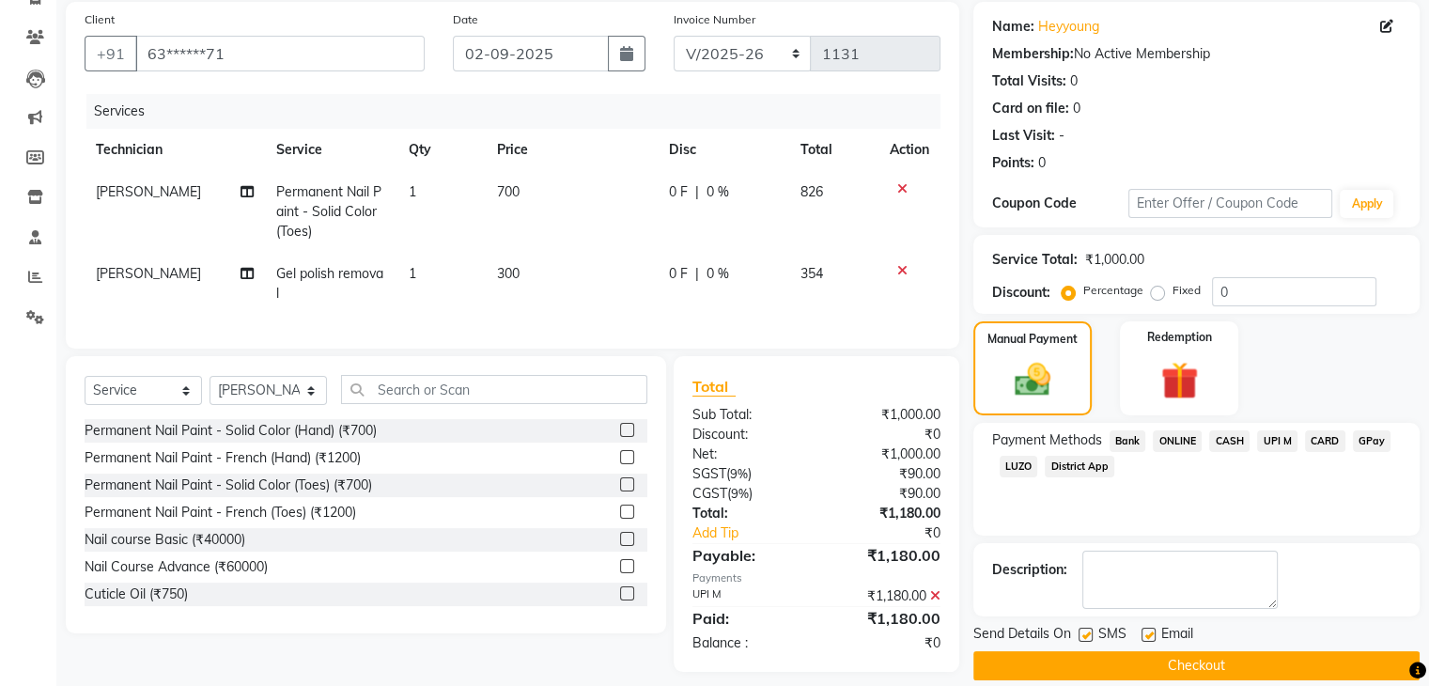
scroll to position [168, 0]
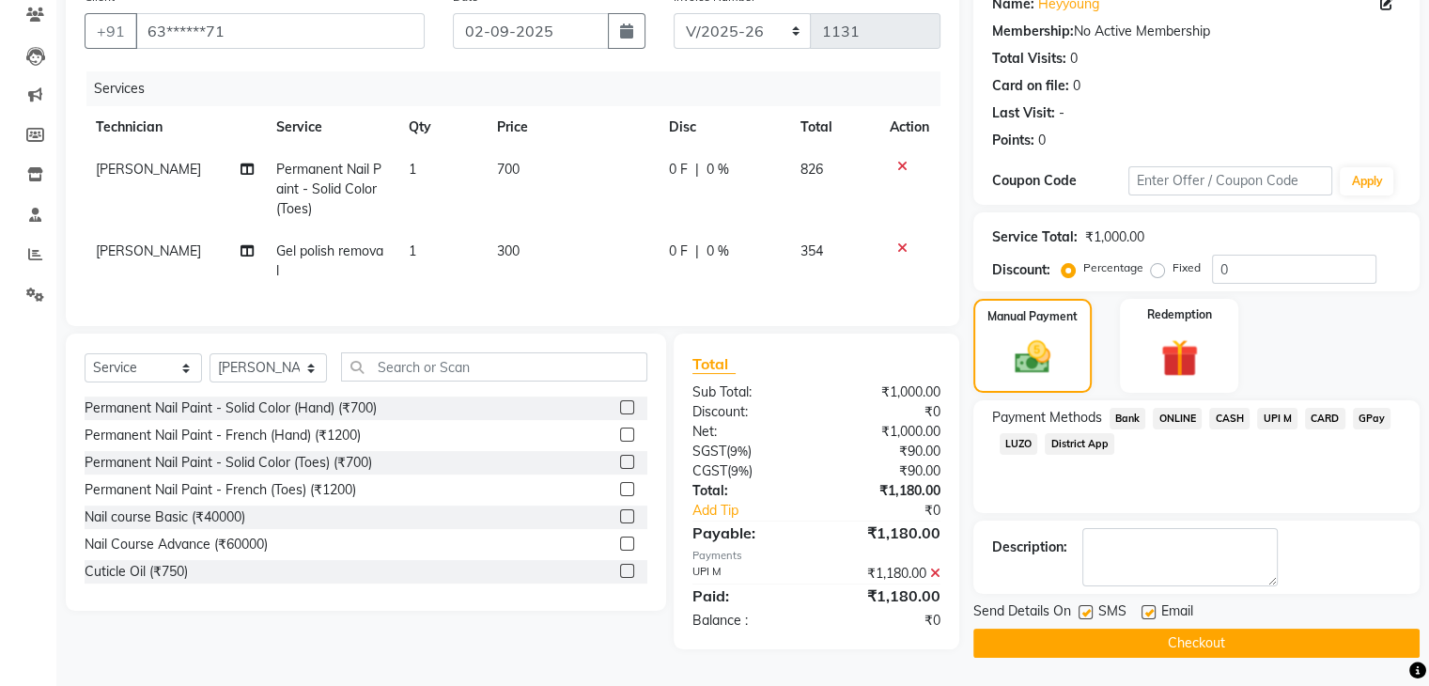
click at [1174, 629] on button "Checkout" at bounding box center [1196, 643] width 446 height 29
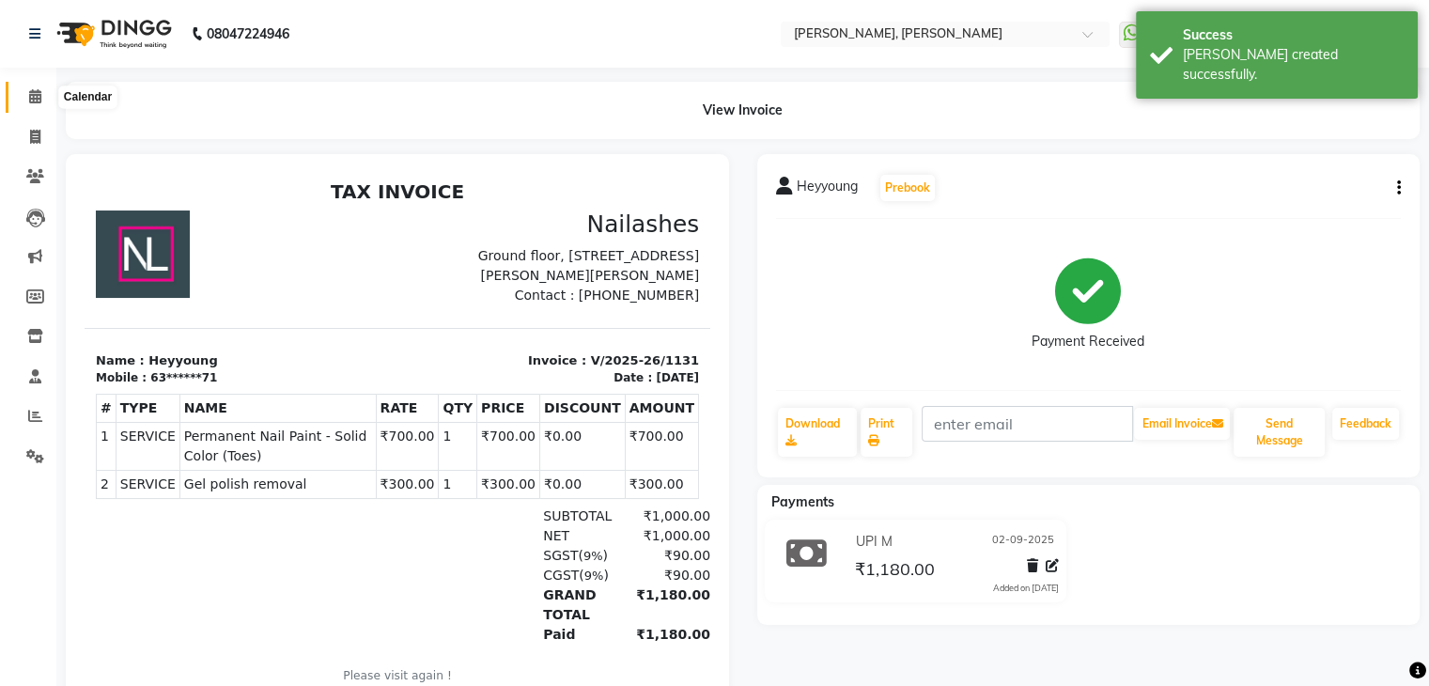
click at [30, 97] on icon at bounding box center [35, 96] width 12 height 14
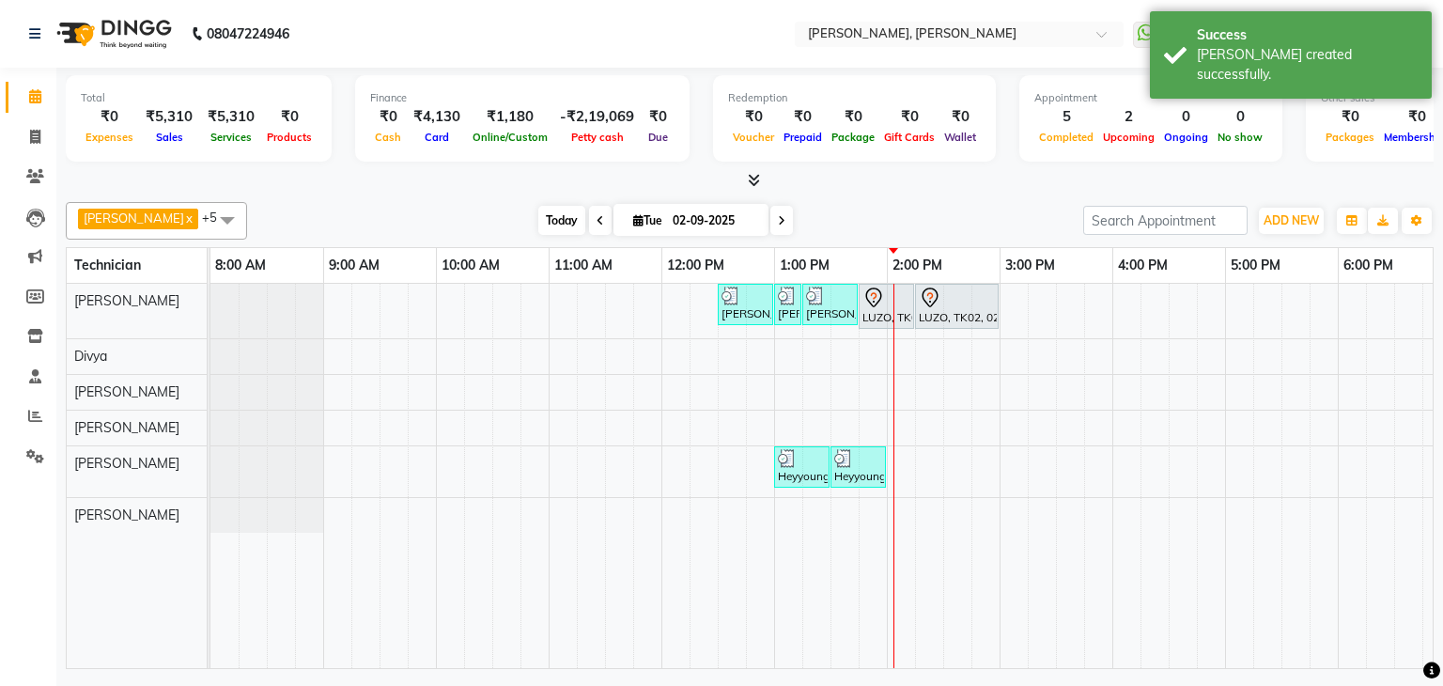
click at [538, 215] on span "Today" at bounding box center [561, 220] width 47 height 29
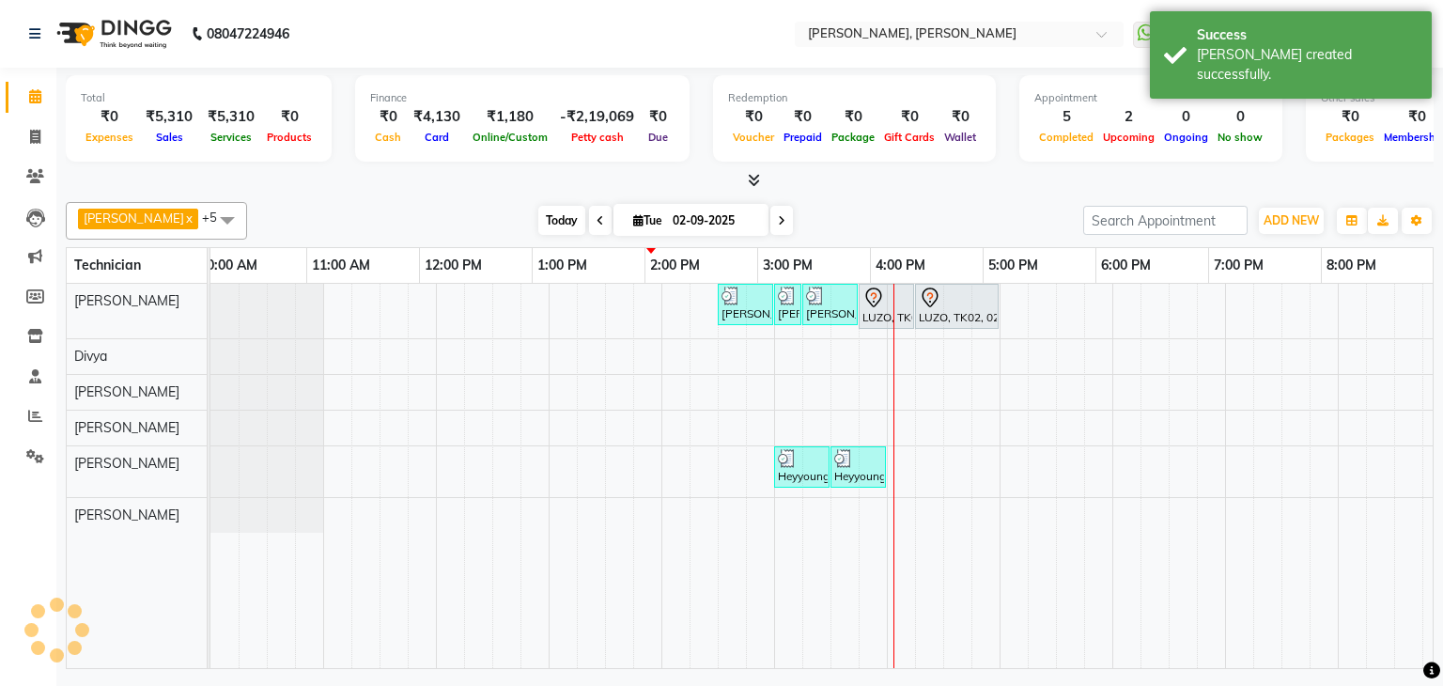
scroll to position [0, 242]
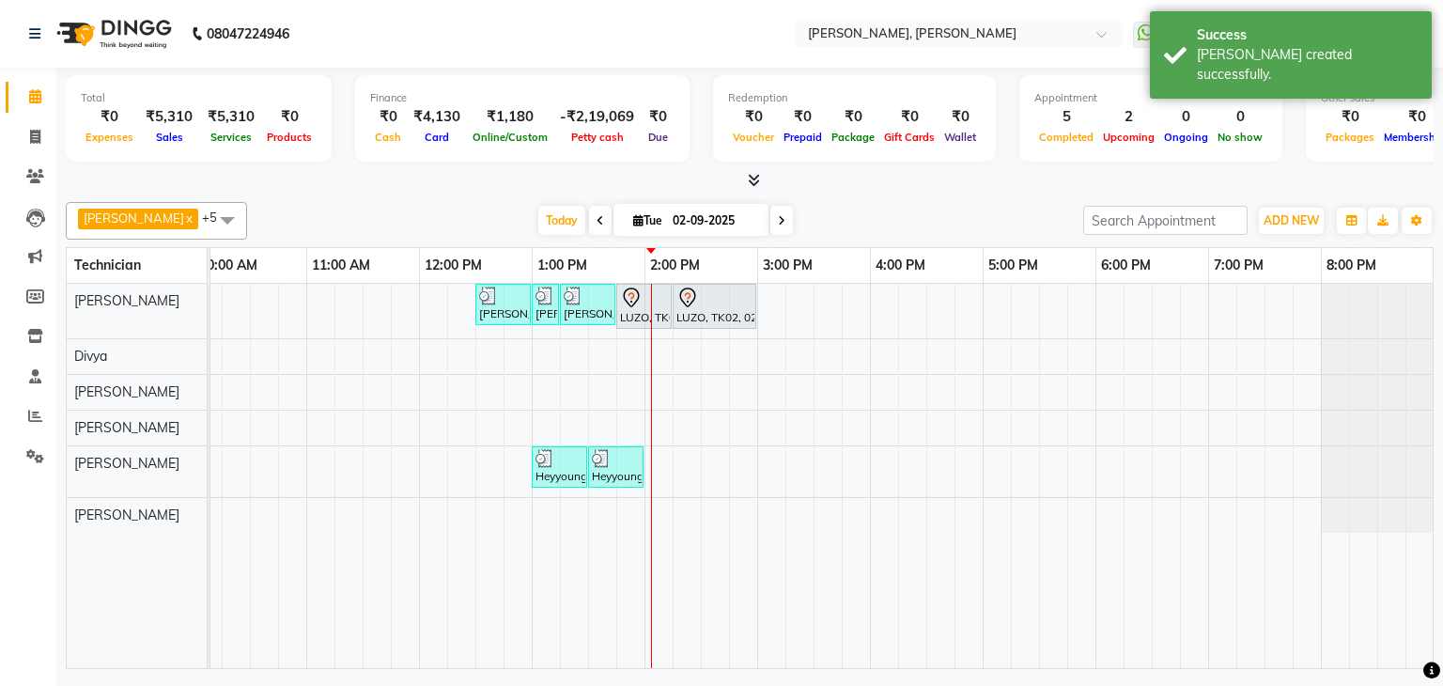
click at [597, 224] on icon at bounding box center [601, 220] width 8 height 11
type input "01-09-2025"
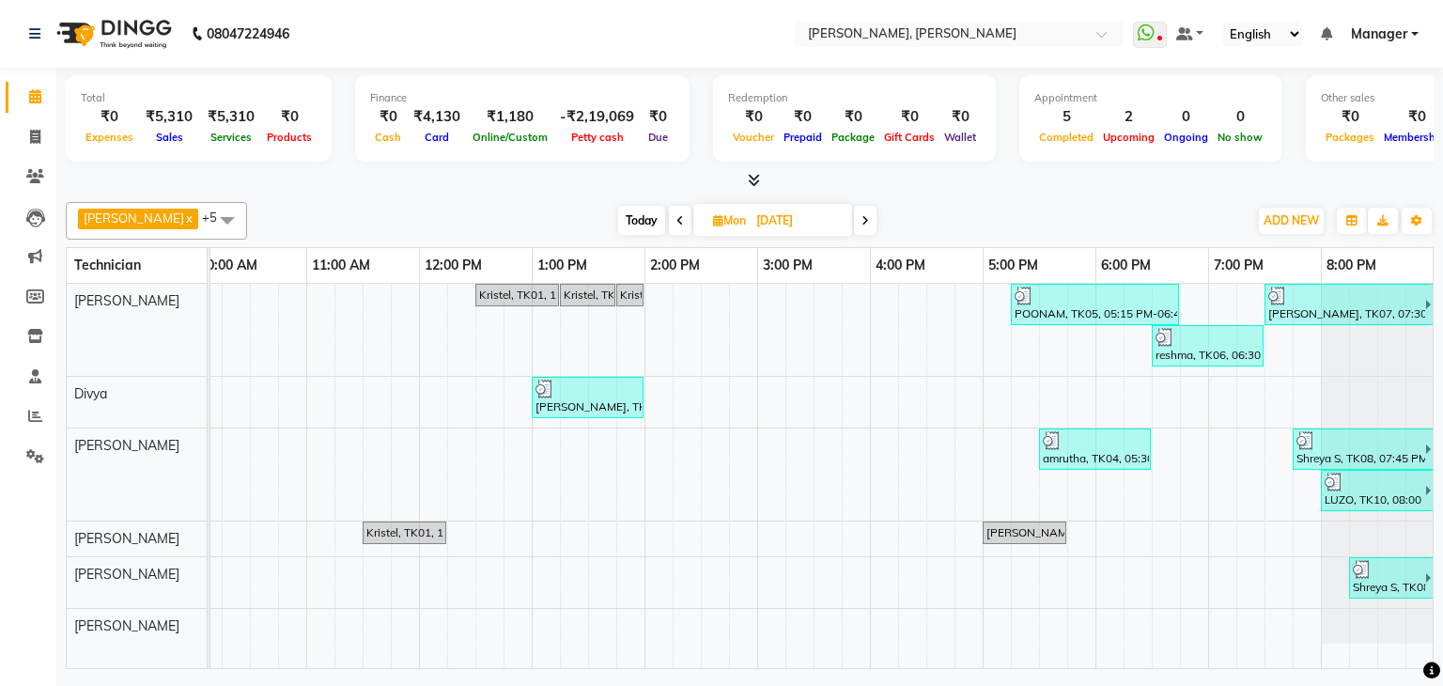
scroll to position [0, 256]
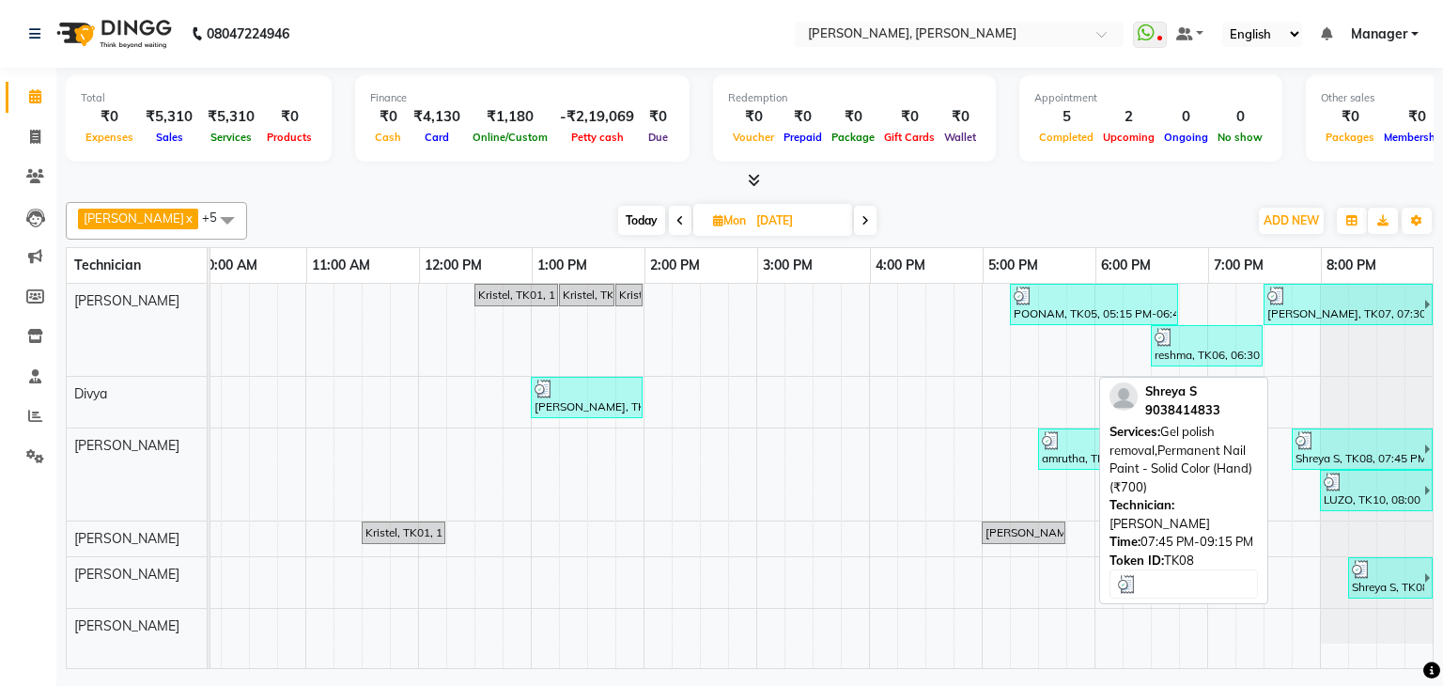
click at [1355, 441] on div at bounding box center [1359, 440] width 127 height 19
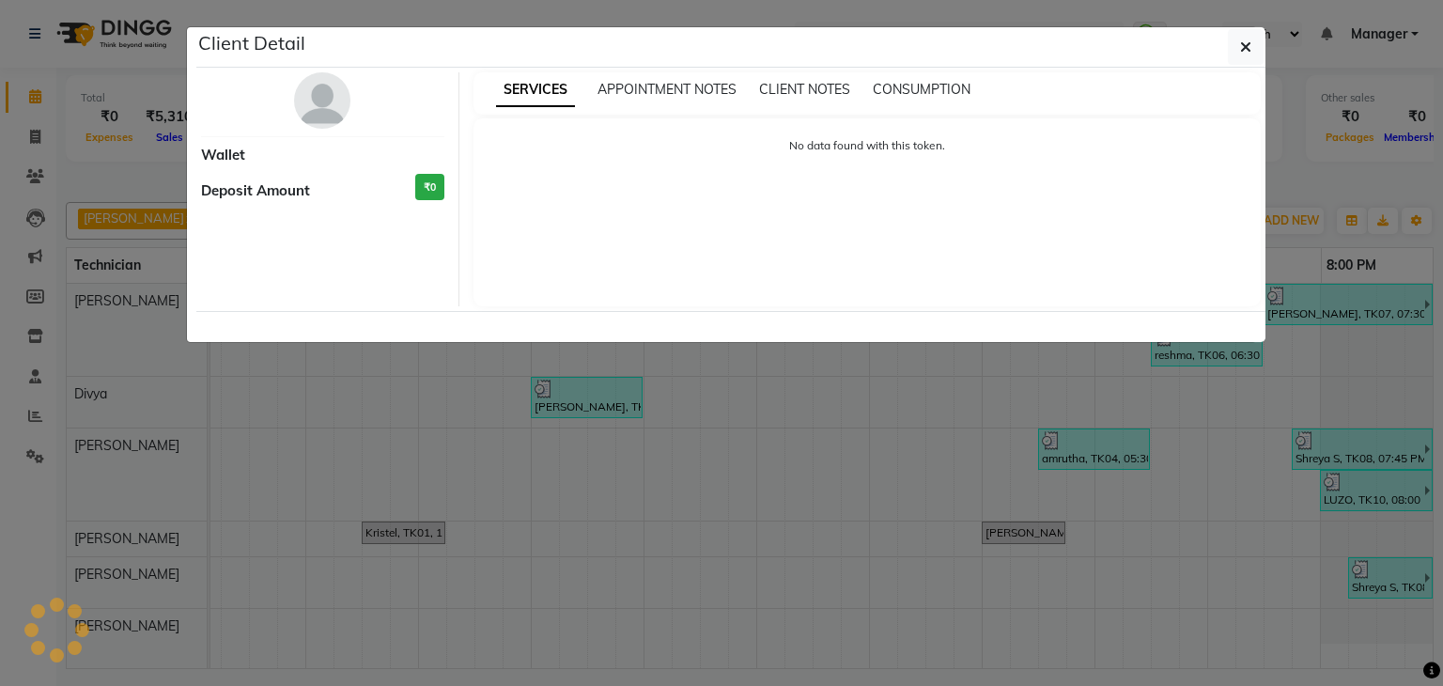
select select "3"
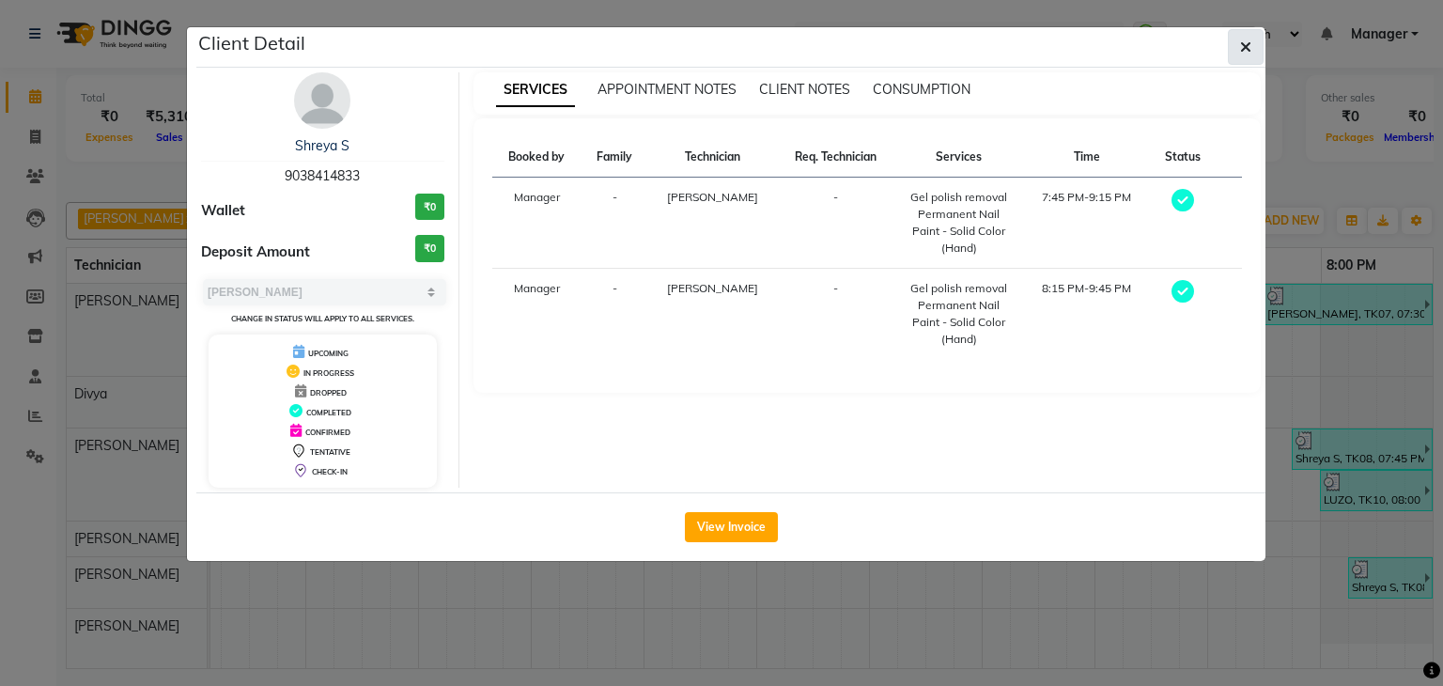
click at [1255, 42] on button "button" at bounding box center [1246, 47] width 36 height 36
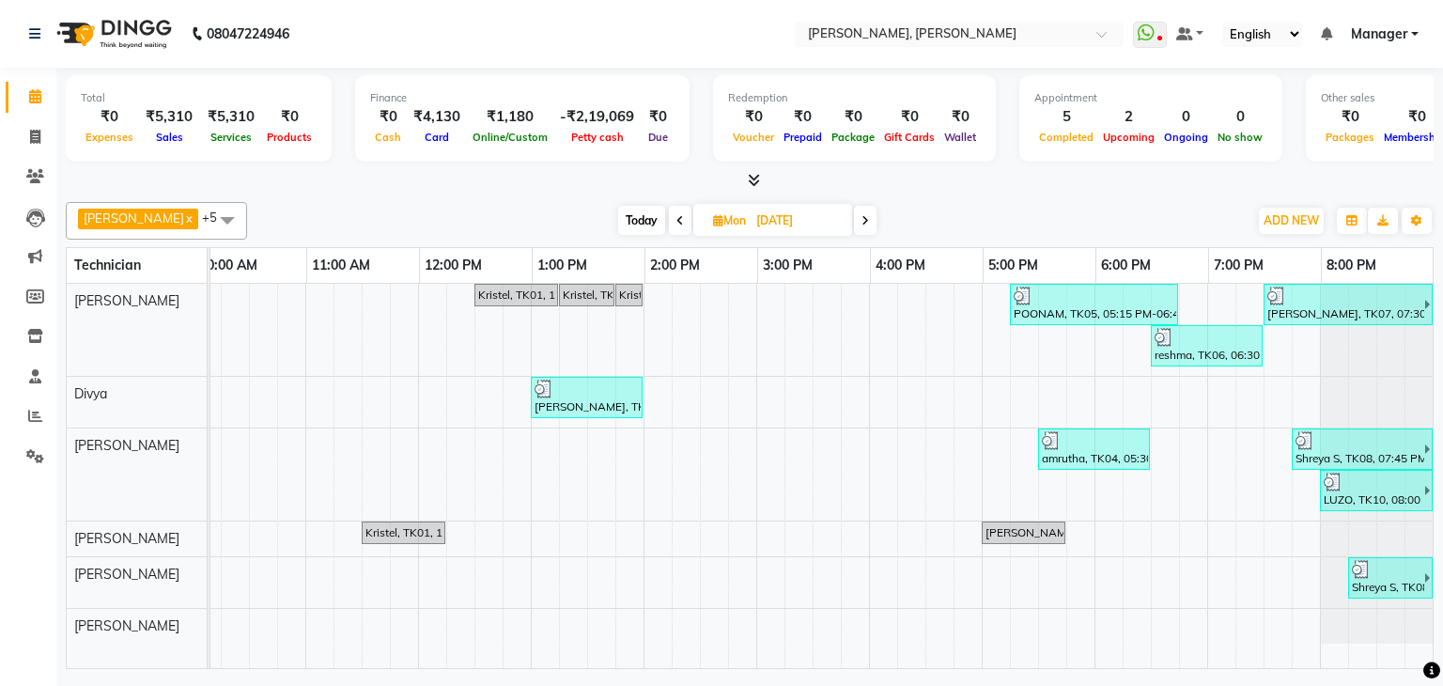
click at [621, 225] on span "Today" at bounding box center [641, 220] width 47 height 29
type input "02-09-2025"
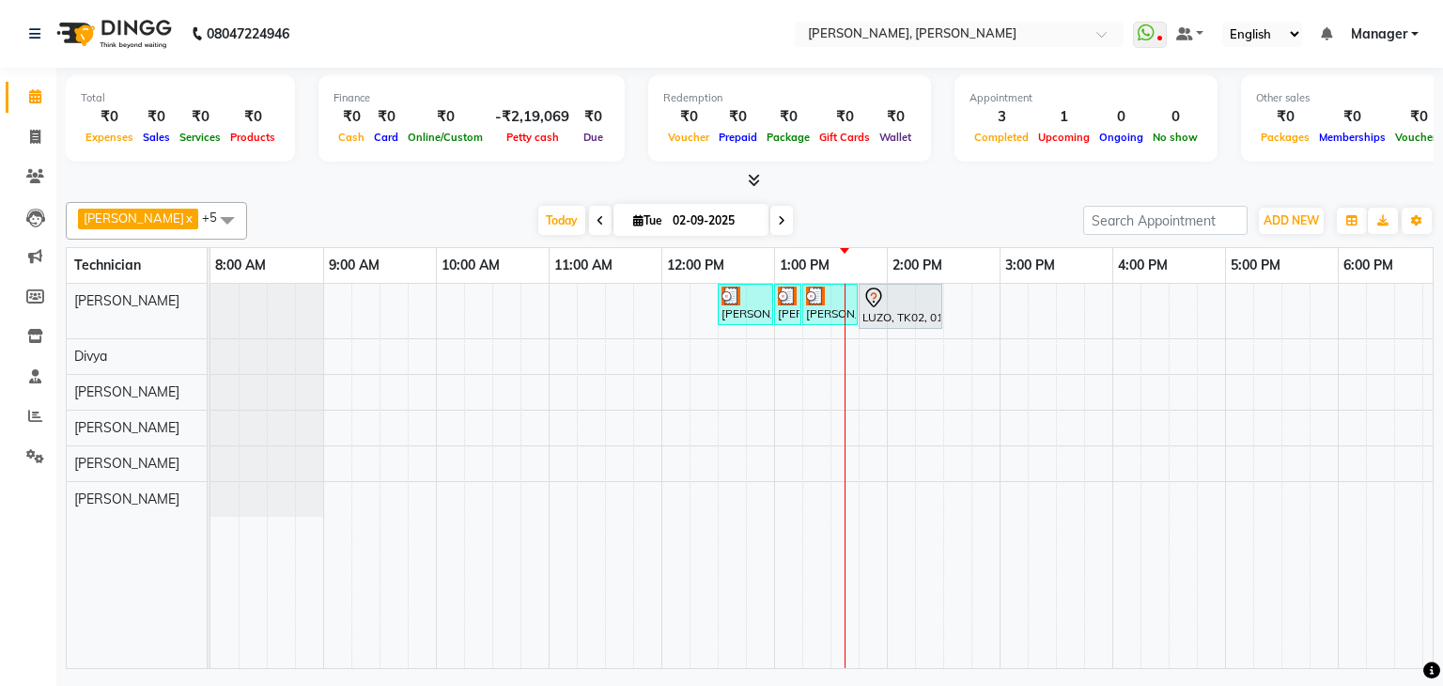
click at [879, 207] on div "[DATE] [DATE]" at bounding box center [664, 221] width 817 height 28
click at [974, 211] on div "[DATE] [DATE]" at bounding box center [664, 221] width 817 height 28
click at [538, 222] on span "Today" at bounding box center [561, 220] width 47 height 29
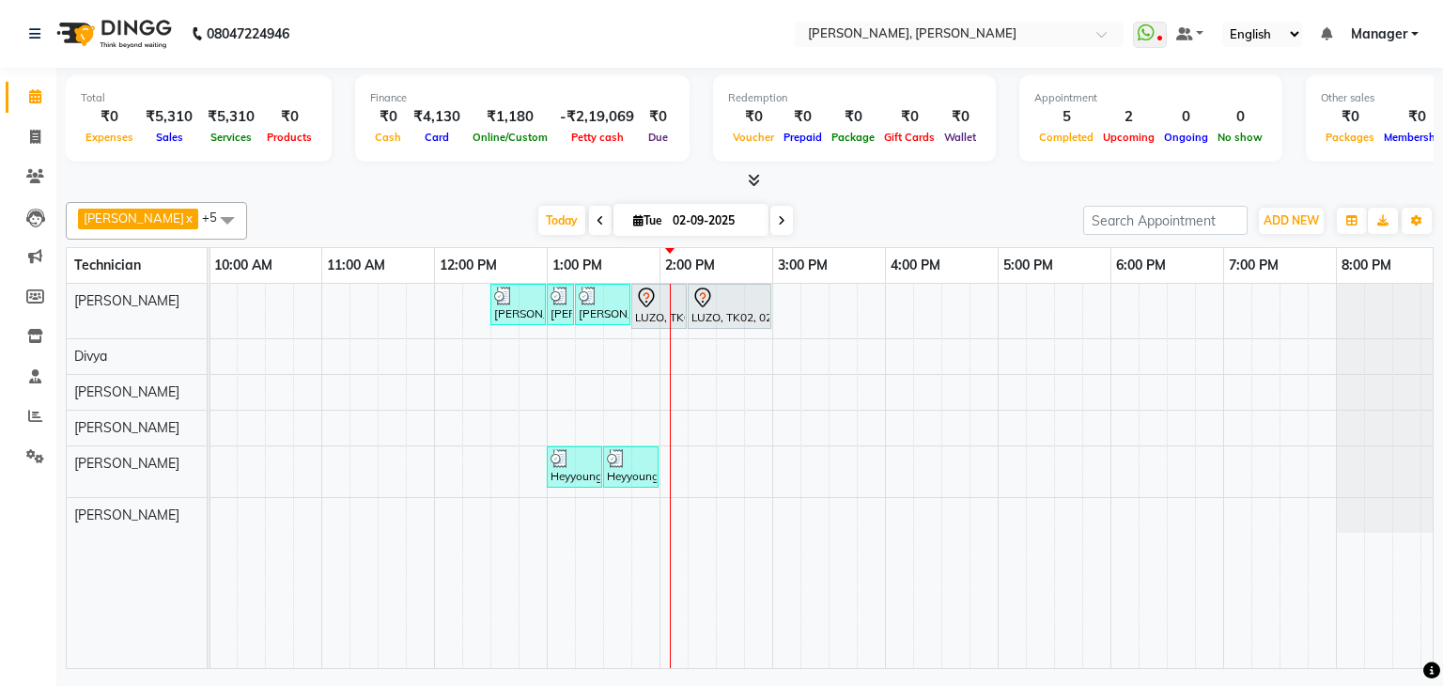
scroll to position [0, 242]
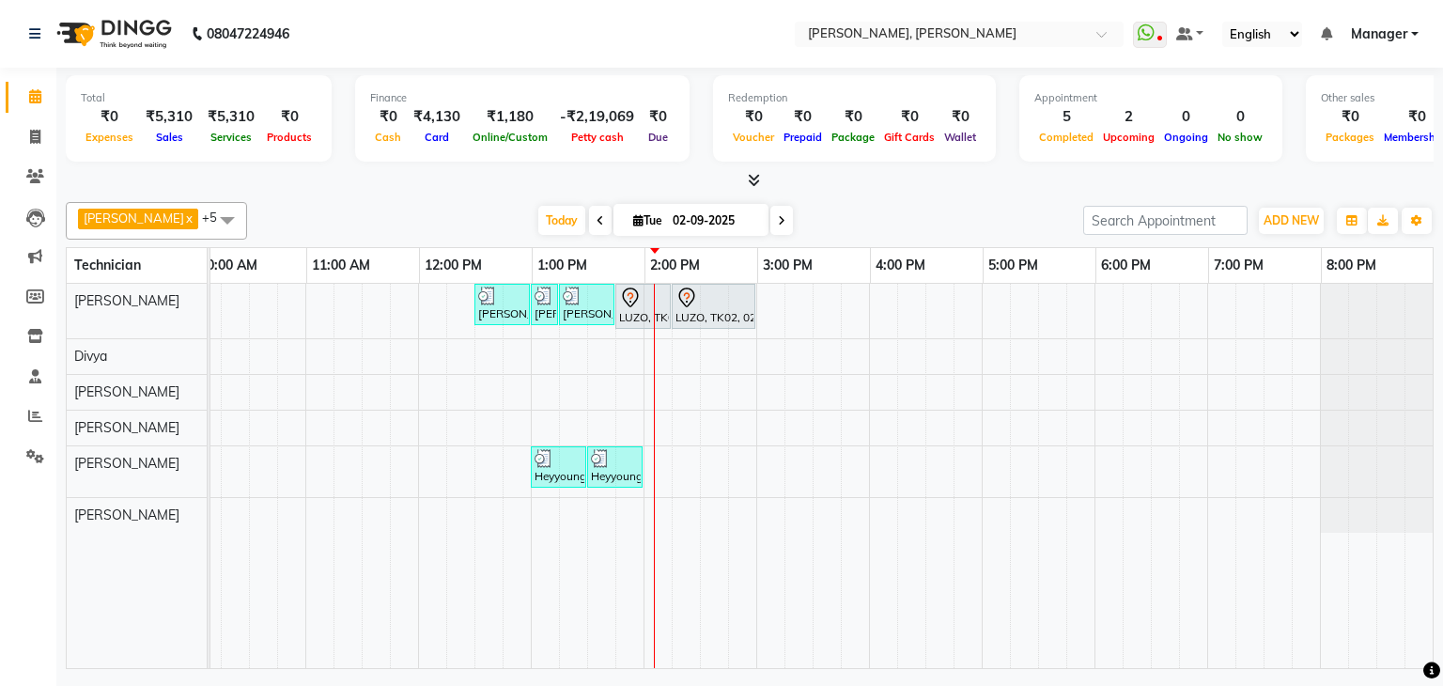
click at [667, 211] on input "02-09-2025" at bounding box center [714, 221] width 94 height 28
select select "9"
select select "2025"
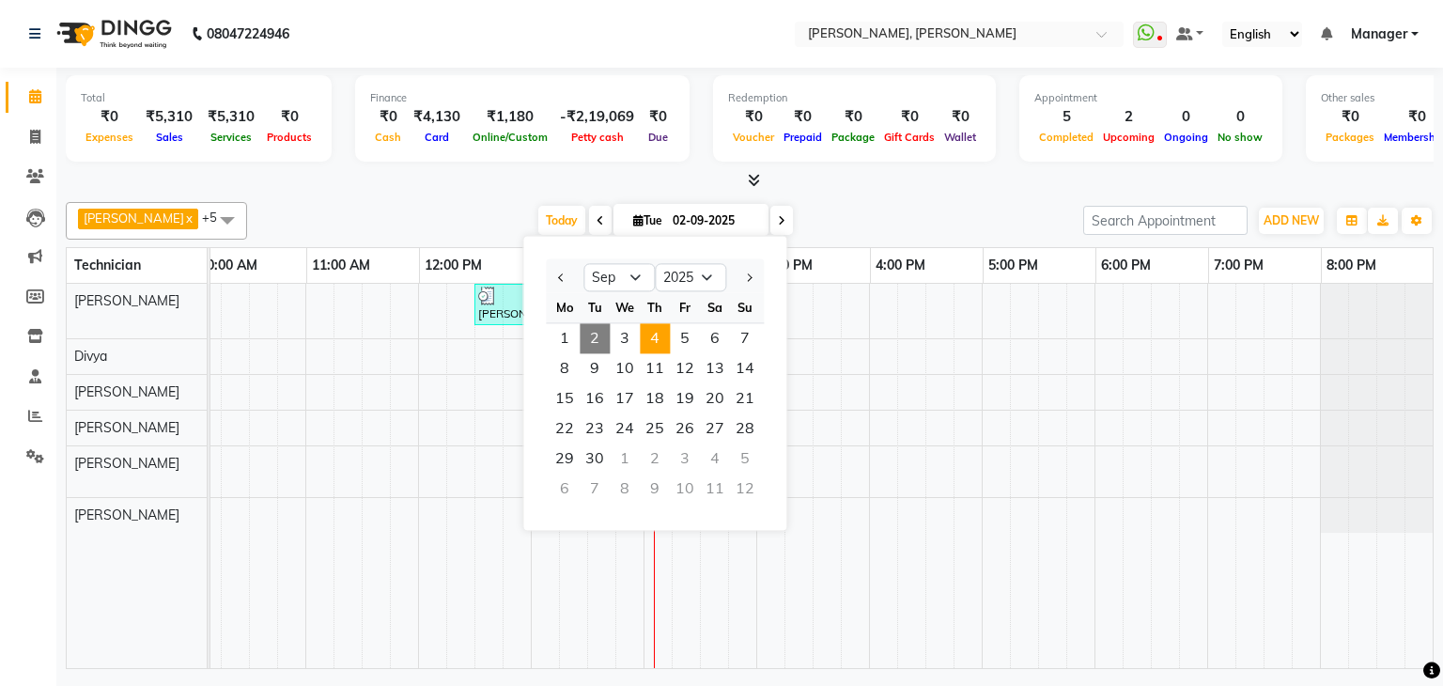
click at [661, 347] on span "4" at bounding box center [655, 338] width 30 height 30
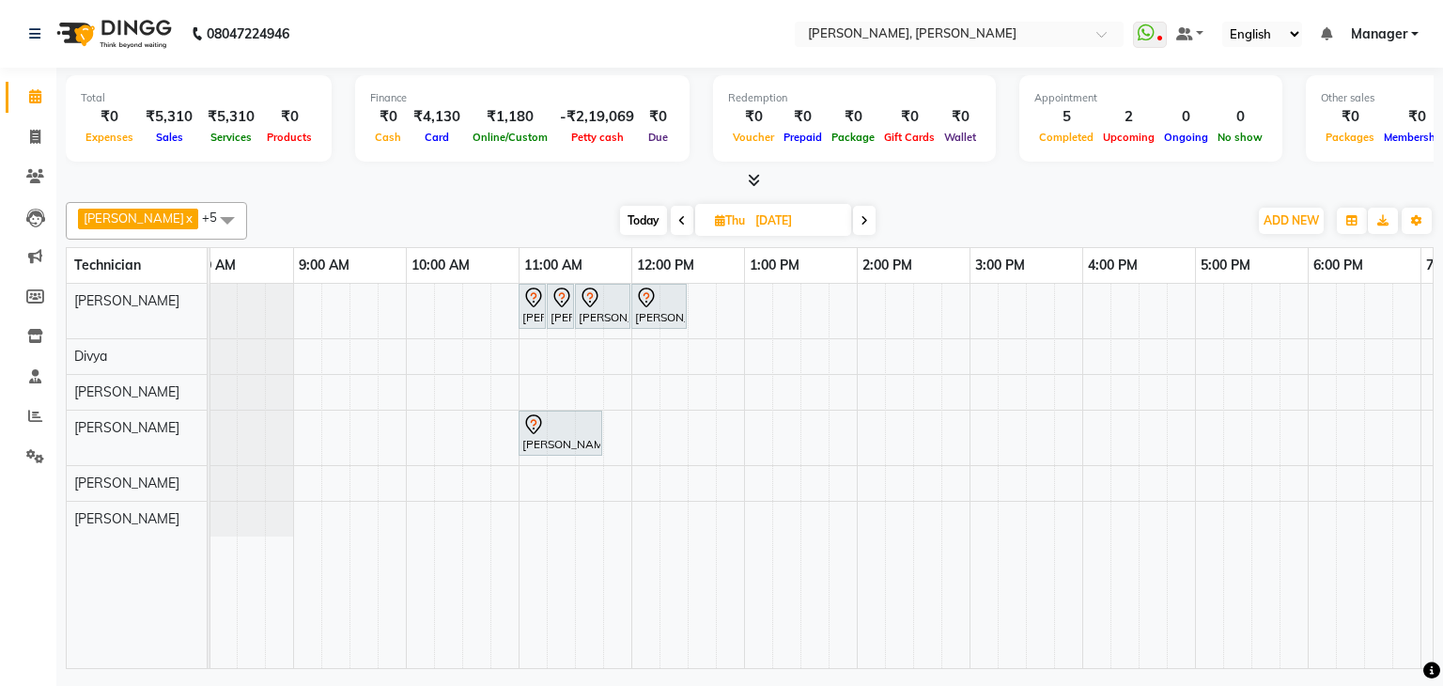
scroll to position [0, 24]
drag, startPoint x: 605, startPoint y: 422, endPoint x: 631, endPoint y: 433, distance: 28.6
click at [186, 422] on div "sanjana, 11:00 AM-11:45 AM, Café H&F Pedicure sanjana, 11:00 AM-11:45 AM, Café …" at bounding box center [186, 438] width 0 height 54
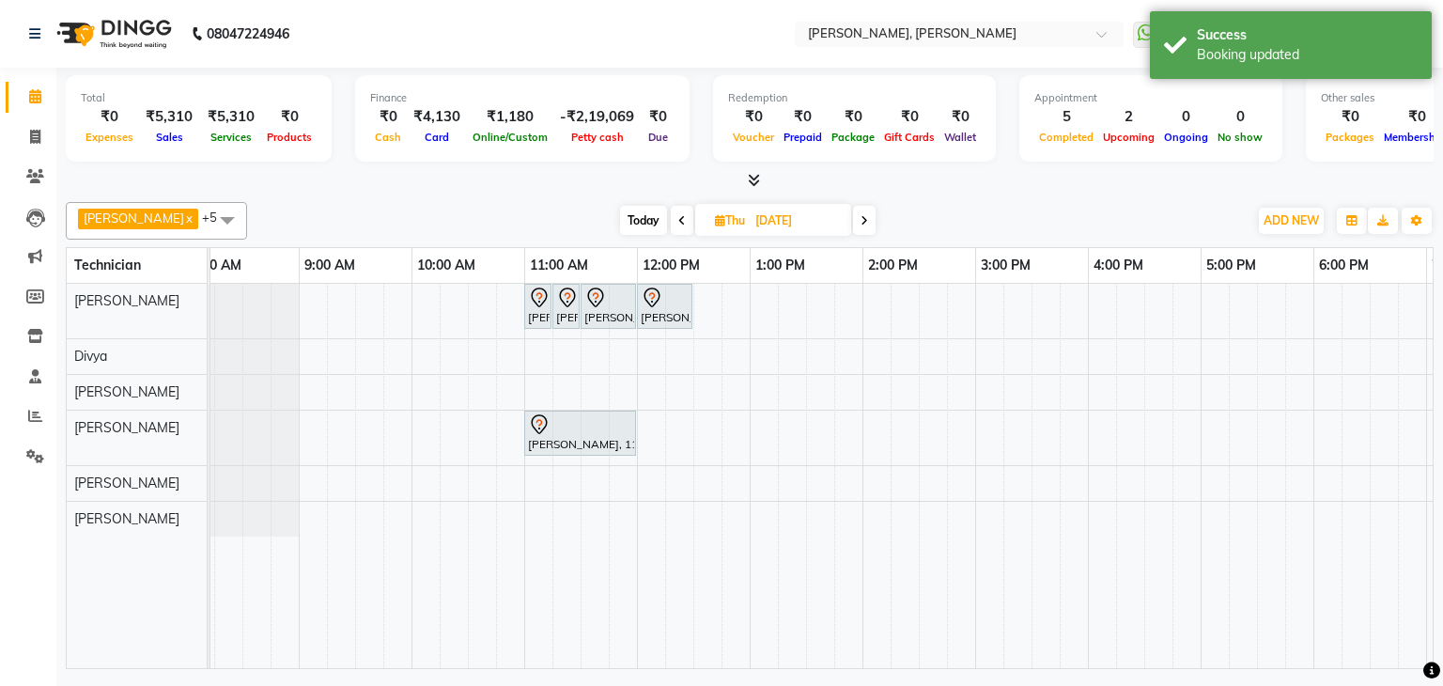
click at [620, 216] on span "Today" at bounding box center [643, 220] width 47 height 29
type input "02-09-2025"
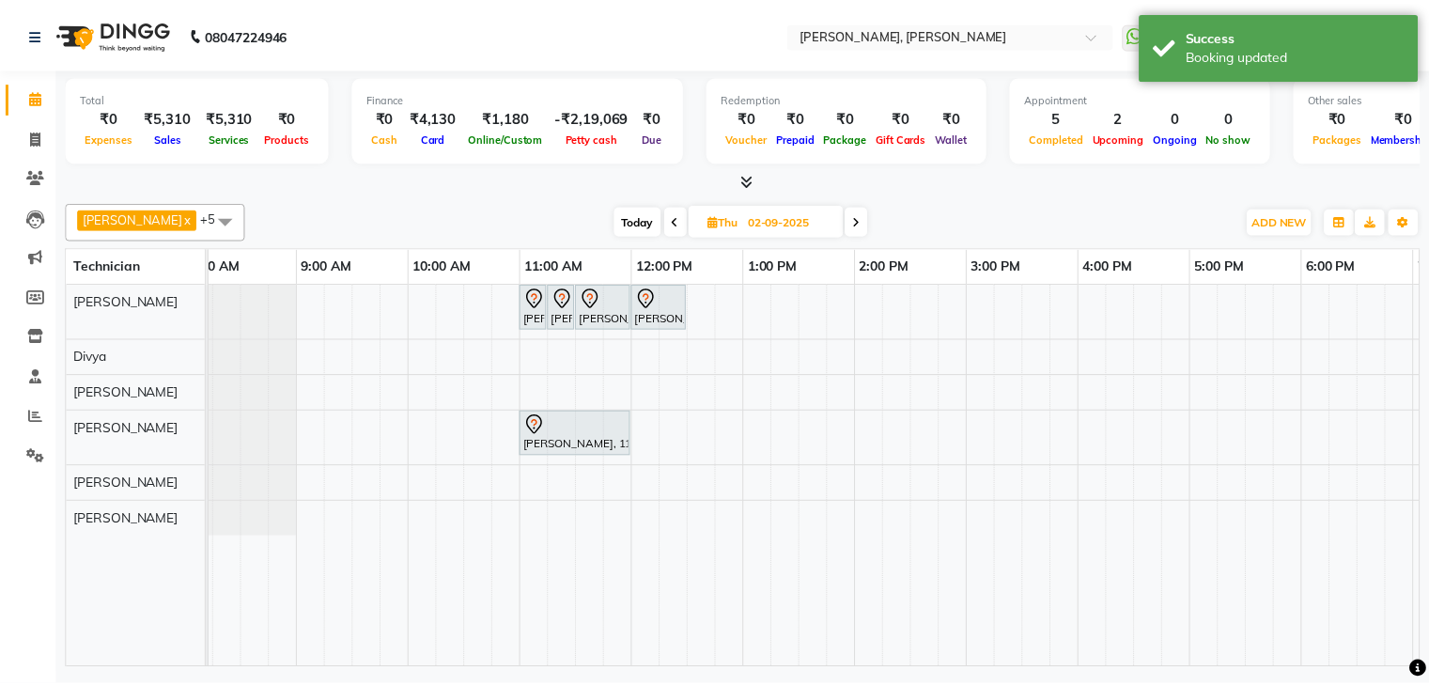
scroll to position [0, 242]
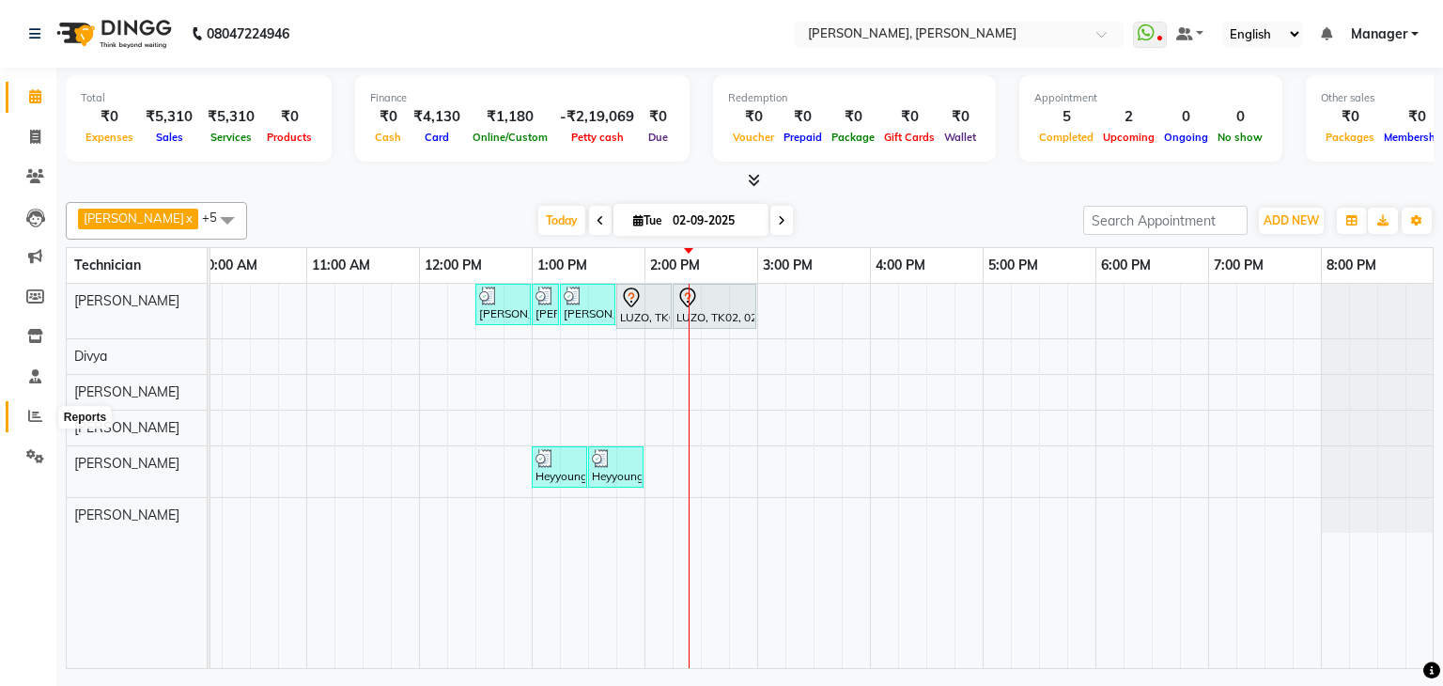
click at [39, 413] on icon at bounding box center [35, 416] width 14 height 14
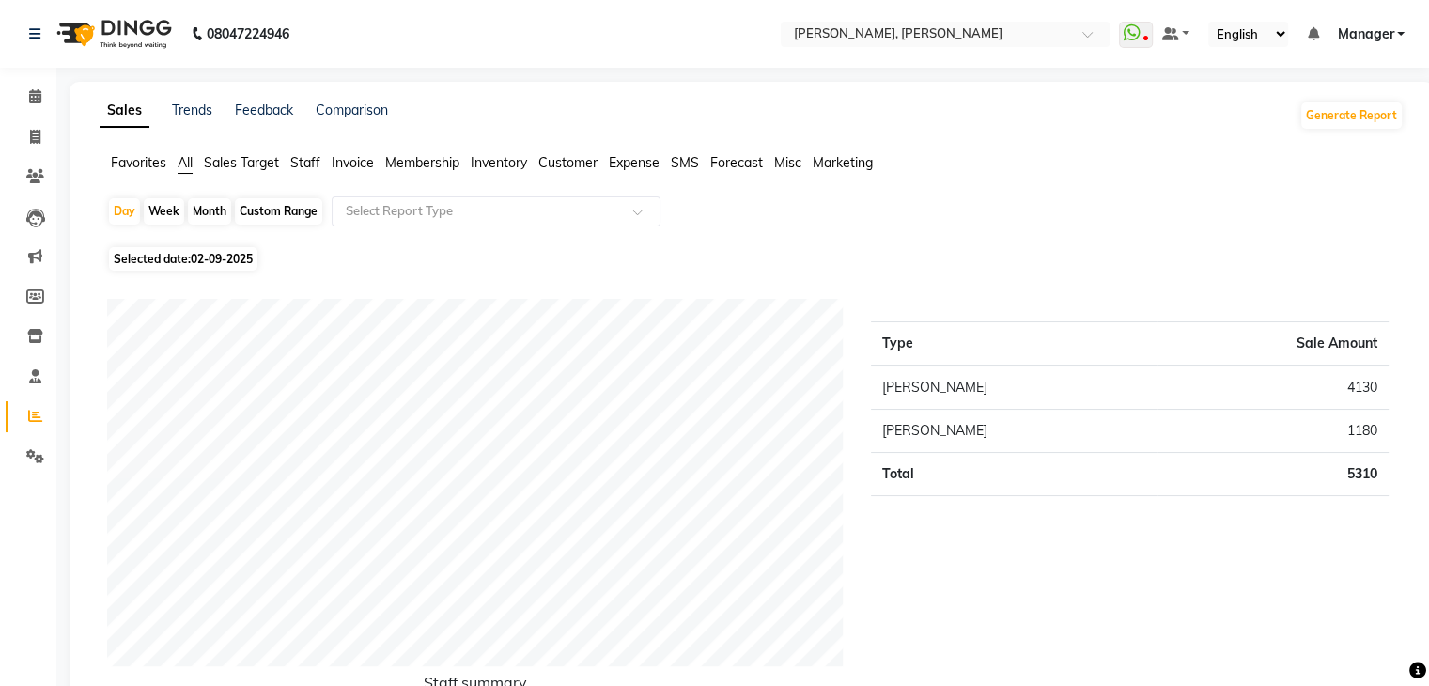
click at [303, 166] on span "Staff" at bounding box center [305, 162] width 30 height 17
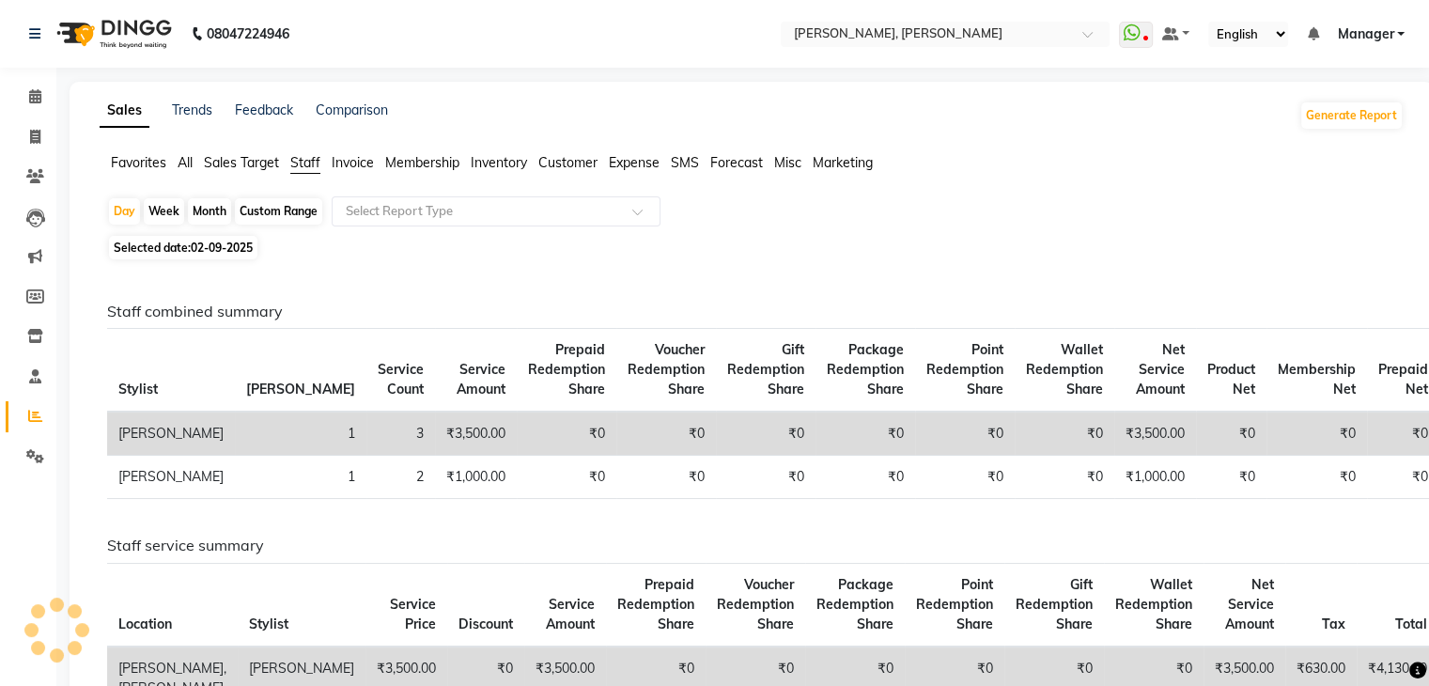
click at [228, 247] on span "02-09-2025" at bounding box center [222, 248] width 62 height 14
select select "9"
select select "2025"
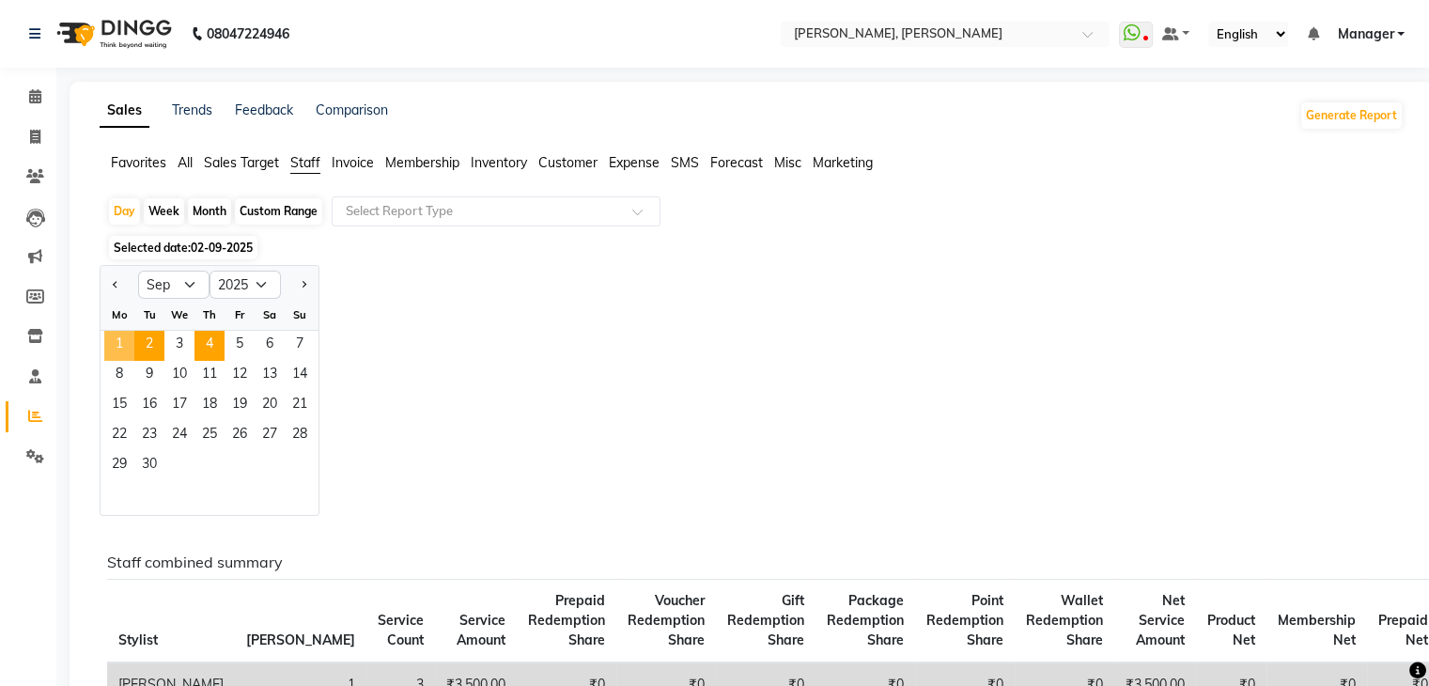
drag, startPoint x: 129, startPoint y: 344, endPoint x: 207, endPoint y: 356, distance: 78.9
click at [129, 346] on span "1" at bounding box center [119, 346] width 30 height 30
click at [551, 351] on div "Jan Feb Mar Apr May Jun Jul Aug Sep Oct Nov Dec 2015 2016 2017 2018 2019 2020 2…" at bounding box center [752, 390] width 1304 height 251
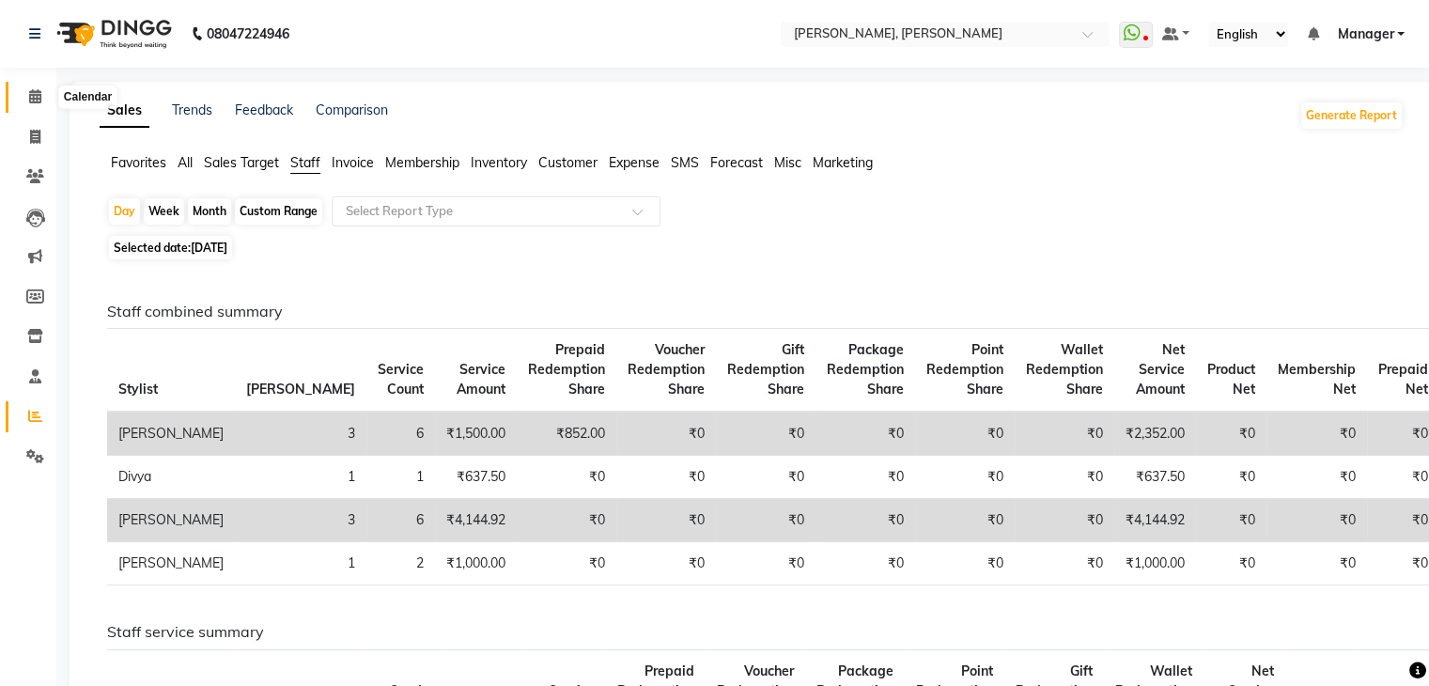
click at [36, 89] on icon at bounding box center [35, 96] width 12 height 14
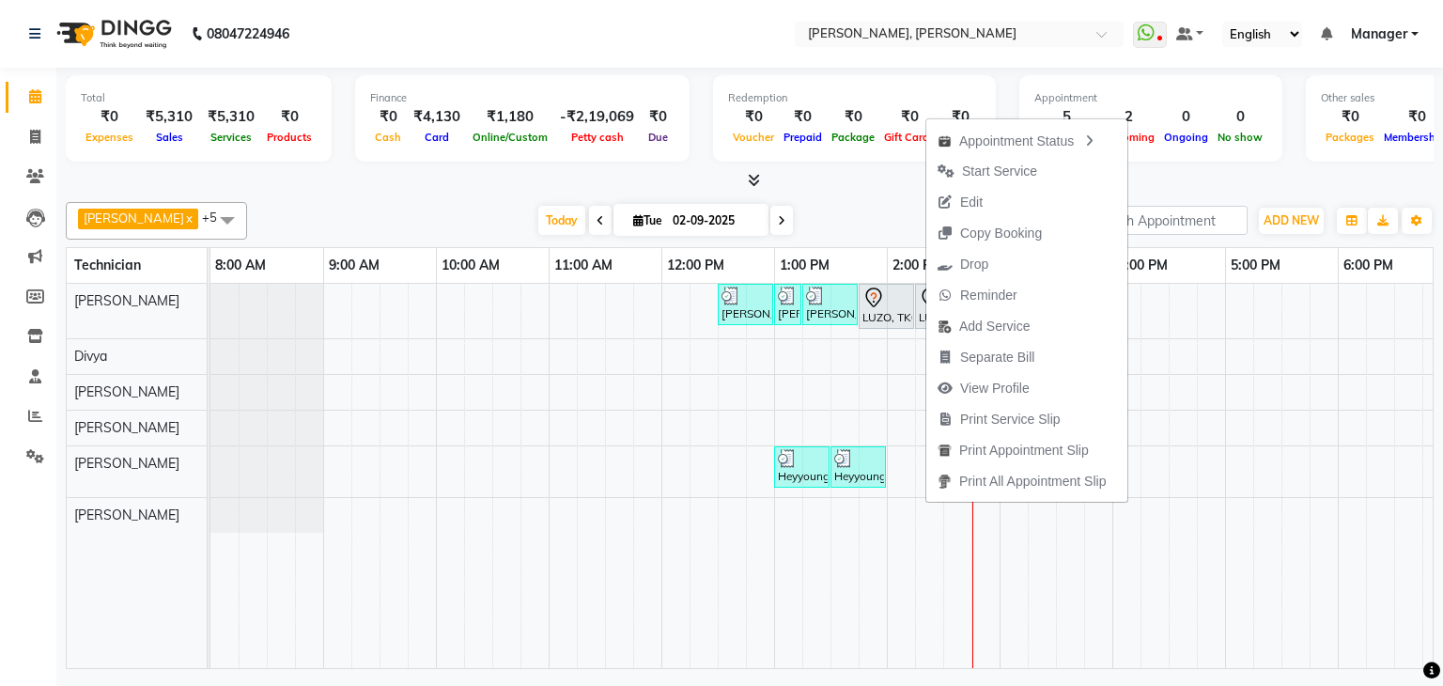
click at [853, 202] on div "Aniket x Divya x Sanjana x Shanu x Suhail Khan x Sushma x +5 Select All Aamir A…" at bounding box center [750, 221] width 1368 height 38
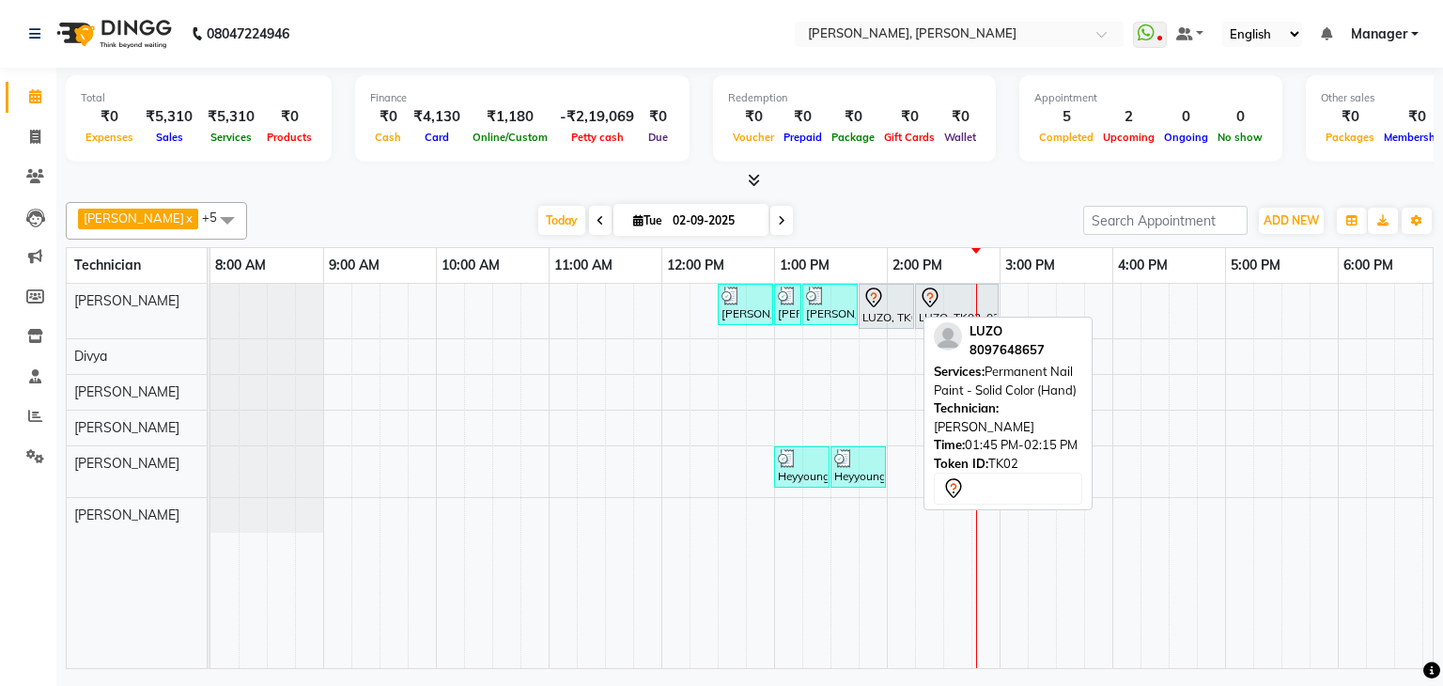
click at [905, 297] on div at bounding box center [886, 298] width 48 height 23
select select "7"
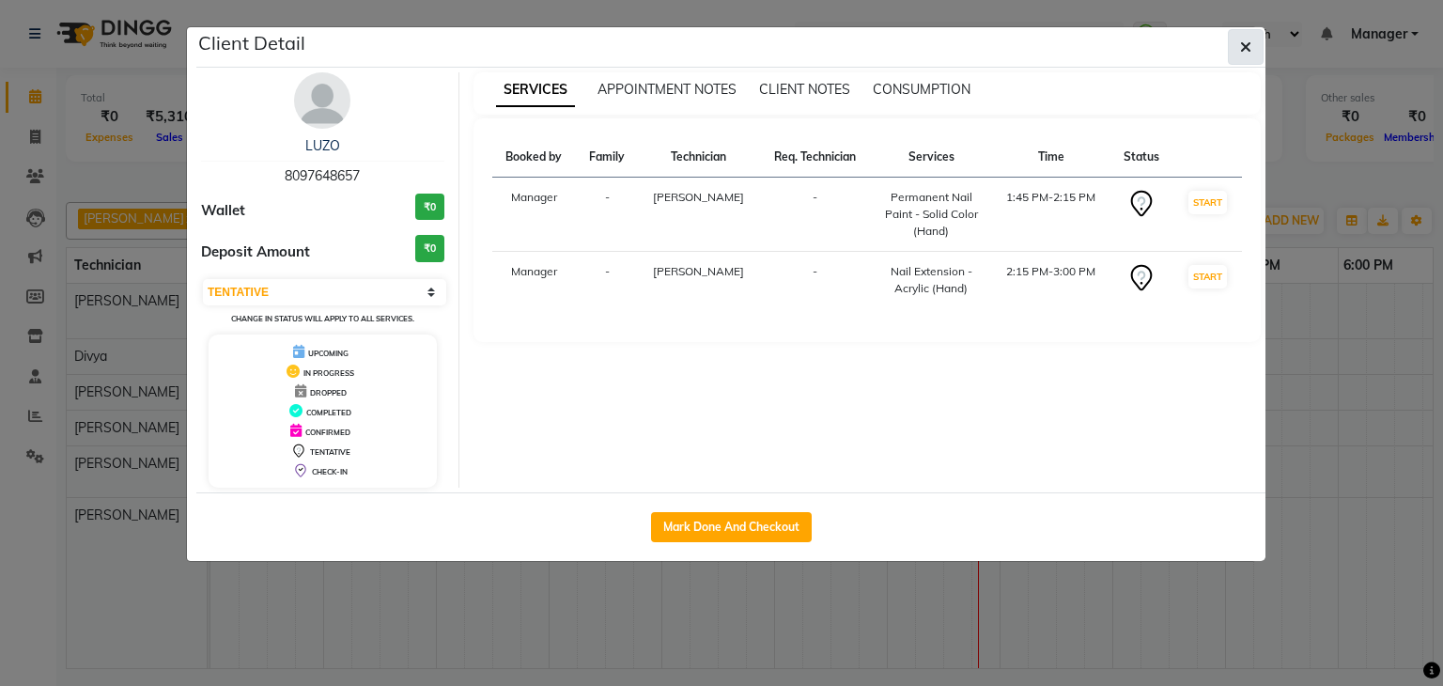
click at [1250, 53] on icon "button" at bounding box center [1245, 46] width 11 height 15
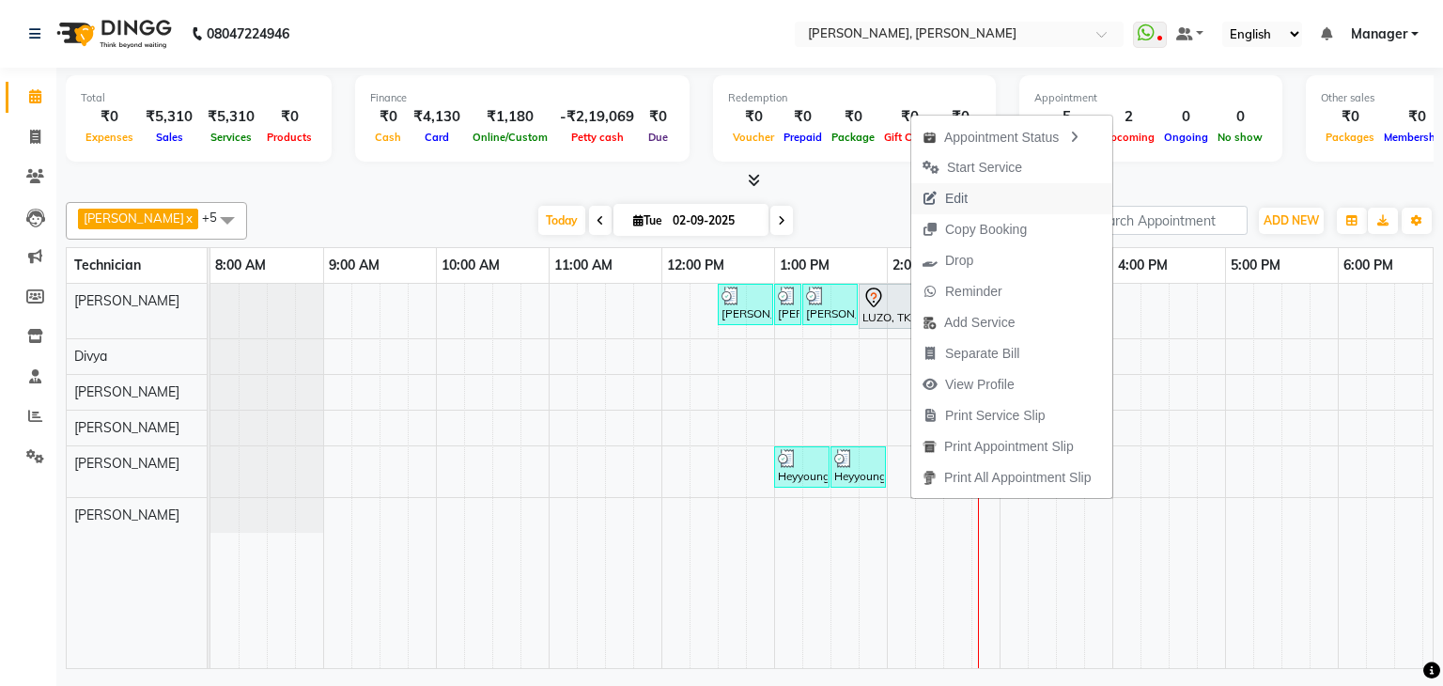
click at [966, 194] on span "Edit" at bounding box center [956, 199] width 23 height 20
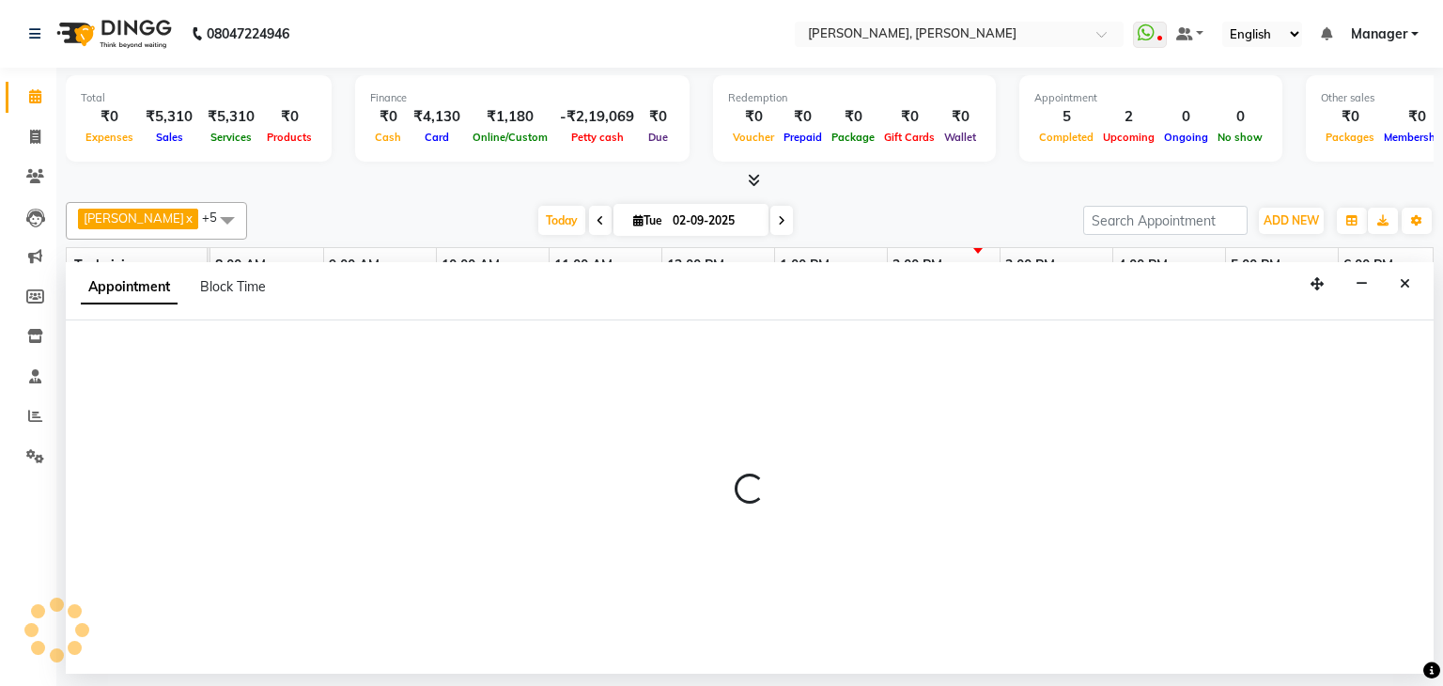
select select "tentative"
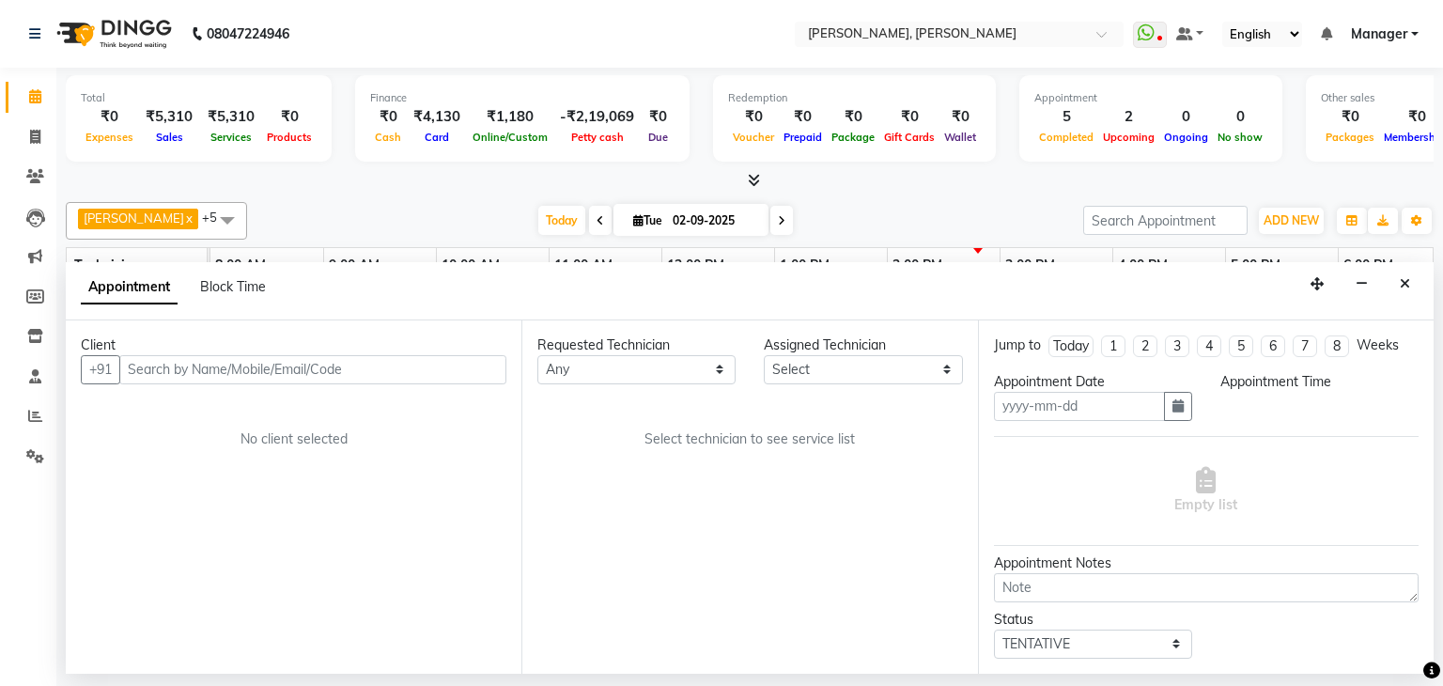
type input "02-09-2025"
select select "54412"
select select "825"
select select "3204"
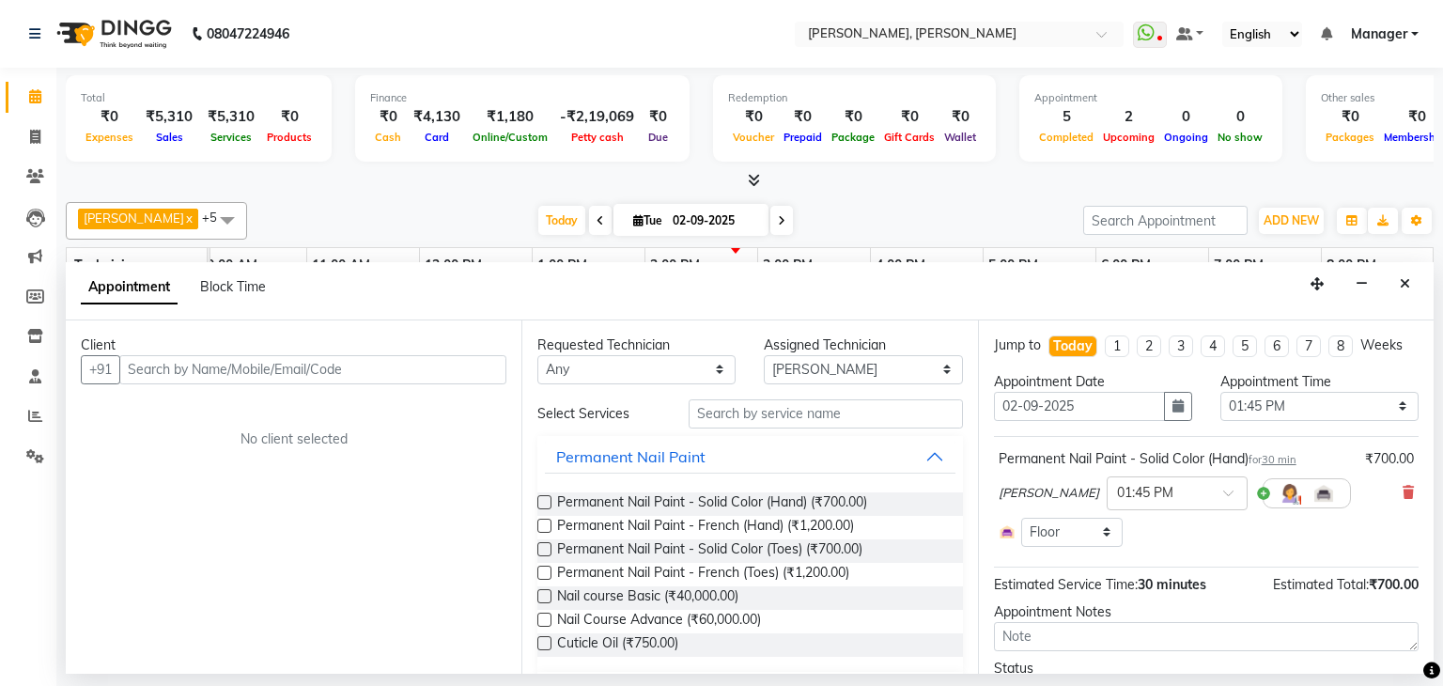
select select "3204"
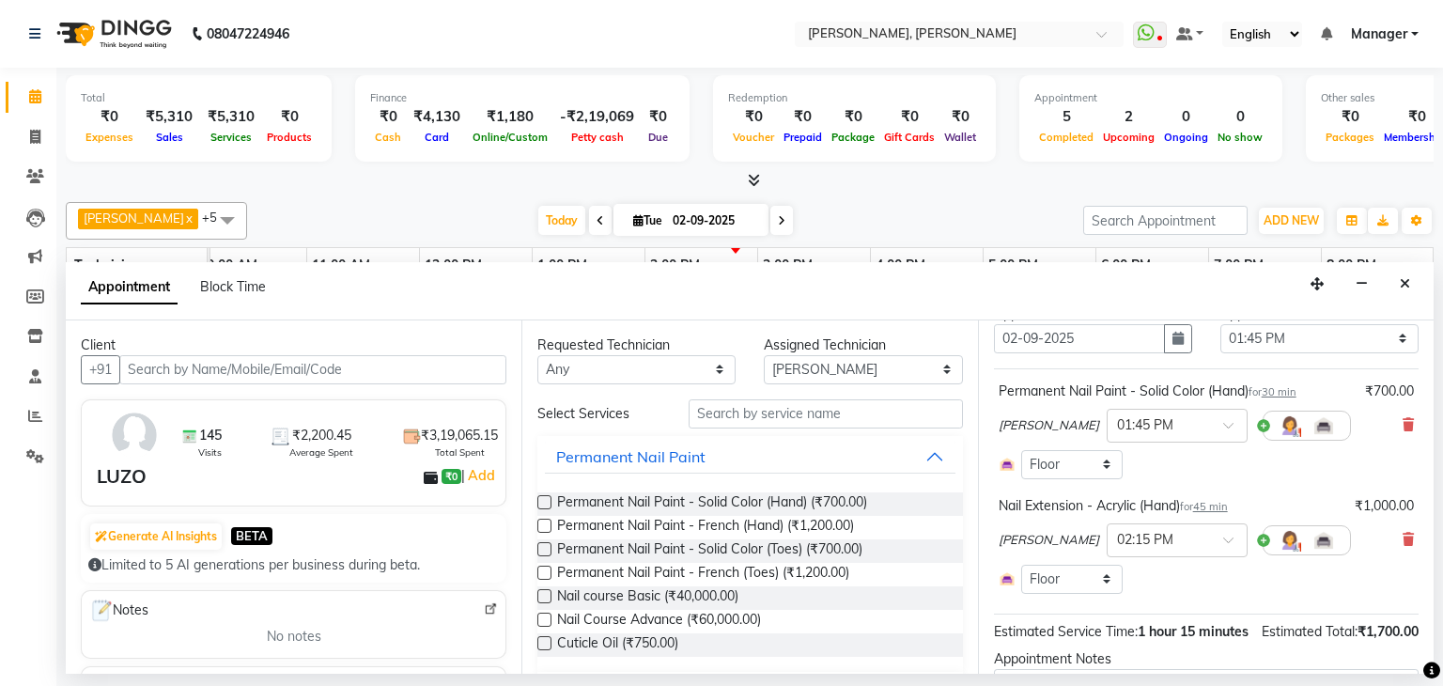
scroll to position [94, 0]
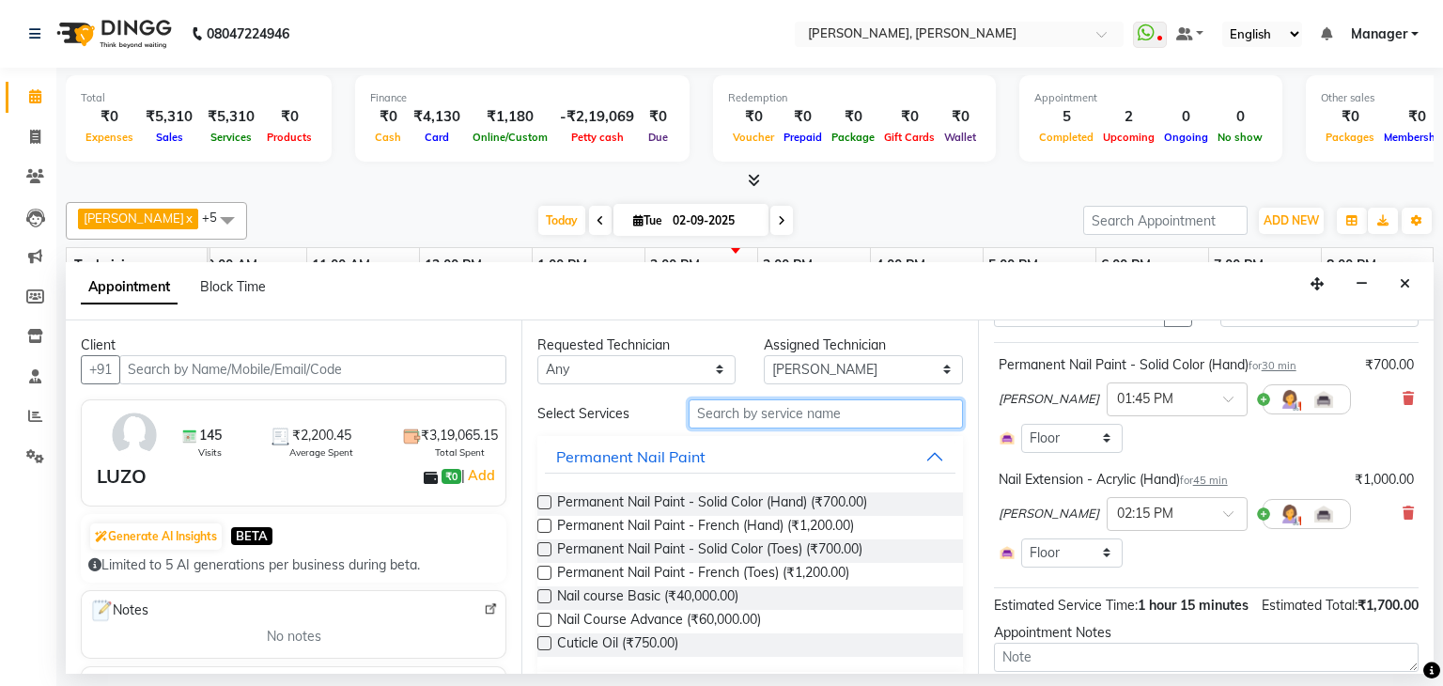
click at [782, 411] on input "text" at bounding box center [826, 413] width 274 height 29
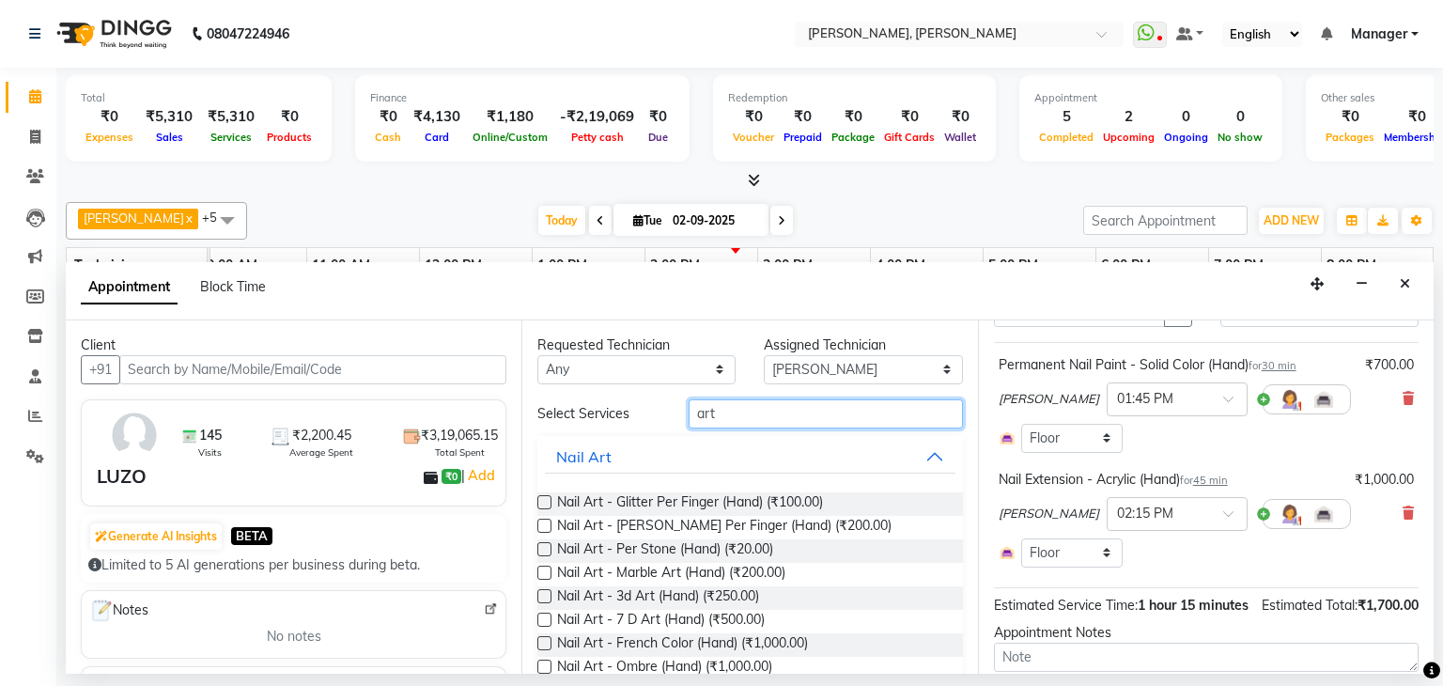
type input "art"
click at [545, 524] on label at bounding box center [544, 526] width 14 height 14
click at [545, 524] on input "checkbox" at bounding box center [543, 527] width 12 height 12
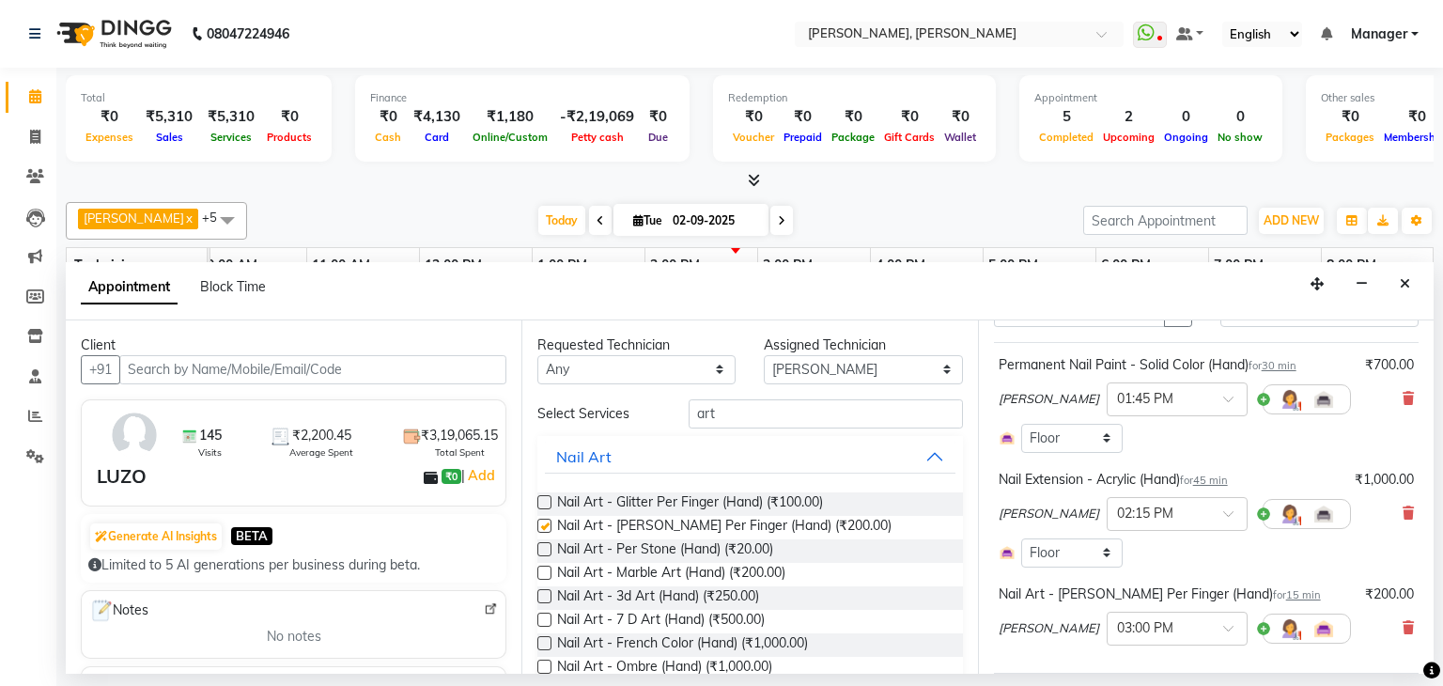
checkbox input "false"
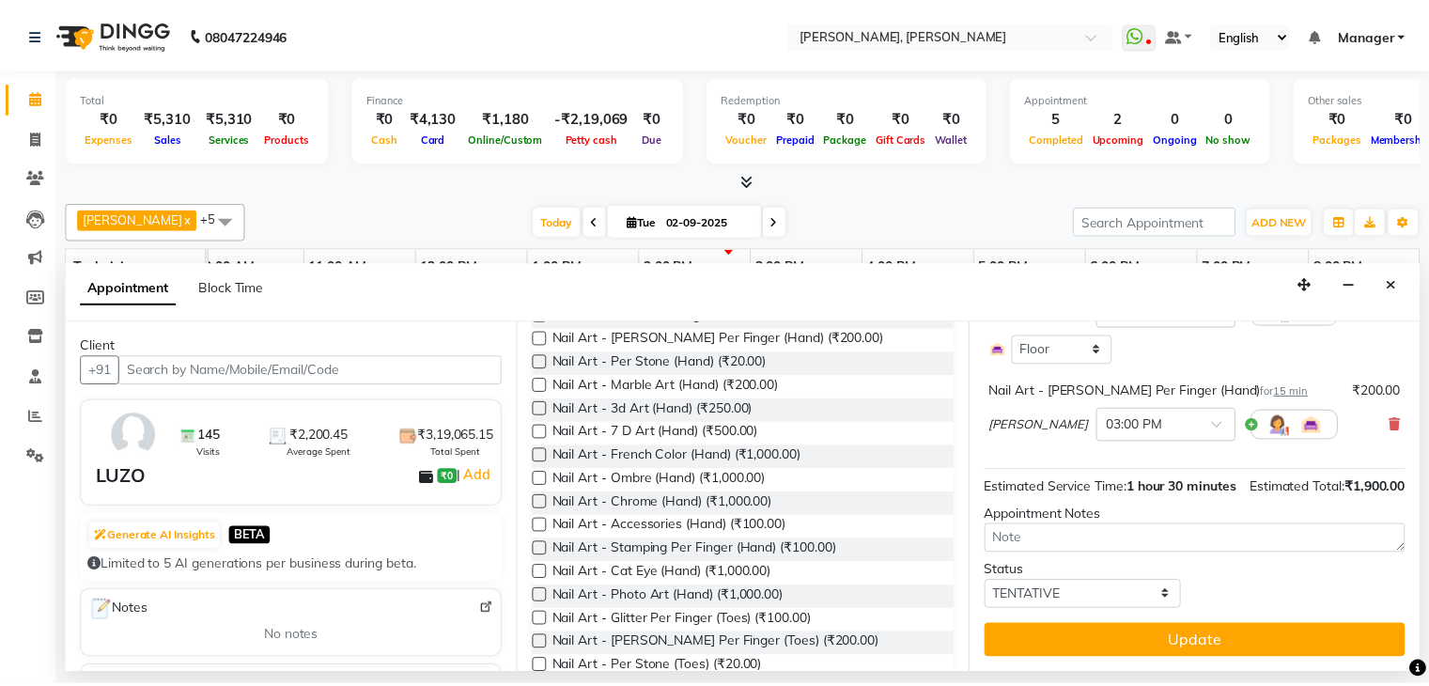
scroll to position [316, 0]
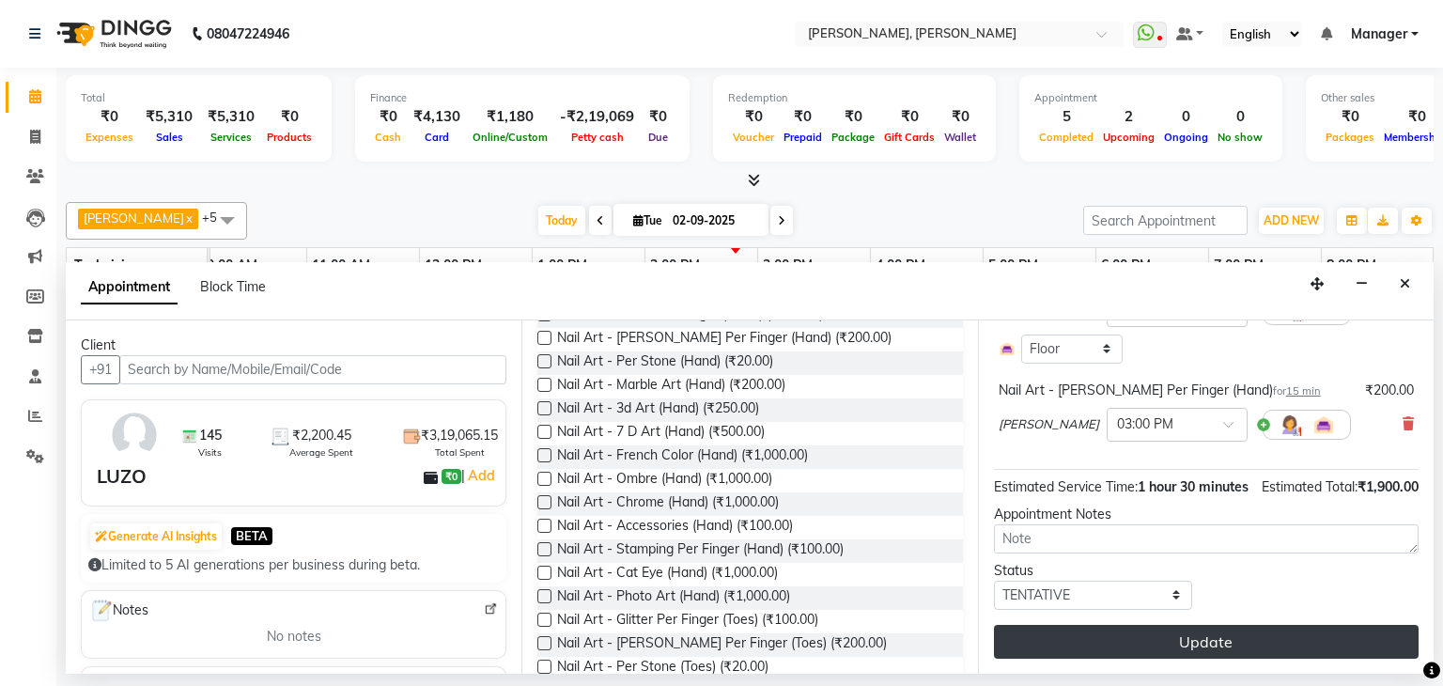
click at [1196, 640] on button "Update" at bounding box center [1206, 642] width 425 height 34
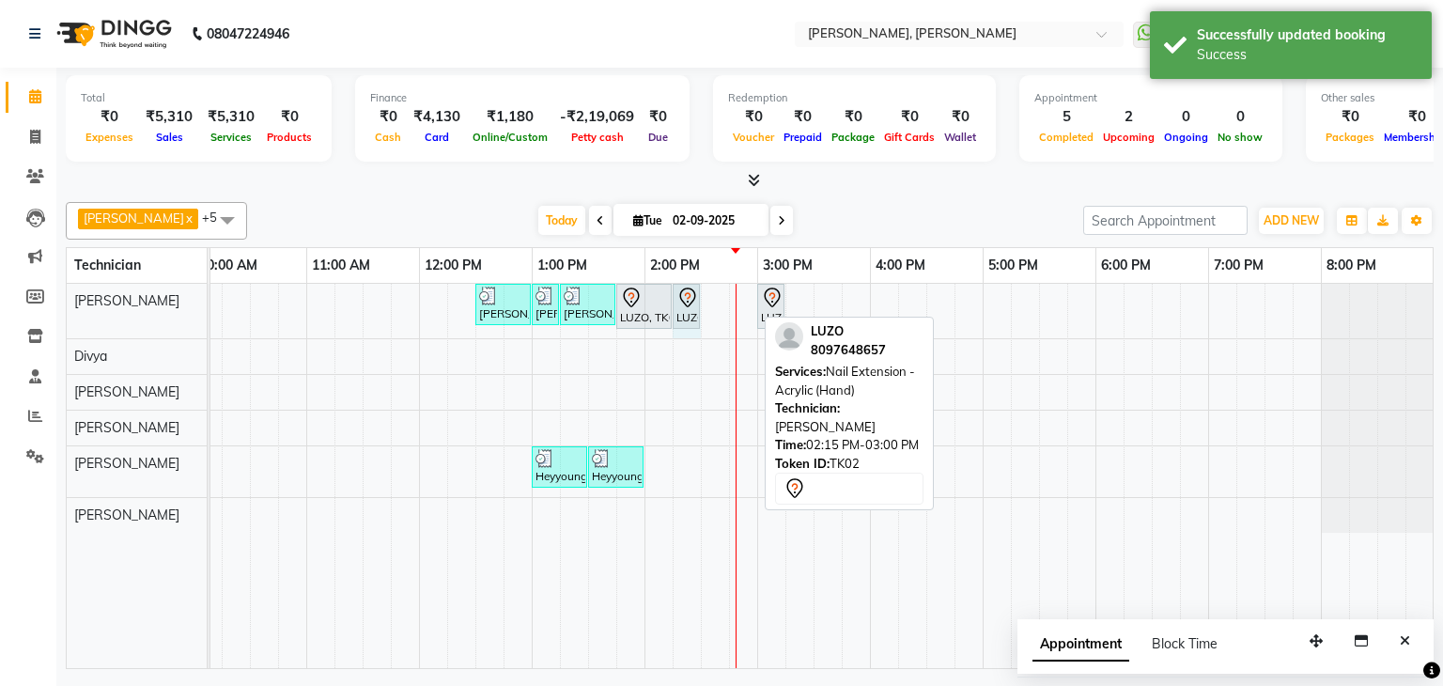
drag, startPoint x: 752, startPoint y: 298, endPoint x: 689, endPoint y: 313, distance: 64.7
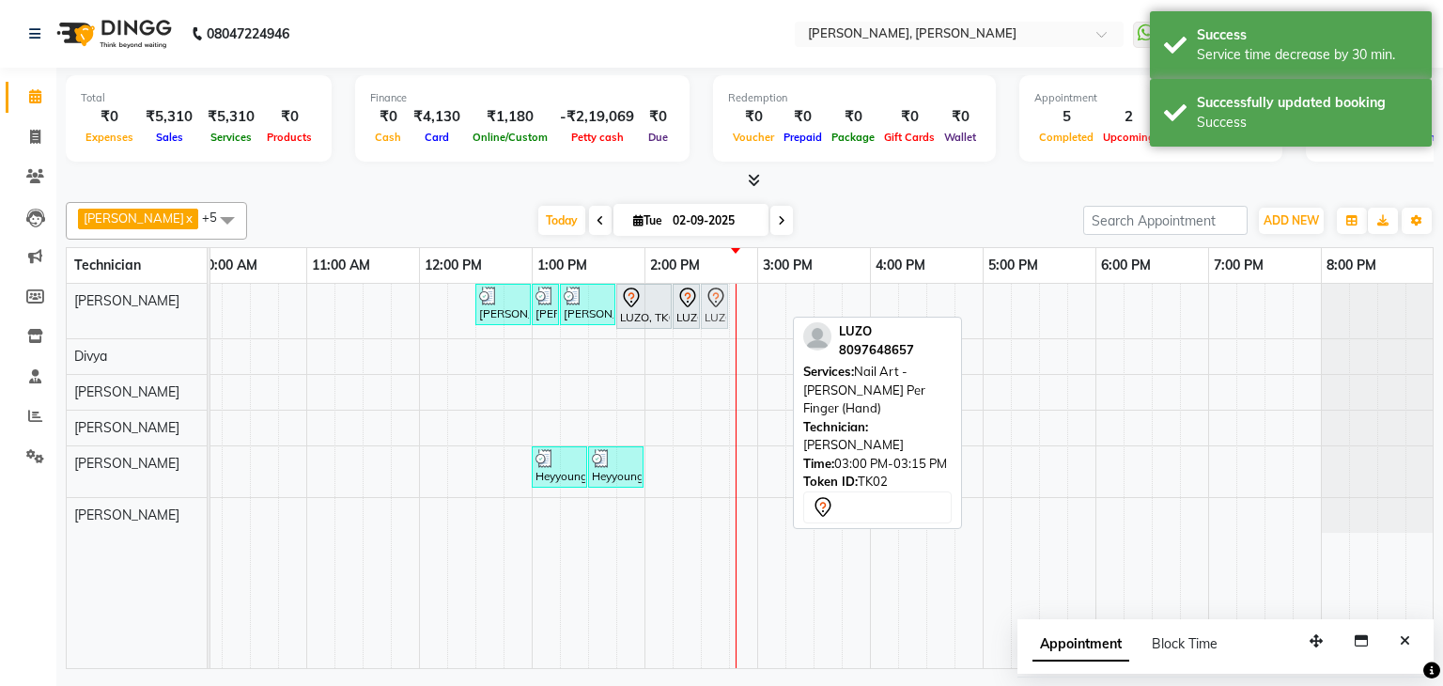
drag, startPoint x: 773, startPoint y: 305, endPoint x: 718, endPoint y: 312, distance: 55.8
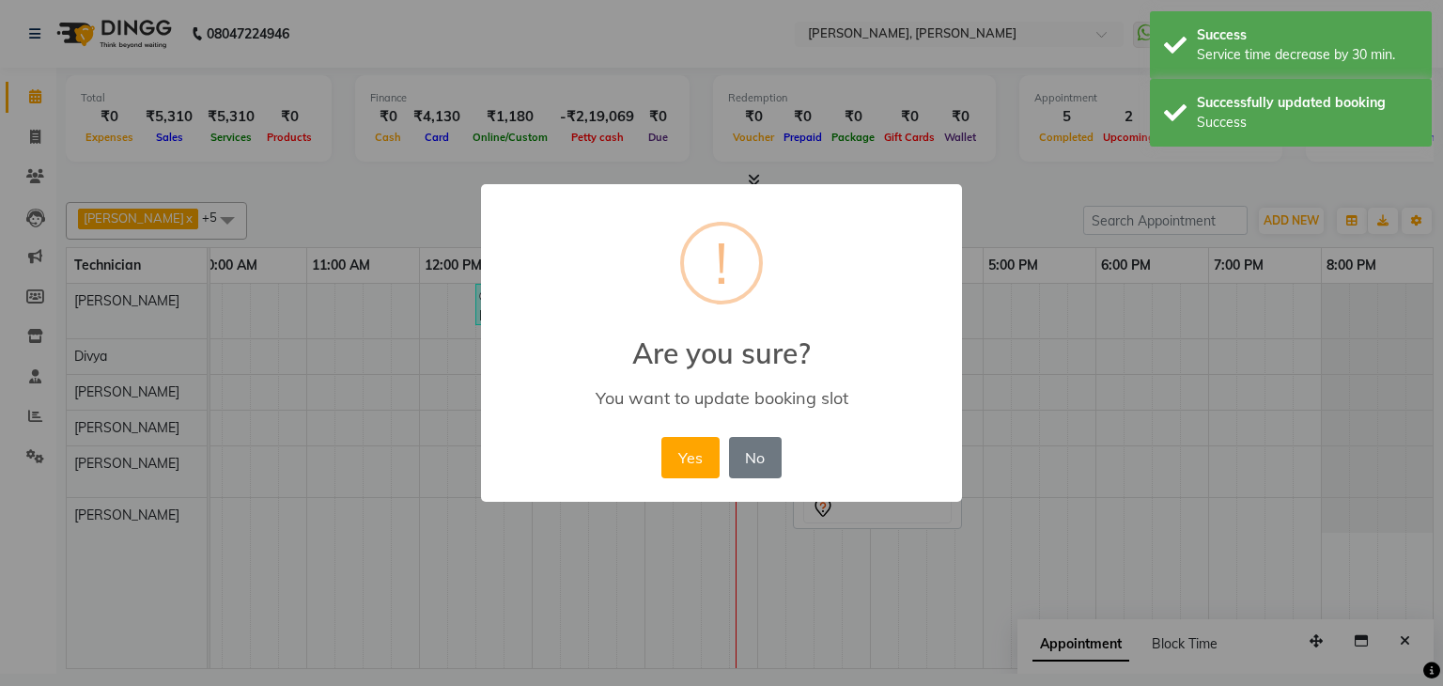
drag, startPoint x: 691, startPoint y: 447, endPoint x: 733, endPoint y: 321, distance: 132.5
click at [695, 444] on button "Yes" at bounding box center [689, 457] width 57 height 41
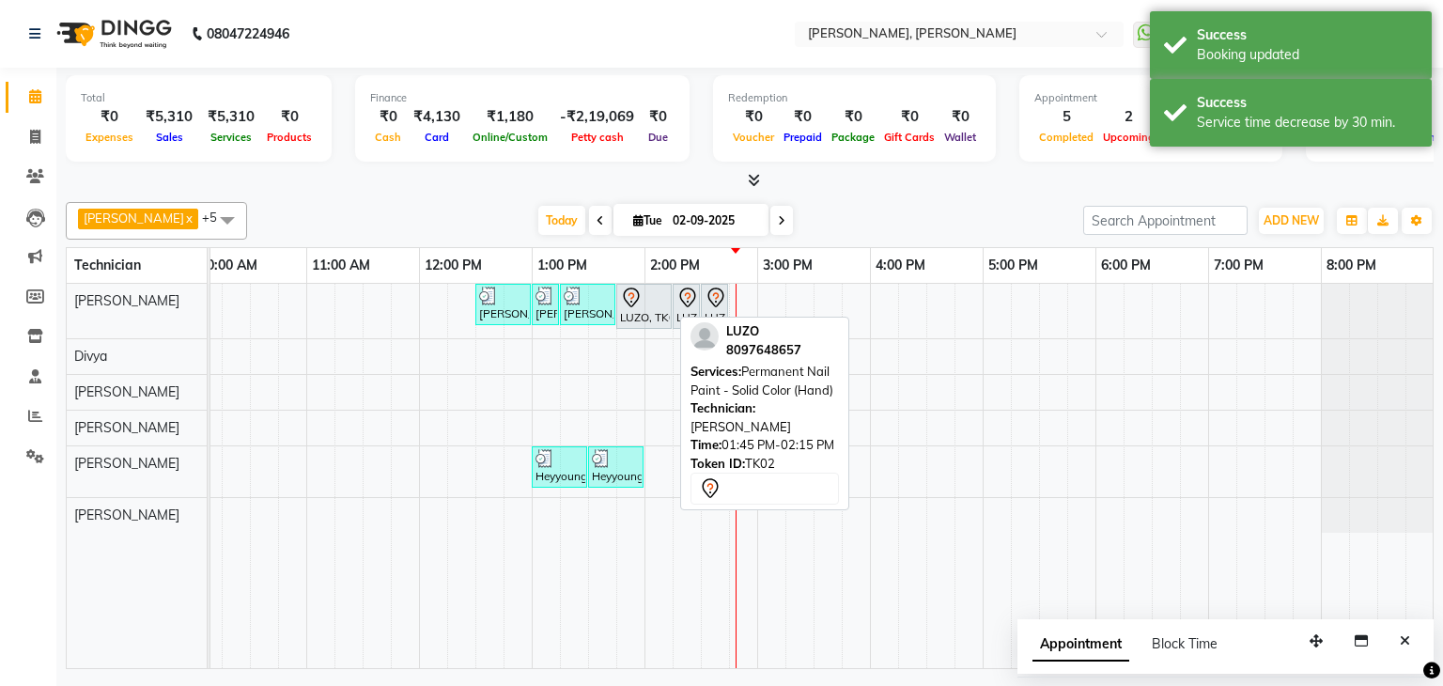
click at [654, 295] on div at bounding box center [644, 298] width 48 height 23
select select "7"
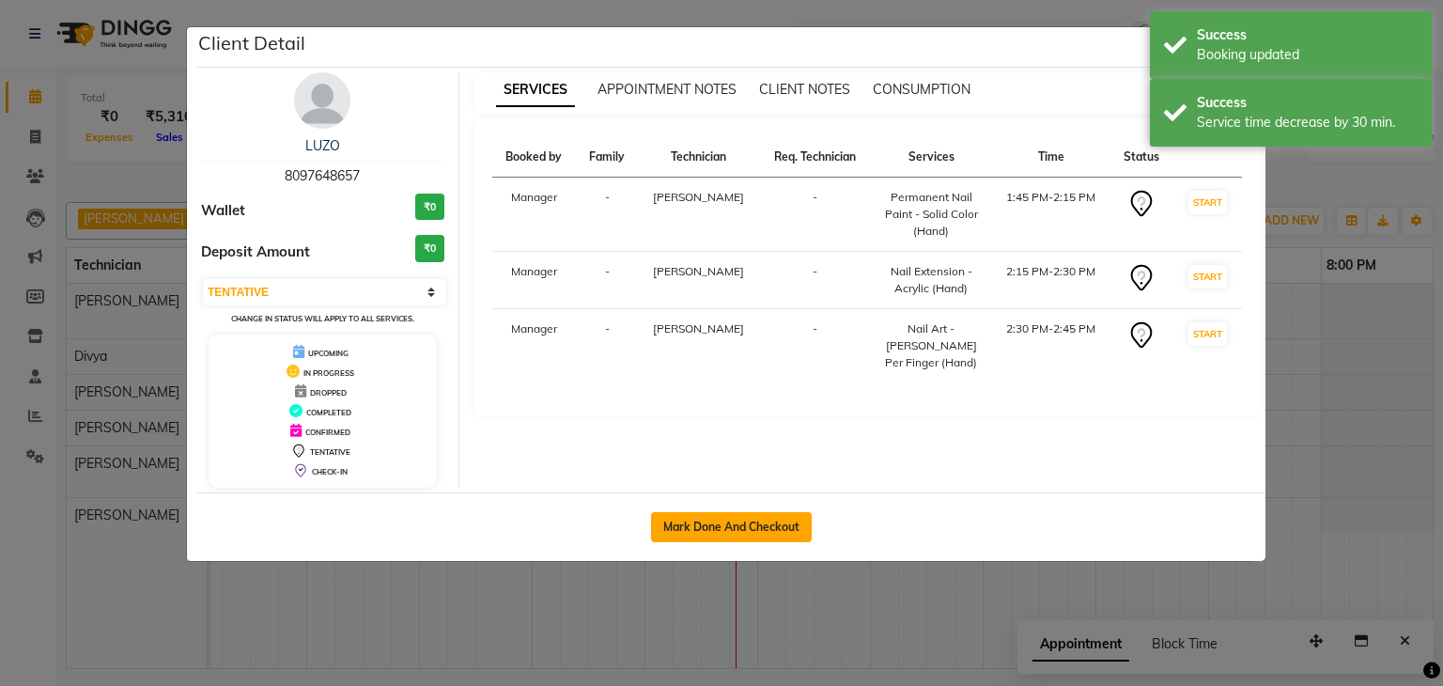
click at [711, 536] on button "Mark Done And Checkout" at bounding box center [731, 527] width 161 height 30
select select "service"
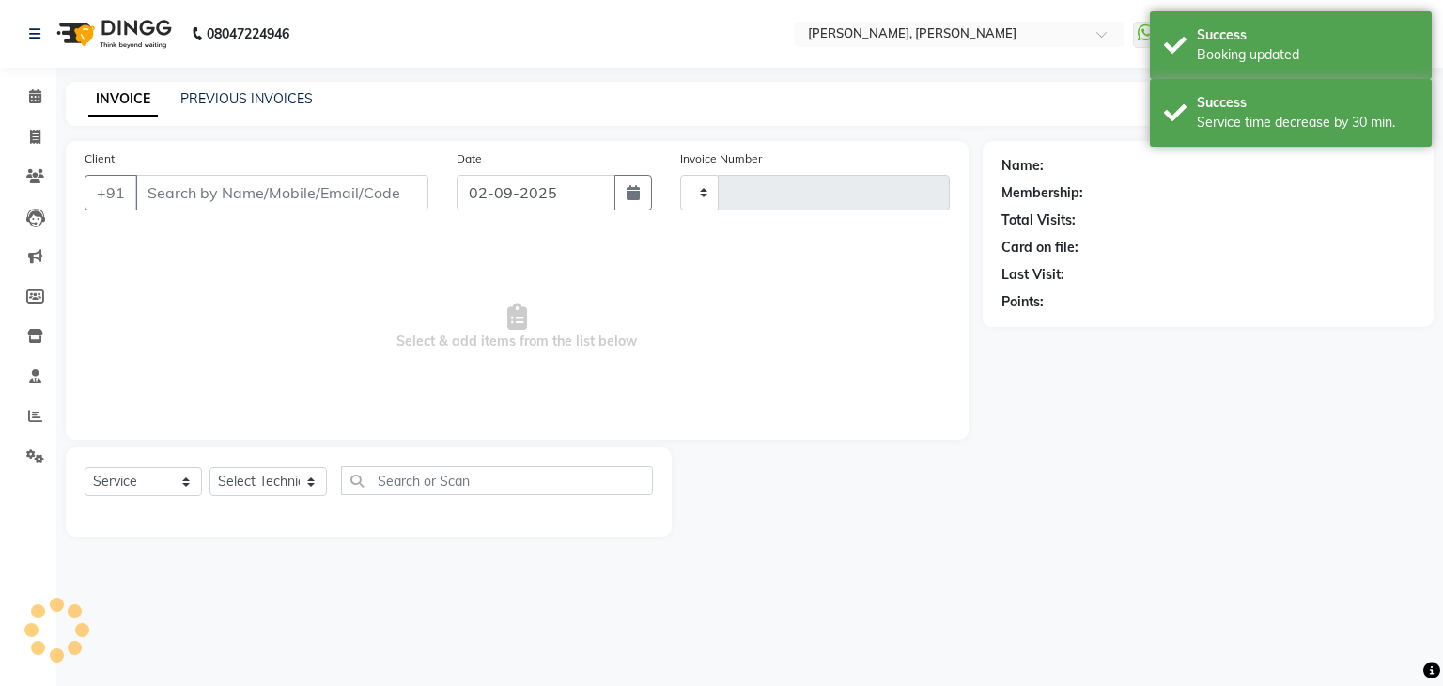
type input "1132"
select select "6455"
type input "80******57"
select select "54412"
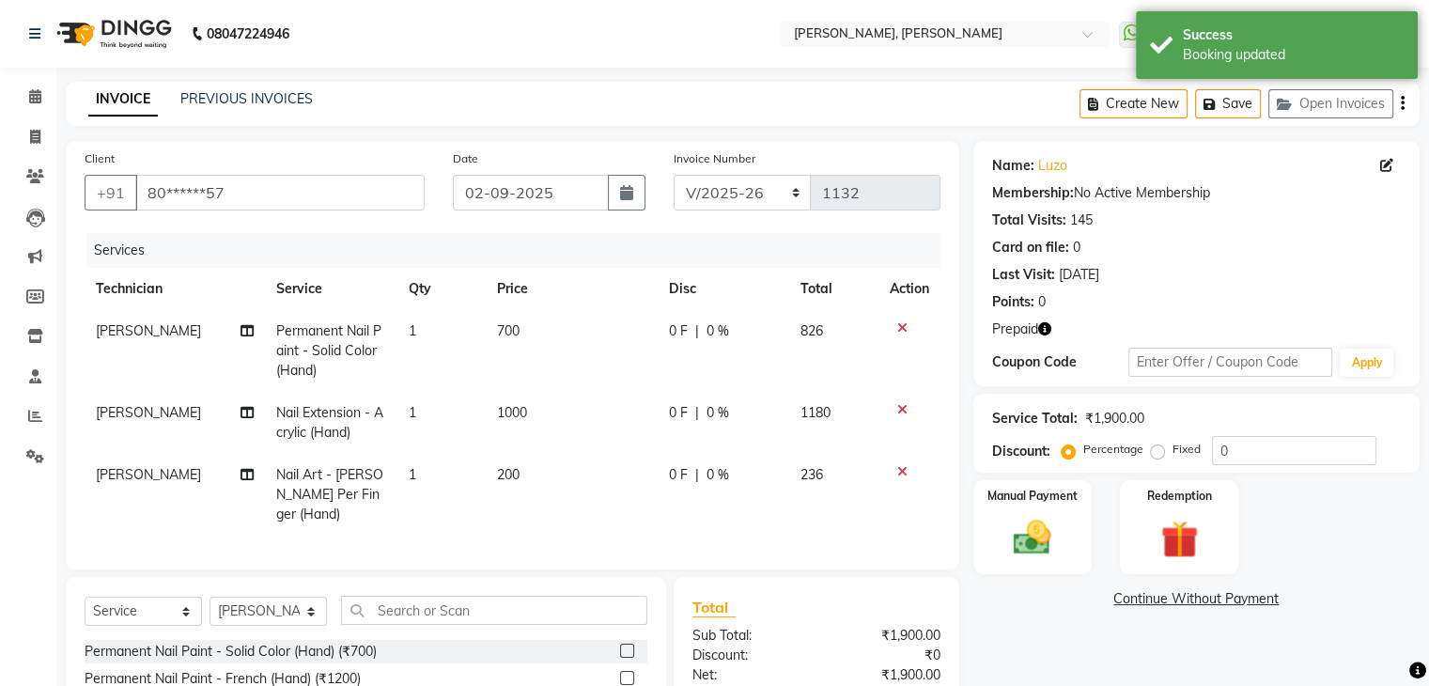
click at [428, 467] on td "1" at bounding box center [441, 495] width 88 height 82
select select "54412"
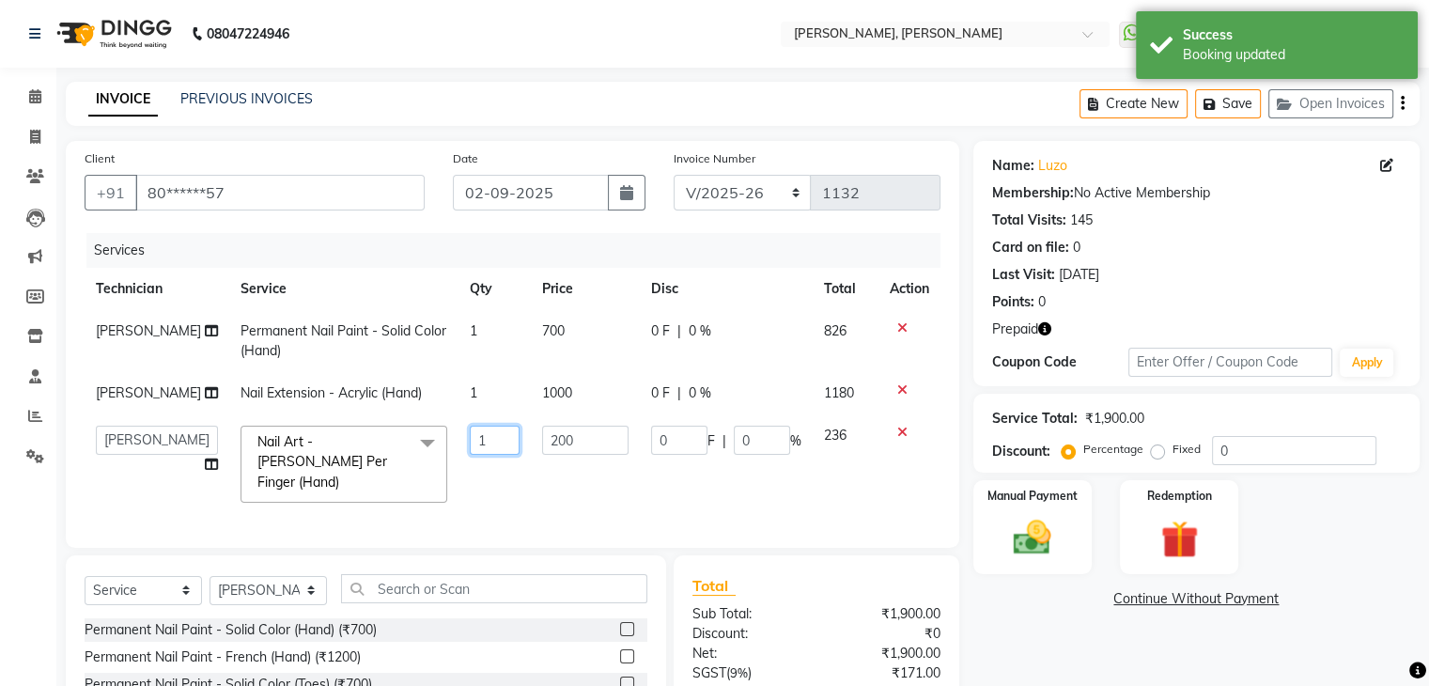
click at [470, 441] on input "1" at bounding box center [495, 440] width 51 height 29
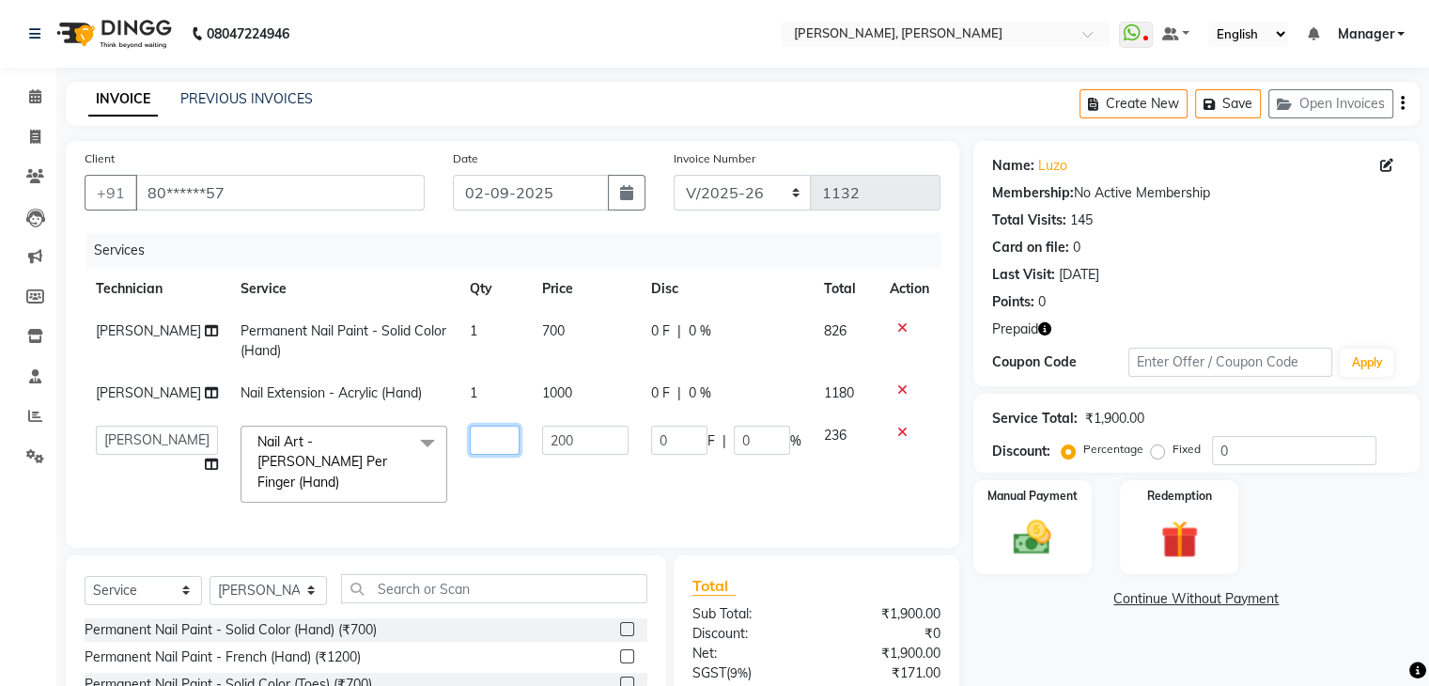
type input "2"
drag, startPoint x: 1025, startPoint y: 633, endPoint x: 1048, endPoint y: 613, distance: 30.7
click at [1026, 632] on div "Name: Luzo Membership: No Active Membership Total Visits: 145 Card on file: 0 L…" at bounding box center [1203, 486] width 460 height 691
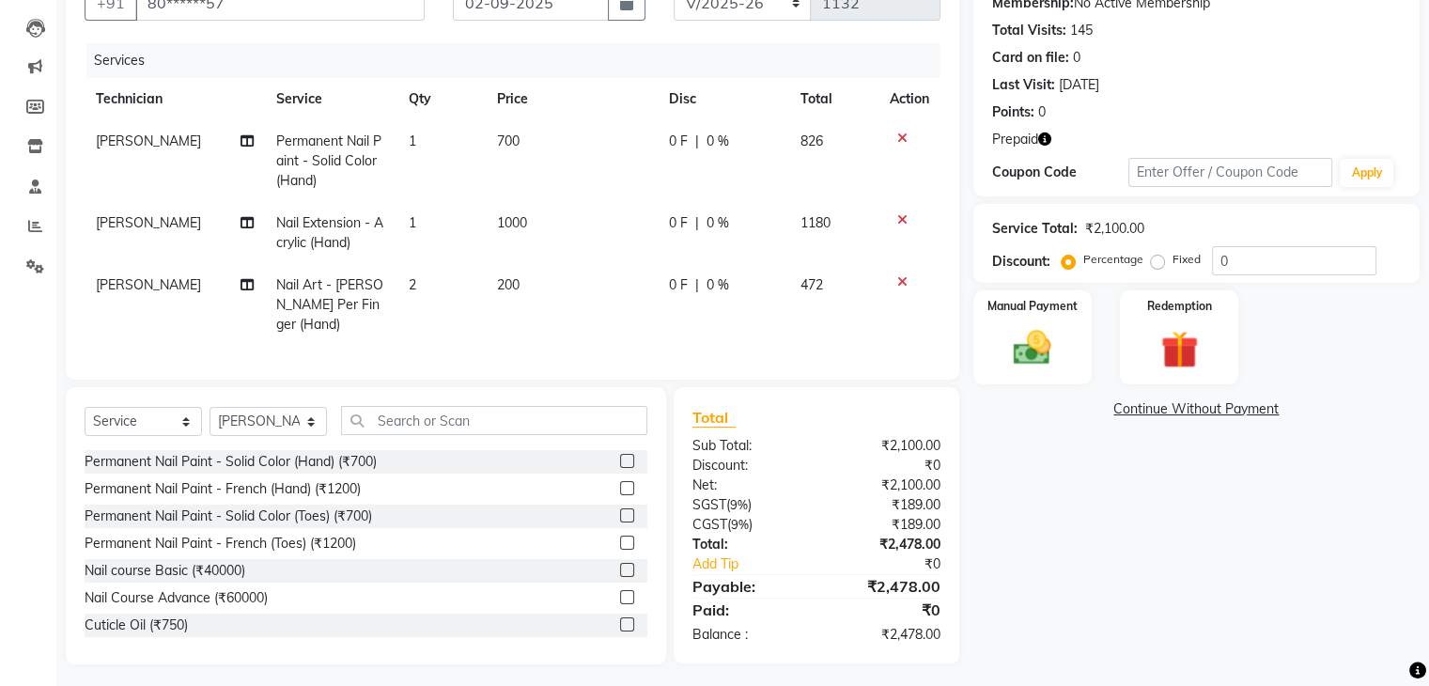
scroll to position [192, 0]
click at [1064, 348] on div "Manual Payment" at bounding box center [1031, 335] width 123 height 97
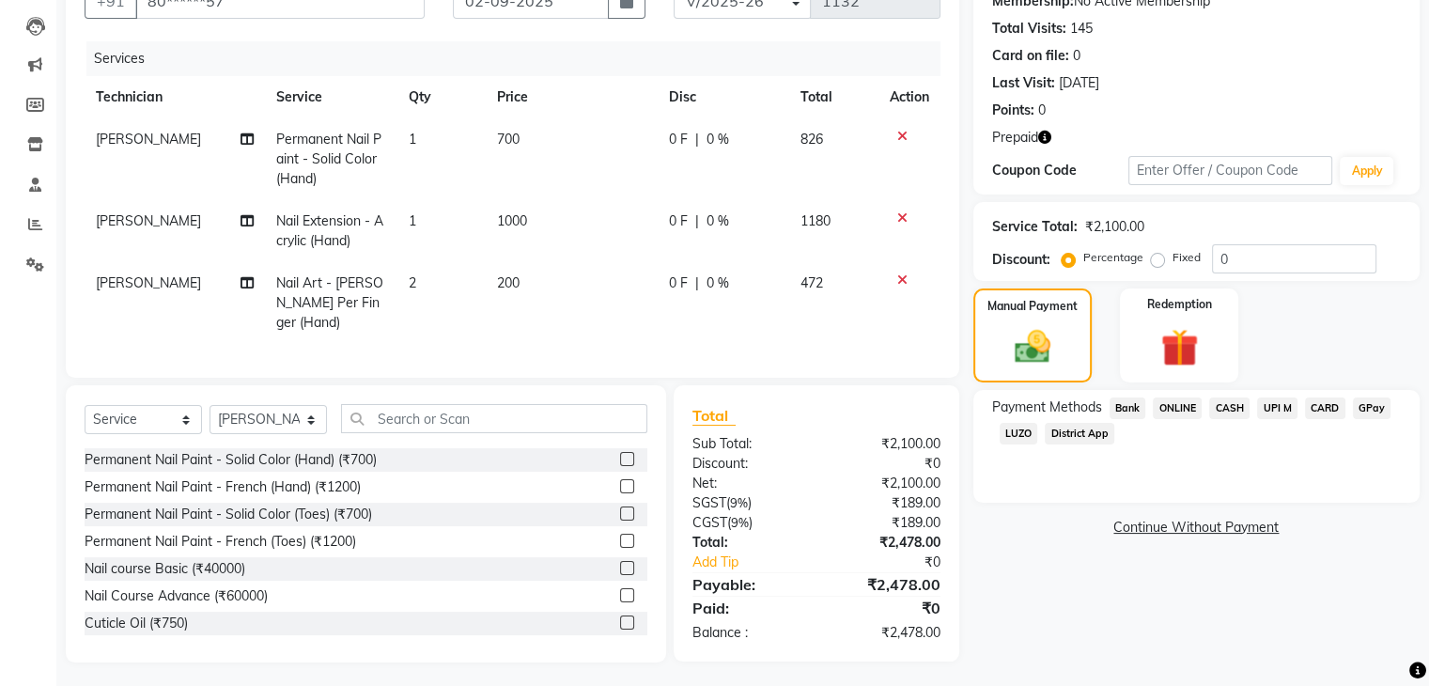
click at [1021, 431] on span "LUZO" at bounding box center [1019, 434] width 39 height 22
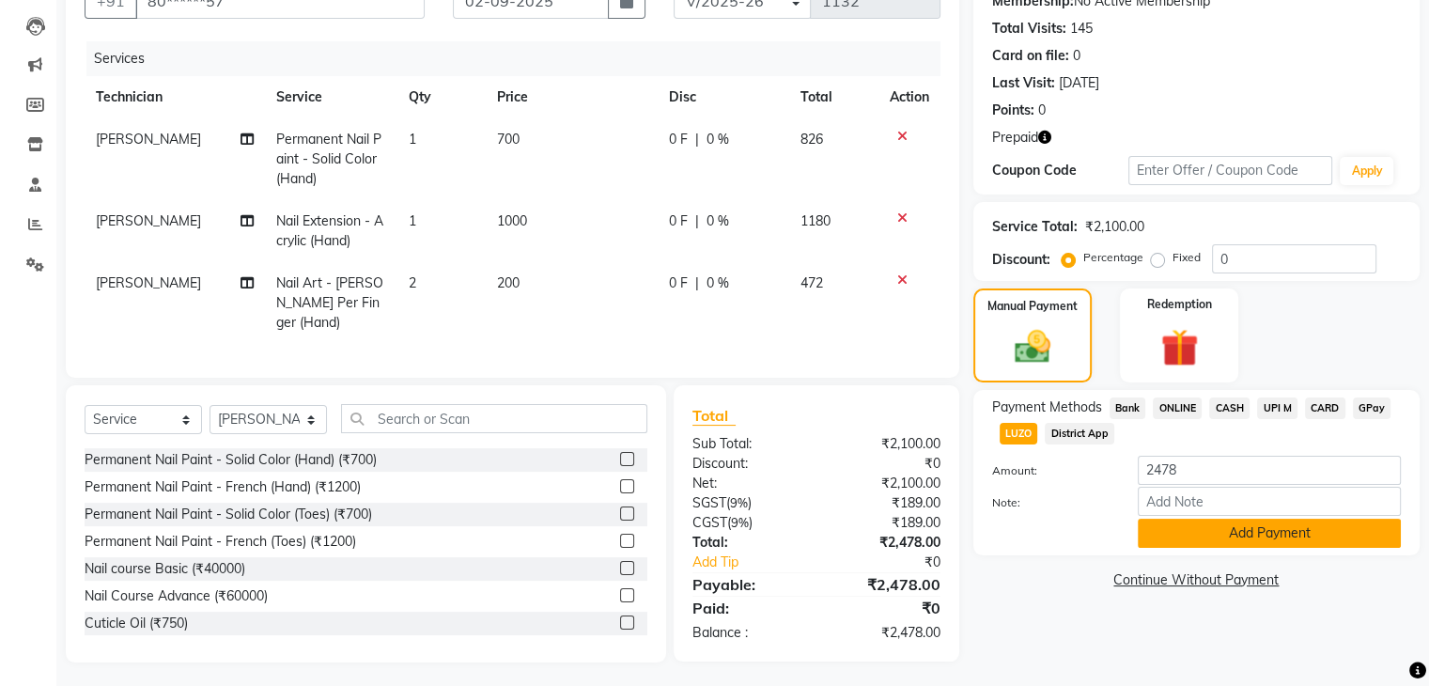
click at [1255, 546] on button "Add Payment" at bounding box center [1269, 533] width 263 height 29
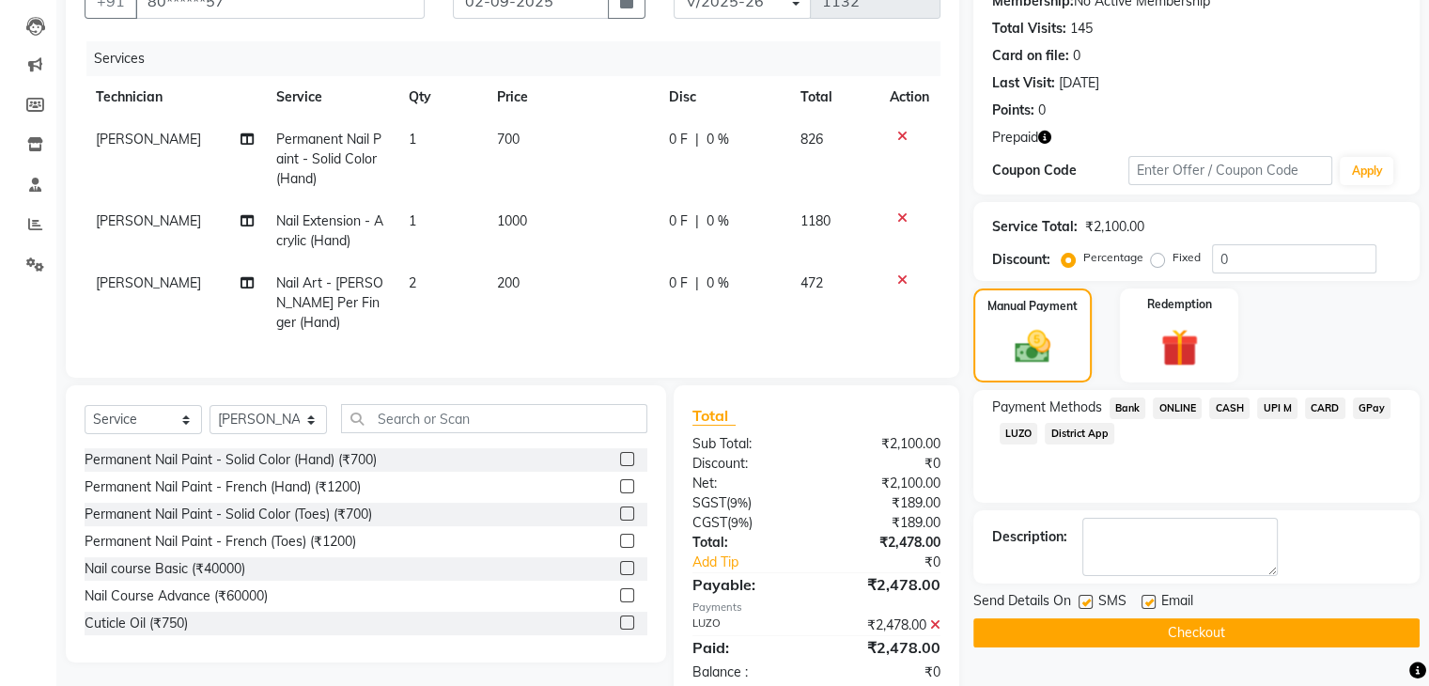
scroll to position [229, 0]
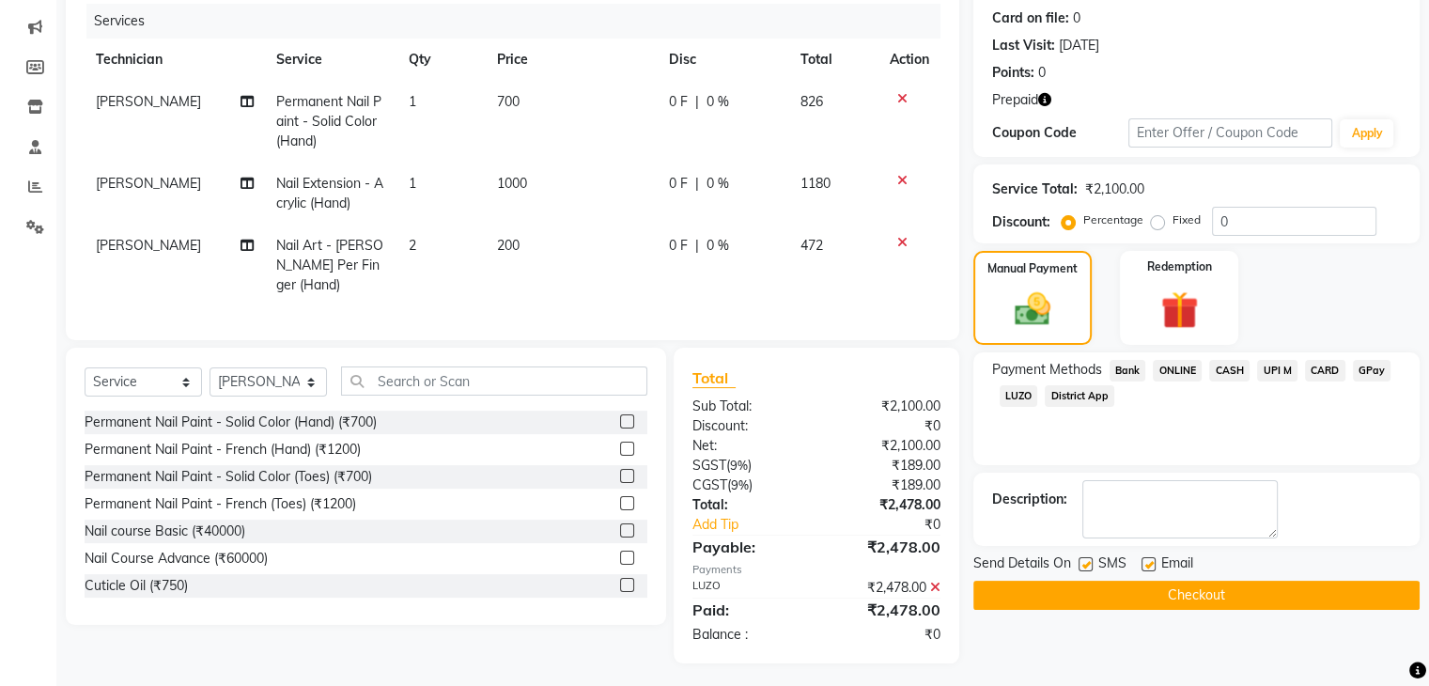
click at [1199, 597] on button "Checkout" at bounding box center [1196, 595] width 446 height 29
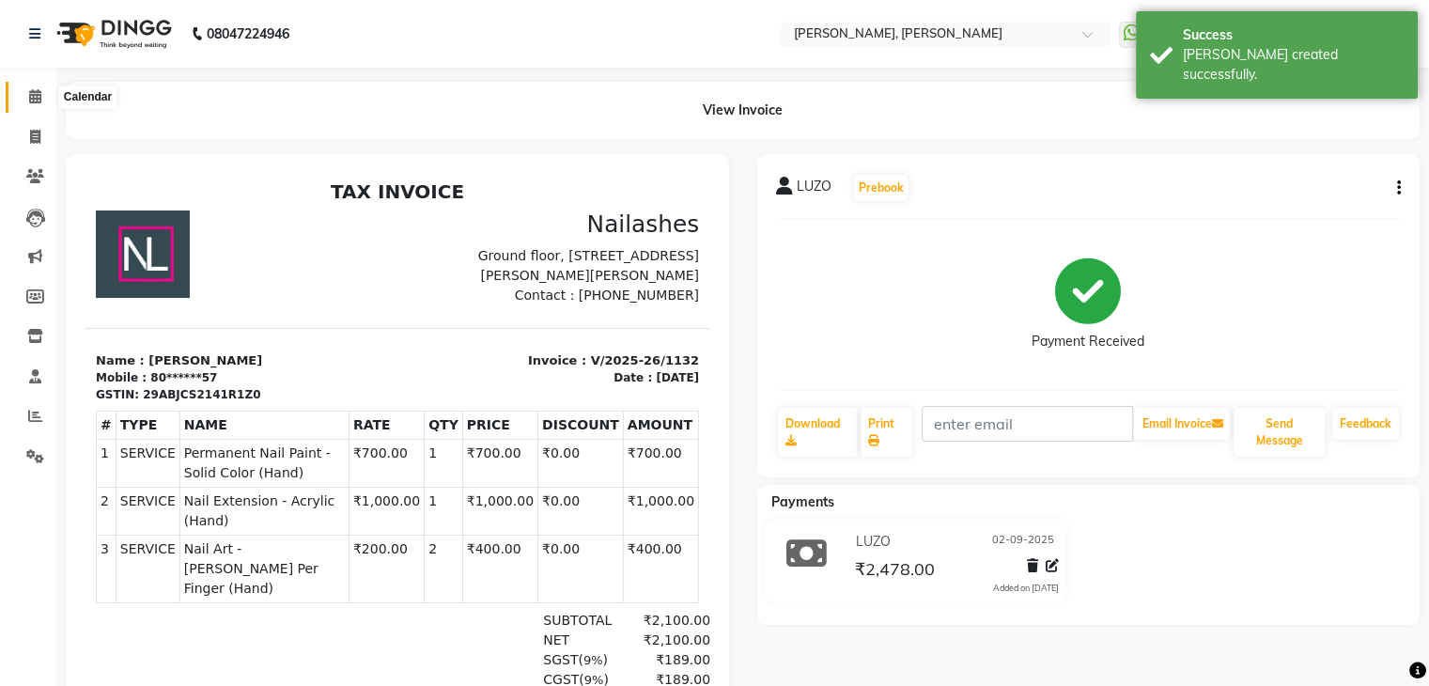
drag, startPoint x: 40, startPoint y: 101, endPoint x: 54, endPoint y: 126, distance: 28.2
click at [40, 101] on icon at bounding box center [35, 96] width 12 height 14
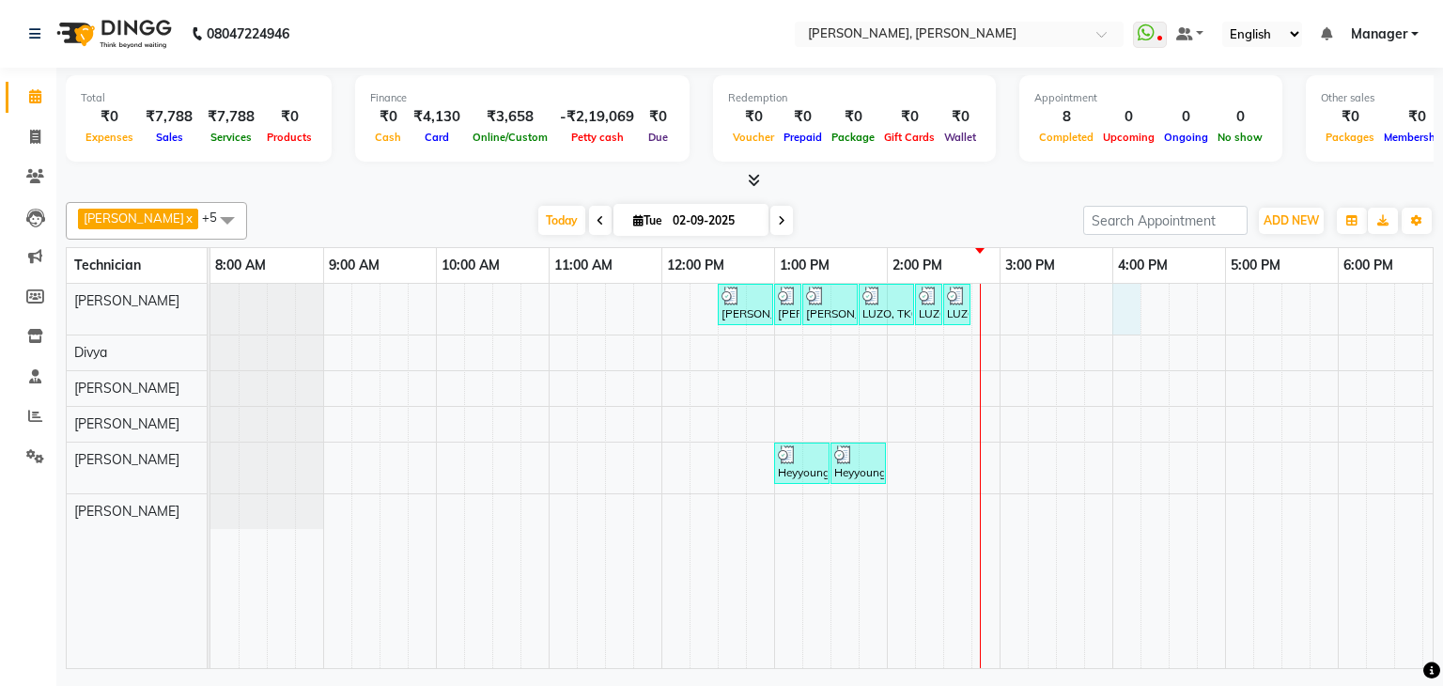
click at [1114, 298] on div "Shruthi, TK01, 12:30 PM-01:00 PM, Nail Extension - Acrylic (Hand) Shruthi, TK01…" at bounding box center [943, 476] width 1466 height 384
select select "54412"
select select "tentative"
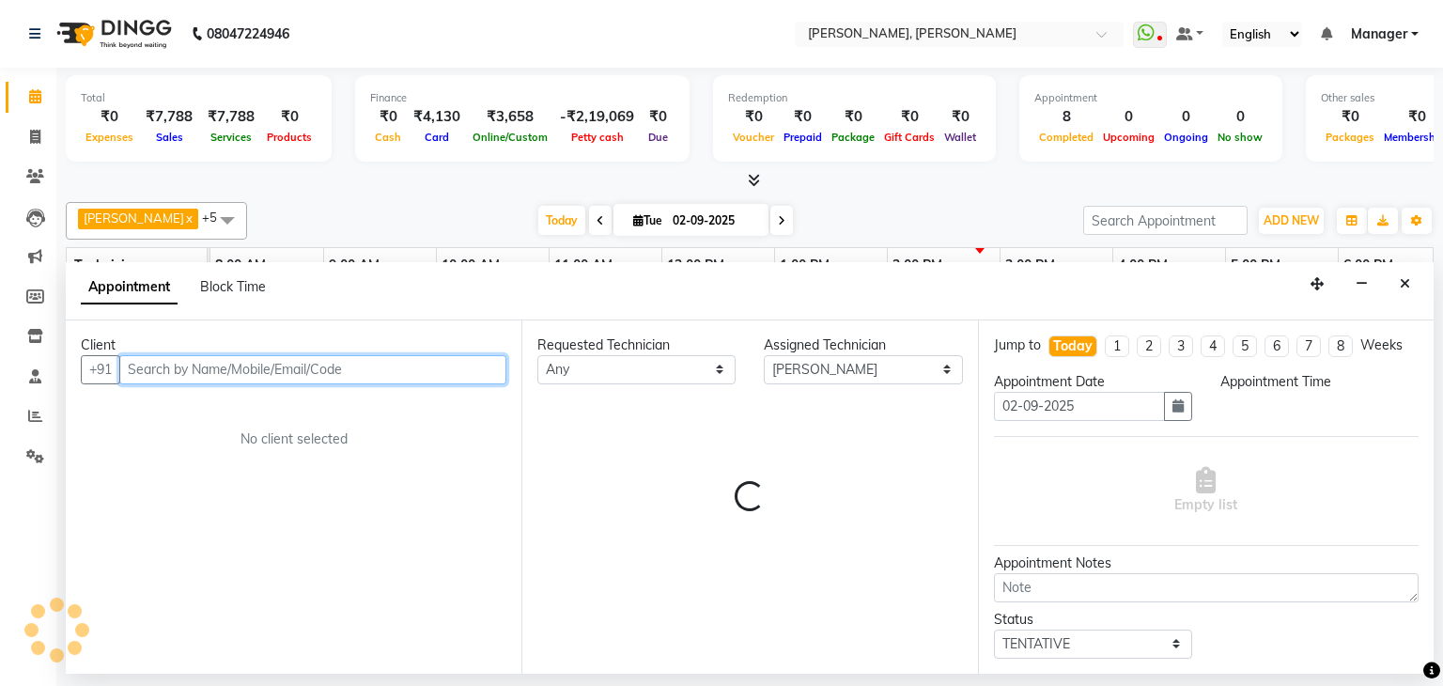
select select "960"
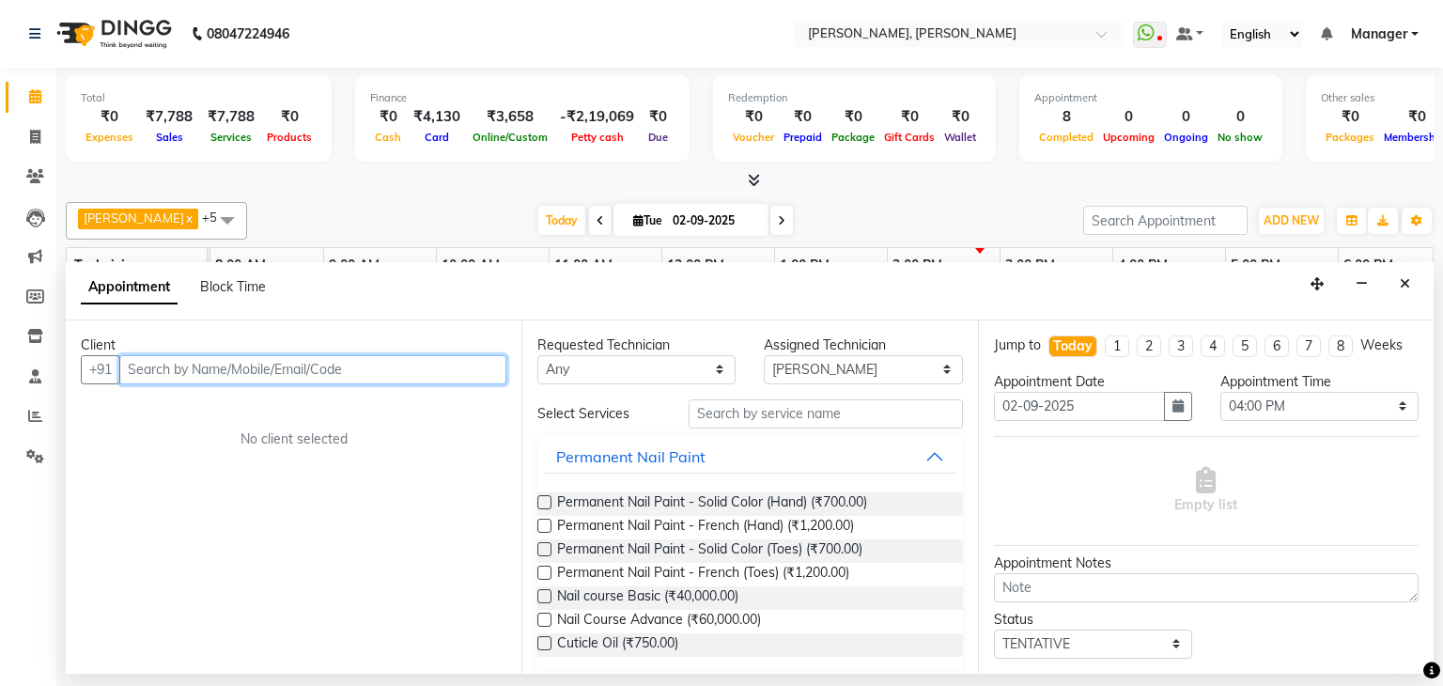
click at [372, 357] on input "text" at bounding box center [312, 369] width 387 height 29
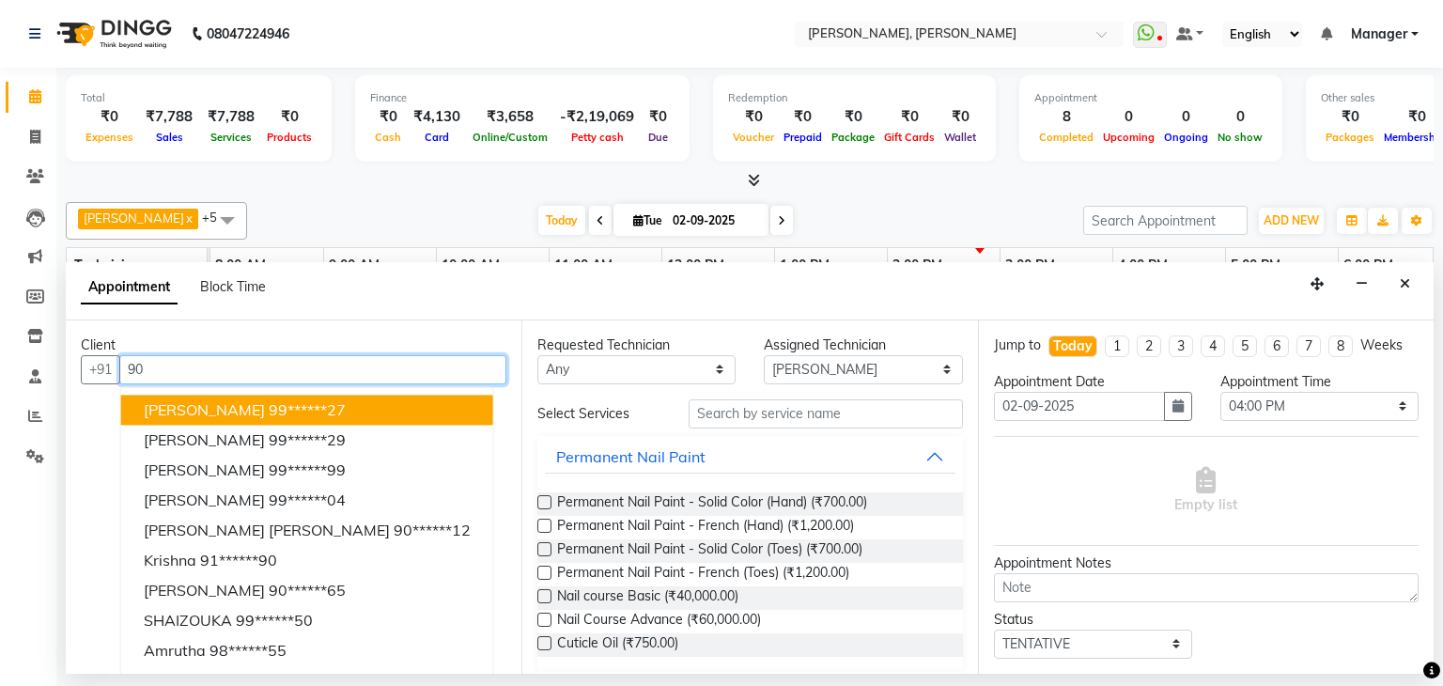
type input "9"
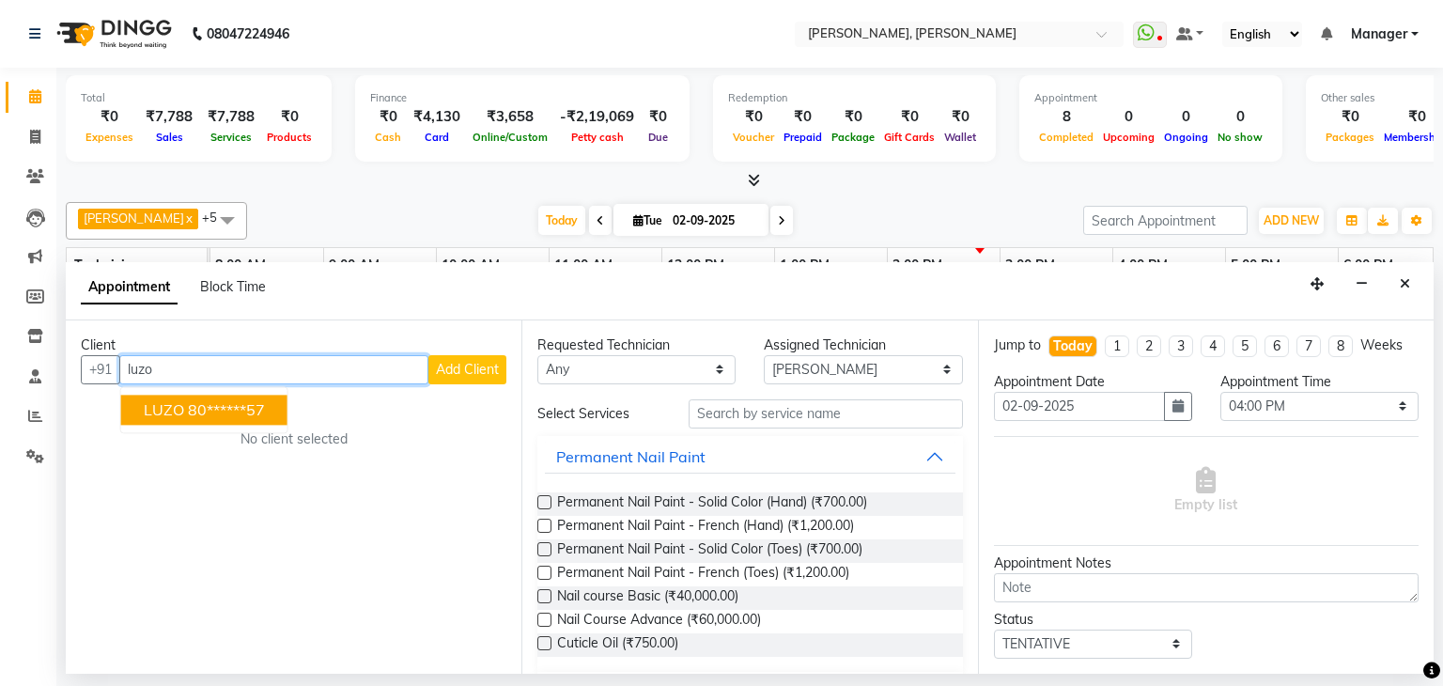
click at [165, 414] on span "LUZO" at bounding box center [164, 409] width 40 height 19
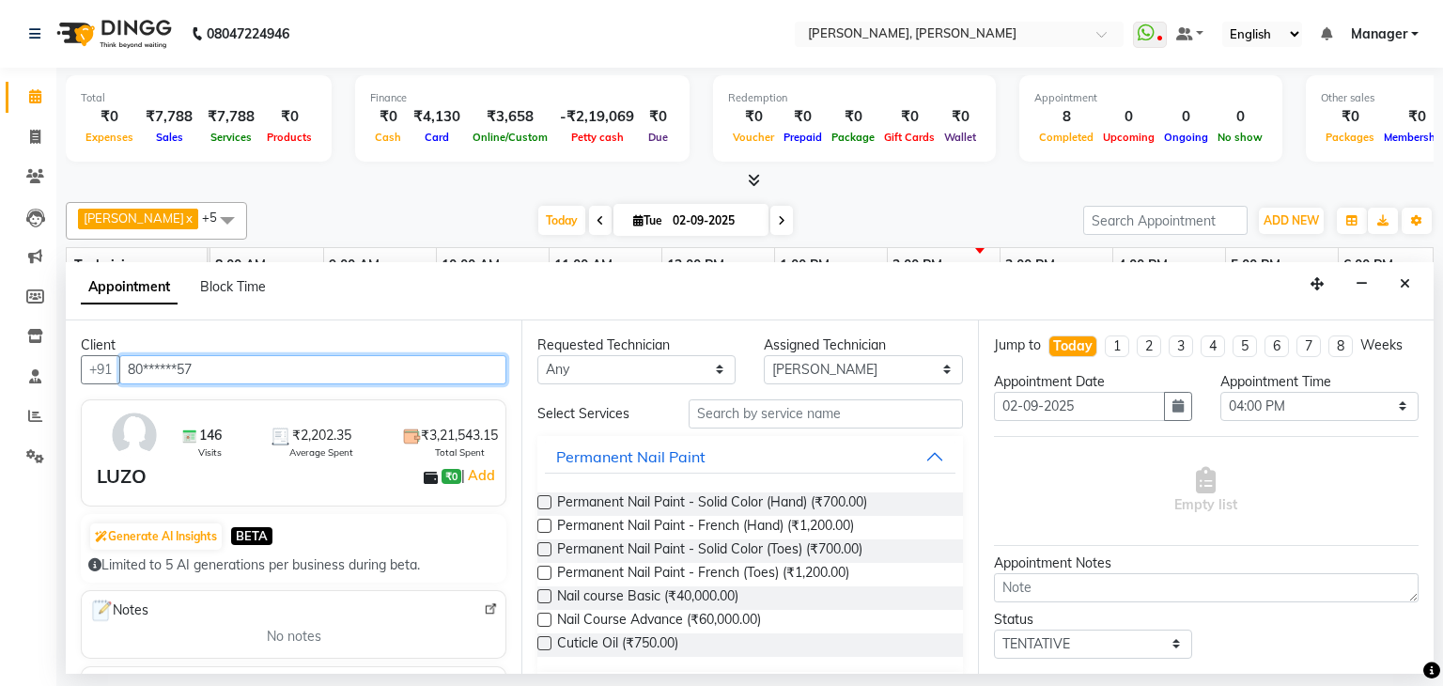
type input "80******57"
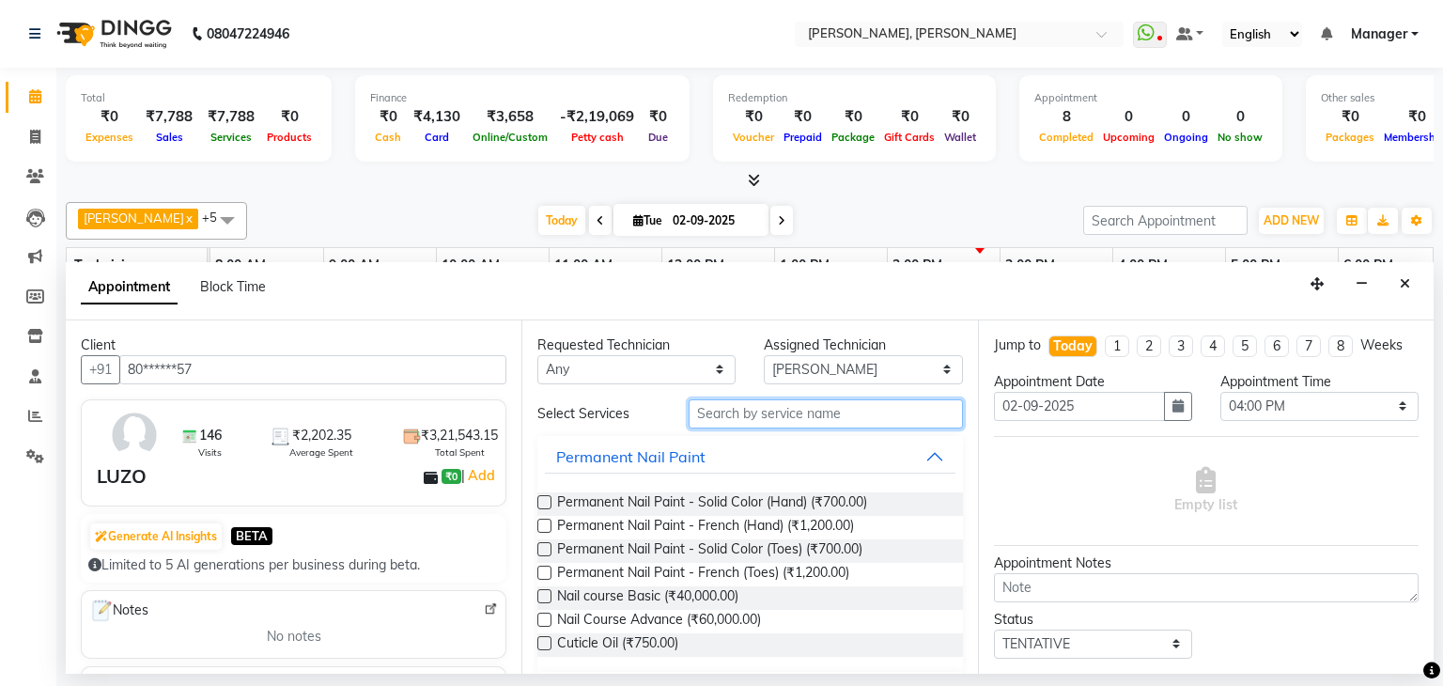
click at [762, 413] on input "text" at bounding box center [826, 413] width 274 height 29
type input "e"
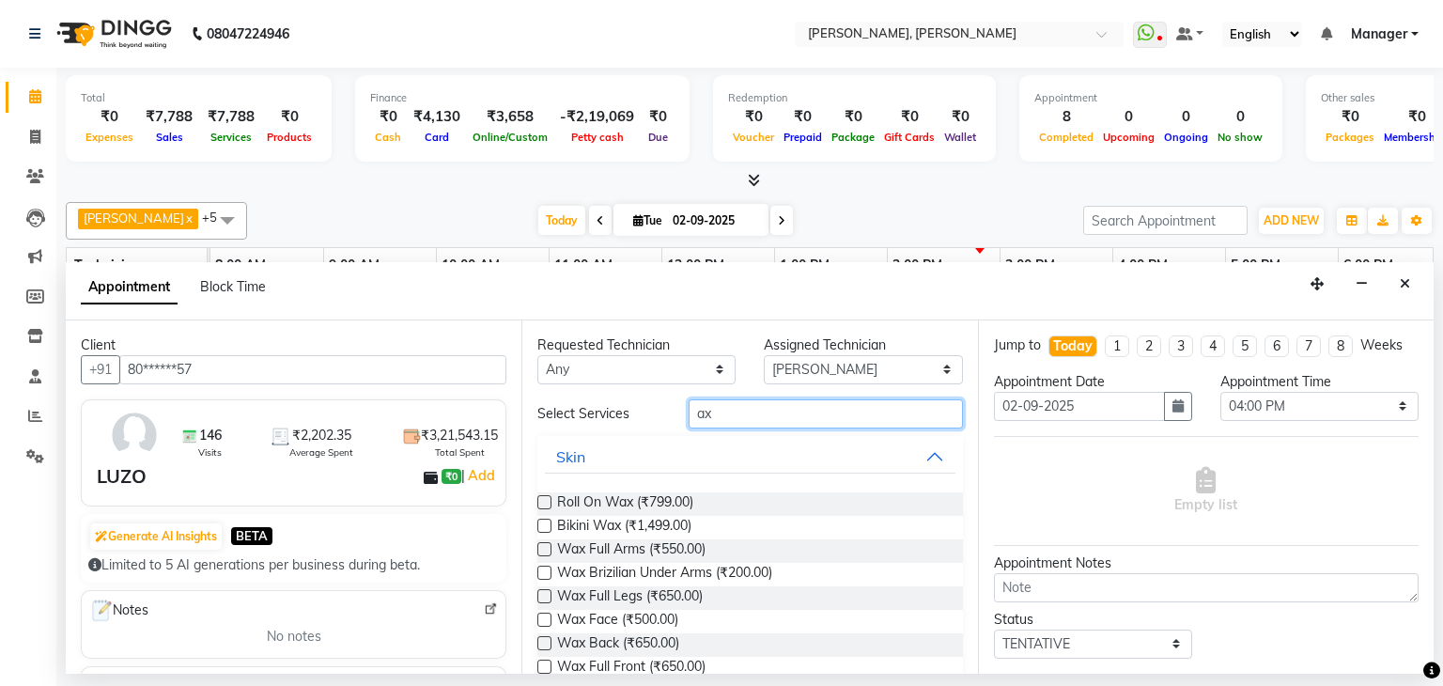
type input "a"
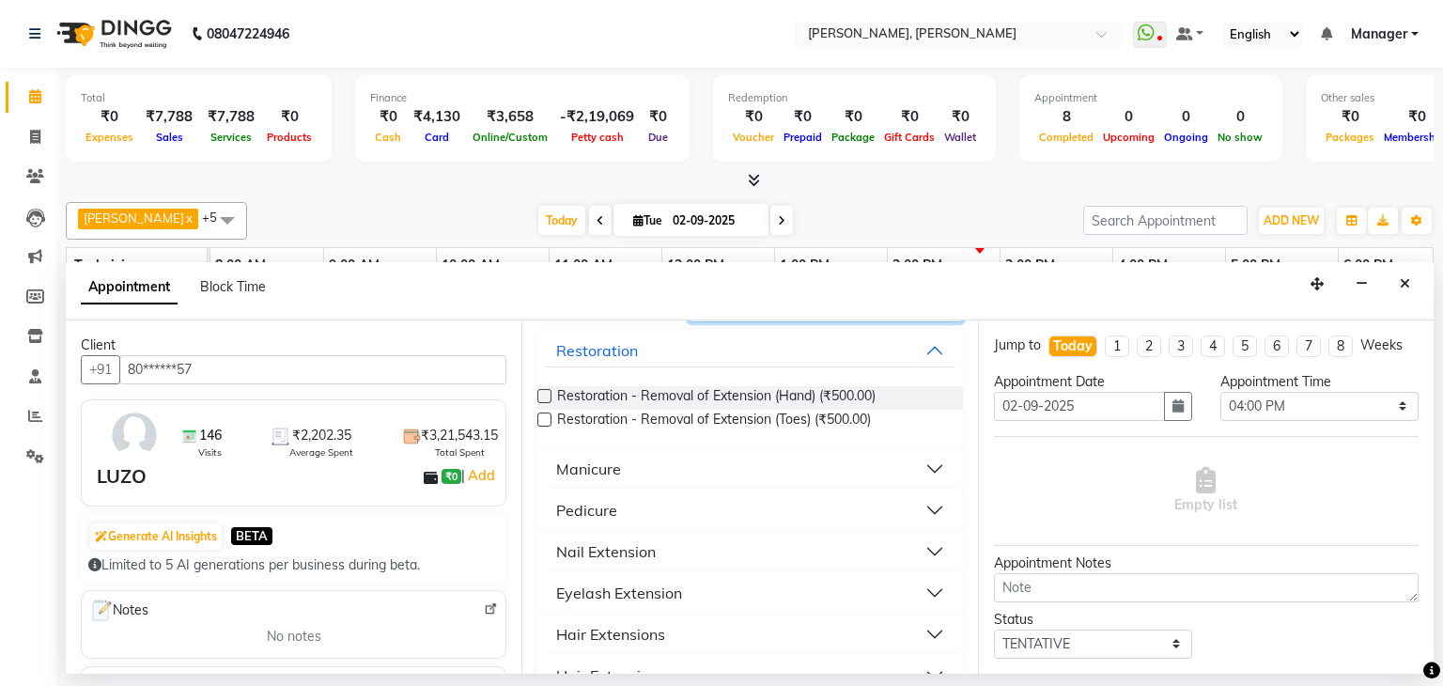
scroll to position [143, 0]
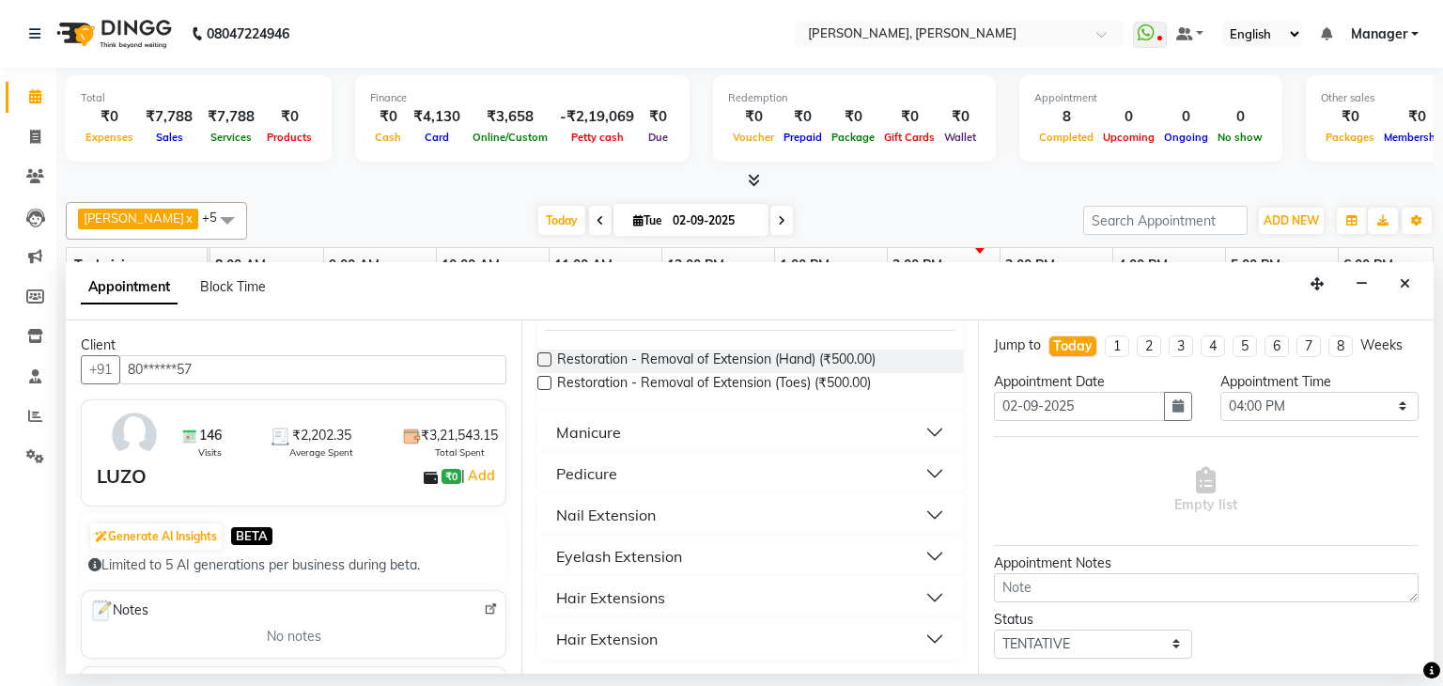
type input "ex"
click at [653, 517] on div "Nail Extension" at bounding box center [606, 515] width 100 height 23
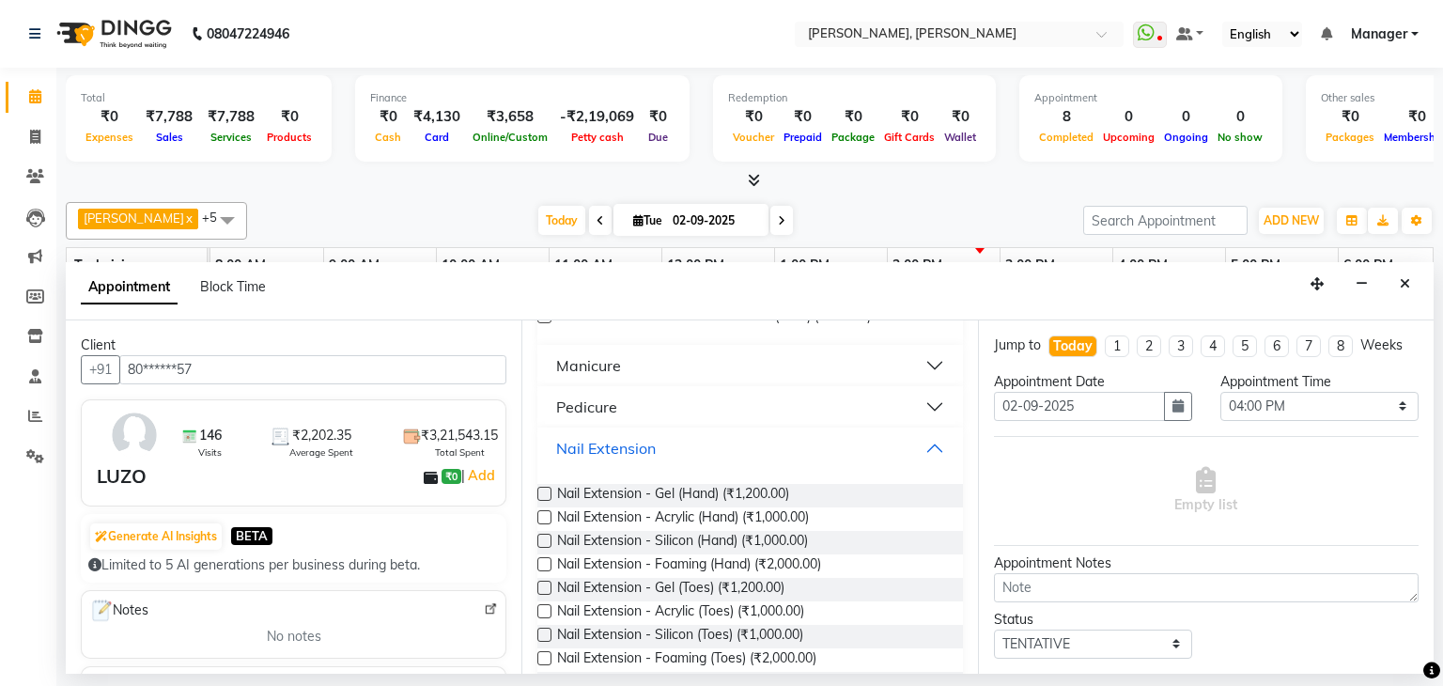
scroll to position [237, 0]
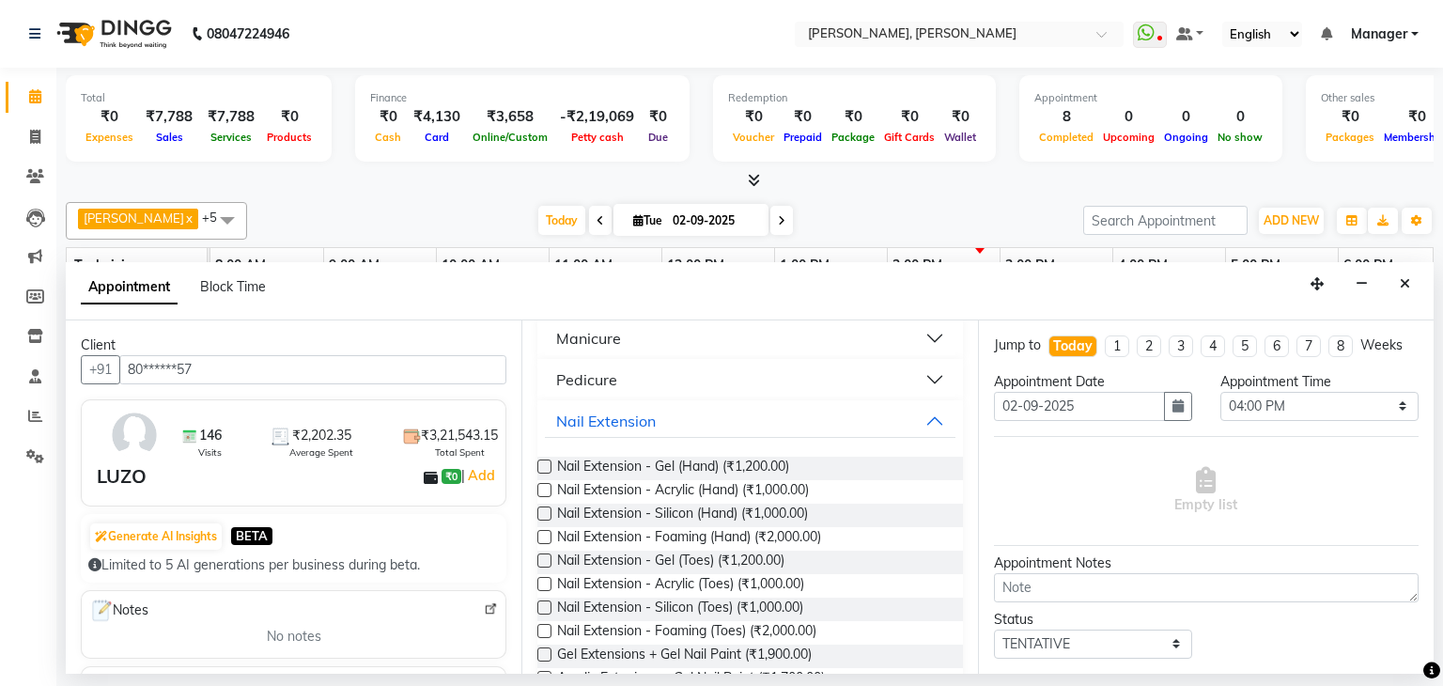
click at [547, 488] on label at bounding box center [544, 490] width 14 height 14
click at [547, 488] on input "checkbox" at bounding box center [543, 492] width 12 height 12
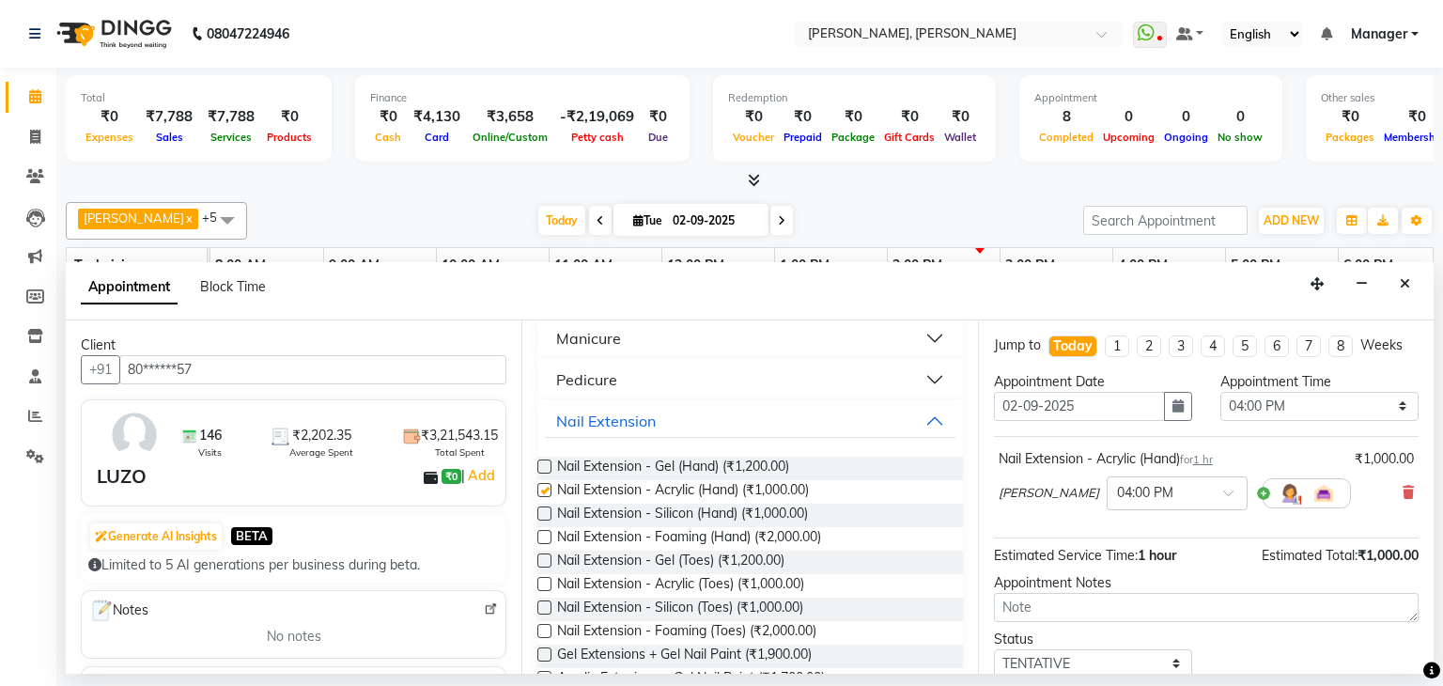
checkbox input "false"
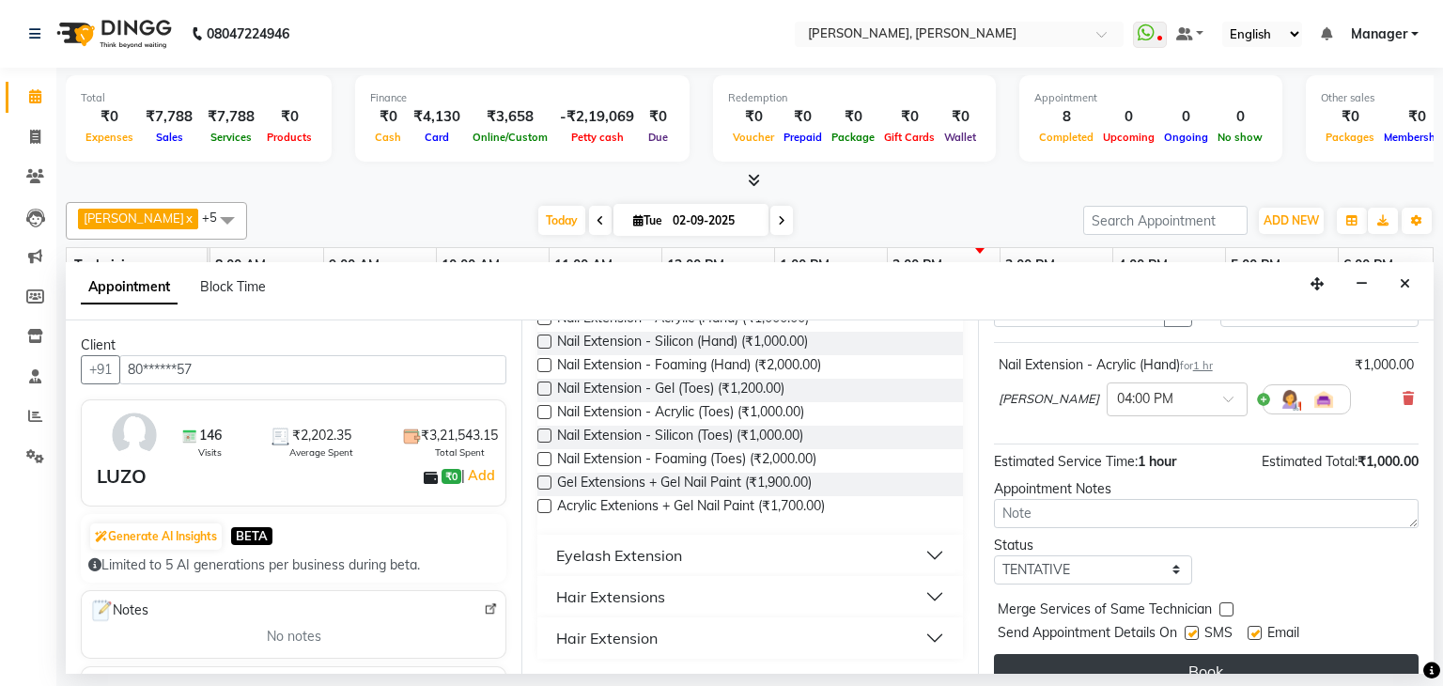
scroll to position [122, 0]
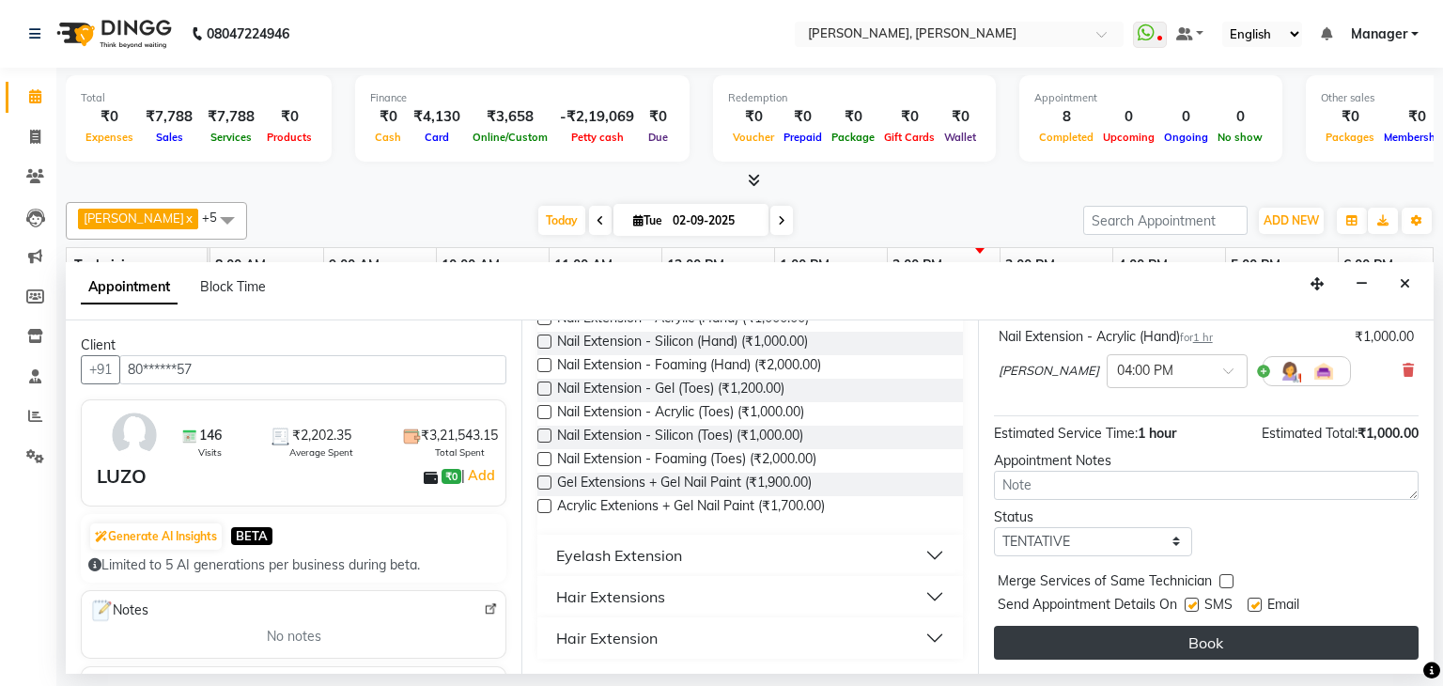
click at [1187, 639] on button "Book" at bounding box center [1206, 643] width 425 height 34
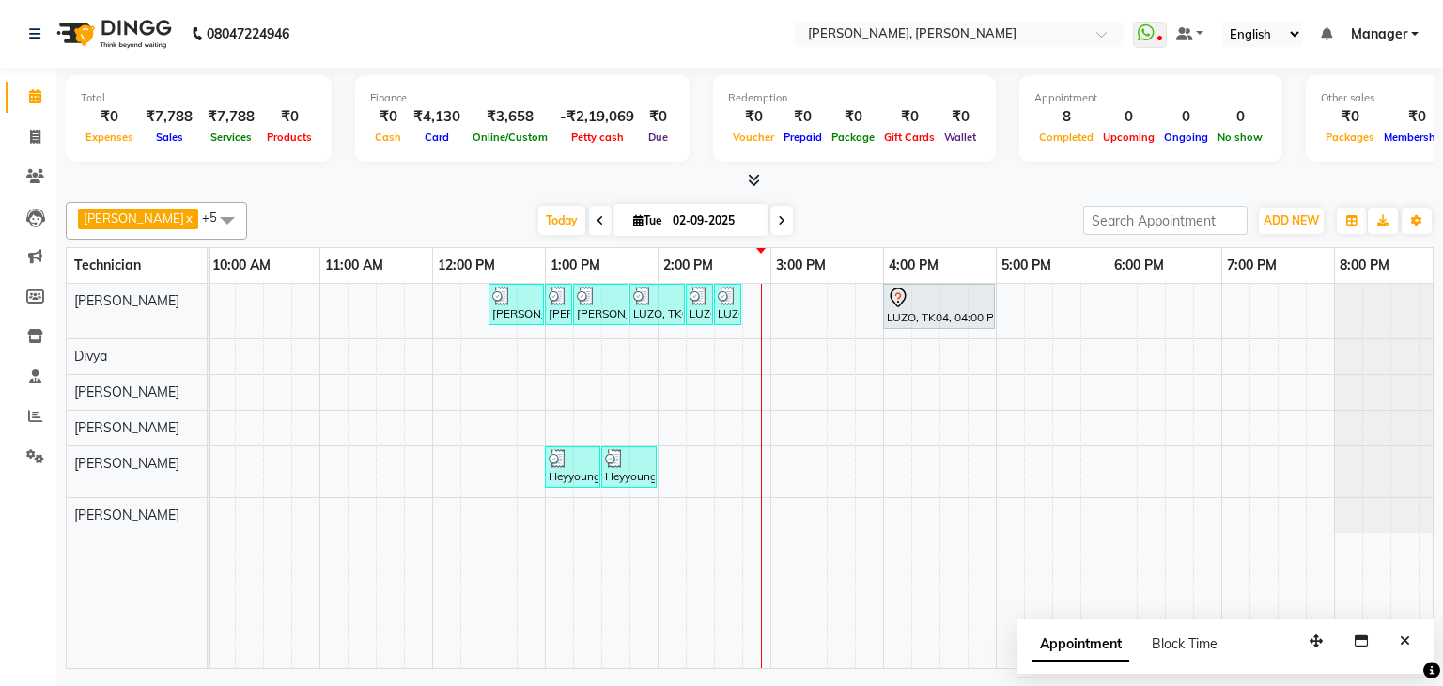
scroll to position [0, 242]
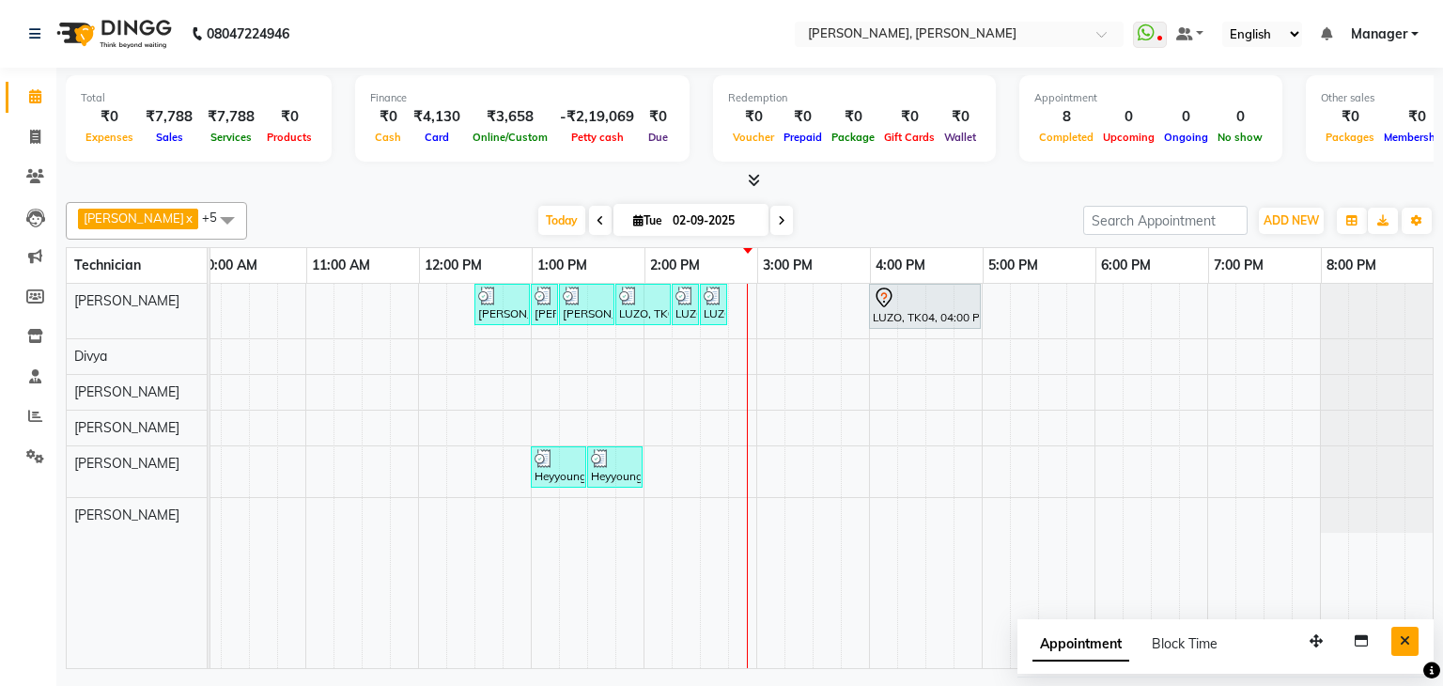
click at [1407, 636] on icon "Close" at bounding box center [1405, 640] width 10 height 13
